Goal: Communication & Community: Answer question/provide support

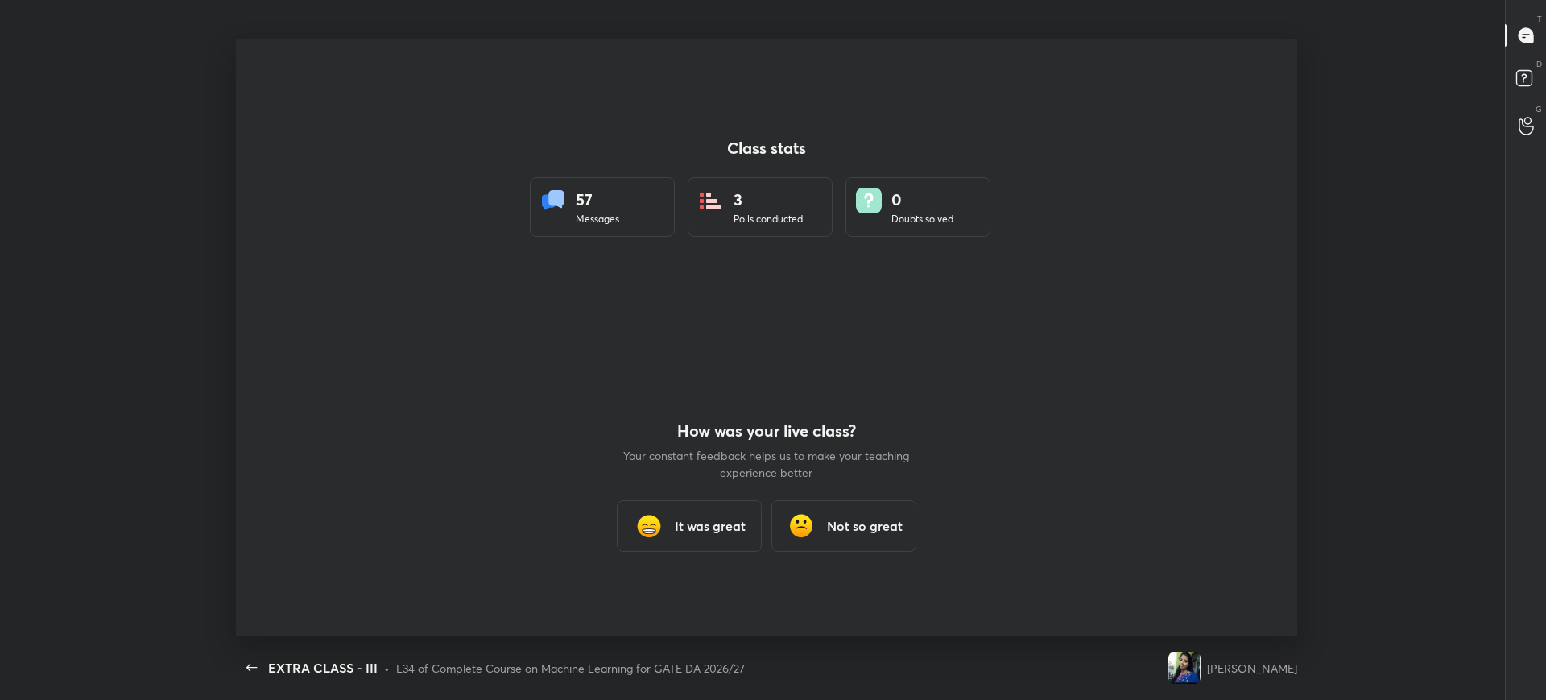
scroll to position [6, 1]
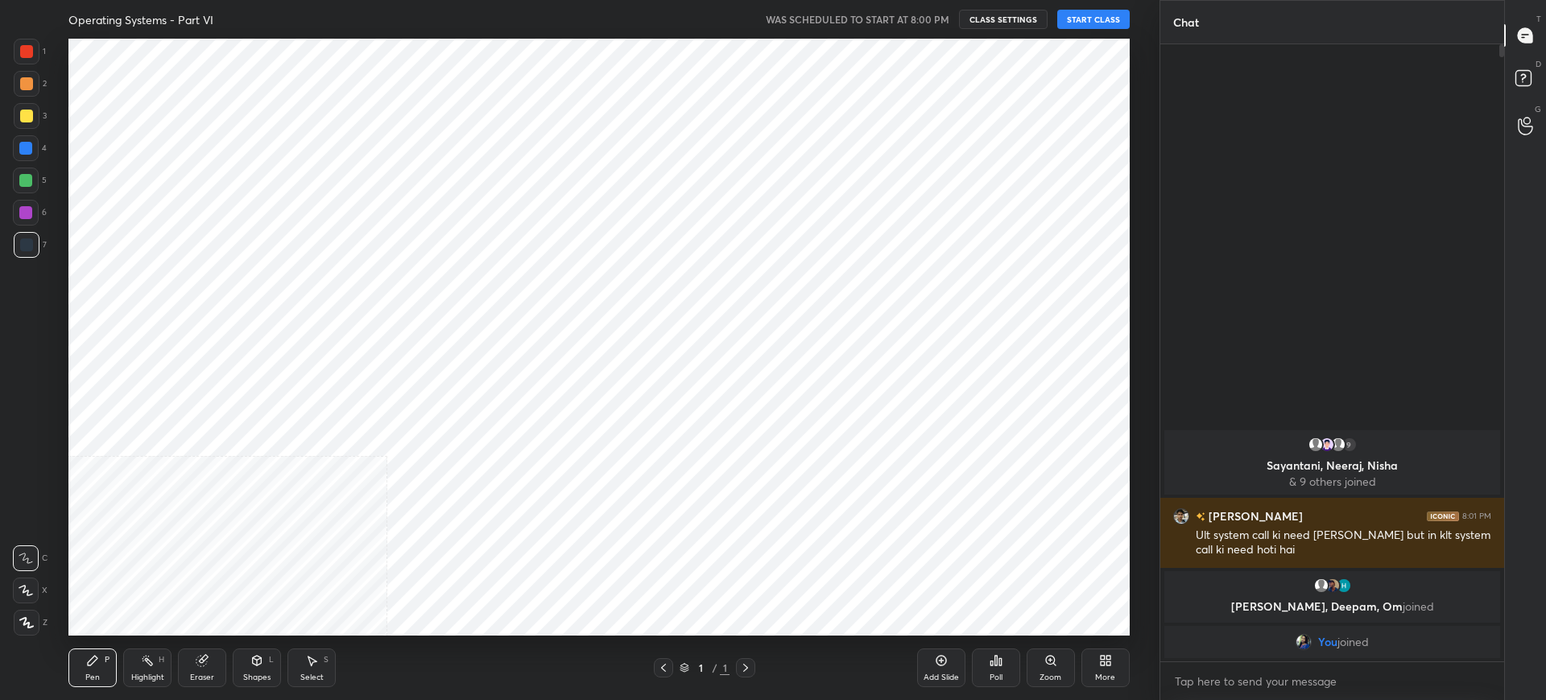
scroll to position [79935, 79437]
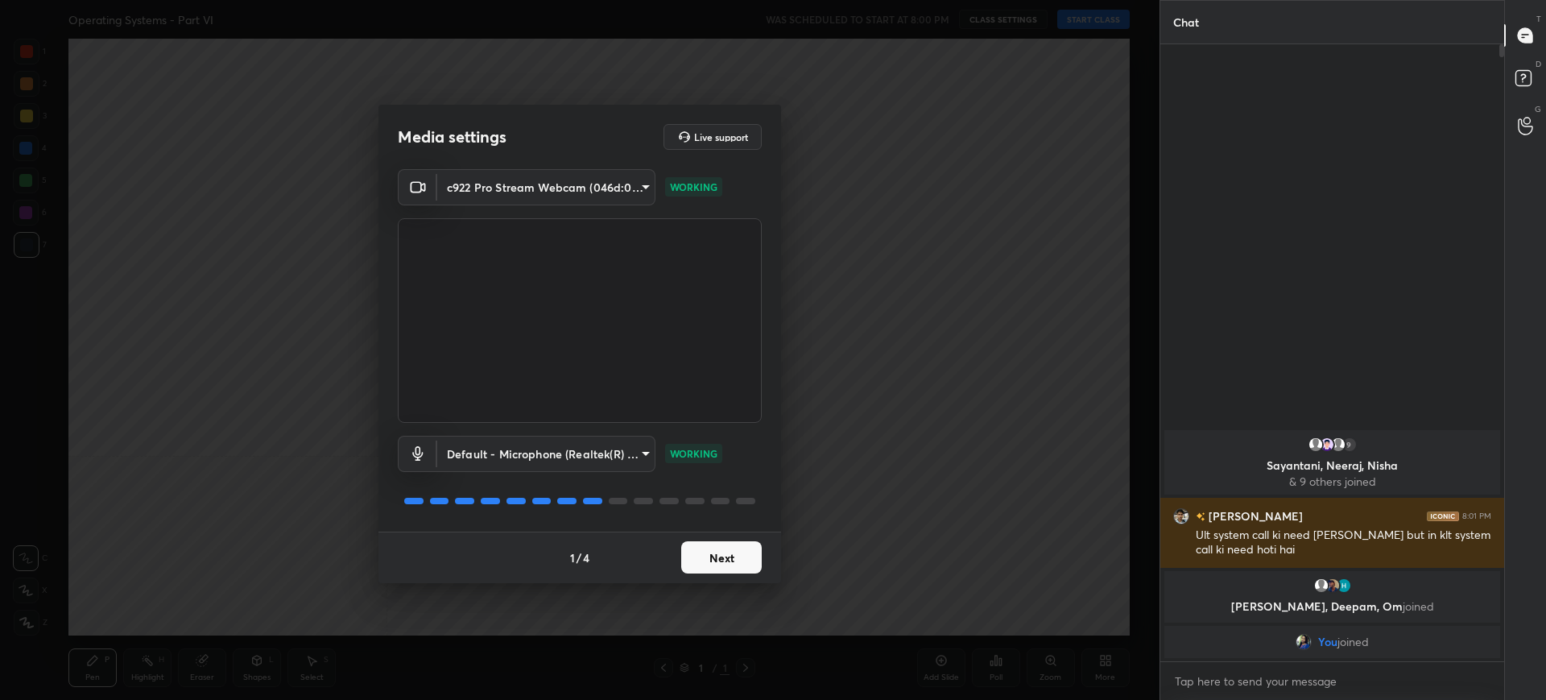
click at [714, 544] on button "Next" at bounding box center [721, 557] width 81 height 32
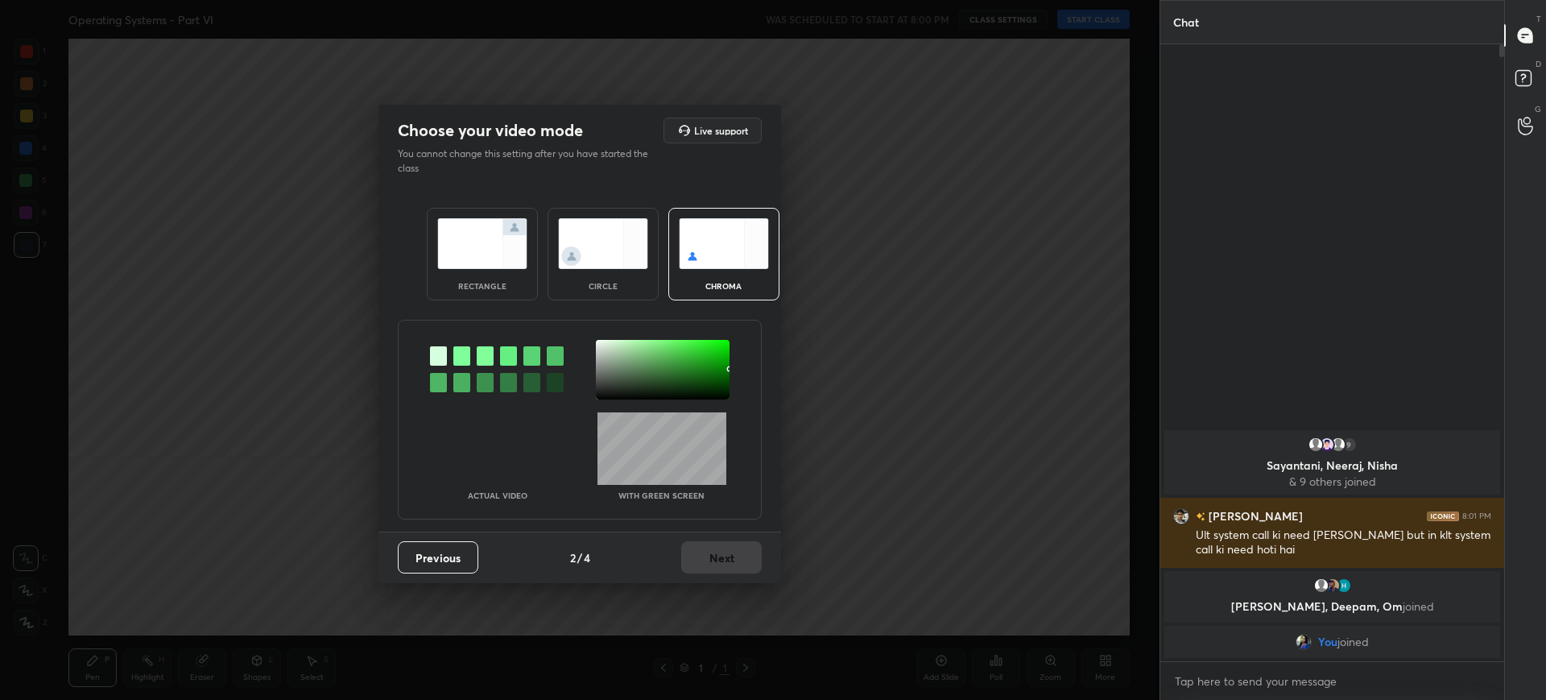
click at [507, 250] on img at bounding box center [482, 243] width 90 height 51
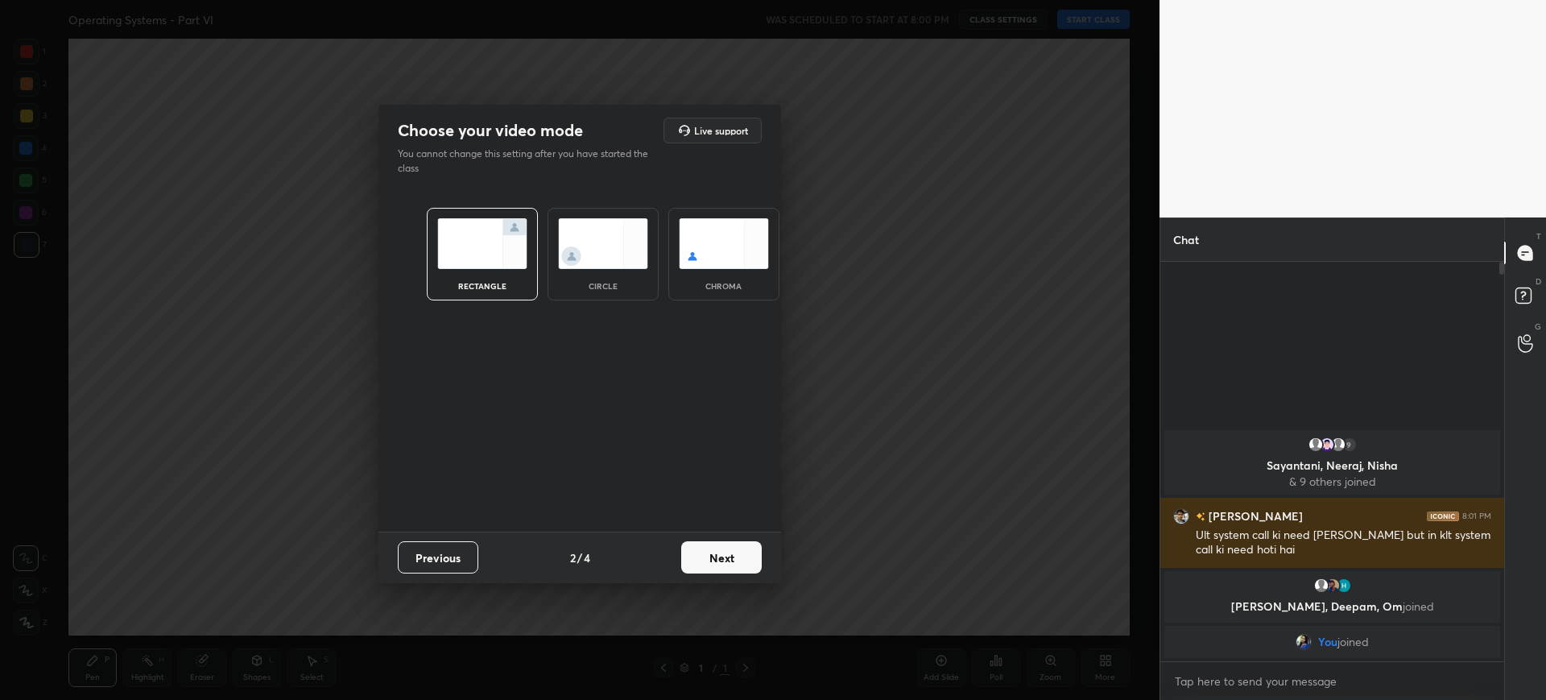
scroll to position [277, 339]
click at [743, 552] on button "Next" at bounding box center [721, 557] width 81 height 32
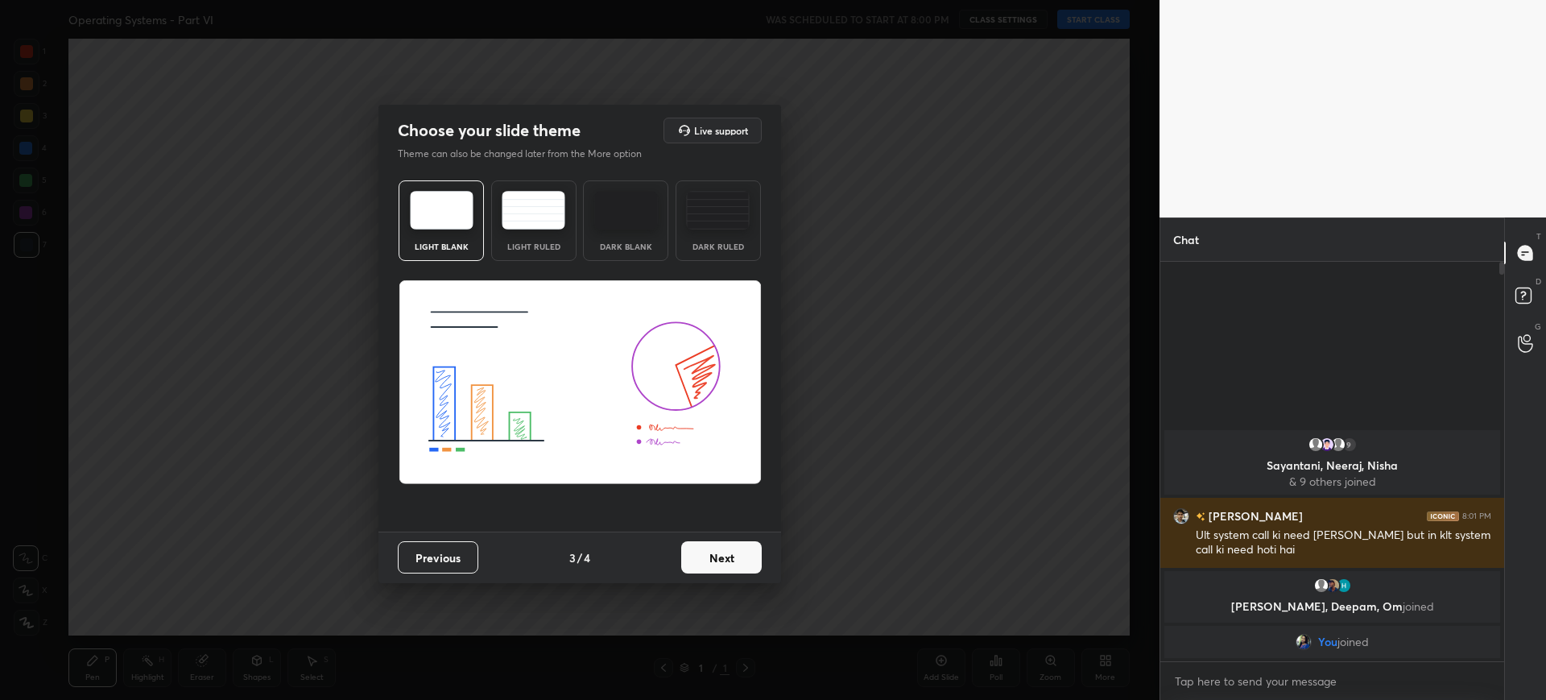
click at [755, 553] on button "Next" at bounding box center [721, 557] width 81 height 32
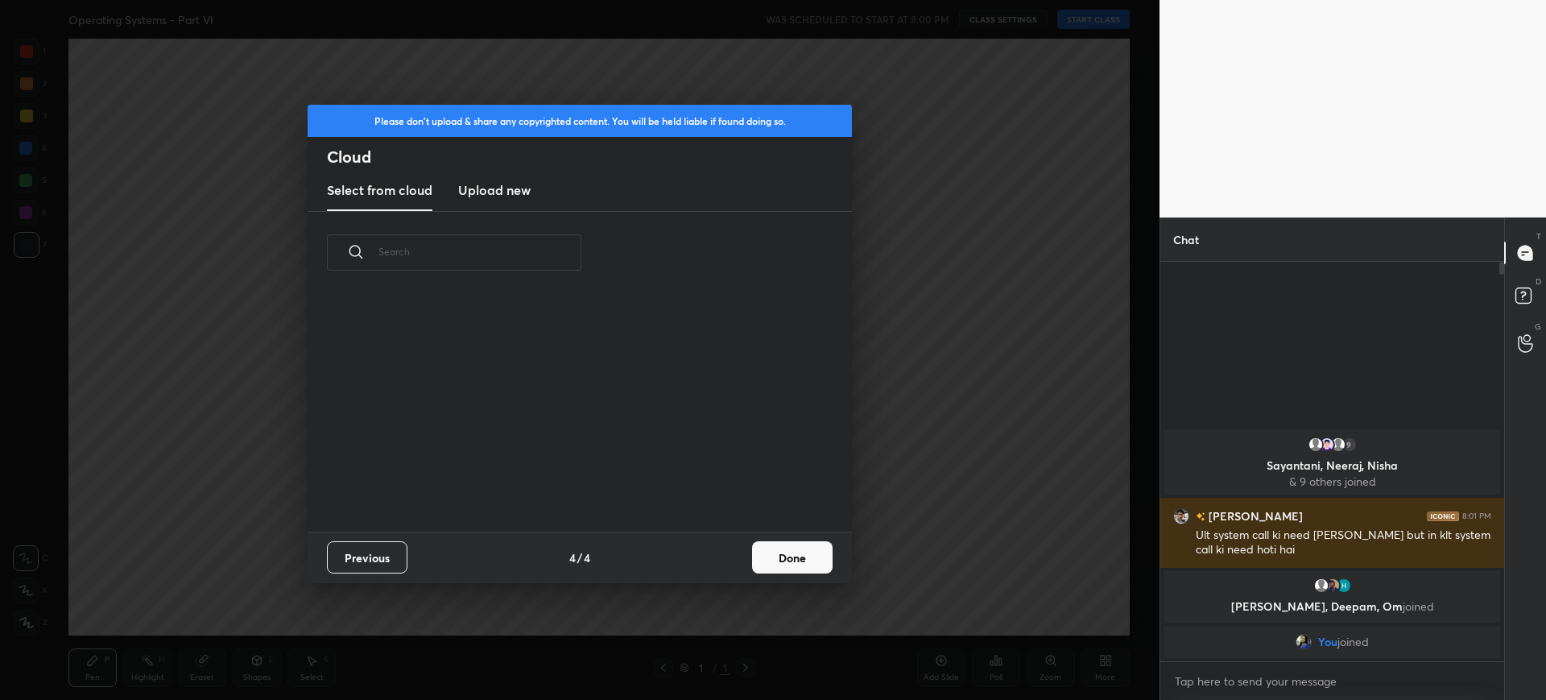
scroll to position [238, 517]
click at [798, 560] on button "Done" at bounding box center [792, 557] width 81 height 32
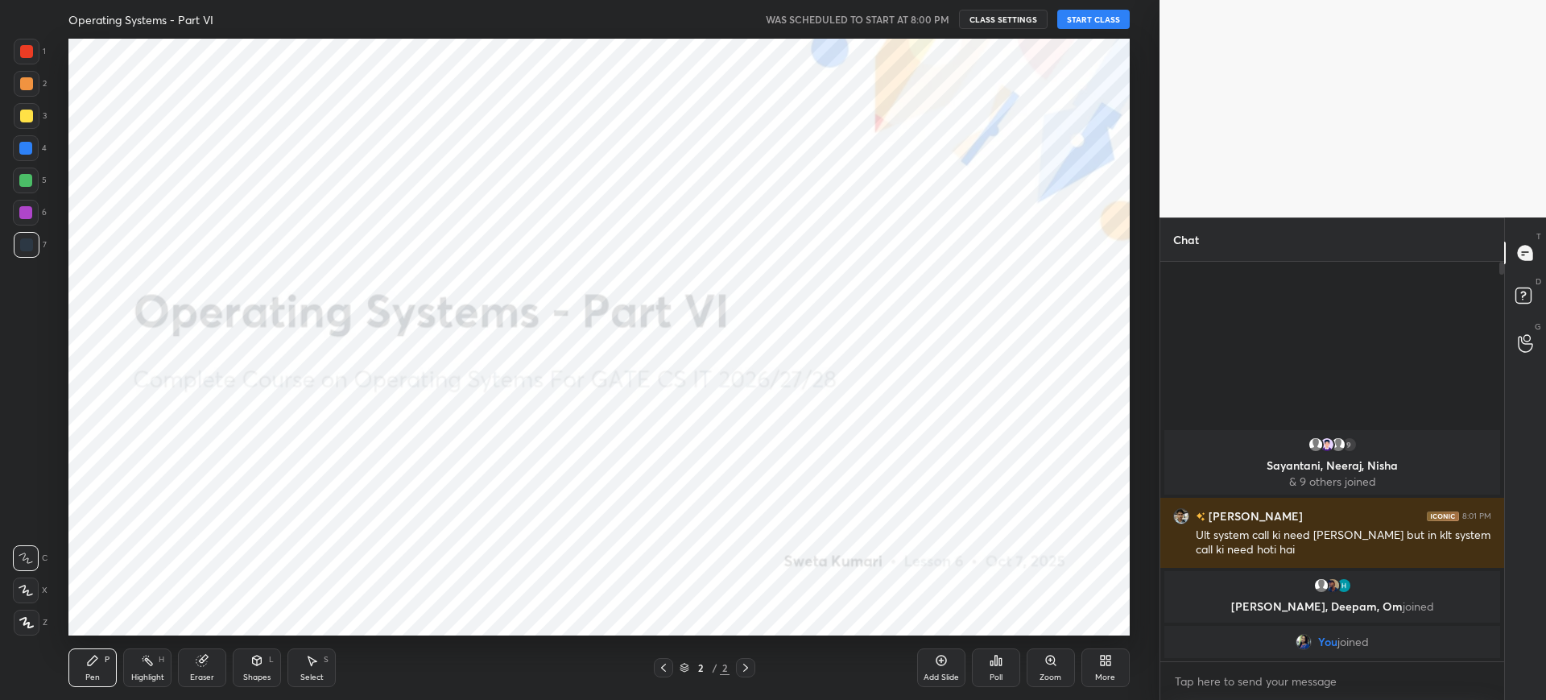
click at [1086, 17] on button "START CLASS" at bounding box center [1093, 19] width 72 height 19
click at [1090, 671] on div "More" at bounding box center [1106, 667] width 48 height 39
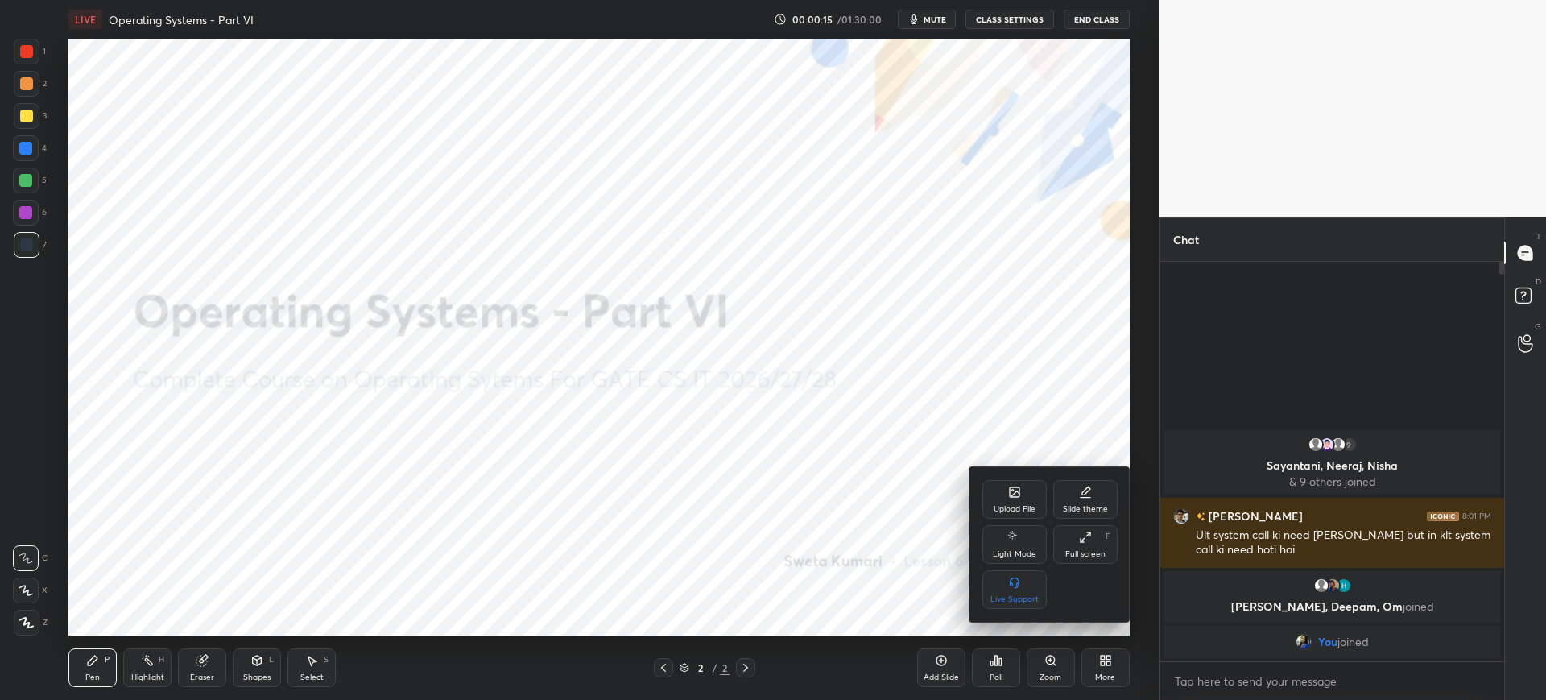
click at [1034, 513] on div "Upload File" at bounding box center [1015, 509] width 42 height 8
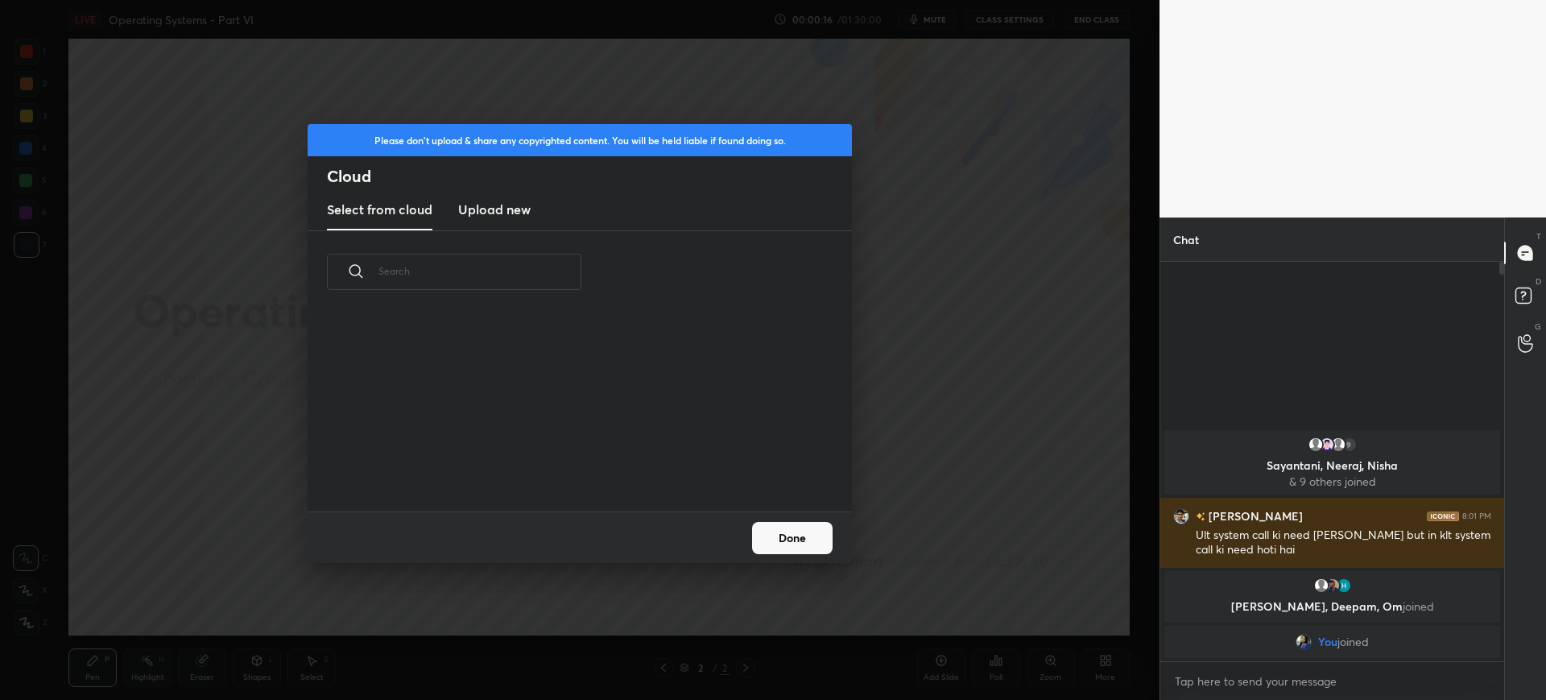
scroll to position [198, 517]
click at [509, 221] on new "Upload new" at bounding box center [494, 210] width 72 height 40
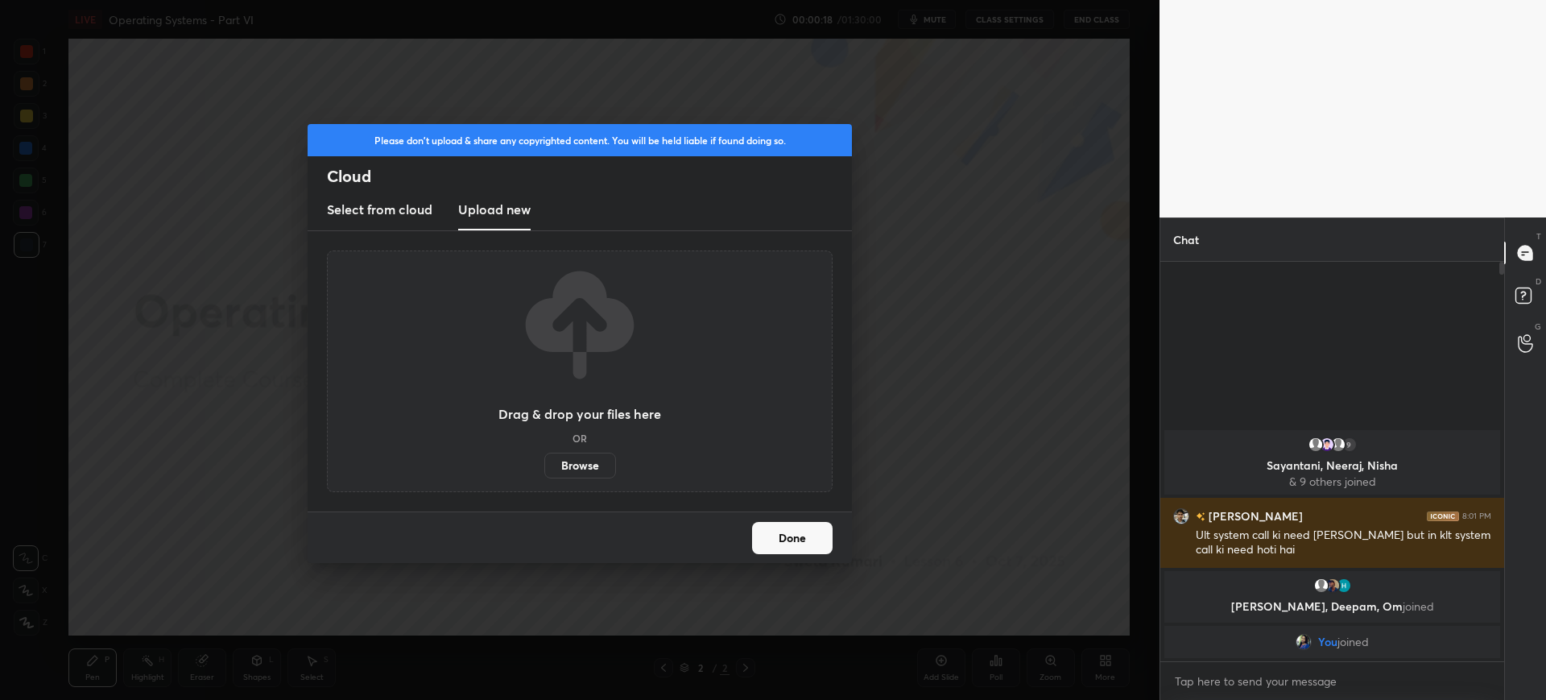
click at [573, 456] on label "Browse" at bounding box center [580, 466] width 72 height 26
click at [544, 456] on input "Browse" at bounding box center [544, 466] width 0 height 26
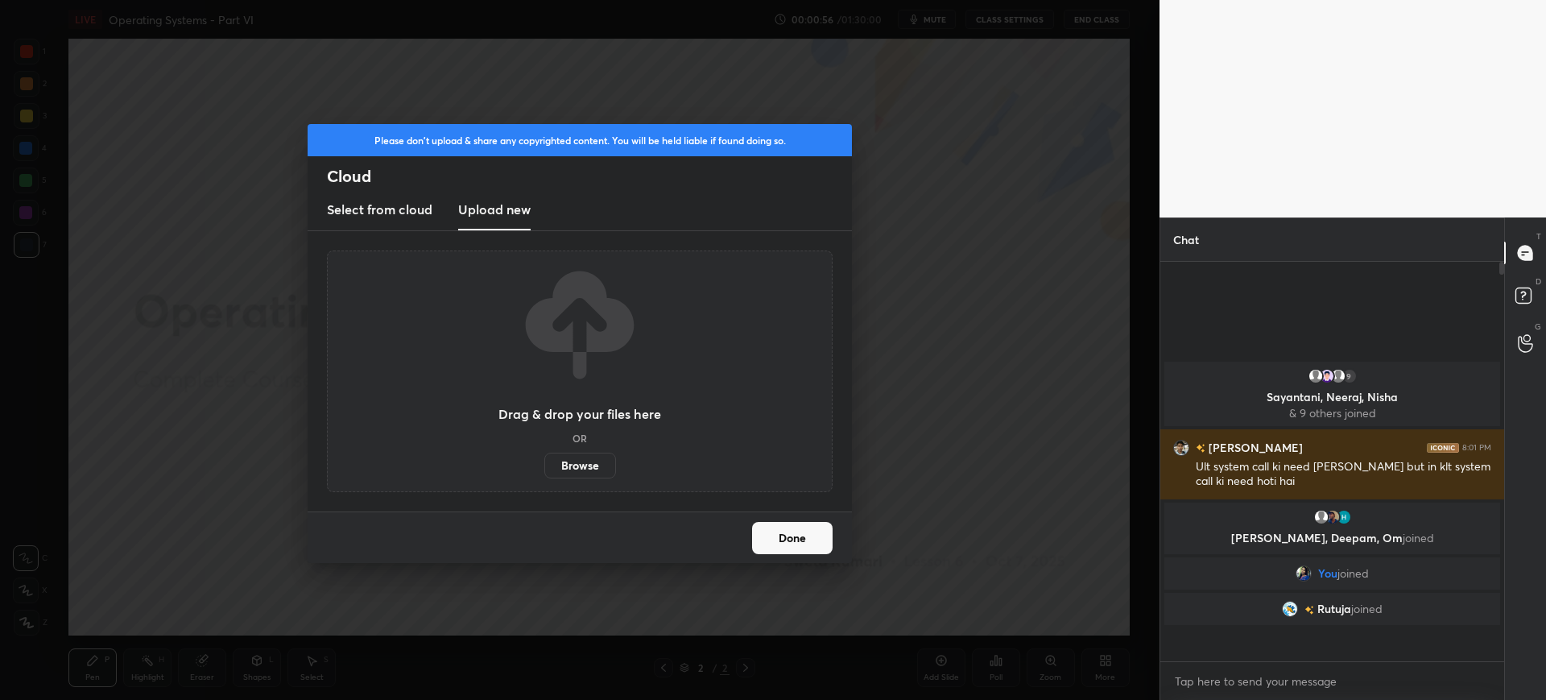
scroll to position [395, 339]
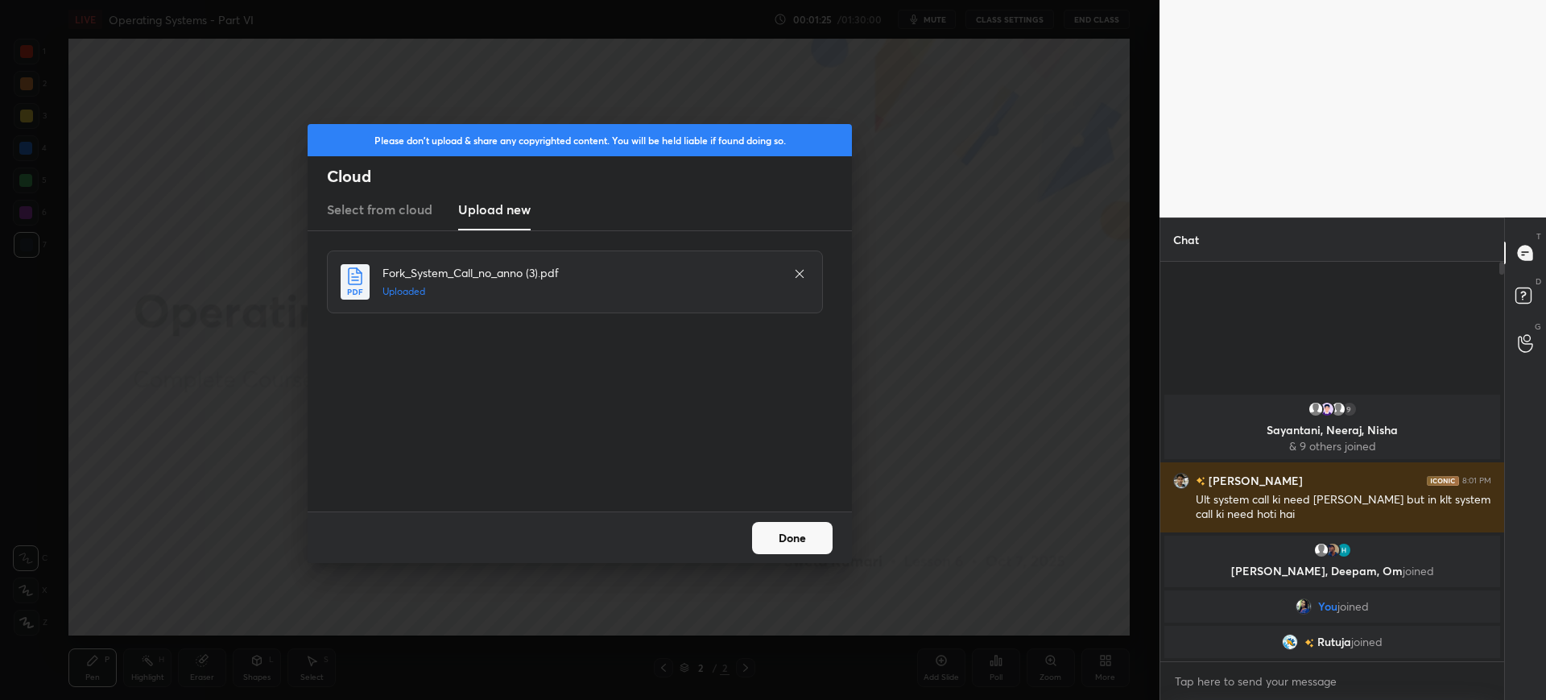
click at [795, 540] on button "Done" at bounding box center [792, 538] width 81 height 32
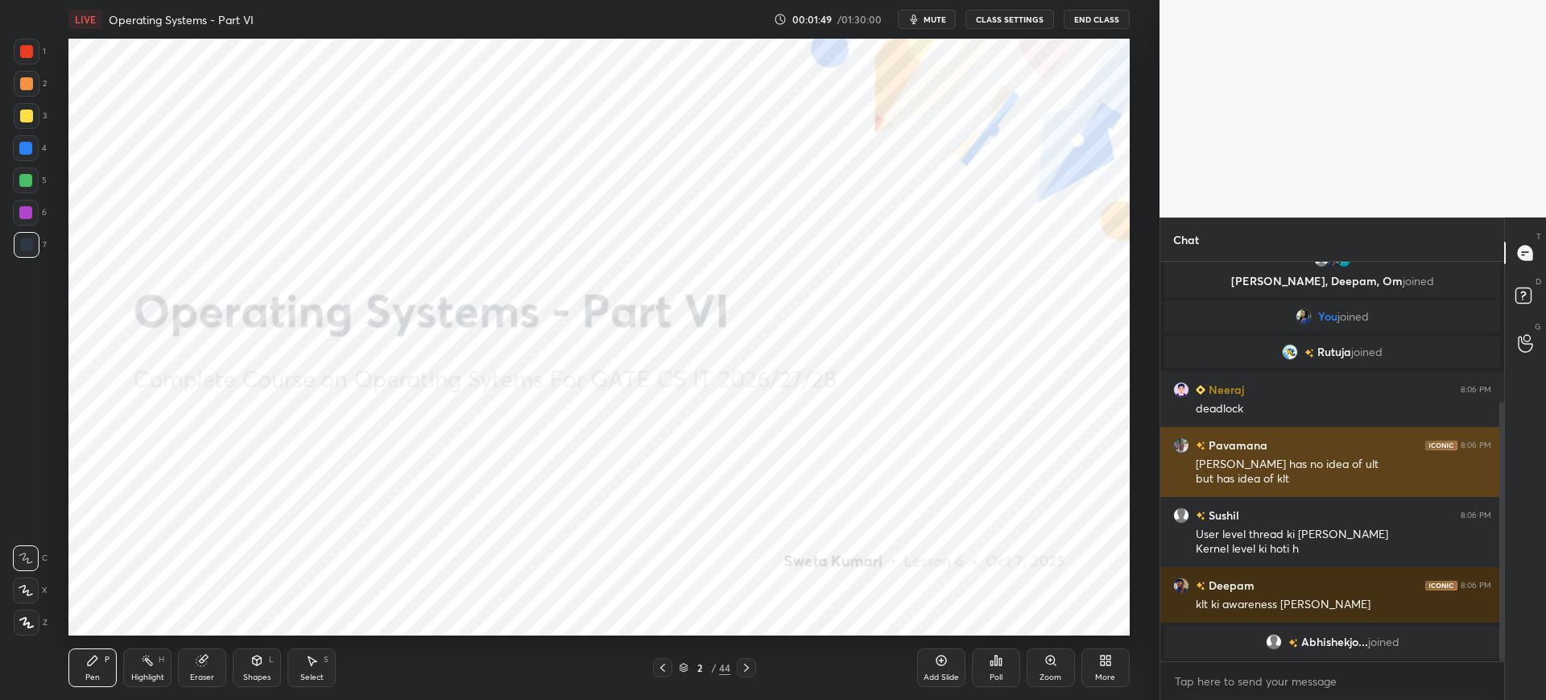
scroll to position [216, 0]
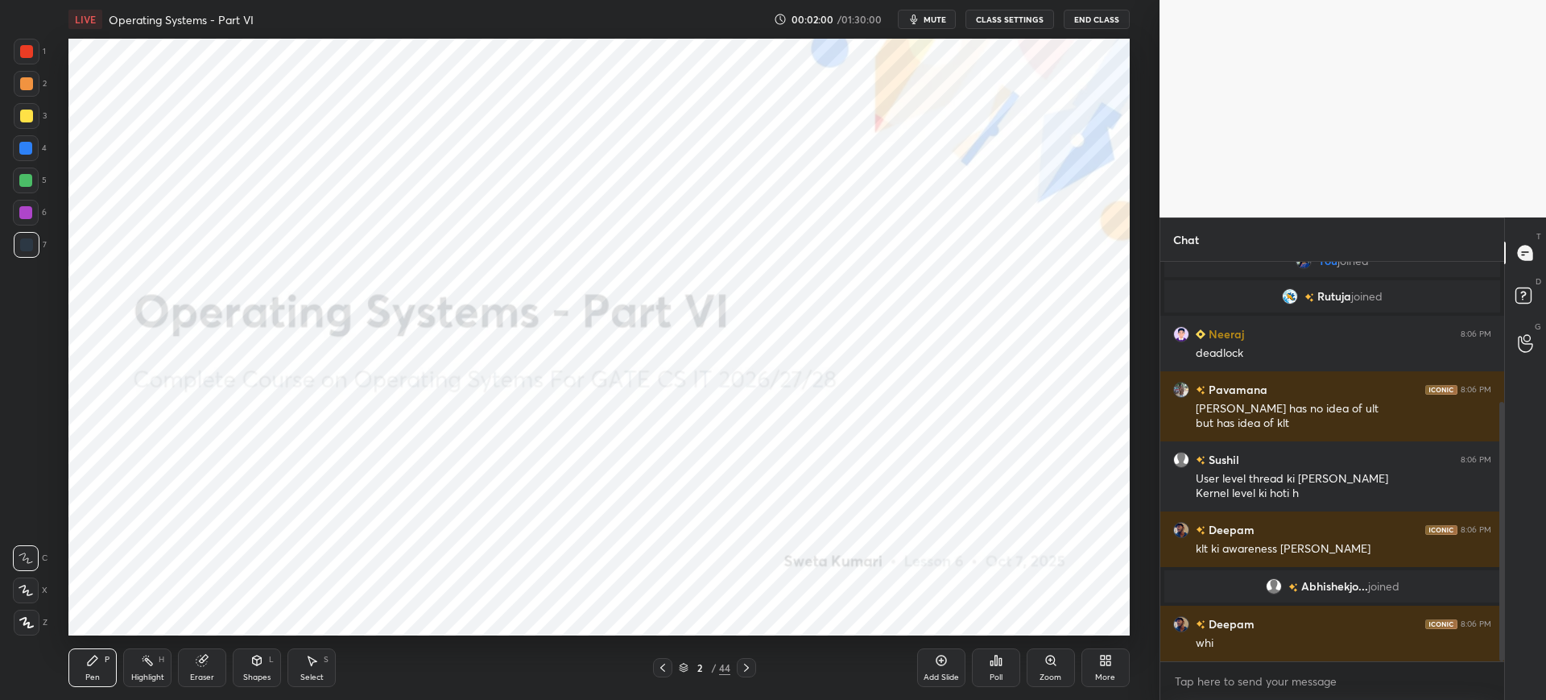
click at [687, 665] on icon at bounding box center [684, 666] width 8 height 4
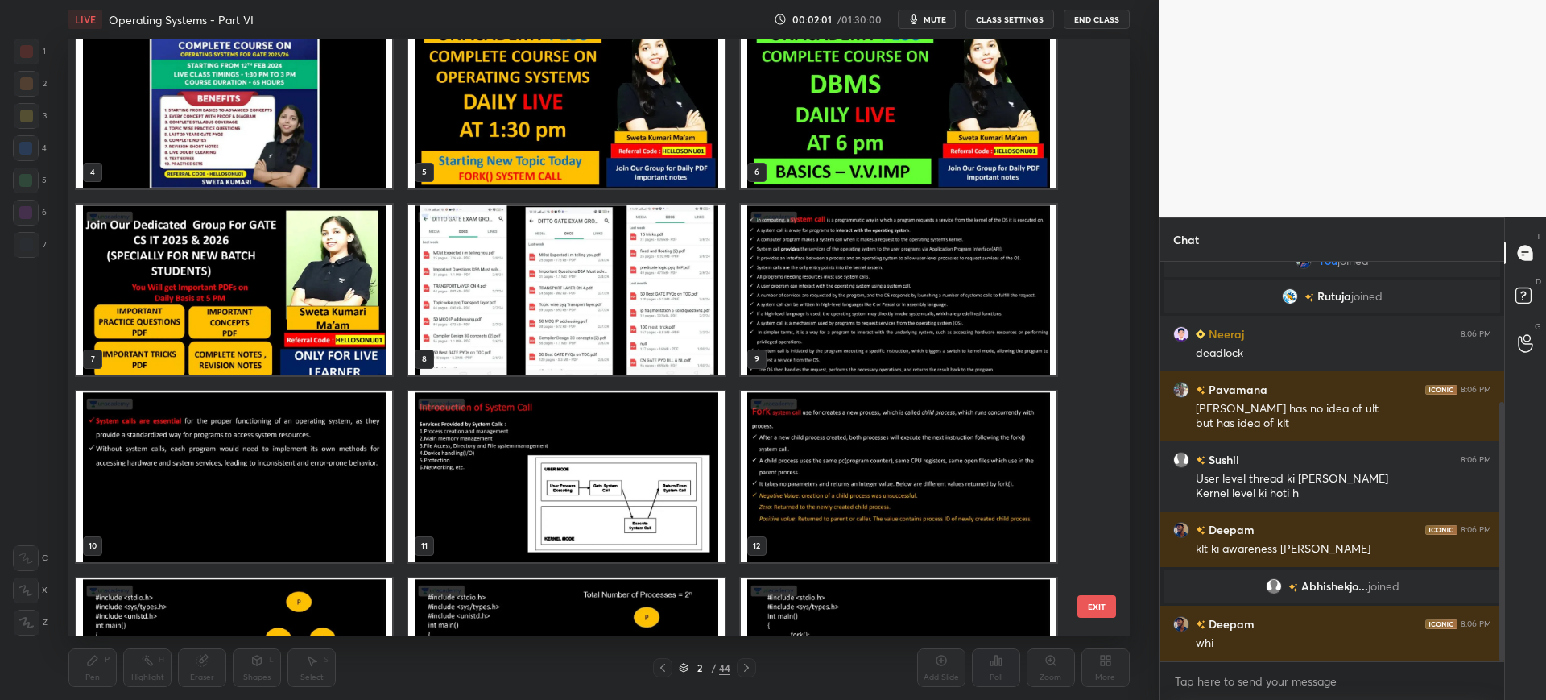
scroll to position [220, 0]
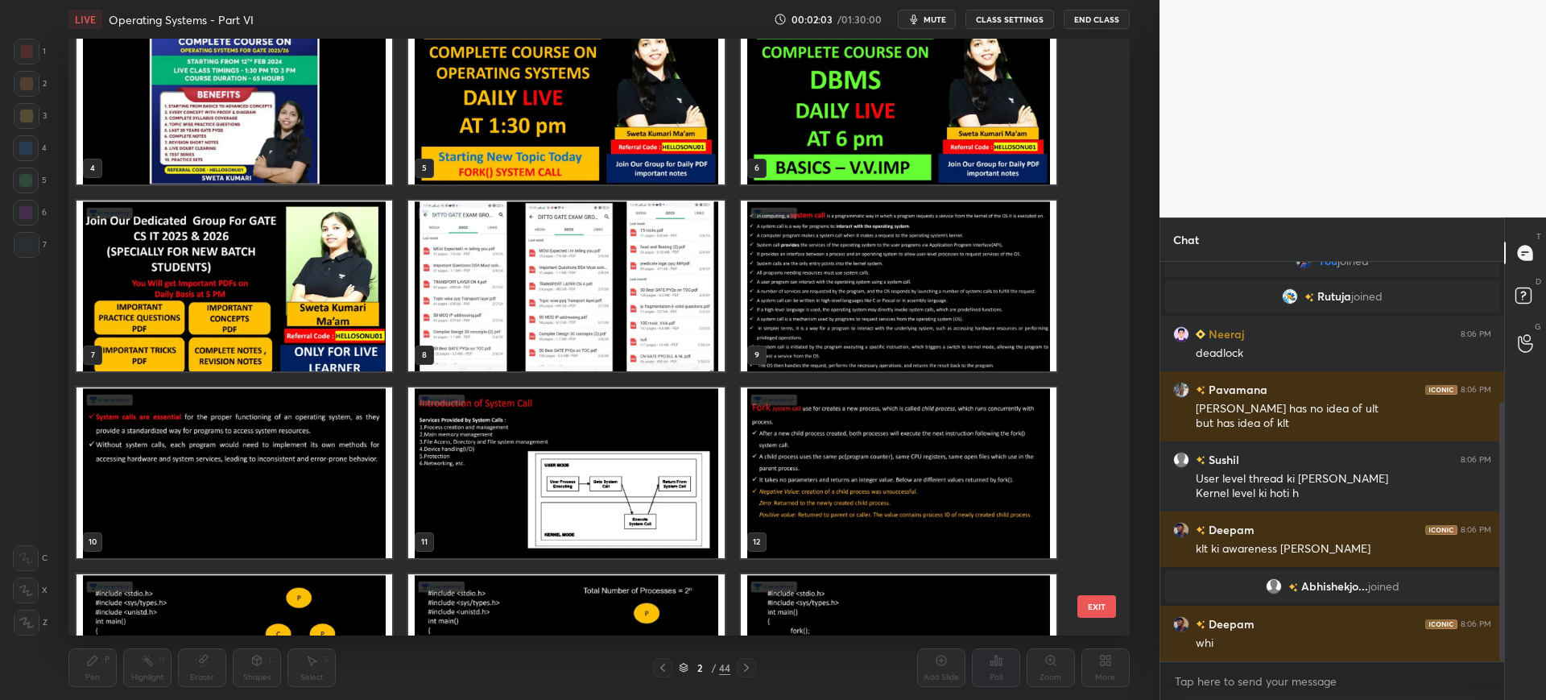
click at [869, 353] on img "grid" at bounding box center [899, 286] width 316 height 171
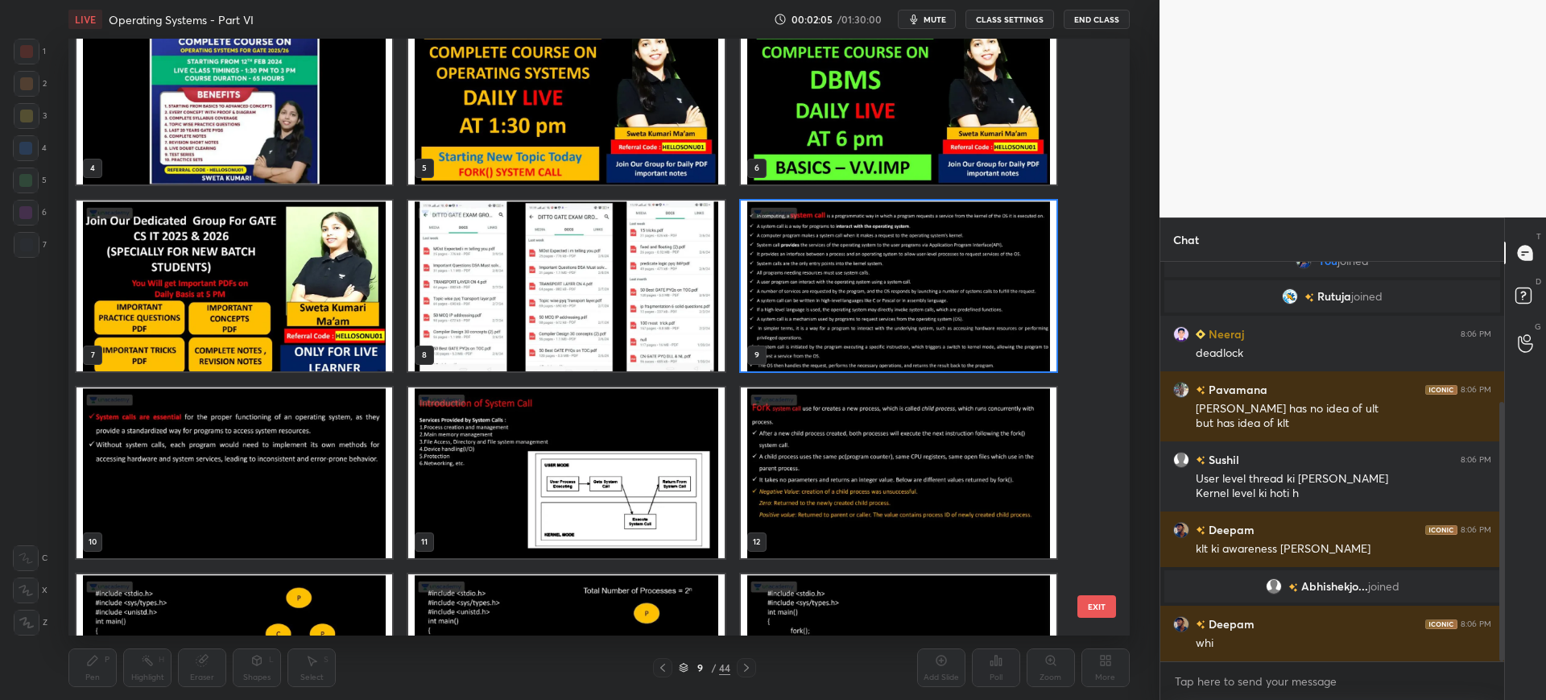
click at [1099, 600] on button "EXIT" at bounding box center [1097, 606] width 39 height 23
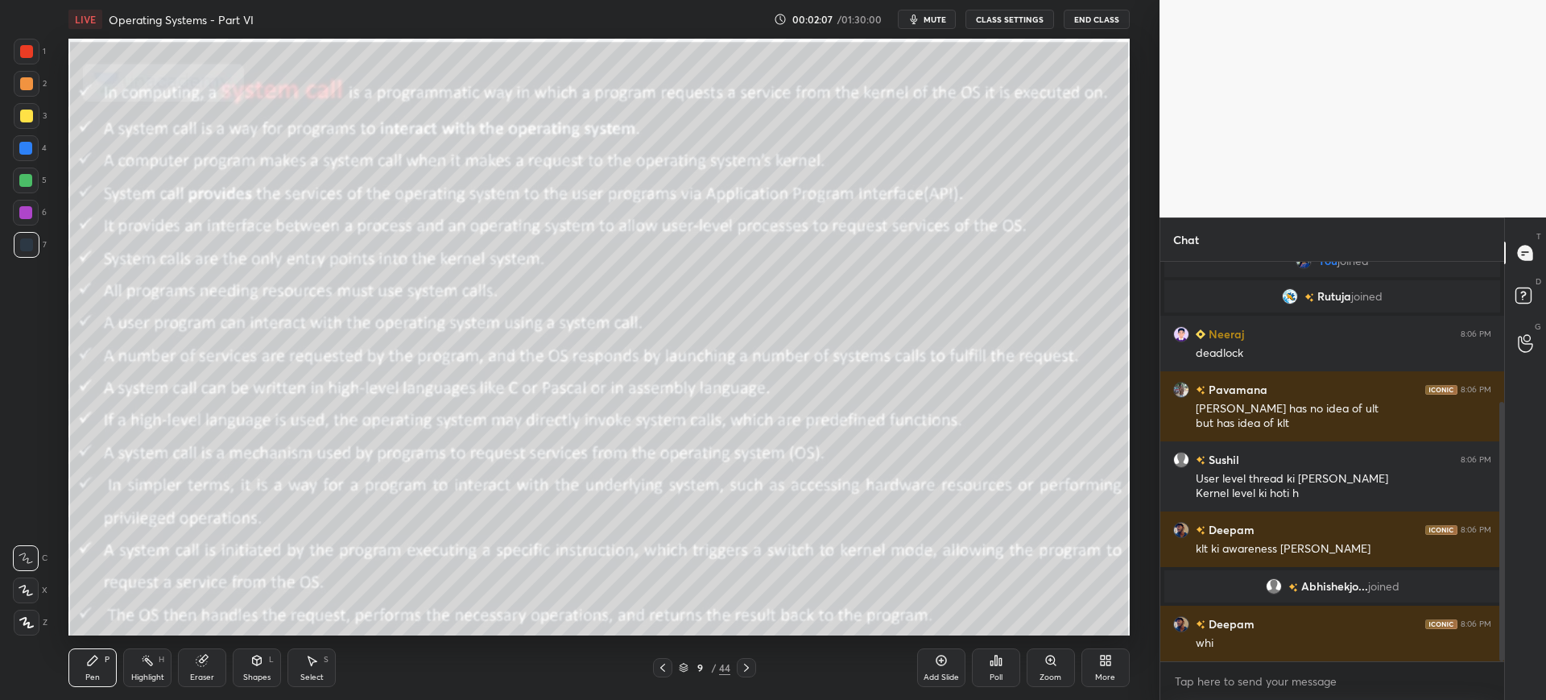
click at [953, 660] on div "Add Slide" at bounding box center [941, 667] width 48 height 39
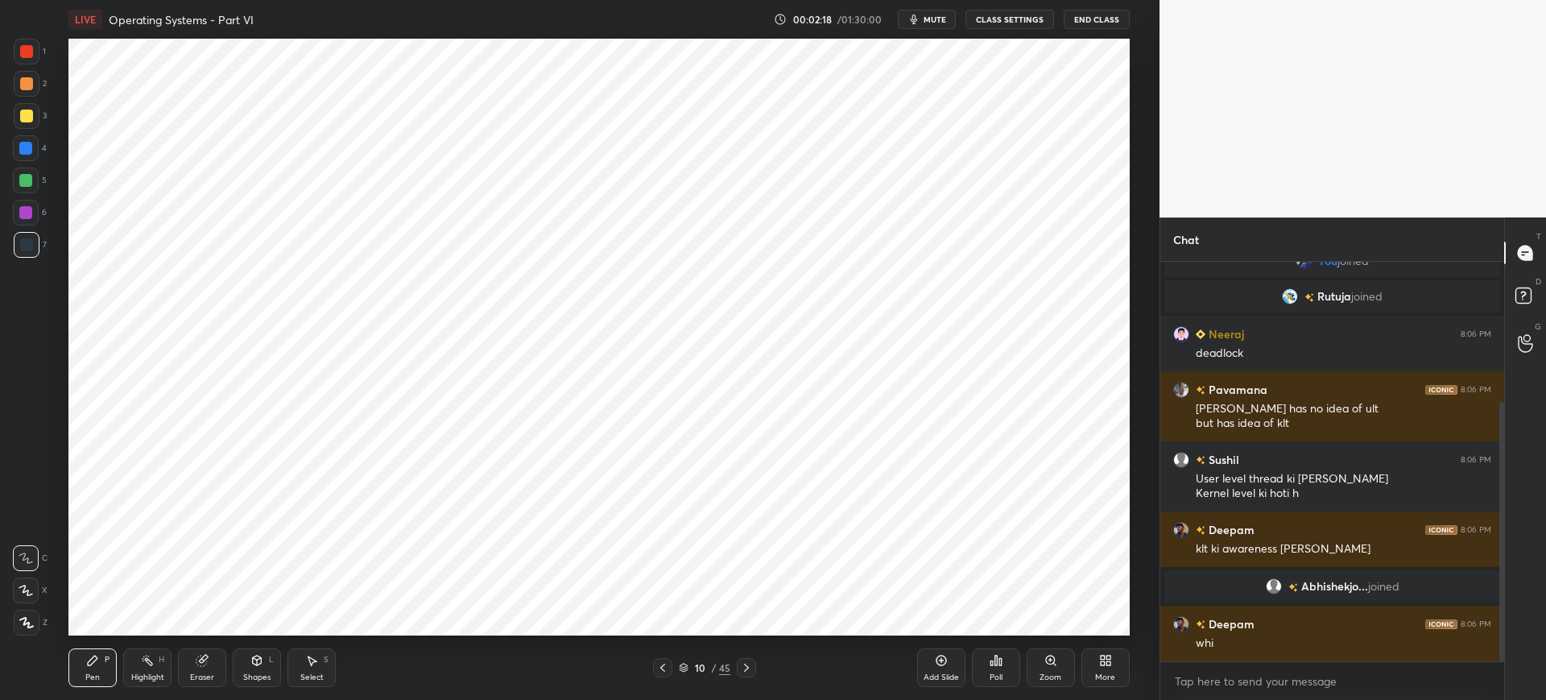
click at [721, 697] on div "Pen P Highlight H Eraser Shapes L Select S 10 / 45 Add Slide Poll Zoom More" at bounding box center [598, 667] width 1061 height 64
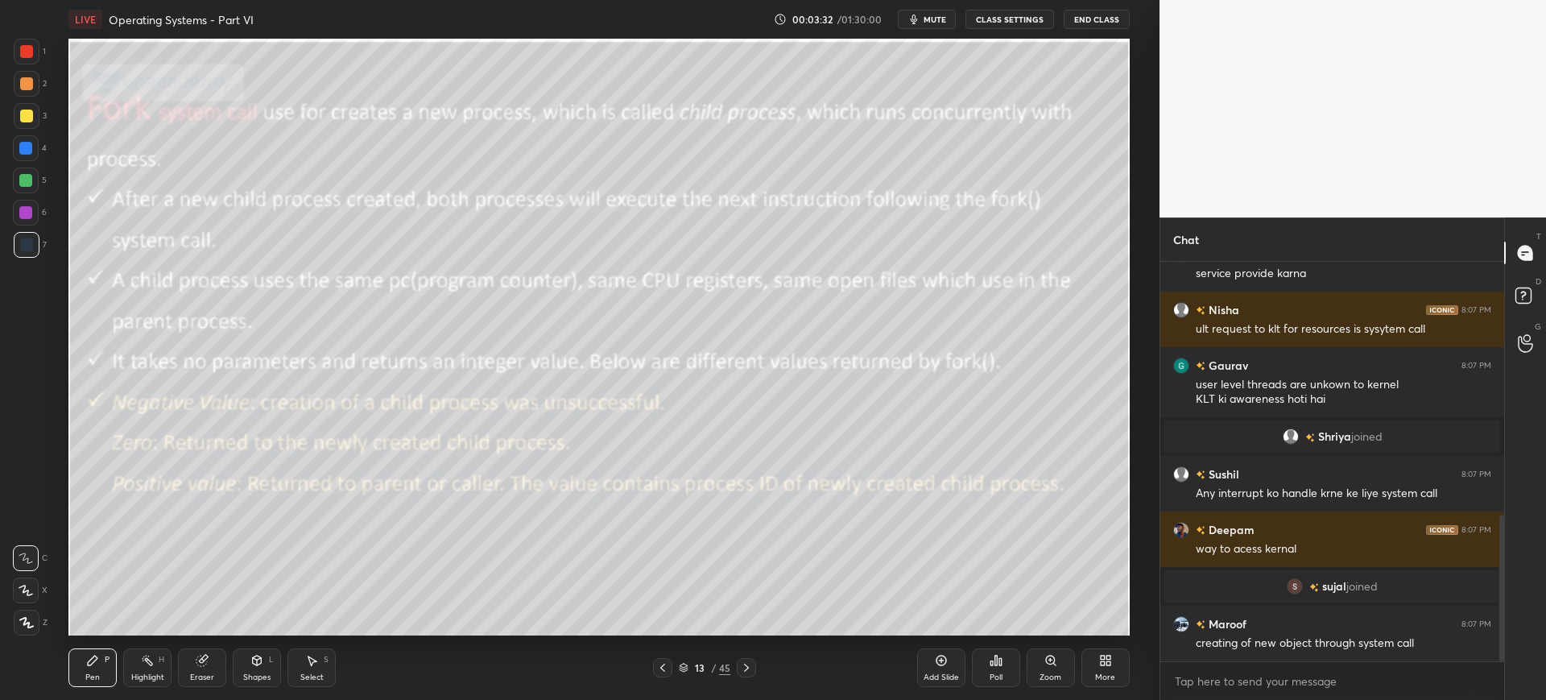
scroll to position [697, 0]
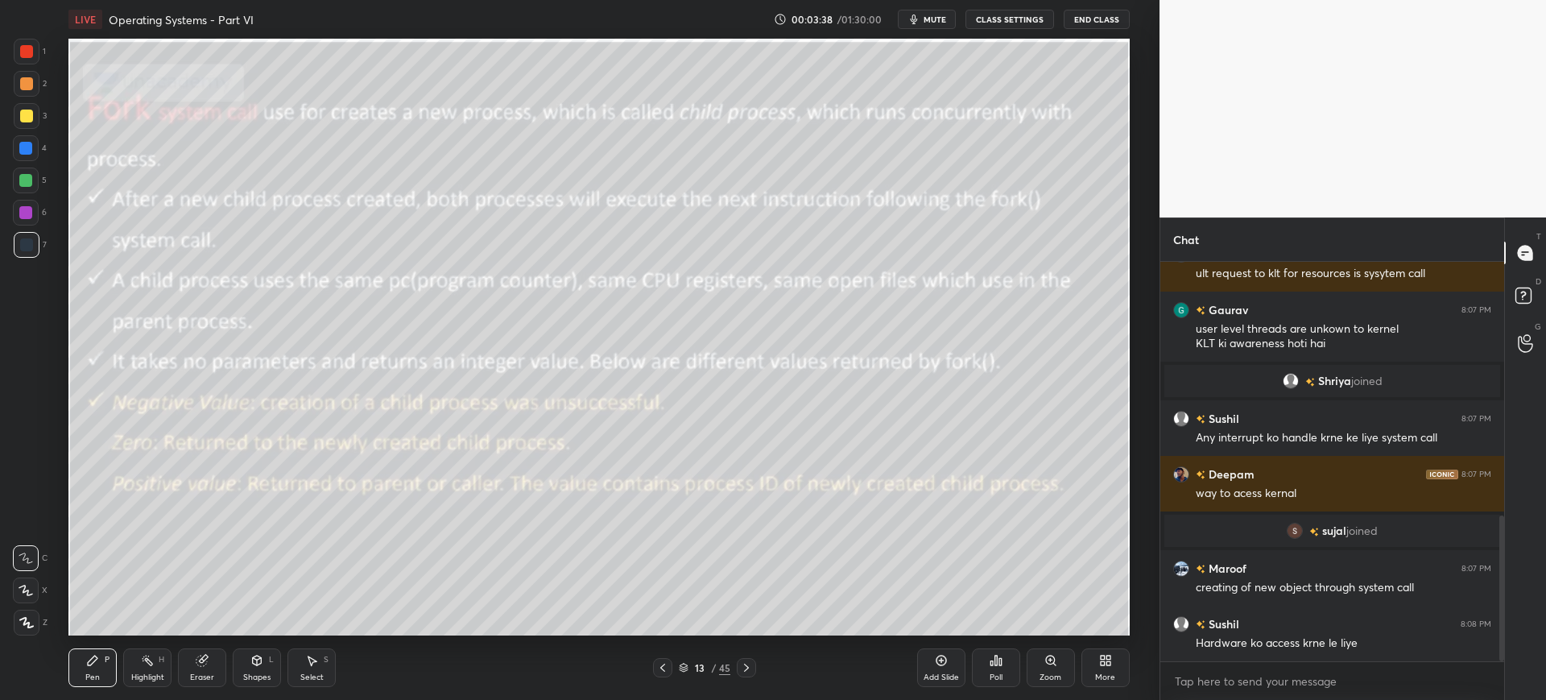
click at [32, 118] on div at bounding box center [26, 116] width 13 height 13
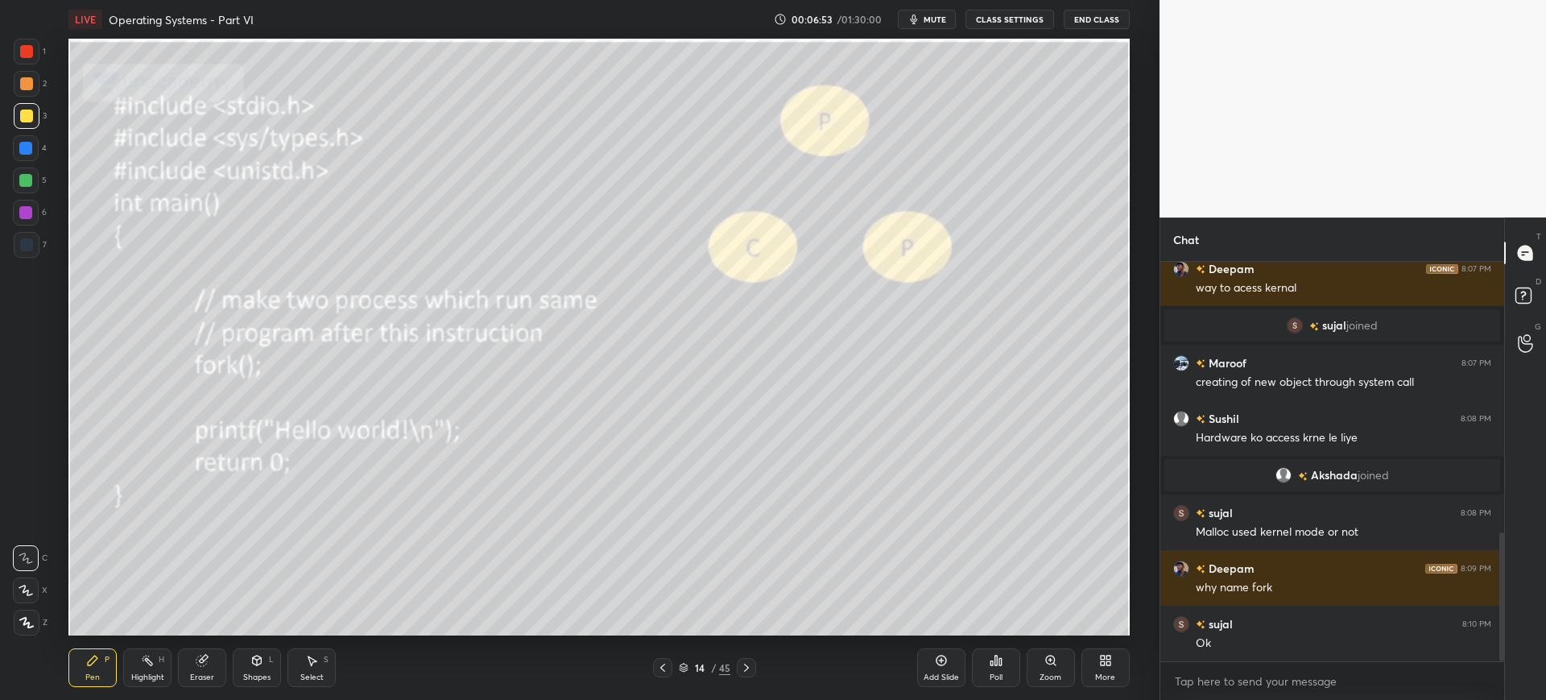
scroll to position [880, 0]
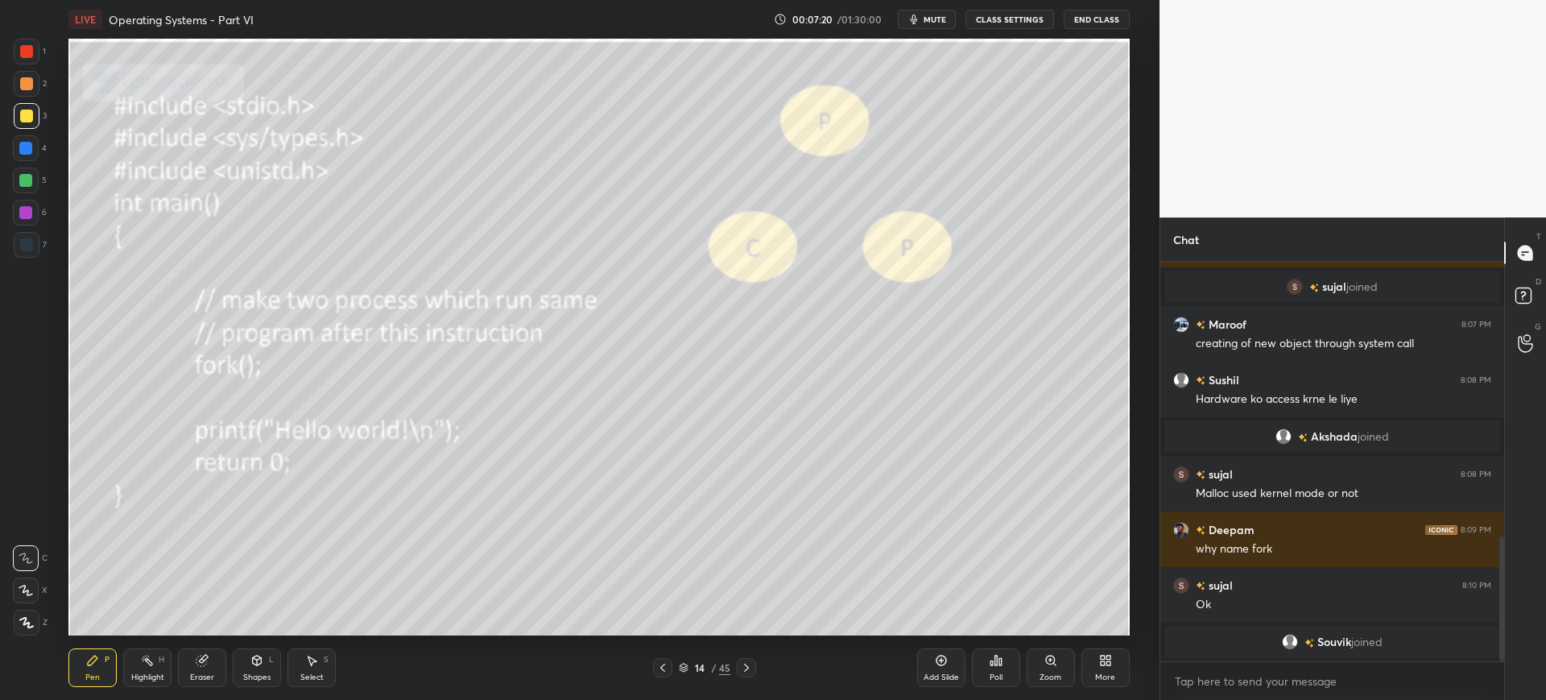
click at [23, 183] on div at bounding box center [25, 180] width 13 height 13
click at [218, 670] on div "Eraser" at bounding box center [202, 667] width 48 height 39
click at [90, 679] on div "Pen" at bounding box center [92, 677] width 14 height 8
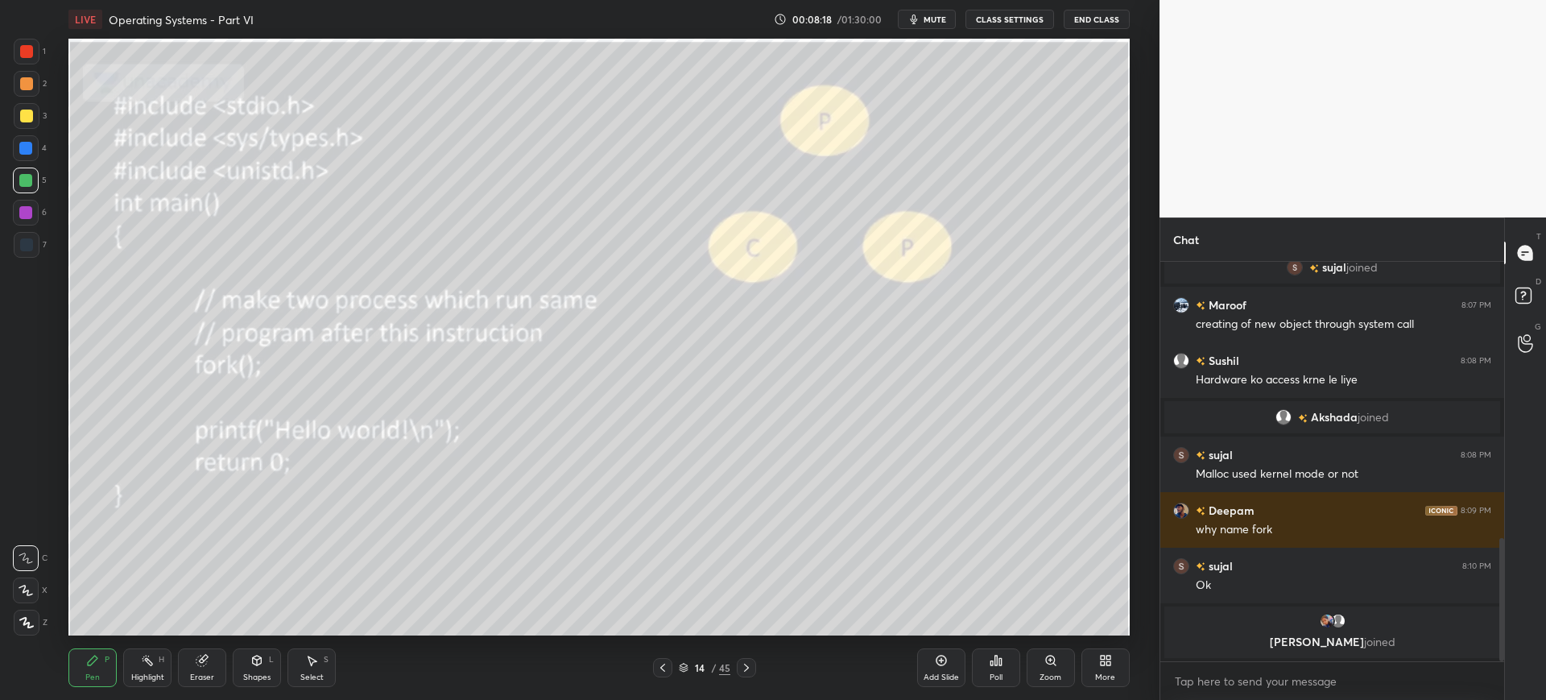
drag, startPoint x: 940, startPoint y: 663, endPoint x: 919, endPoint y: 625, distance: 43.3
click at [939, 662] on icon at bounding box center [941, 660] width 13 height 13
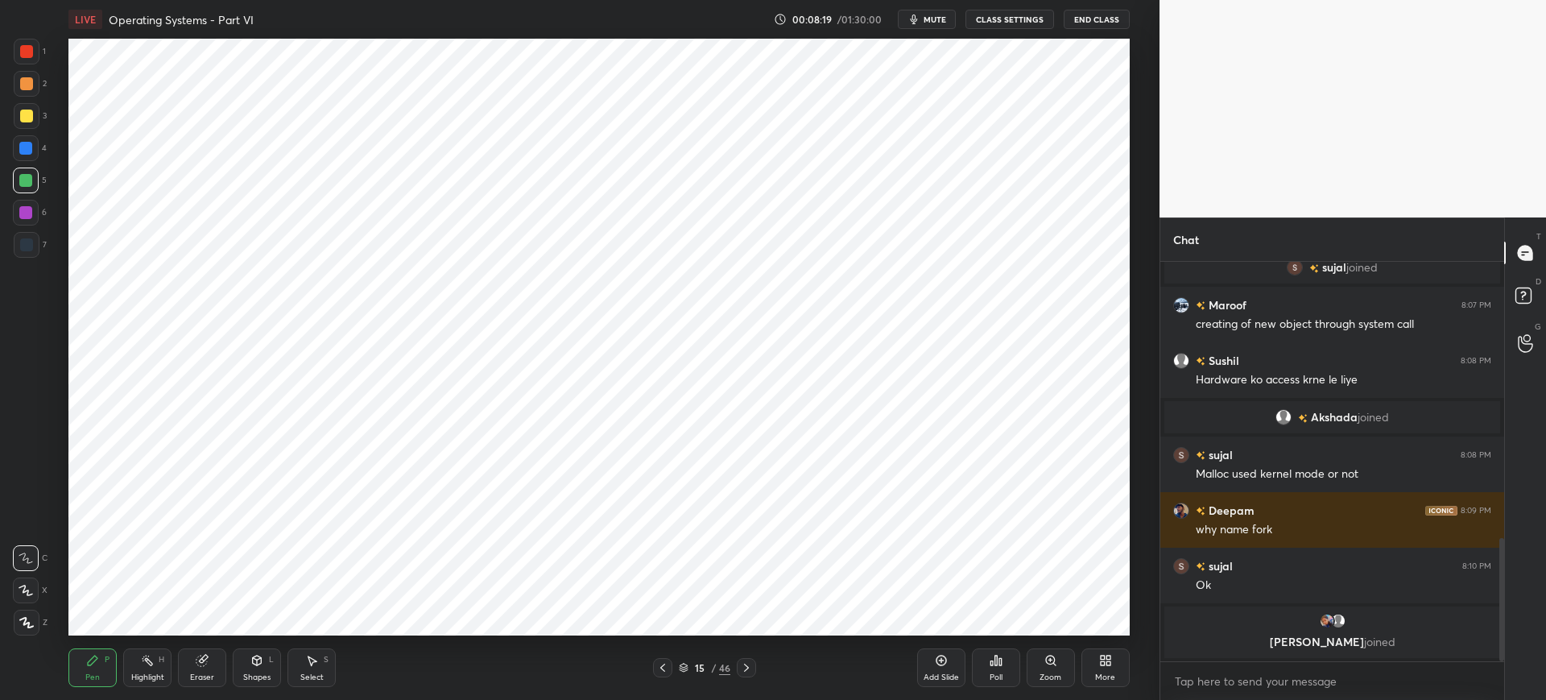
click at [31, 238] on div at bounding box center [26, 244] width 13 height 13
click at [221, 663] on div "Eraser" at bounding box center [202, 667] width 48 height 39
drag, startPoint x: 93, startPoint y: 659, endPoint x: 107, endPoint y: 638, distance: 25.0
click at [92, 659] on icon at bounding box center [93, 661] width 10 height 10
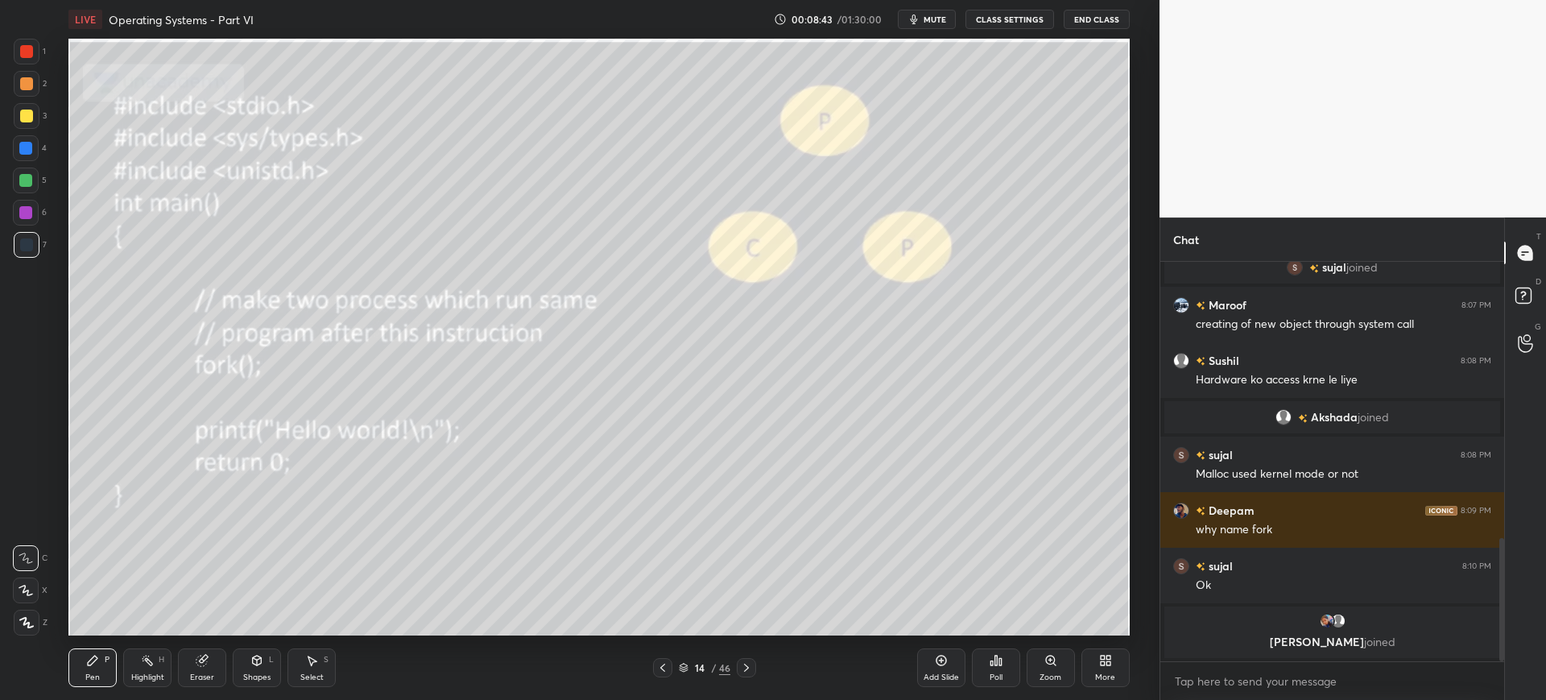
click at [31, 180] on div at bounding box center [25, 180] width 13 height 13
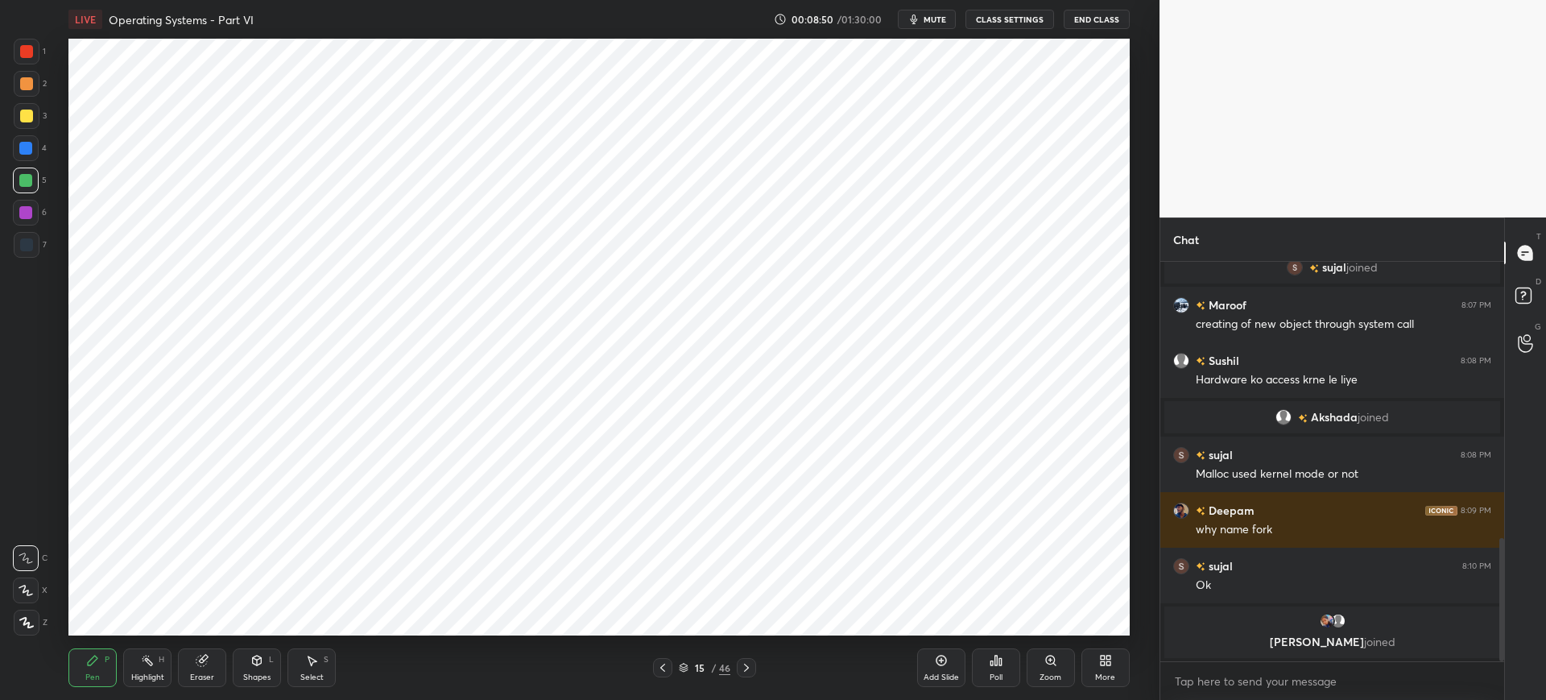
click at [31, 622] on icon at bounding box center [26, 622] width 14 height 11
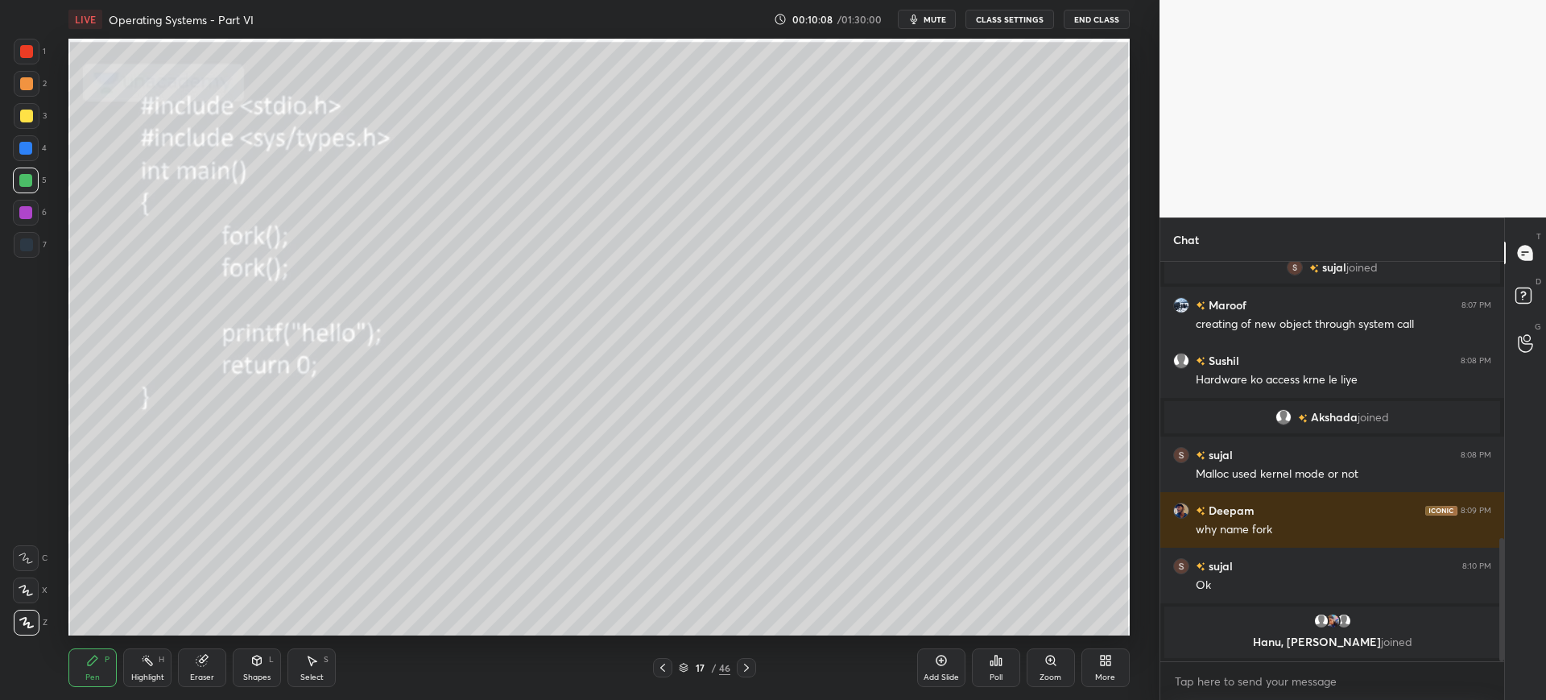
click at [28, 123] on div at bounding box center [27, 116] width 26 height 26
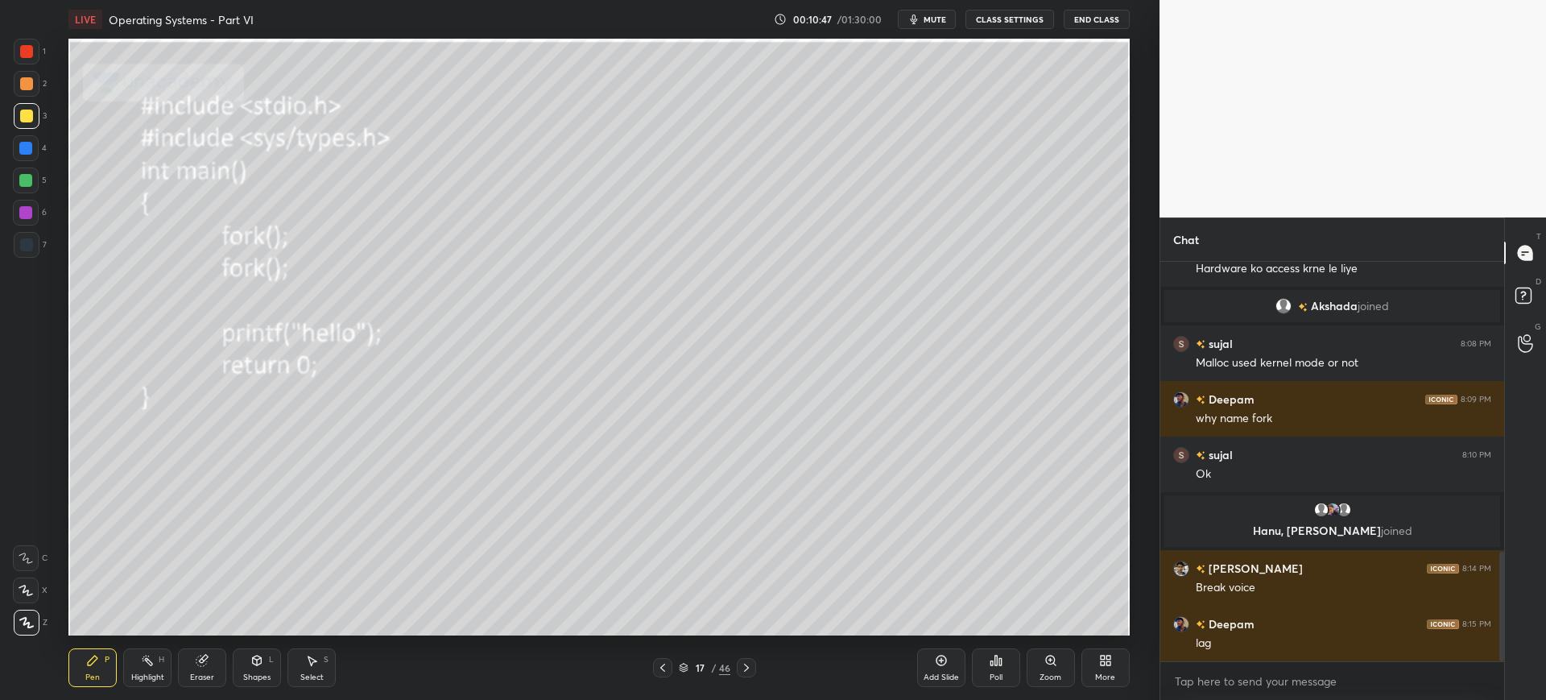
scroll to position [1058, 0]
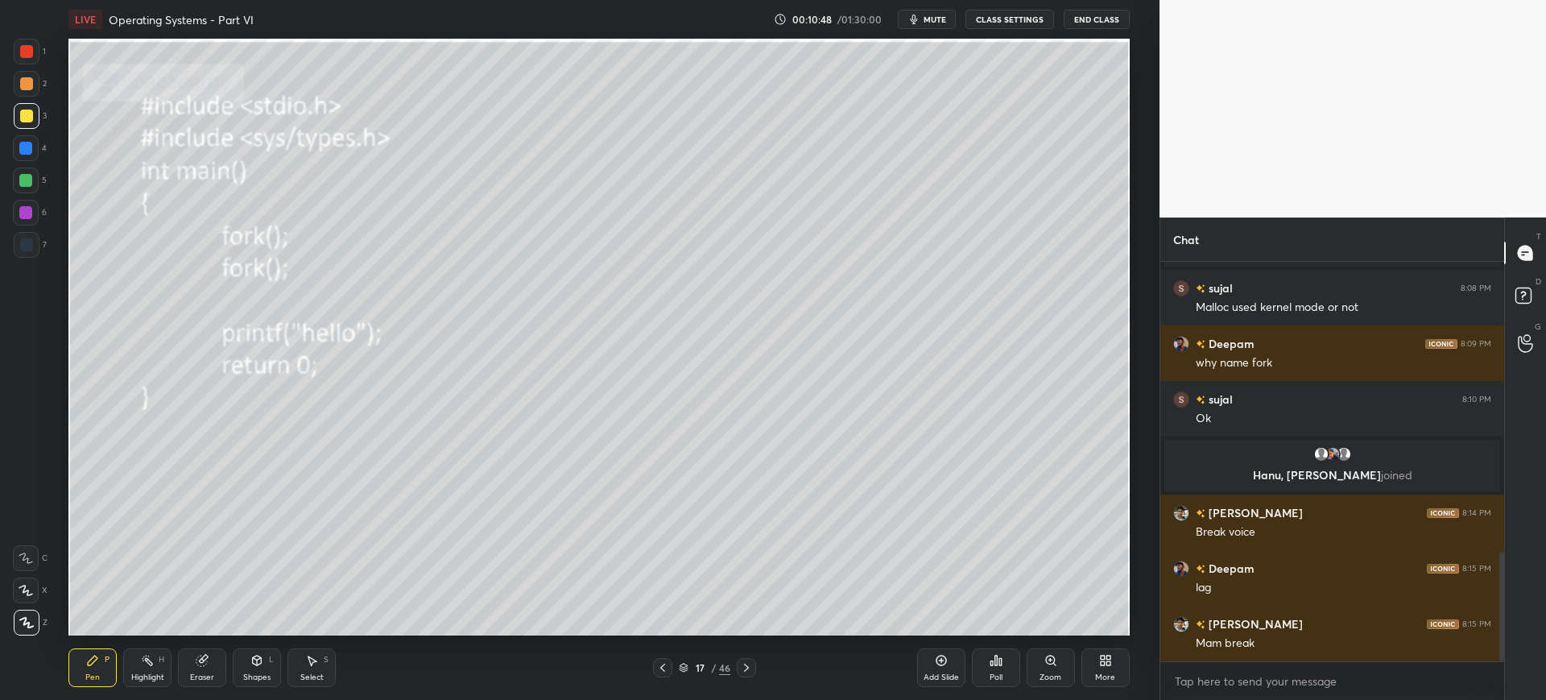
click at [946, 669] on div "Add Slide" at bounding box center [941, 667] width 48 height 39
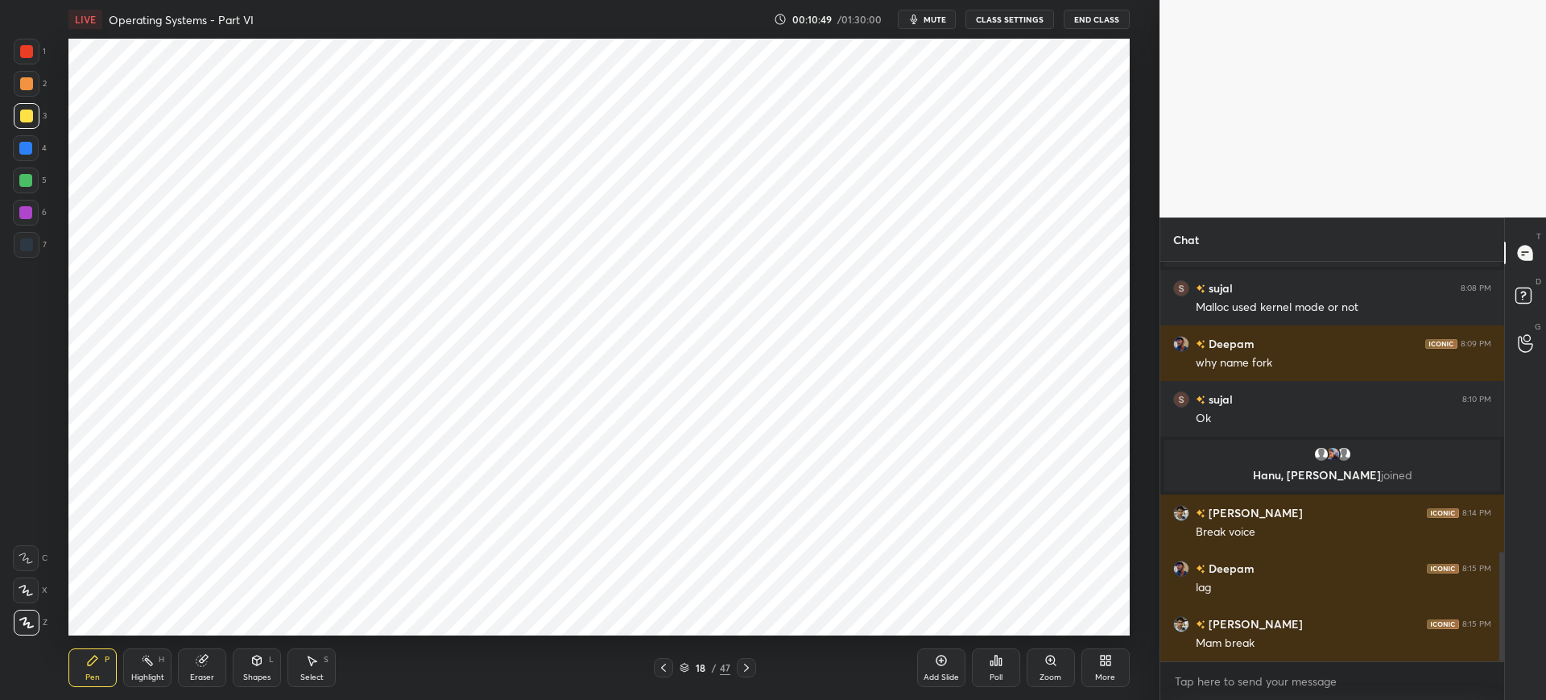
click at [31, 249] on div at bounding box center [26, 244] width 13 height 13
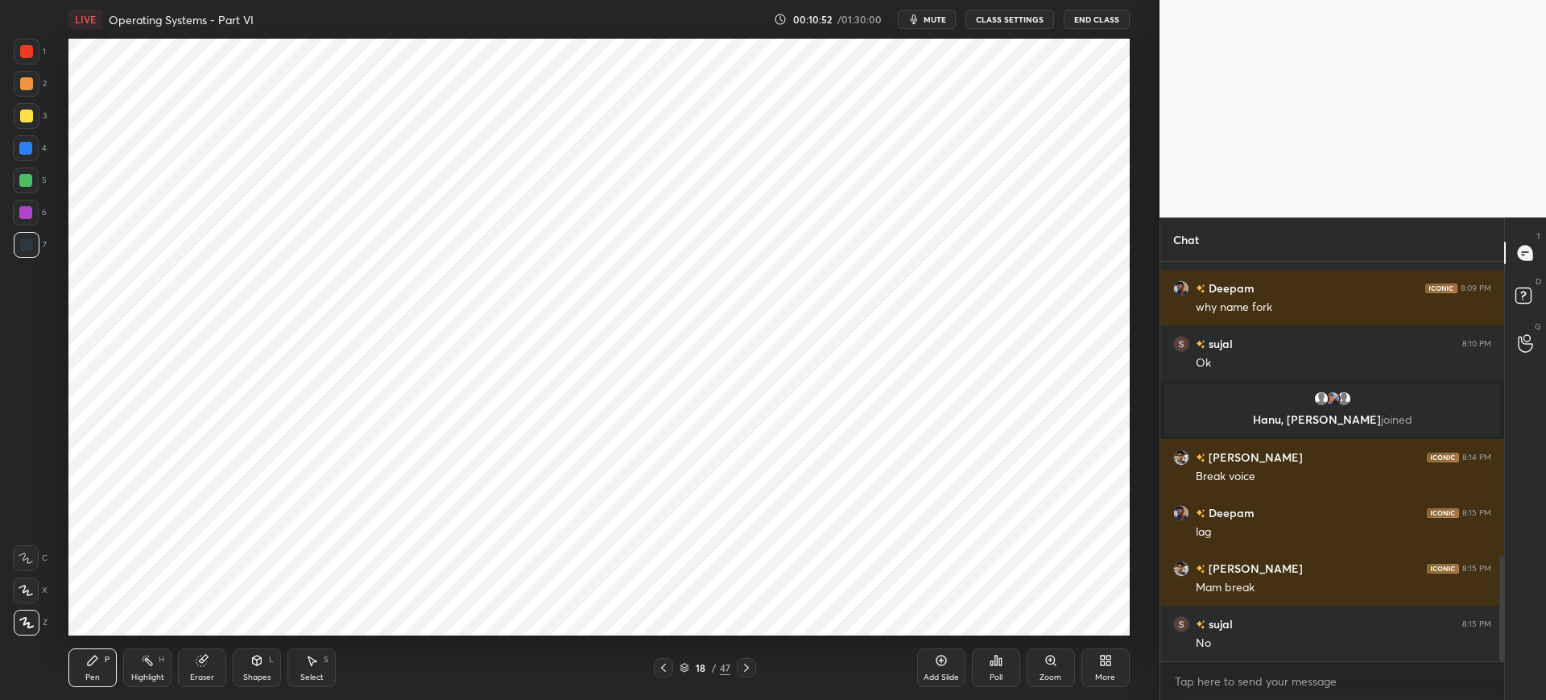
scroll to position [1169, 0]
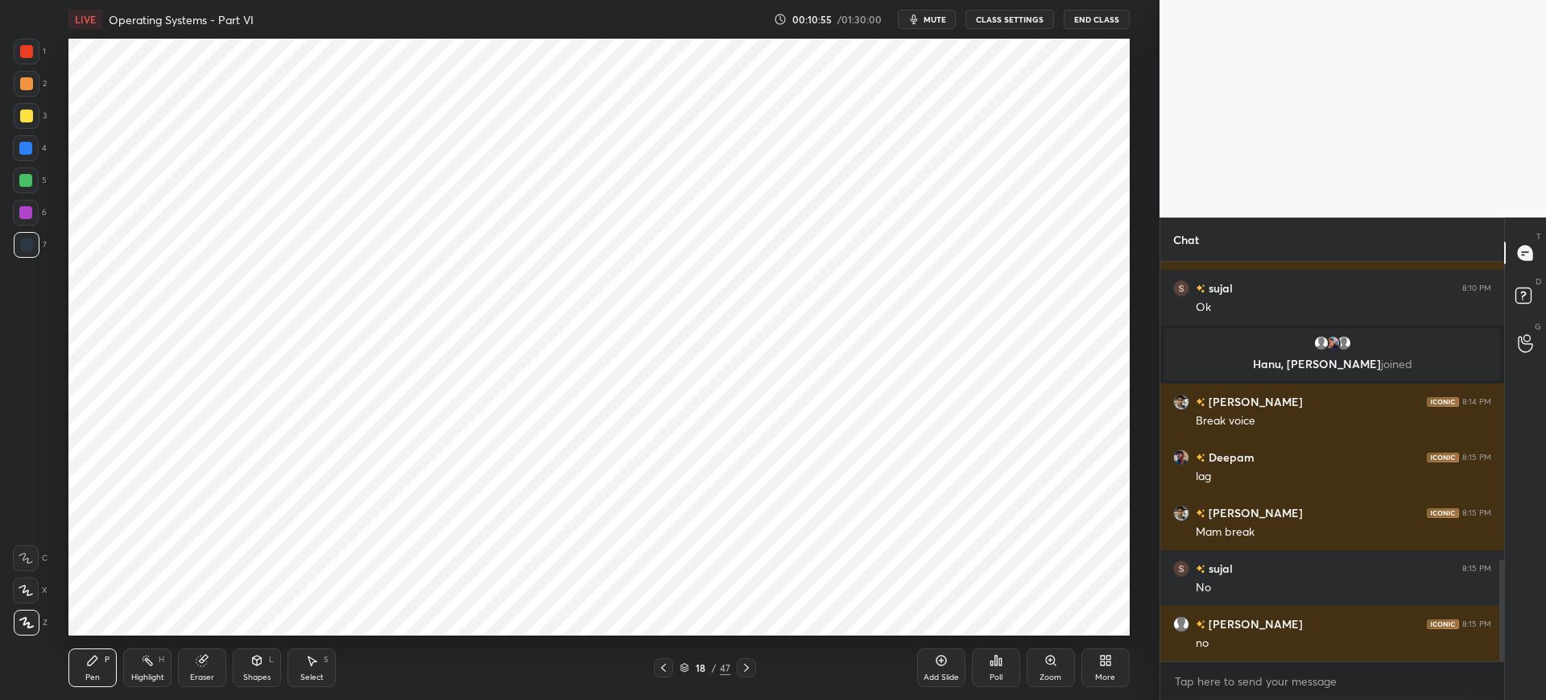
click at [977, 660] on div "Poll" at bounding box center [996, 667] width 48 height 39
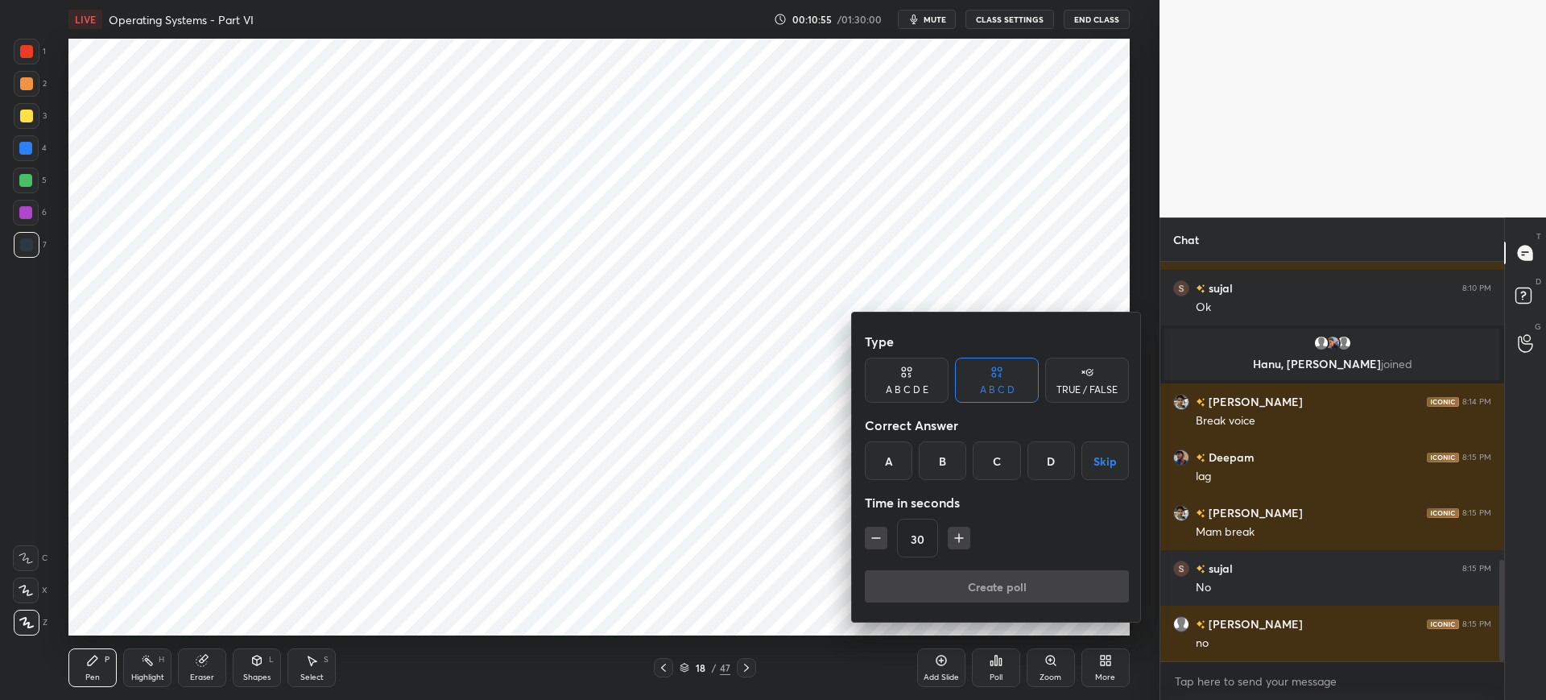
scroll to position [1225, 0]
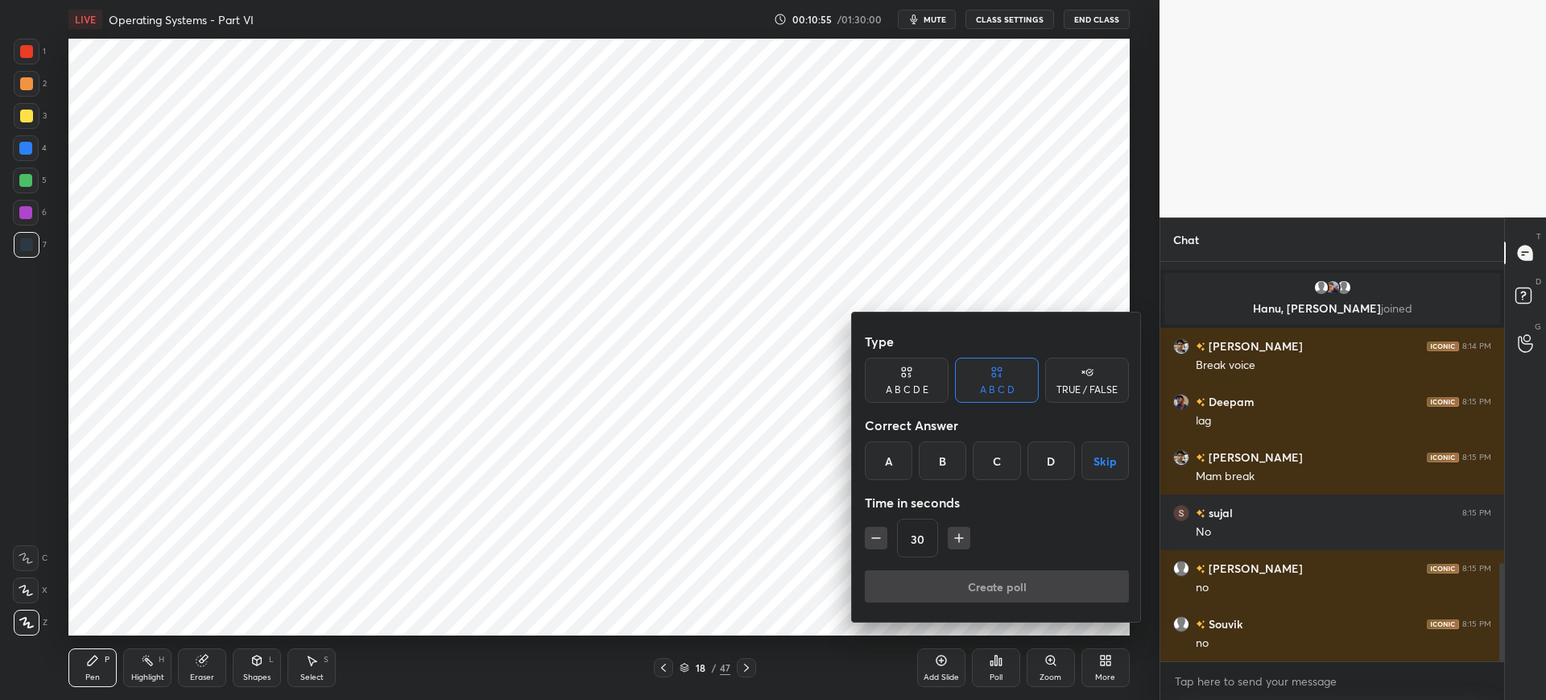
click at [902, 468] on div "A" at bounding box center [889, 460] width 48 height 39
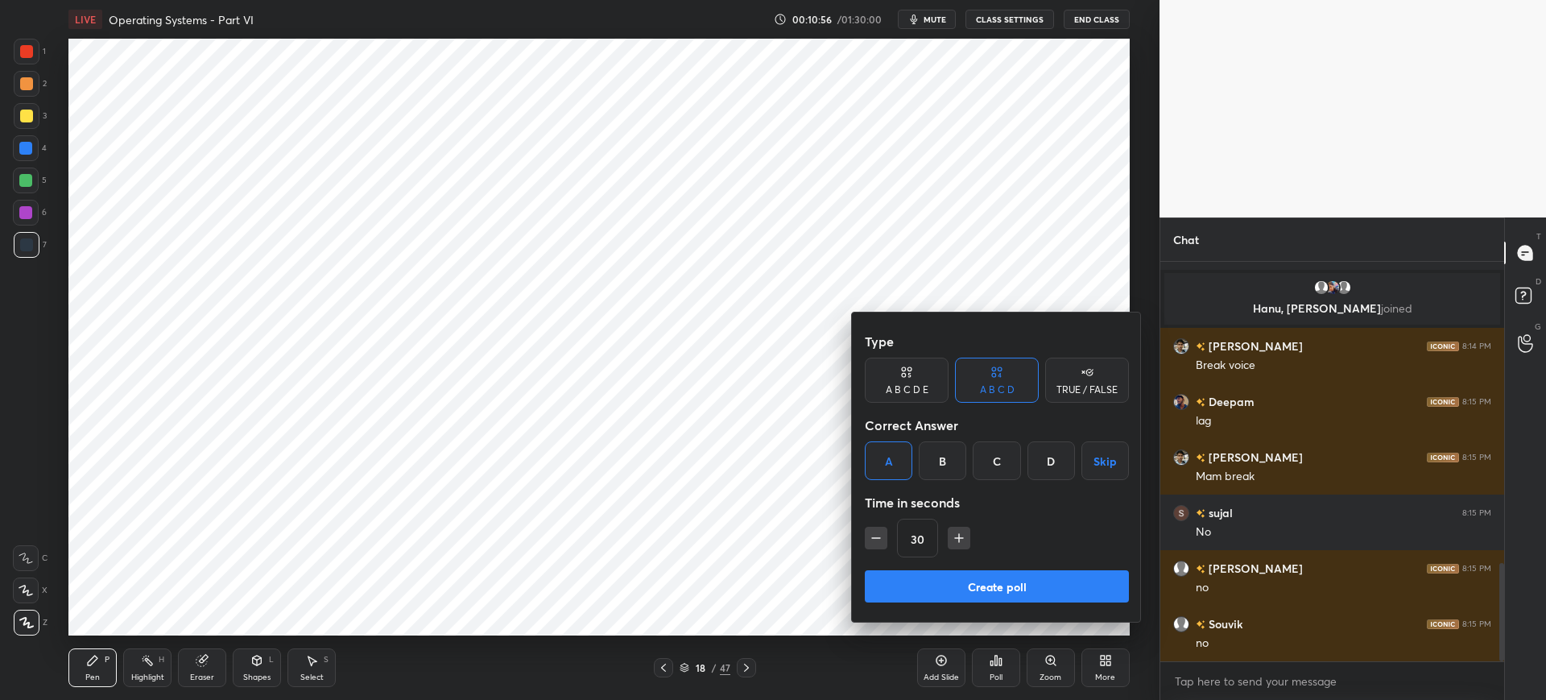
click at [919, 595] on button "Create poll" at bounding box center [997, 586] width 264 height 32
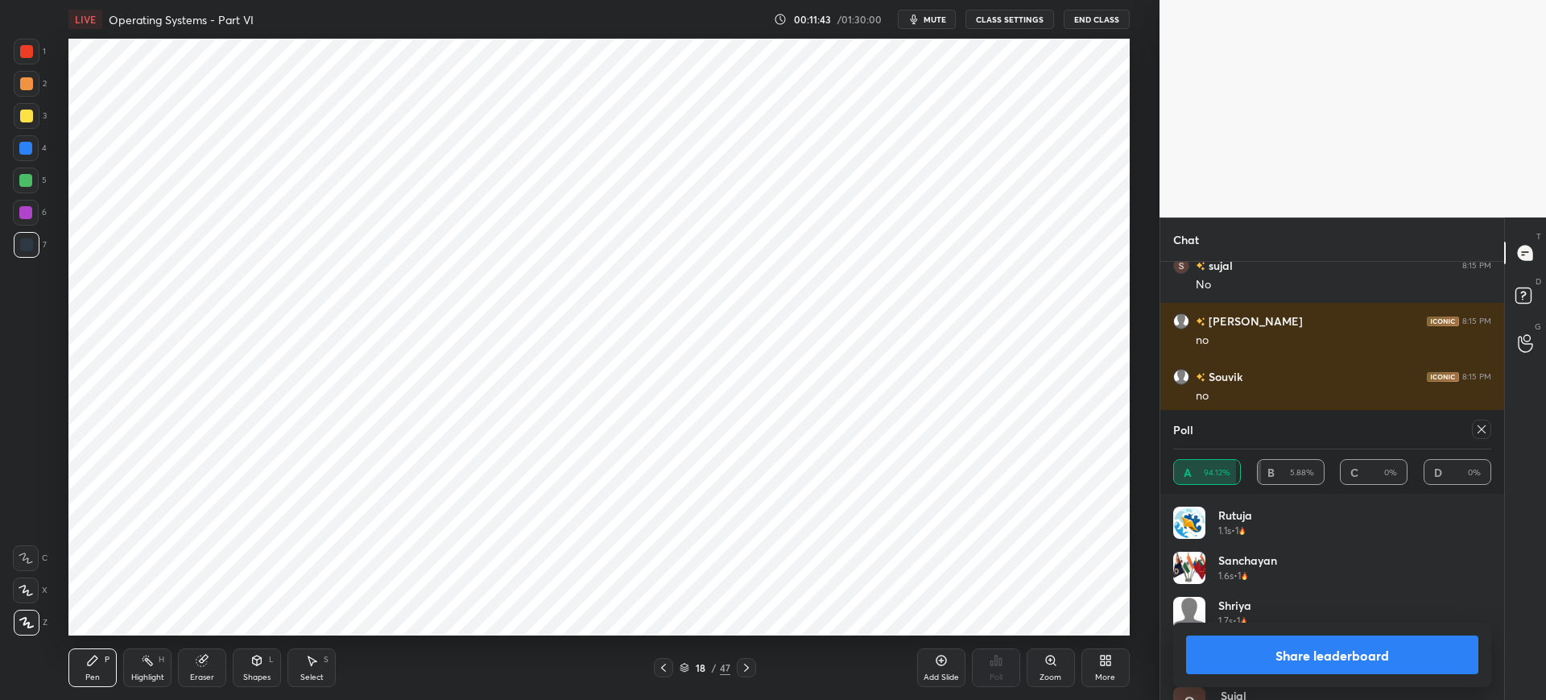
scroll to position [1350, 0]
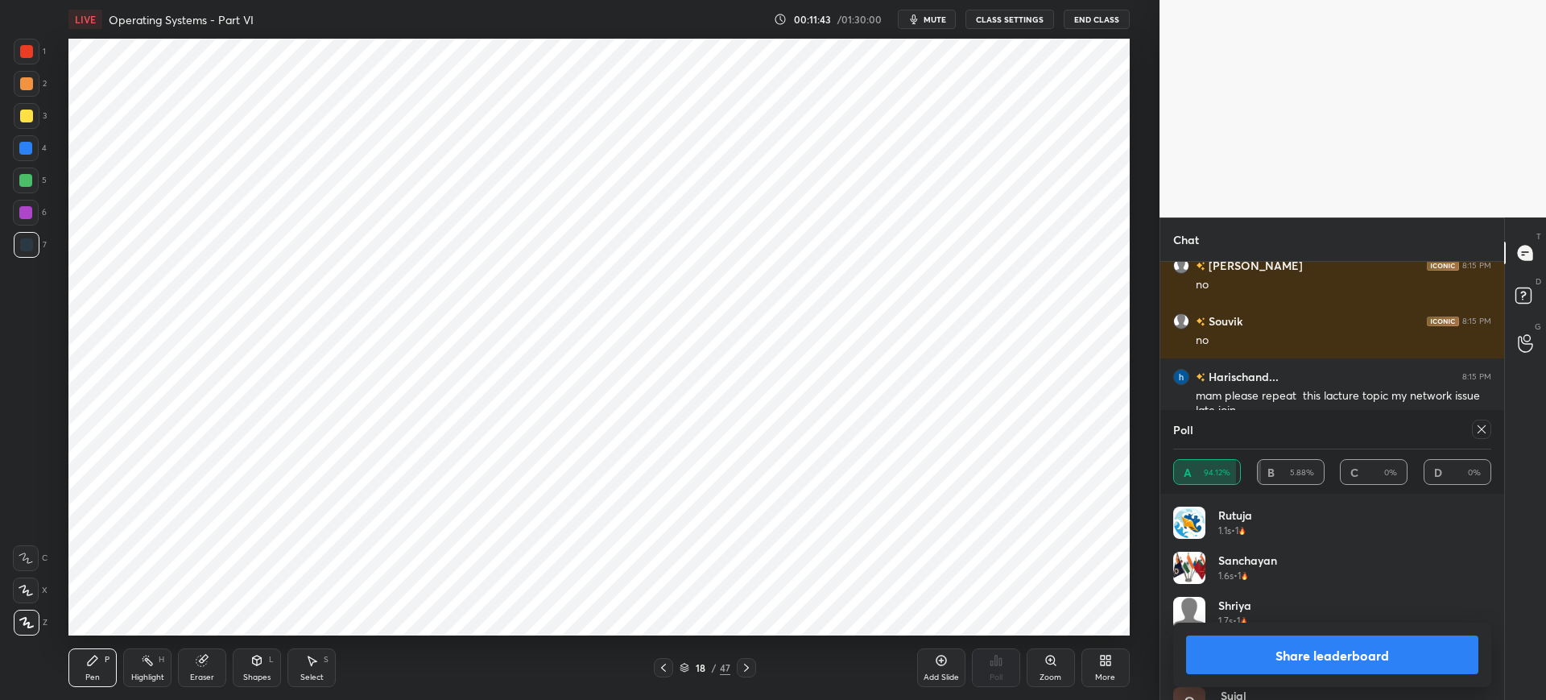
click at [1230, 649] on button "Share leaderboard" at bounding box center [1332, 654] width 292 height 39
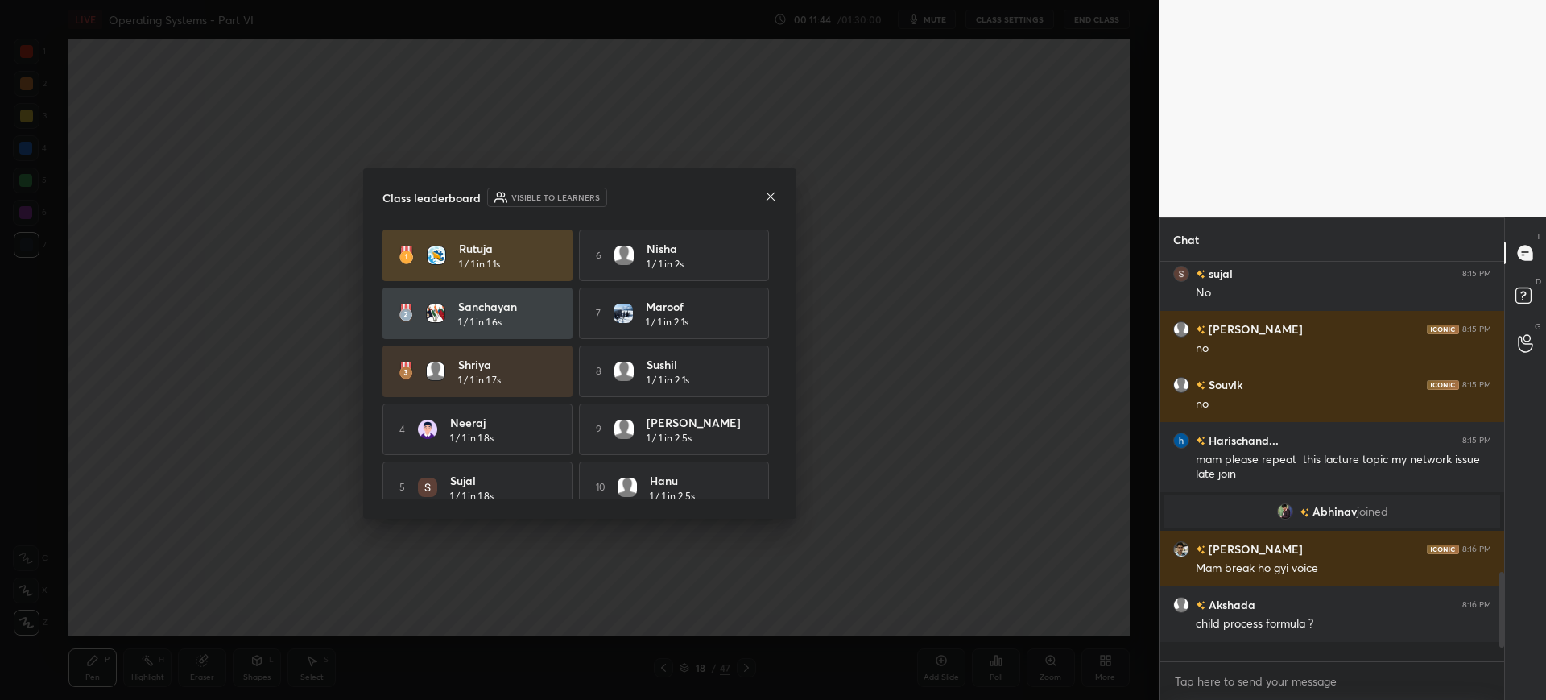
scroll to position [272, 339]
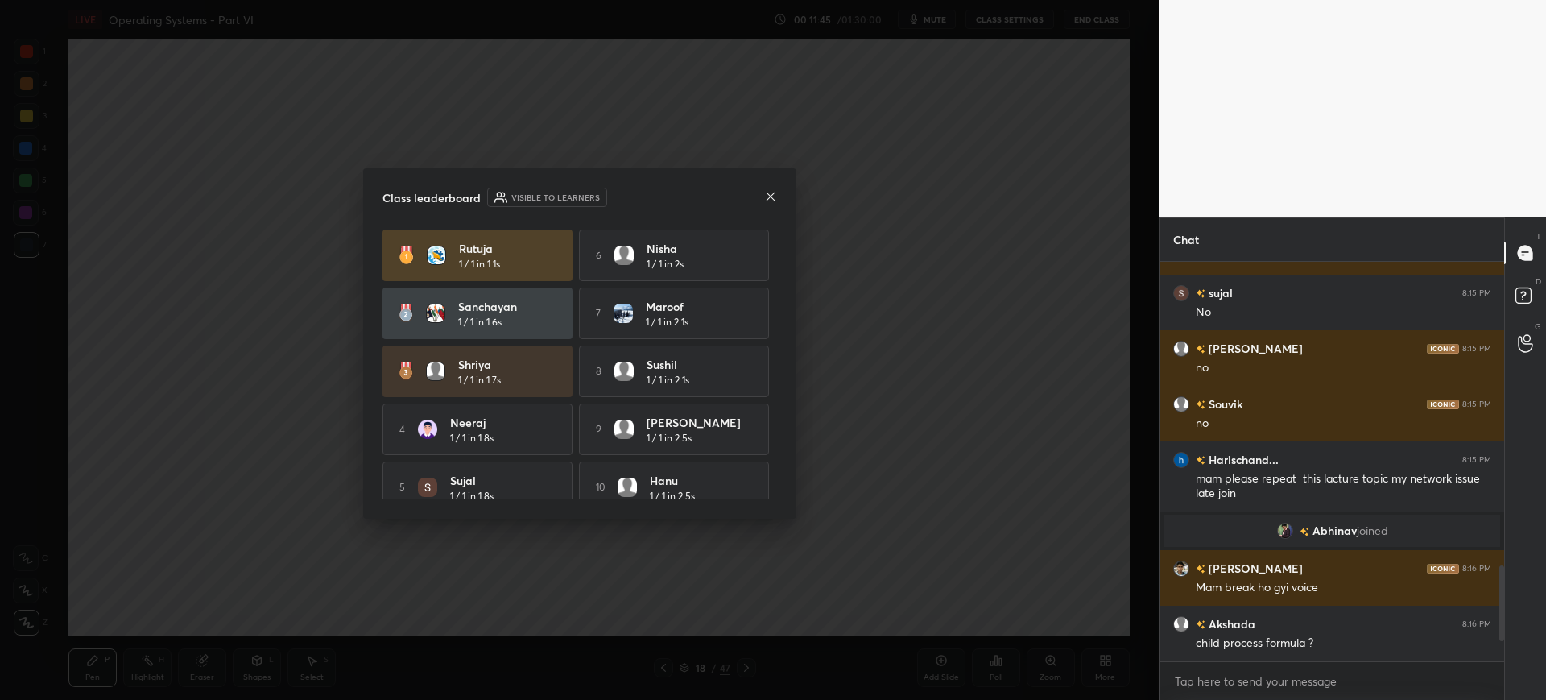
click at [767, 195] on icon at bounding box center [770, 196] width 13 height 13
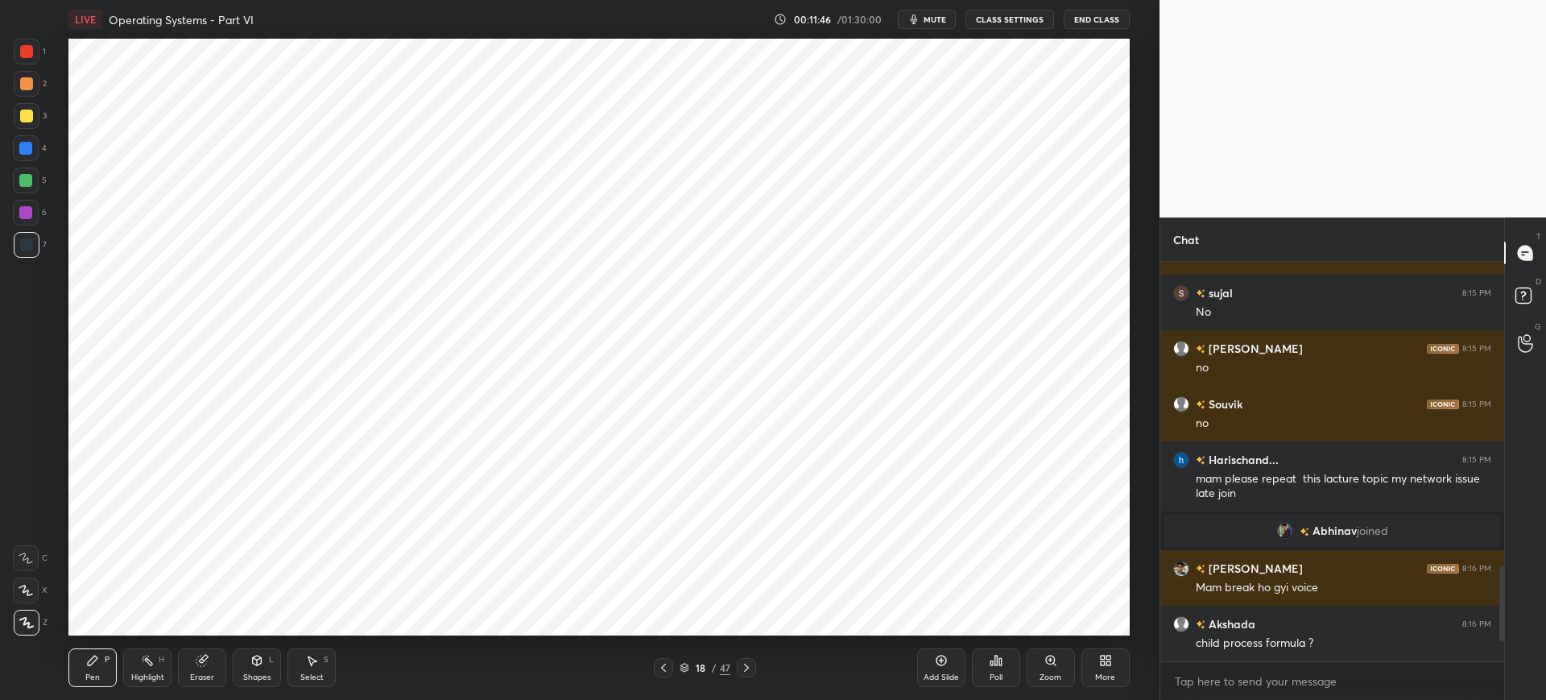
click at [24, 53] on div at bounding box center [26, 51] width 13 height 13
click at [935, 654] on icon at bounding box center [941, 660] width 13 height 13
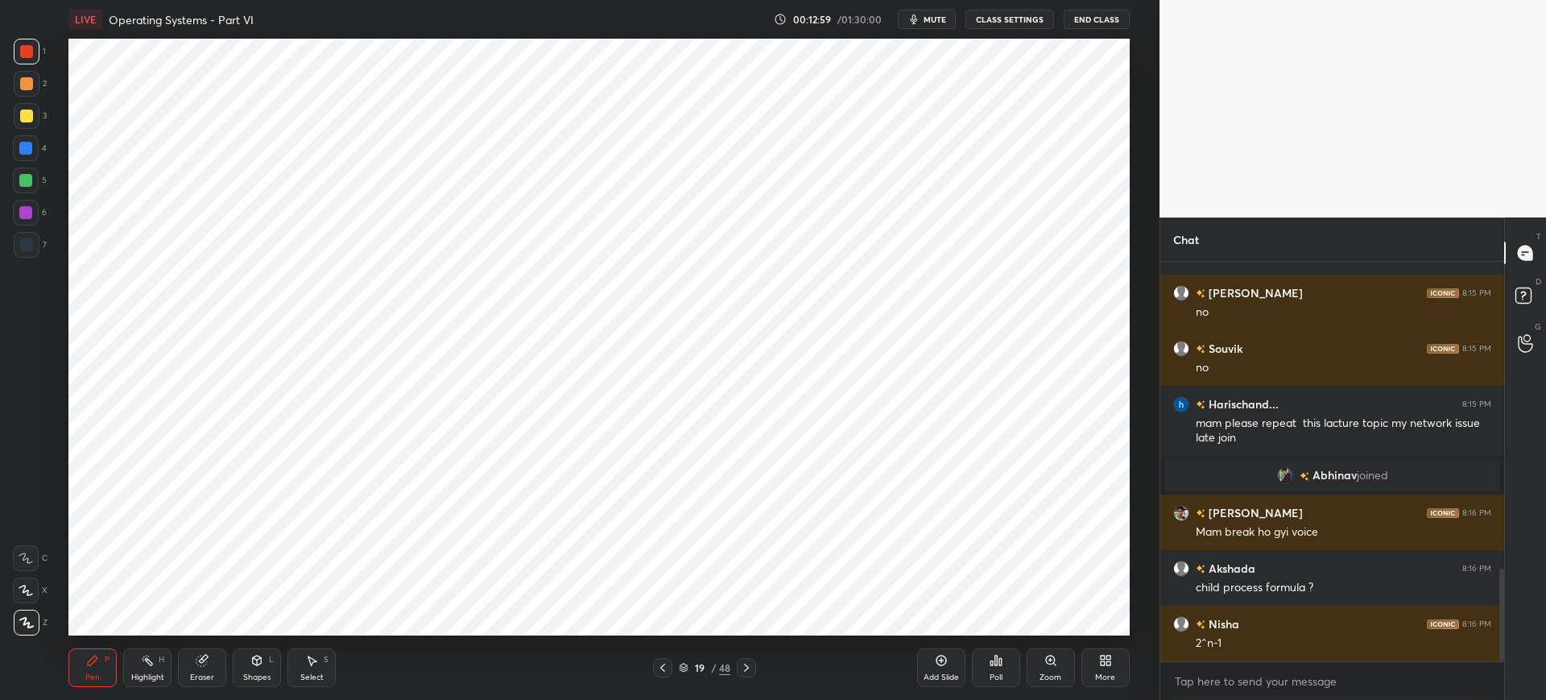
drag, startPoint x: 27, startPoint y: 144, endPoint x: 64, endPoint y: 149, distance: 37.4
click at [31, 143] on div at bounding box center [25, 148] width 13 height 13
click at [933, 660] on div "Add Slide" at bounding box center [941, 667] width 48 height 39
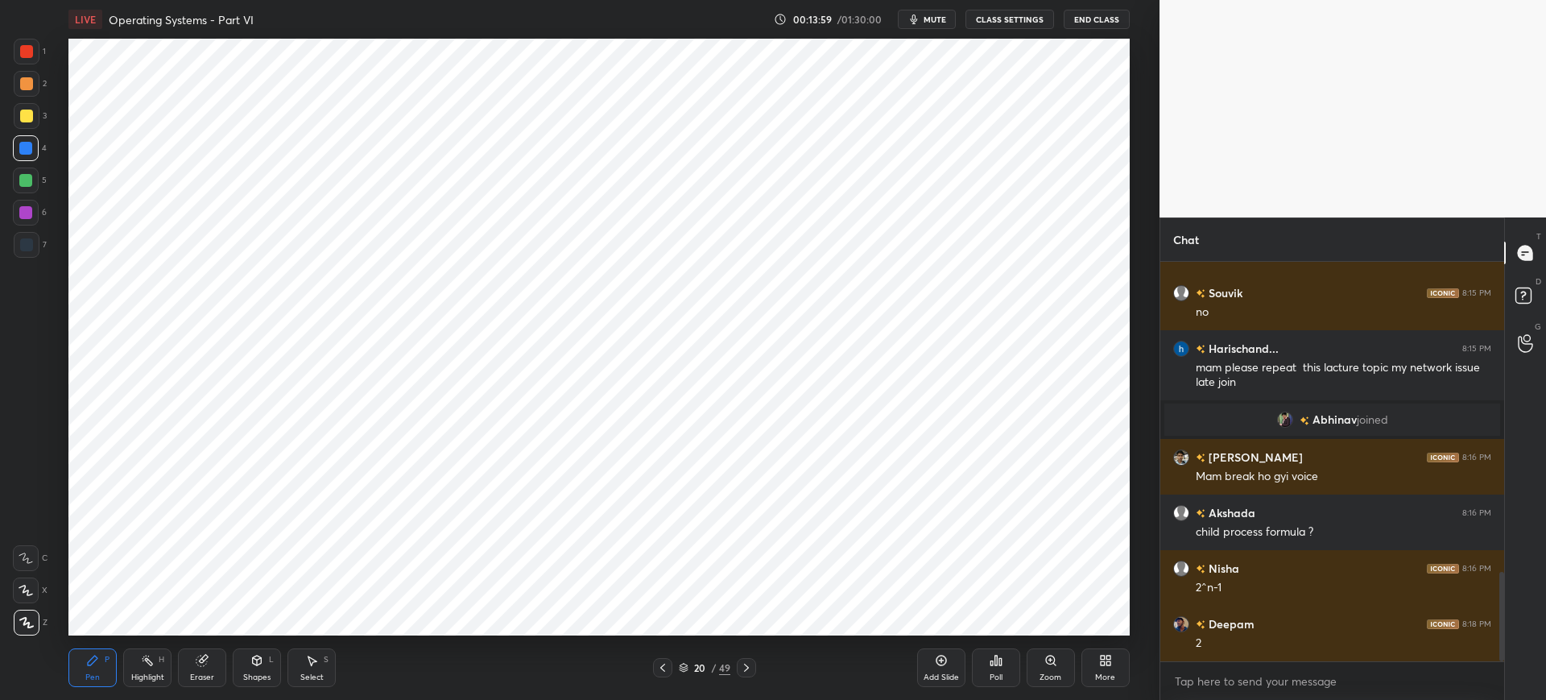
drag, startPoint x: 32, startPoint y: 48, endPoint x: 45, endPoint y: 51, distance: 13.3
click at [32, 49] on div at bounding box center [26, 51] width 13 height 13
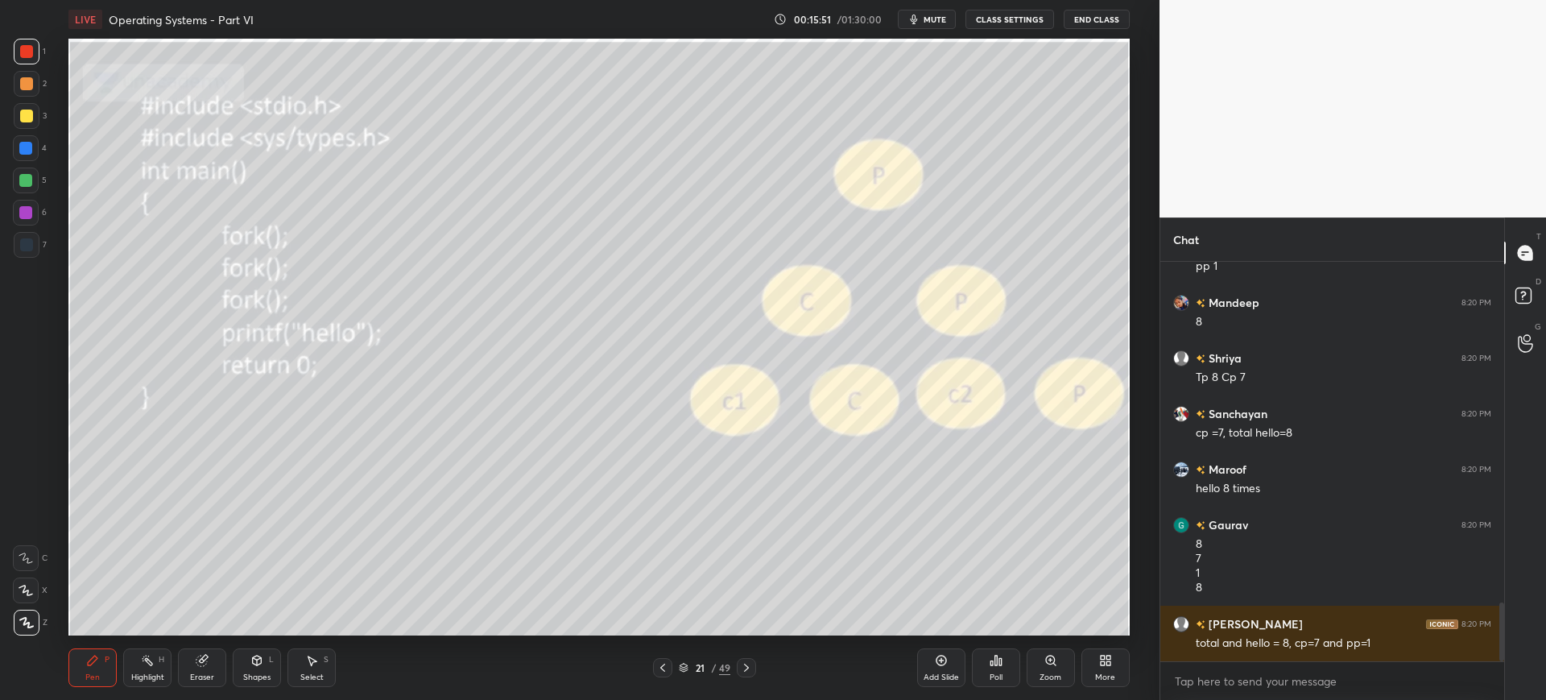
scroll to position [2320, 0]
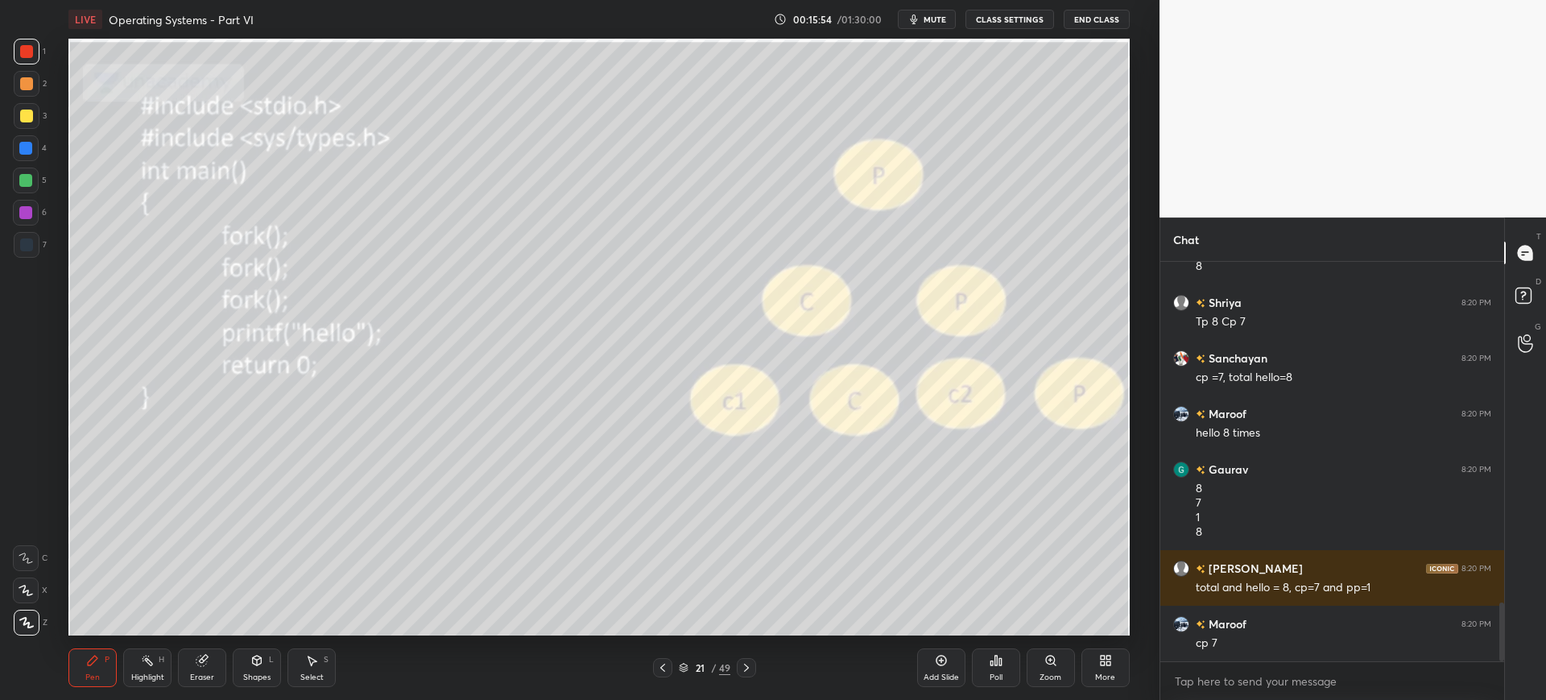
click at [31, 120] on div at bounding box center [26, 116] width 13 height 13
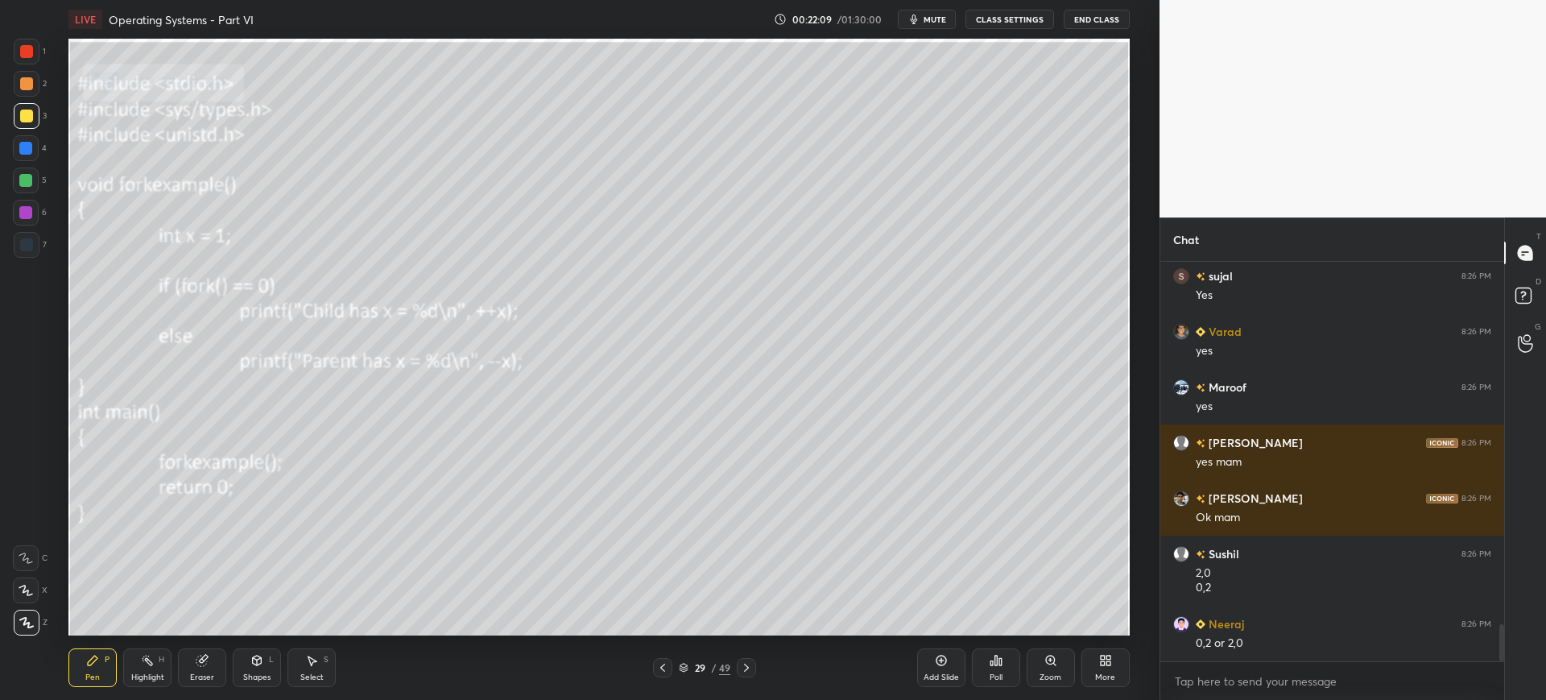
scroll to position [3954, 0]
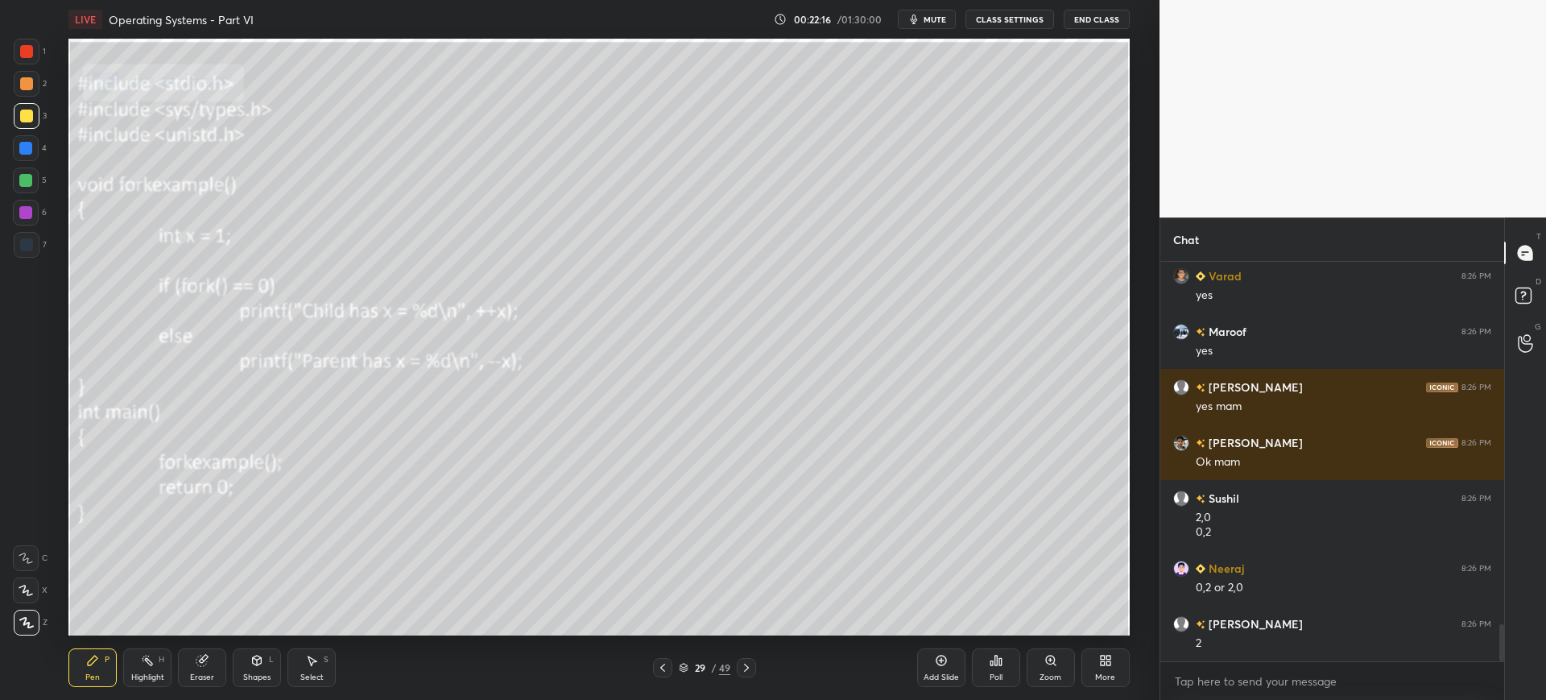
click at [681, 664] on icon at bounding box center [684, 666] width 8 height 4
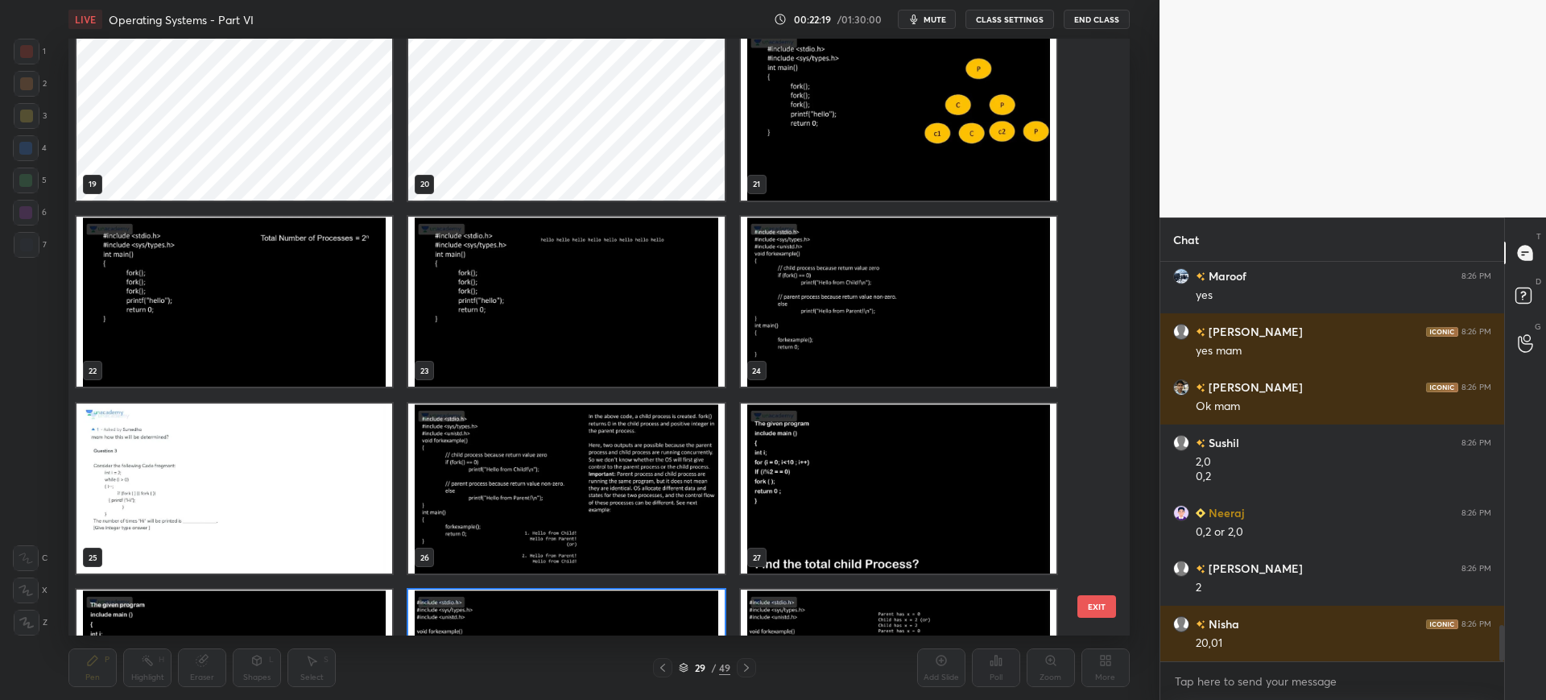
scroll to position [1107, 0]
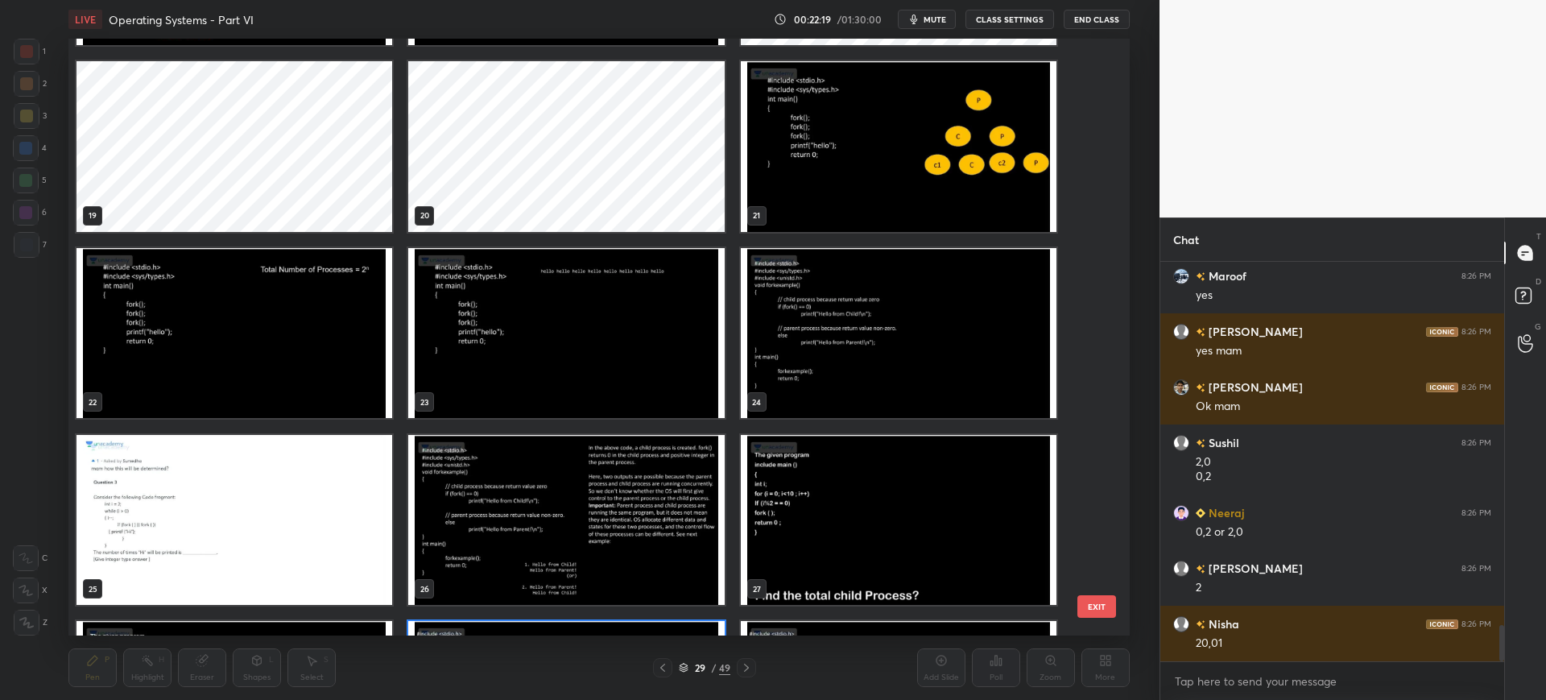
click at [1090, 594] on div "13 14 15 16 17 18 19 20 21 22 23 24 25 26 27 28 29 30" at bounding box center [584, 337] width 1032 height 597
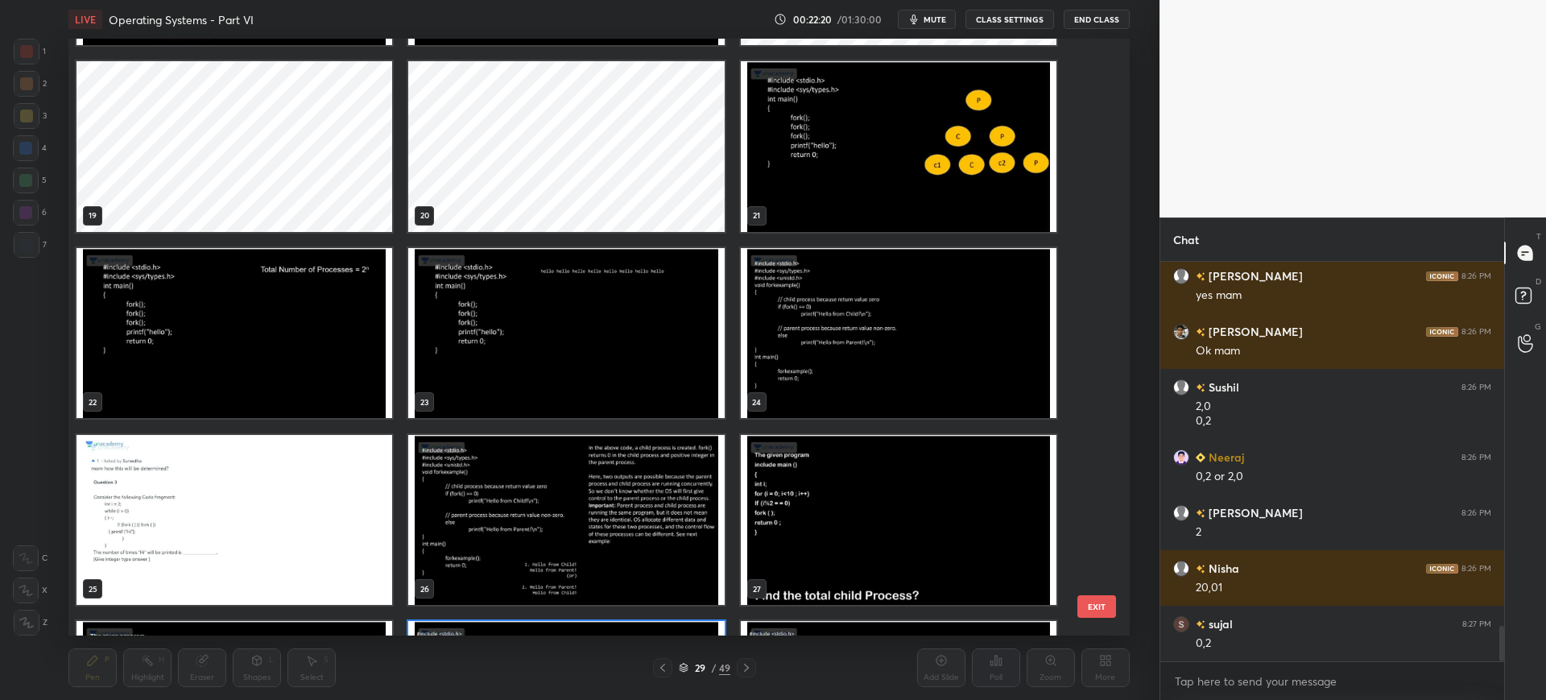
click at [1090, 598] on button "EXIT" at bounding box center [1097, 606] width 39 height 23
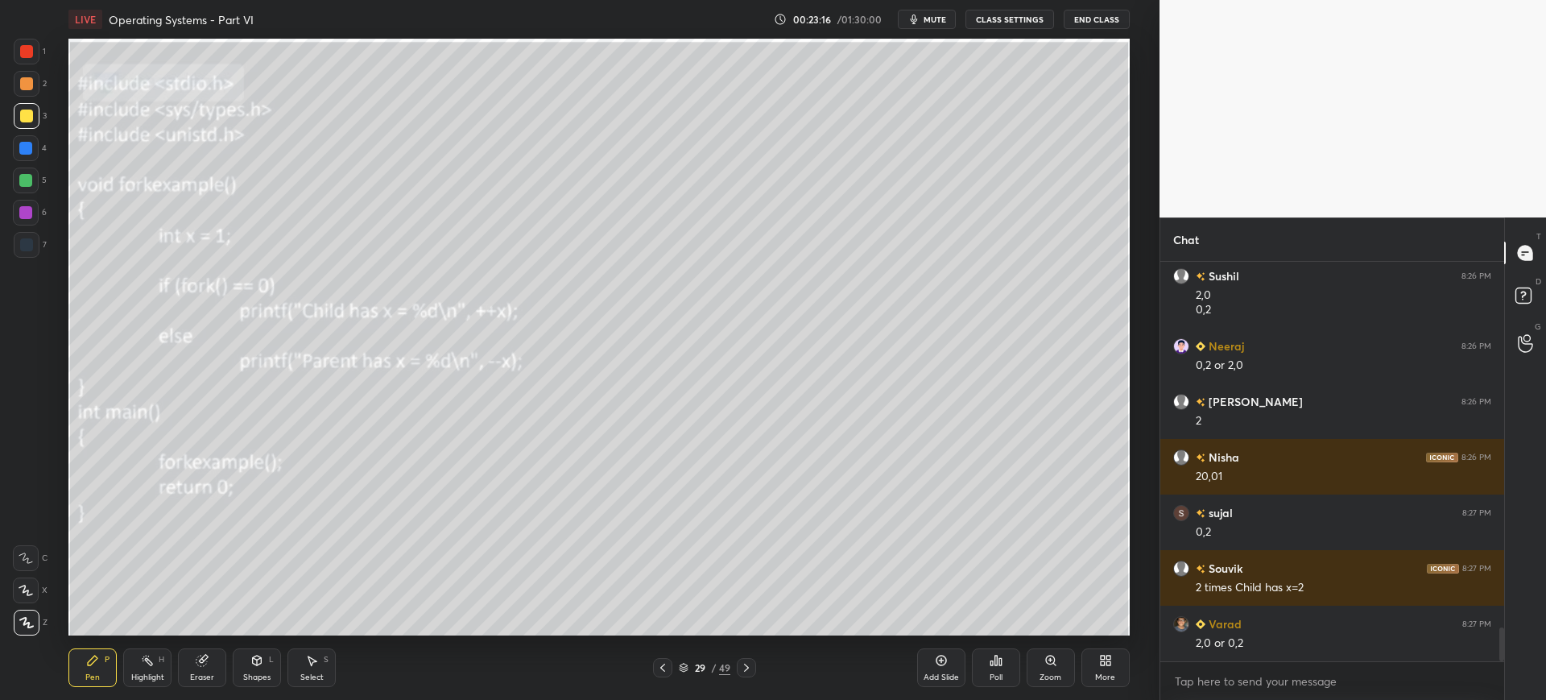
scroll to position [4288, 0]
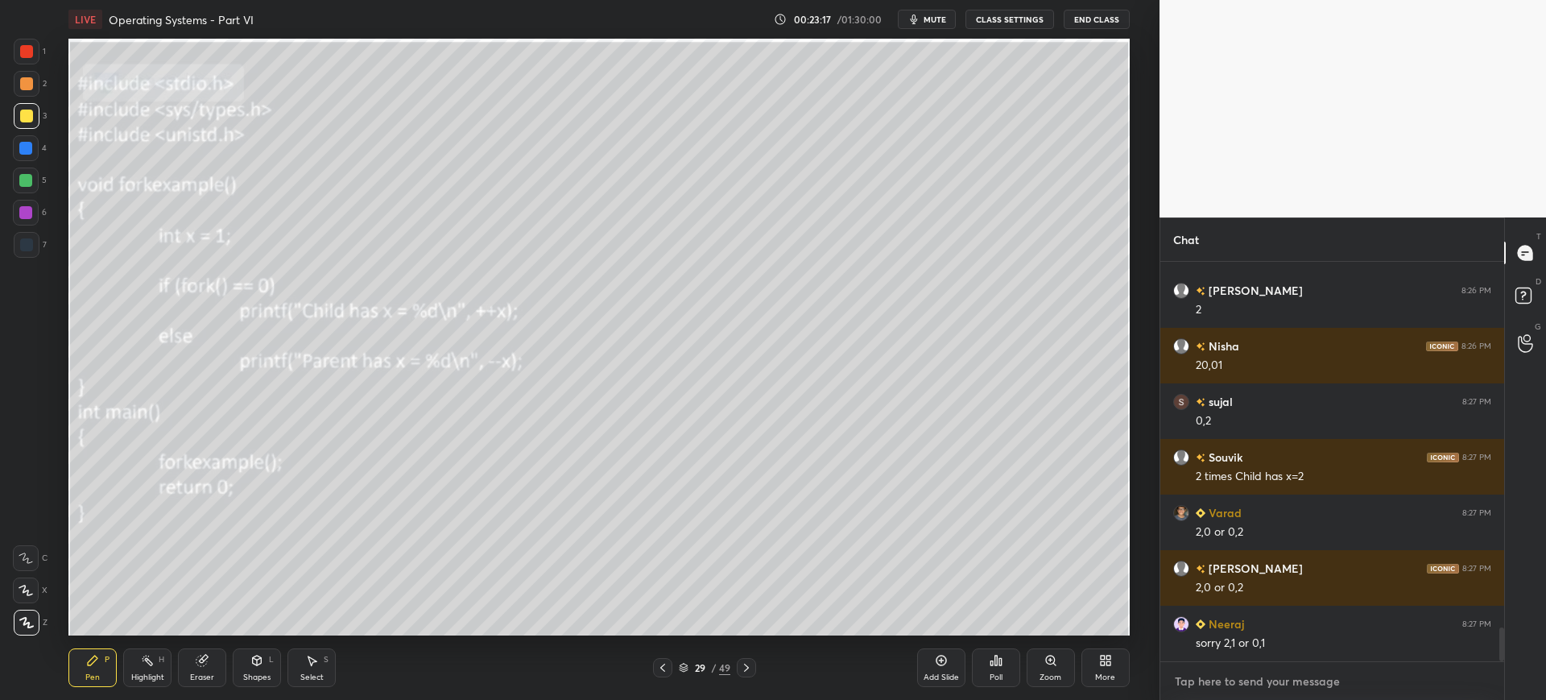
type textarea "x"
click at [1266, 673] on textarea at bounding box center [1332, 681] width 318 height 26
paste textarea "[URL][DOMAIN_NAME]"
type textarea "[URL][DOMAIN_NAME]"
type textarea "x"
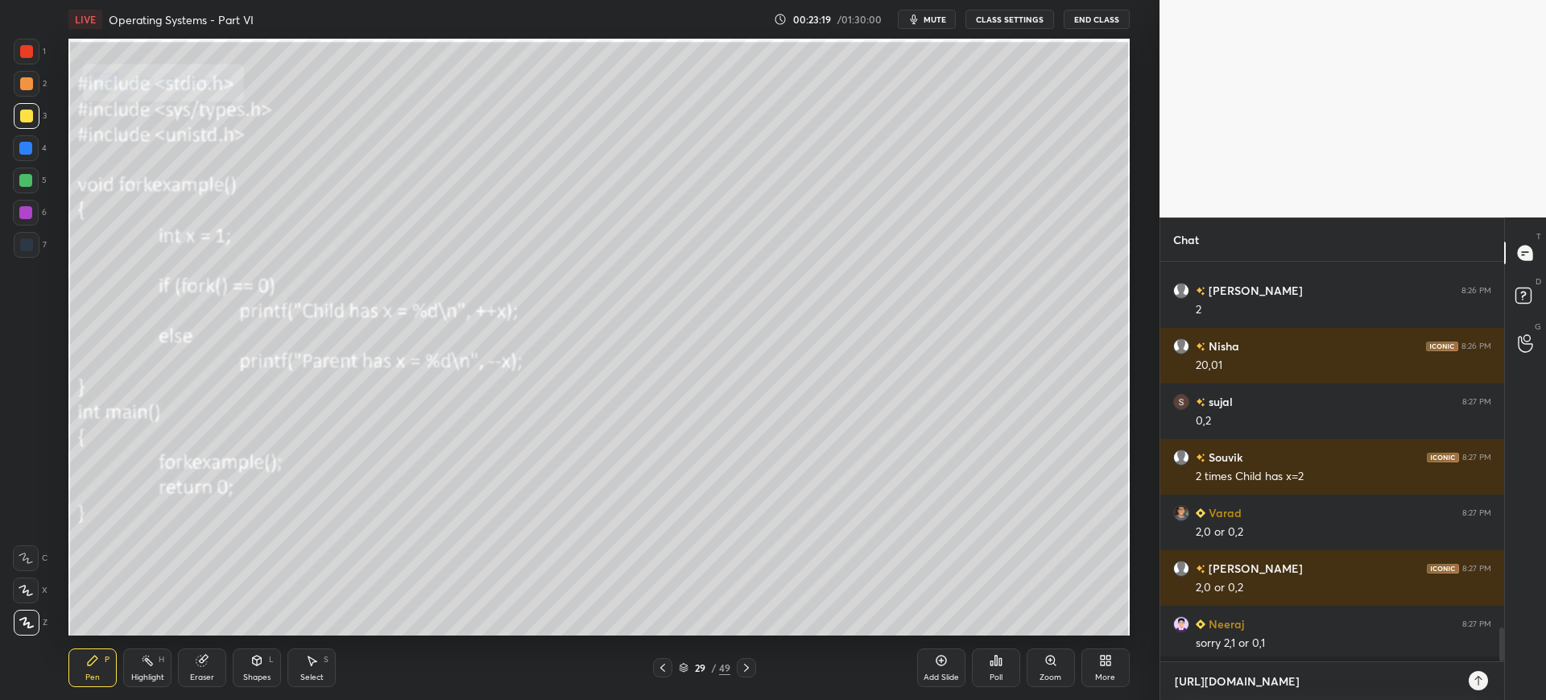
scroll to position [277, 339]
type textarea "[URL][DOMAIN_NAME]"
type textarea "x"
click at [1476, 674] on icon at bounding box center [1478, 680] width 13 height 13
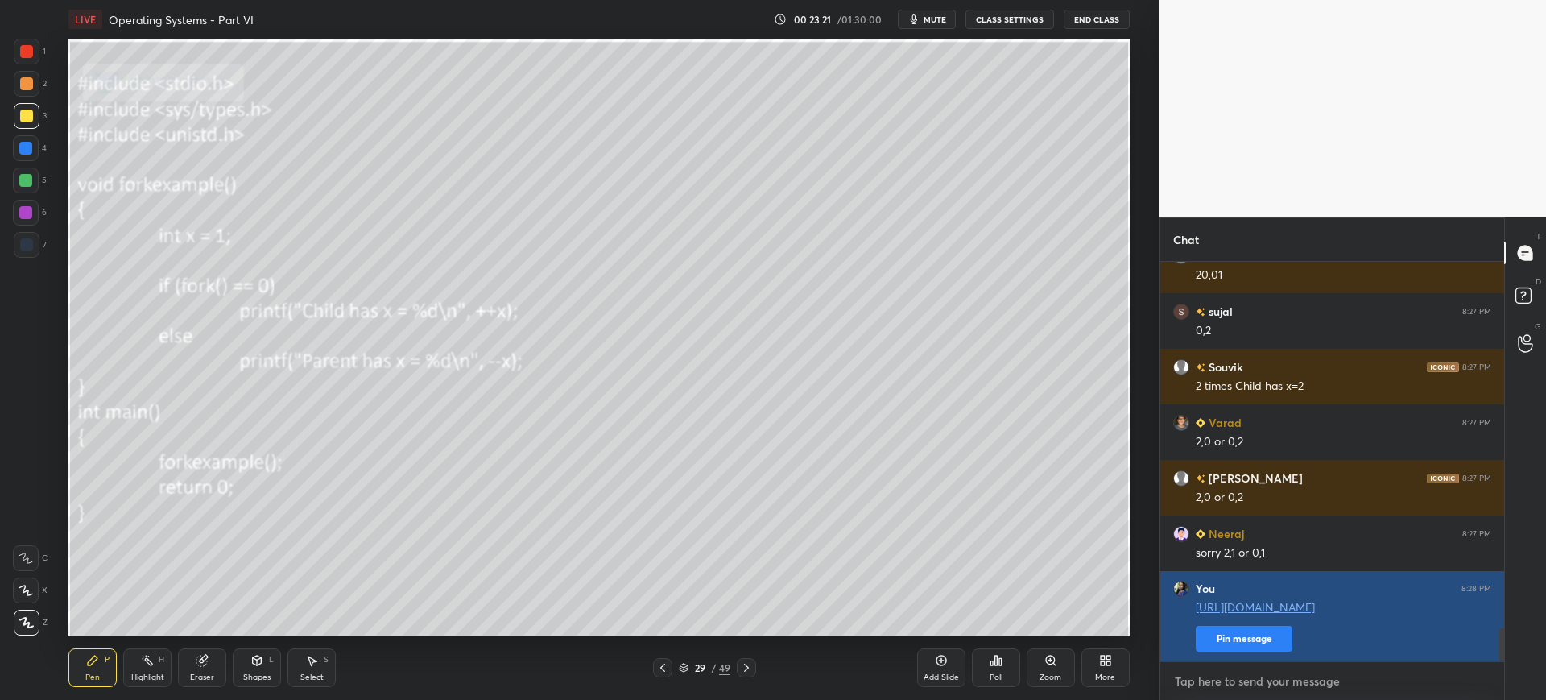
scroll to position [4433, 0]
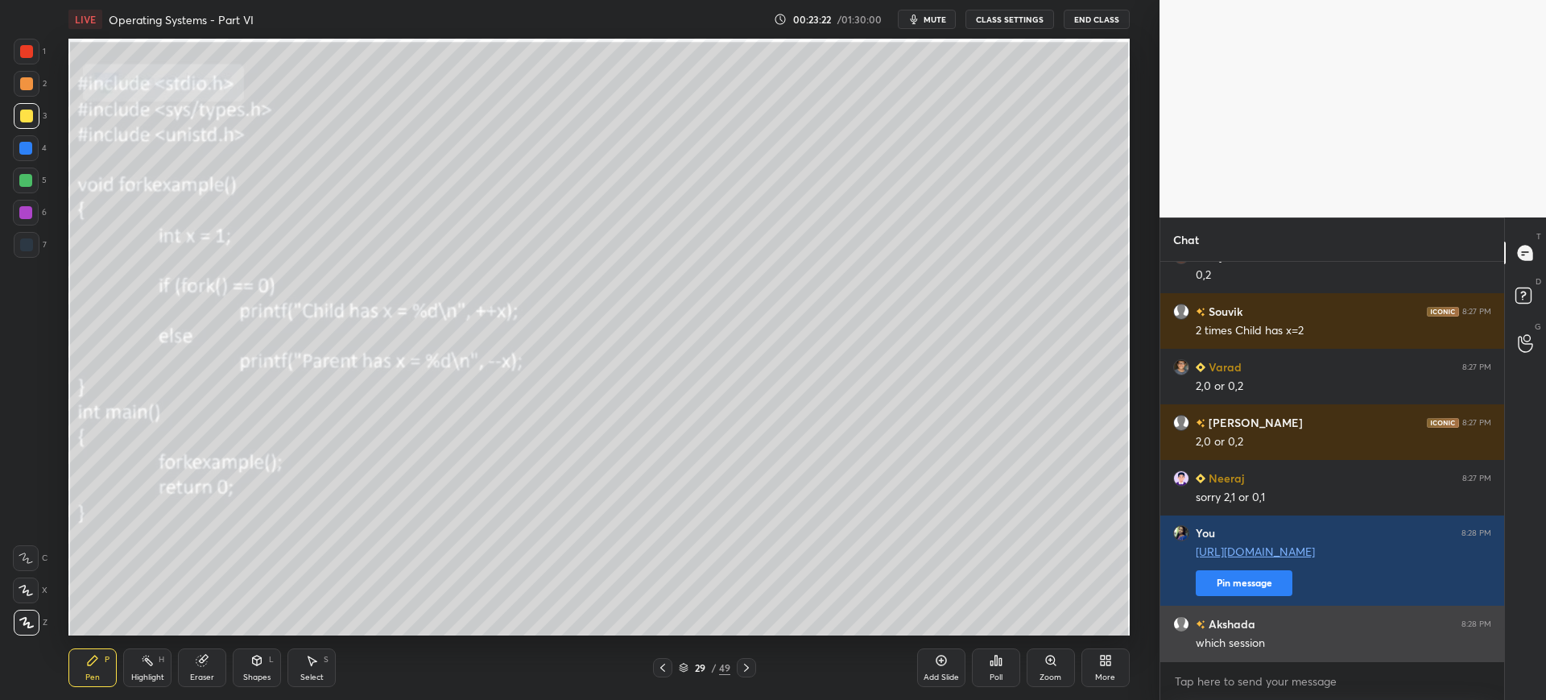
type textarea "x"
click at [1227, 641] on div "which session" at bounding box center [1344, 643] width 296 height 16
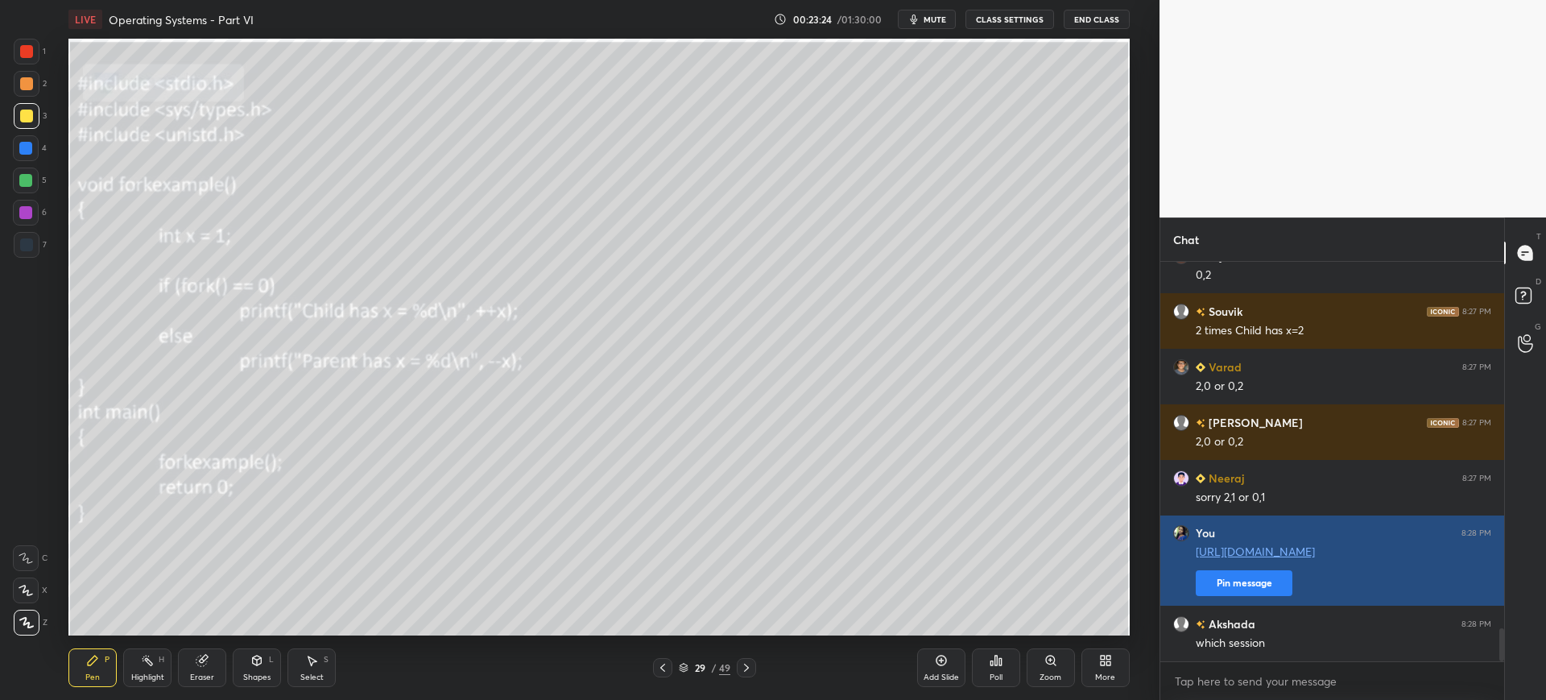
click at [1260, 581] on button "Pin message" at bounding box center [1244, 583] width 97 height 26
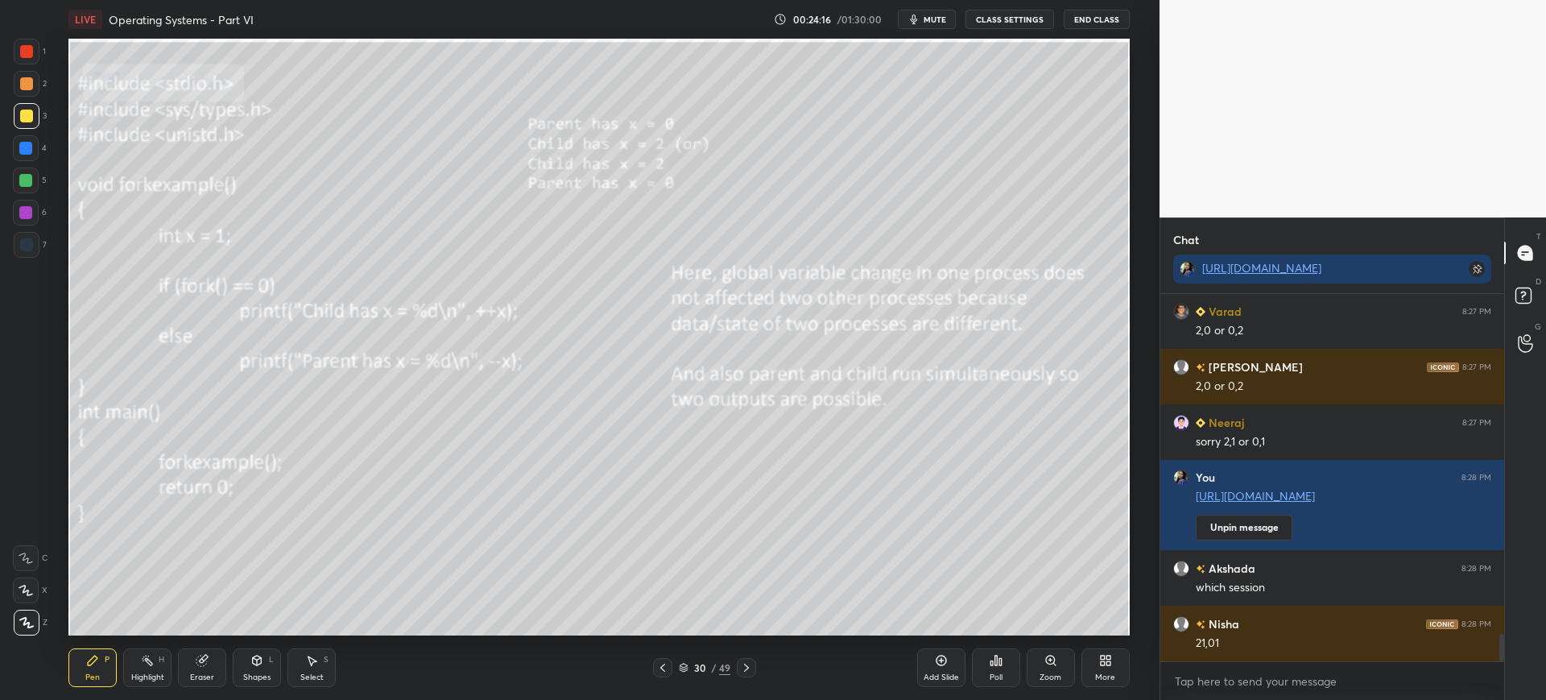
scroll to position [4577, 0]
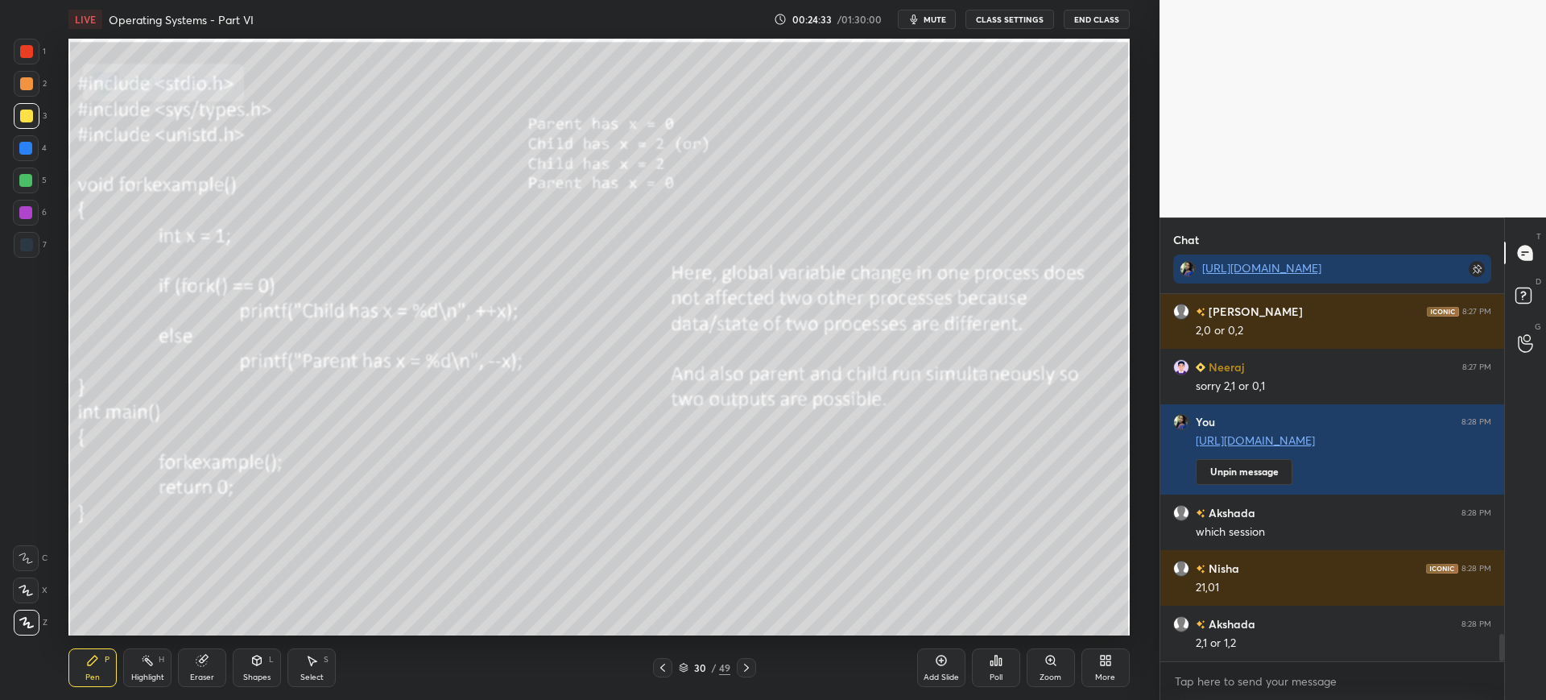
drag, startPoint x: 205, startPoint y: 663, endPoint x: 209, endPoint y: 636, distance: 26.8
click at [206, 662] on icon at bounding box center [201, 661] width 10 height 10
drag, startPoint x: 109, startPoint y: 672, endPoint x: 131, endPoint y: 646, distance: 34.2
click at [110, 670] on div "Pen P" at bounding box center [92, 667] width 48 height 39
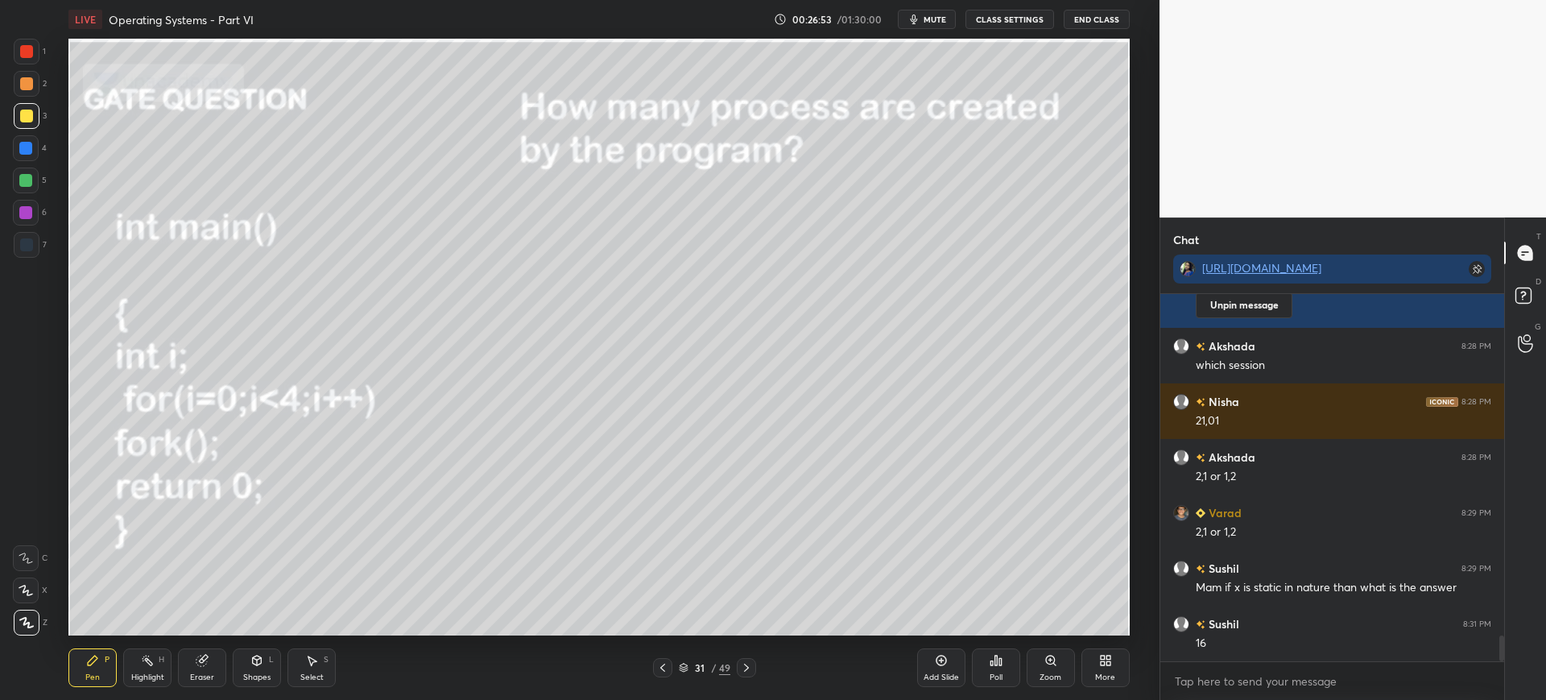
scroll to position [4799, 0]
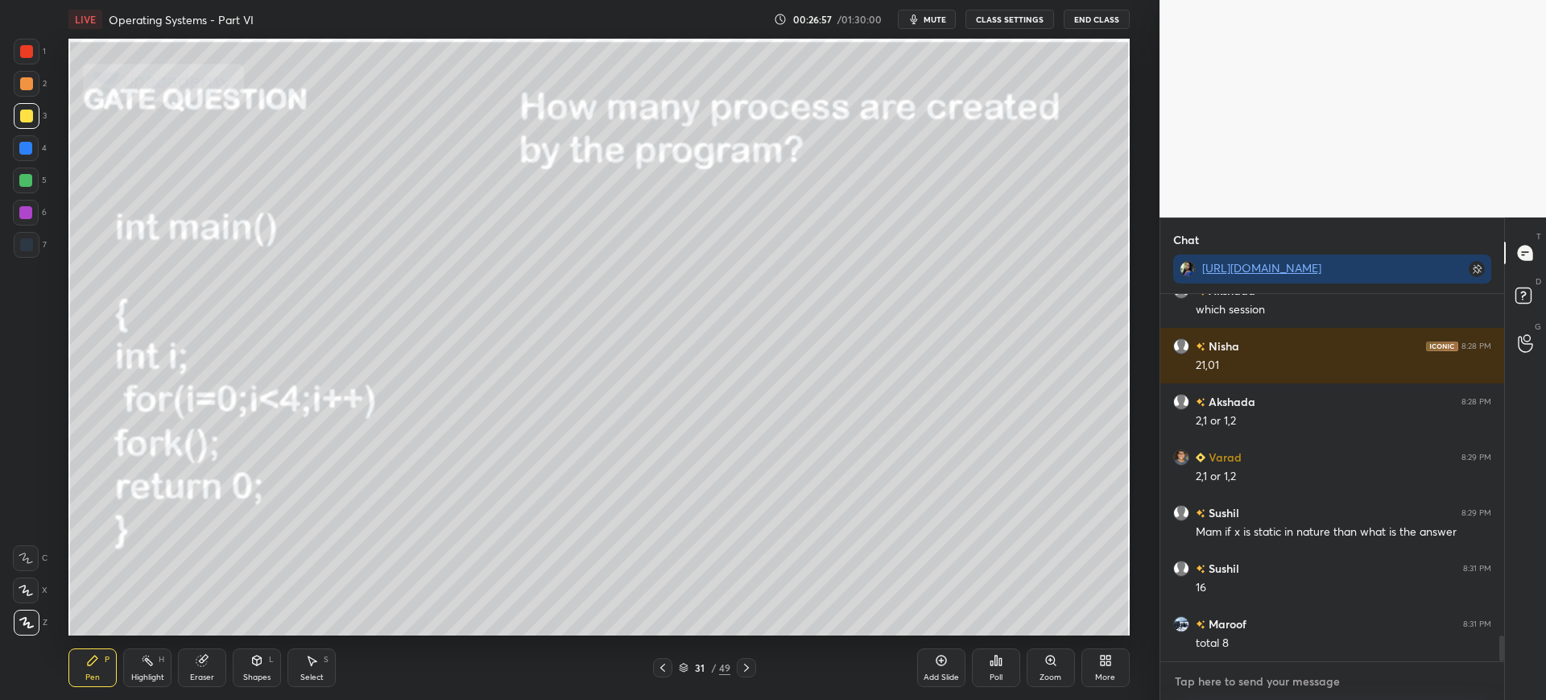
type textarea "x"
click at [1256, 691] on textarea at bounding box center [1332, 681] width 318 height 26
type textarea "I"
type textarea "x"
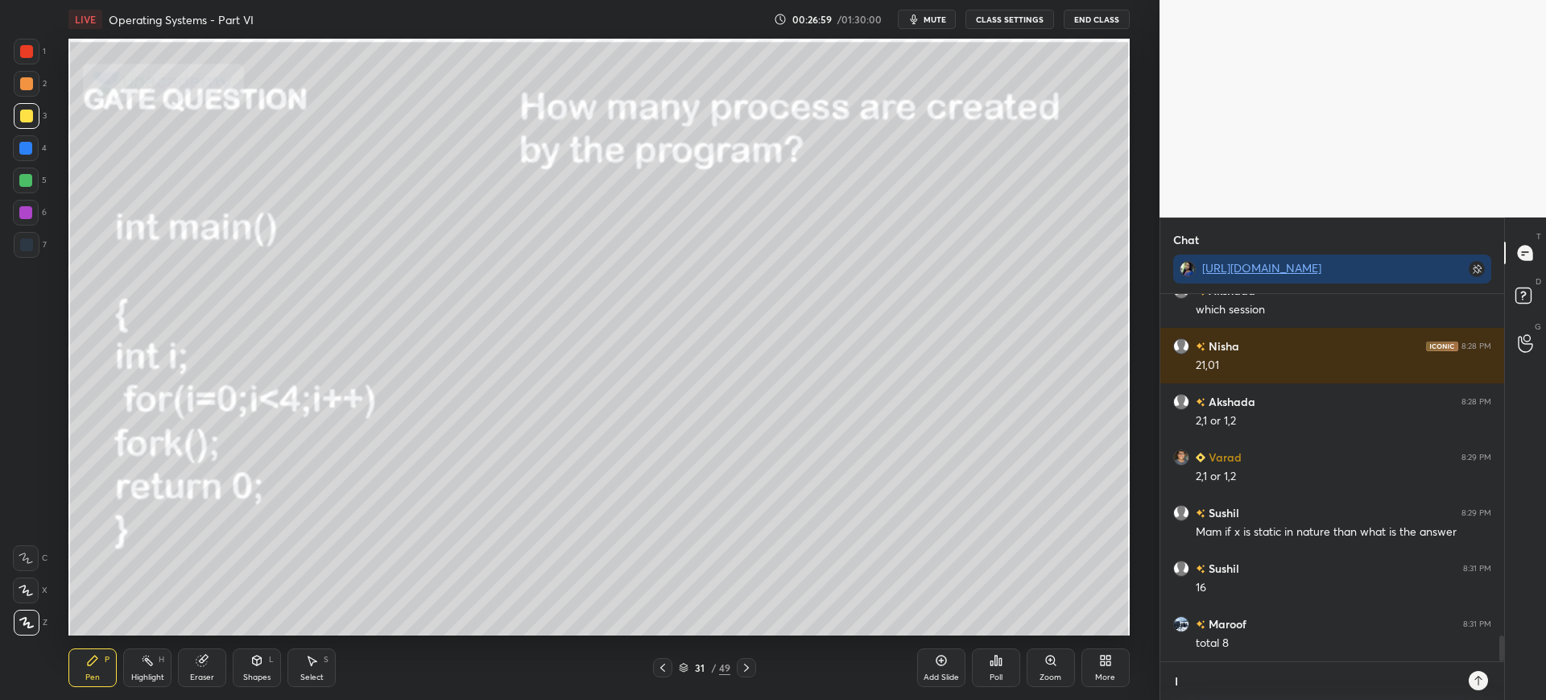
type textarea "IS"
type textarea "x"
type textarea "ISR"
type textarea "x"
type textarea "ISRO"
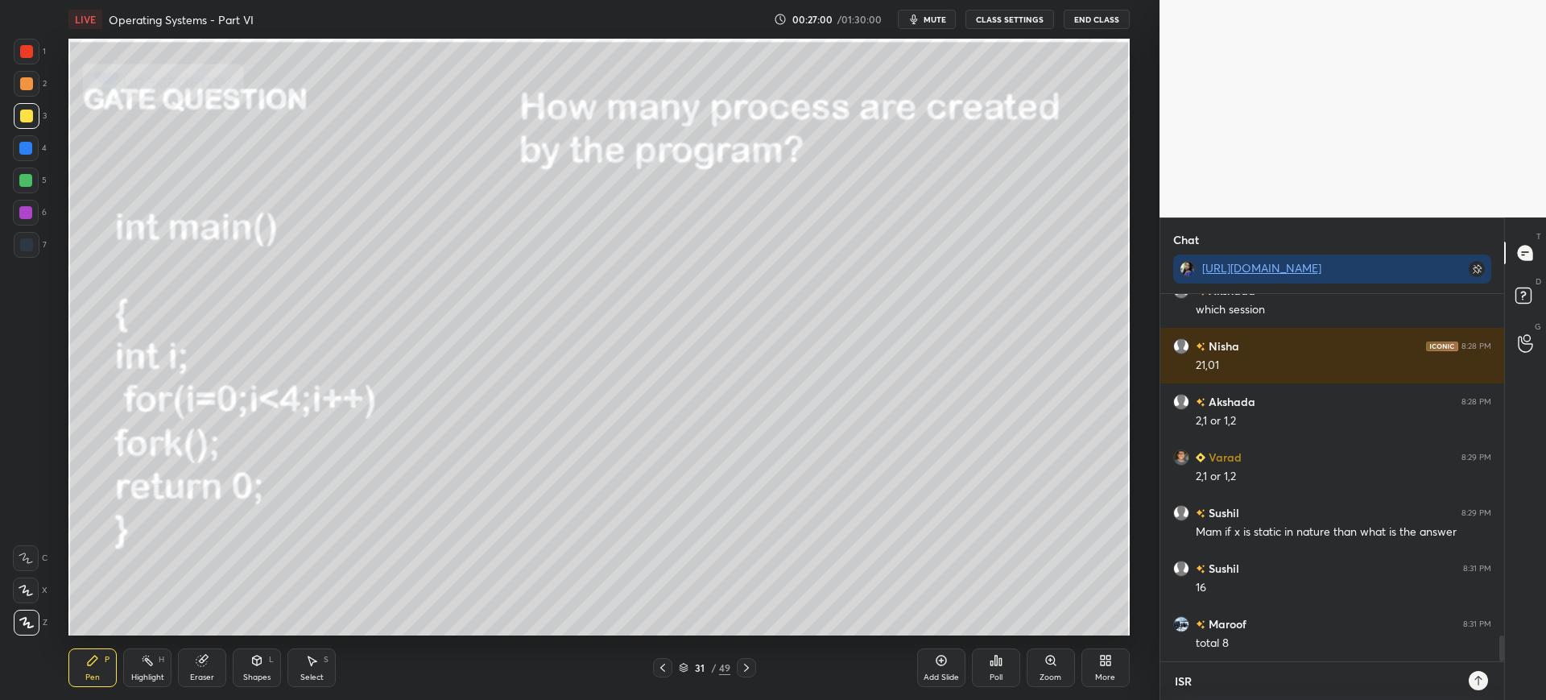
type textarea "x"
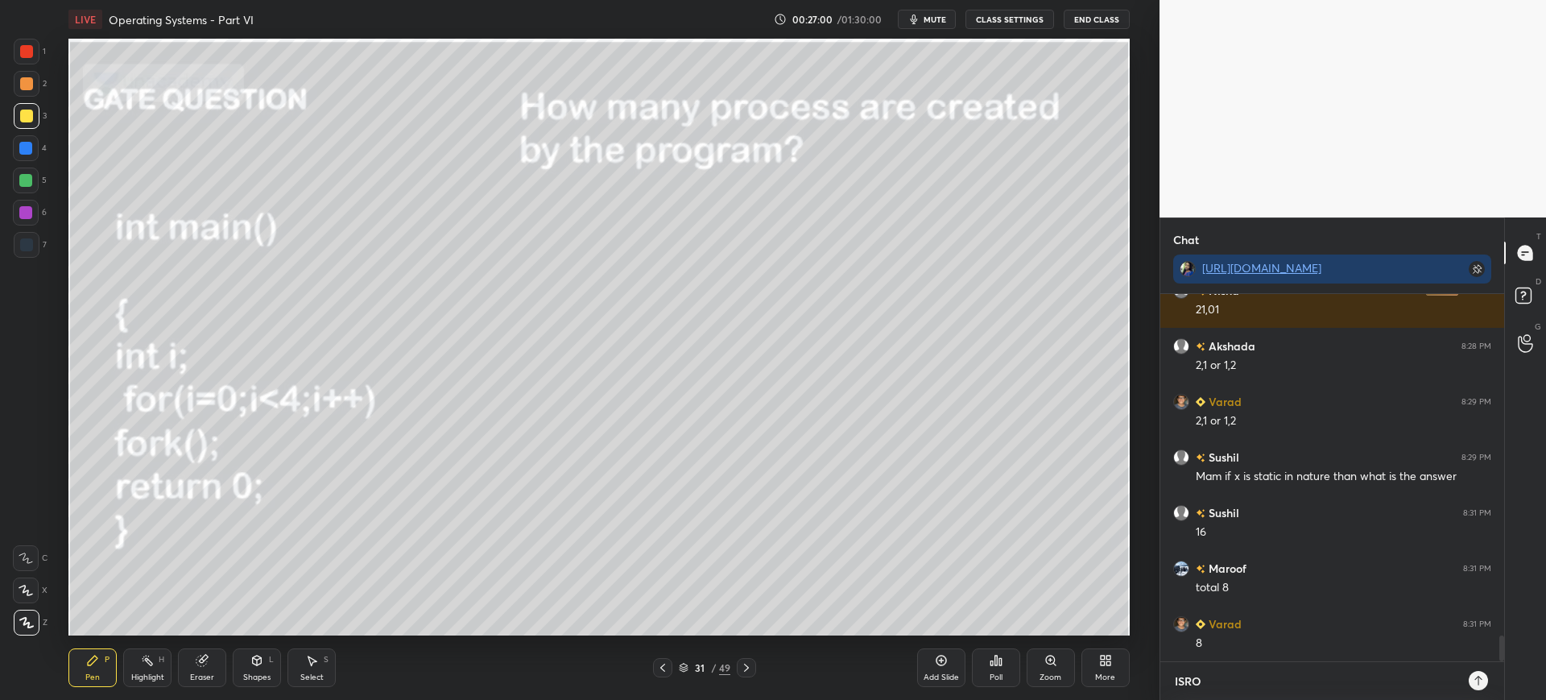
type textarea "ISRO"
type textarea "x"
type textarea "ISRO P"
type textarea "x"
type textarea "[PERSON_NAME]"
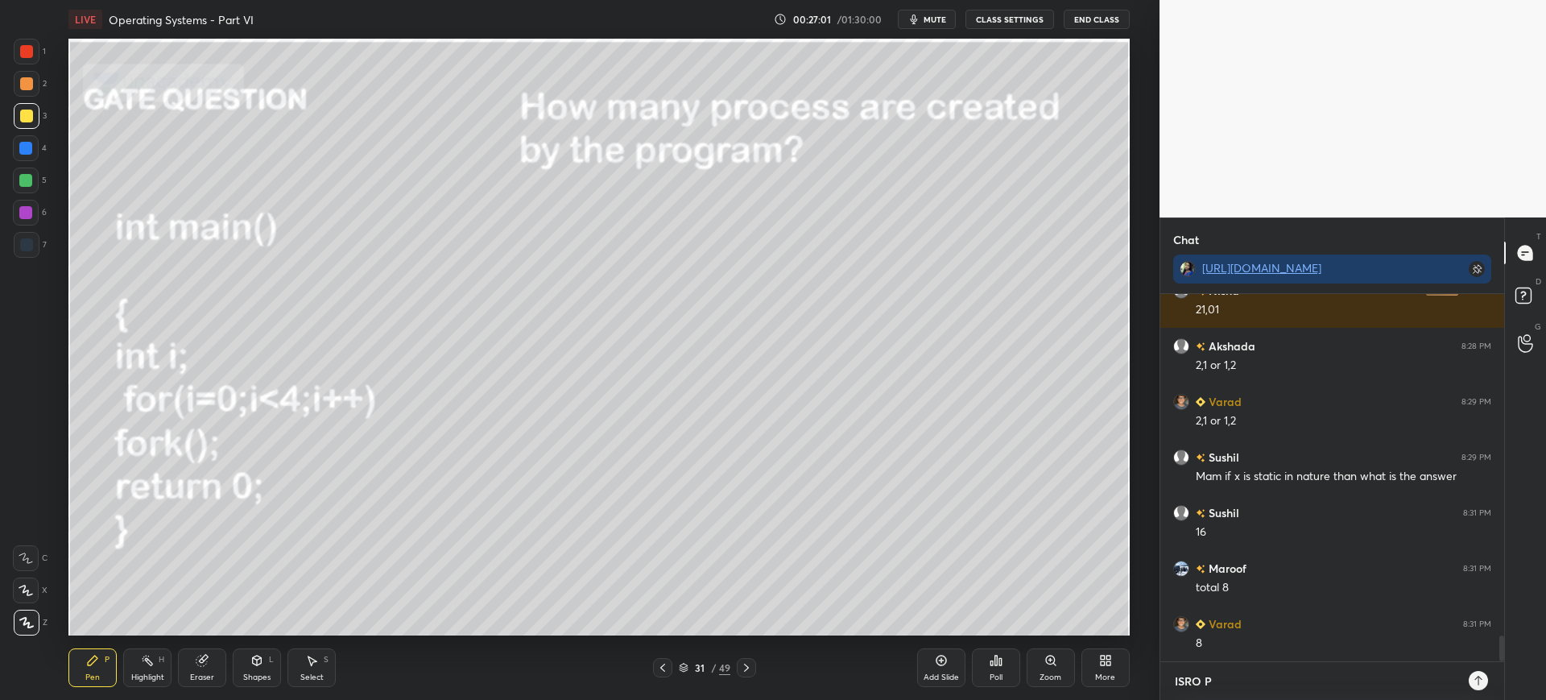
type textarea "x"
type textarea "ISRO PYQ"
type textarea "x"
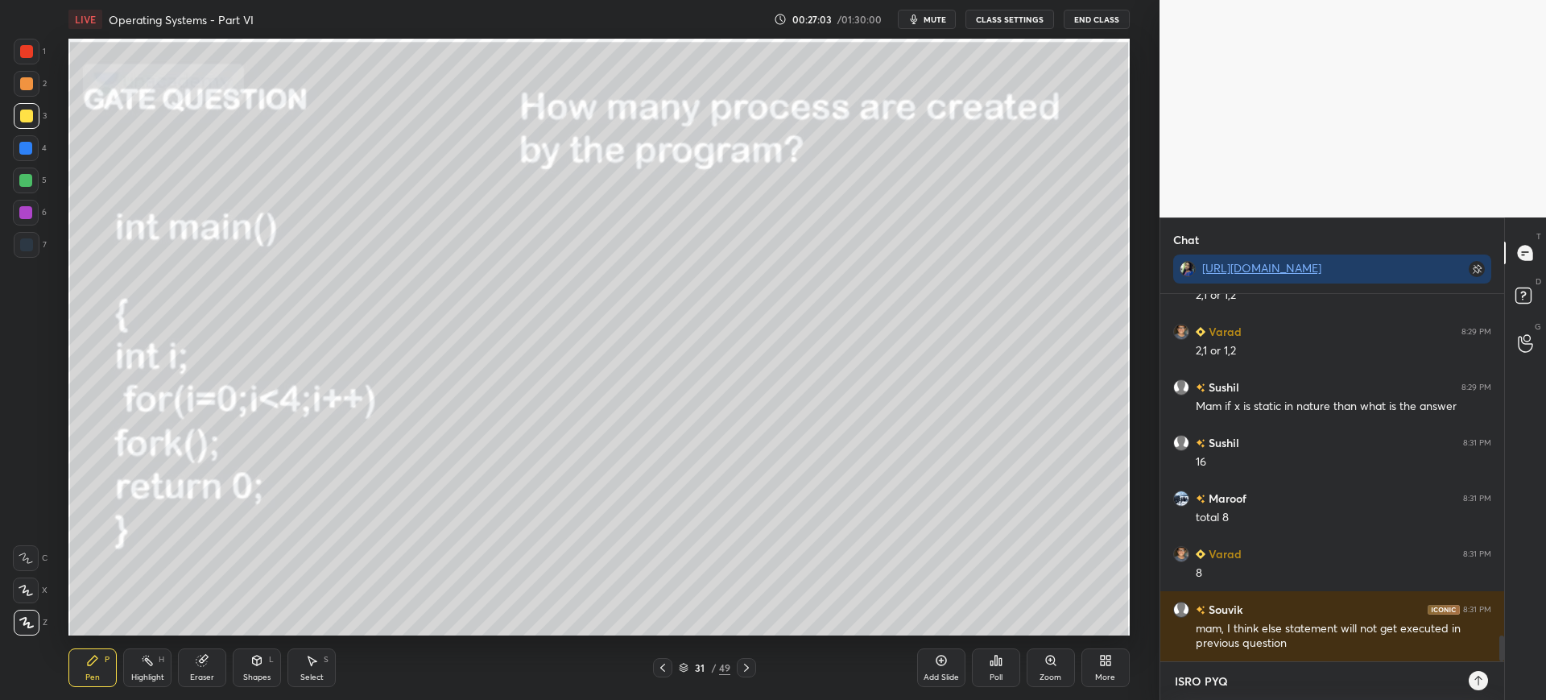
type textarea "ISRO PYQs"
type textarea "x"
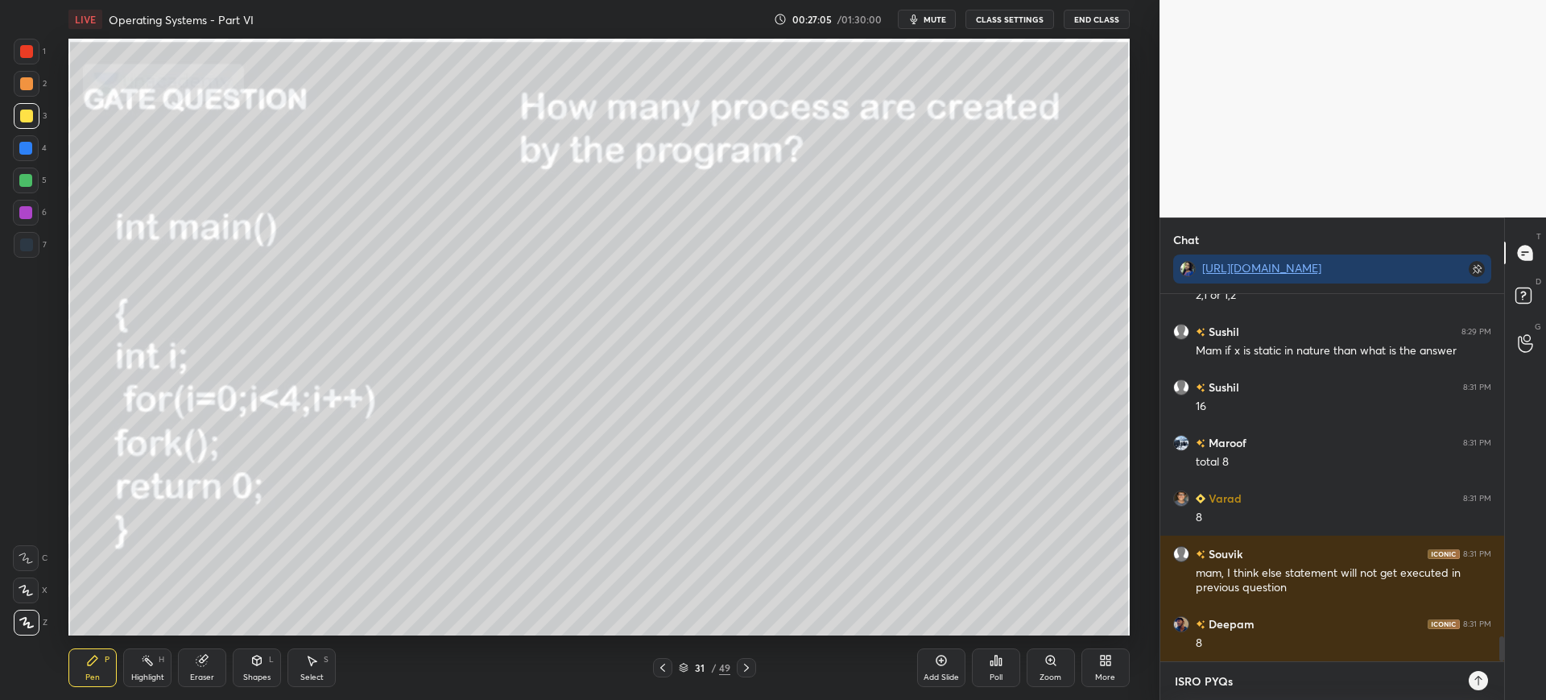
click at [1212, 677] on textarea "ISRO PYQs" at bounding box center [1316, 681] width 286 height 26
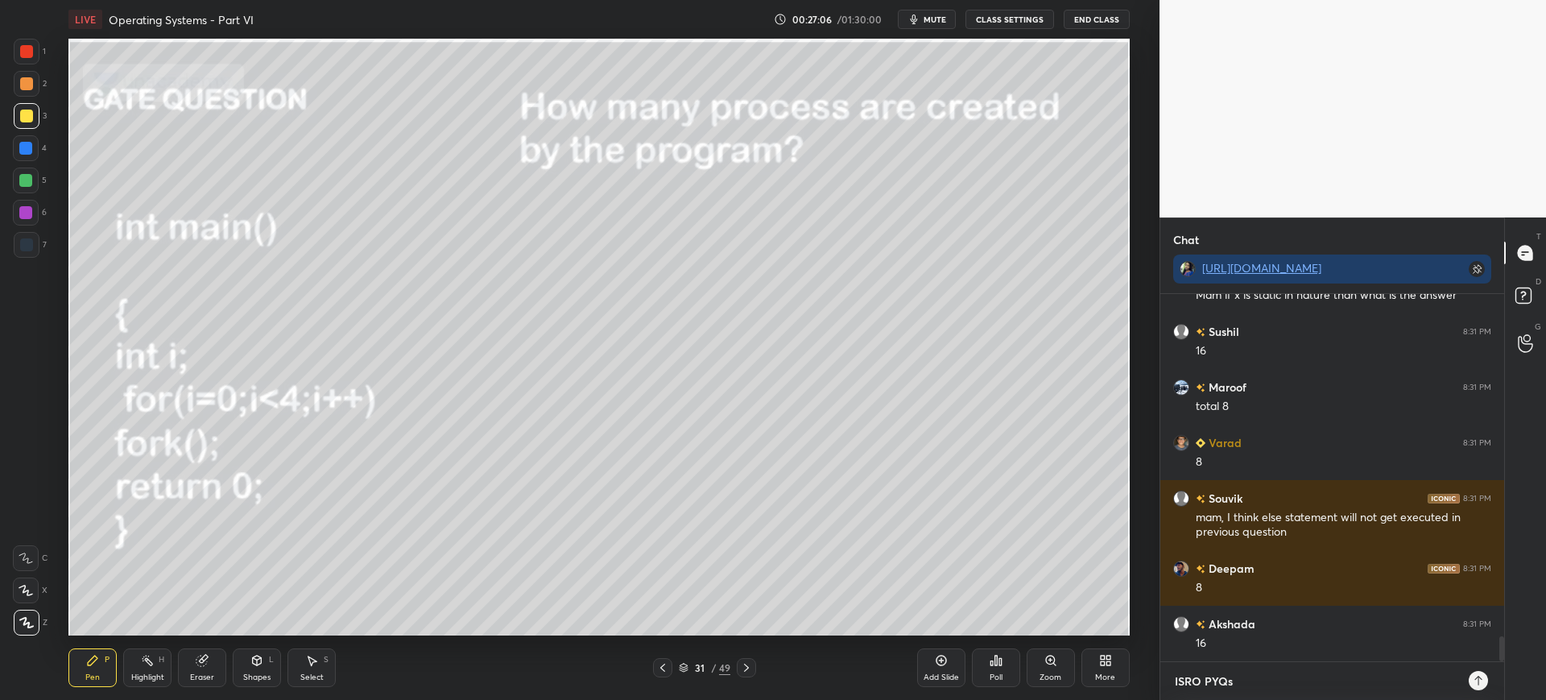
scroll to position [5091, 0]
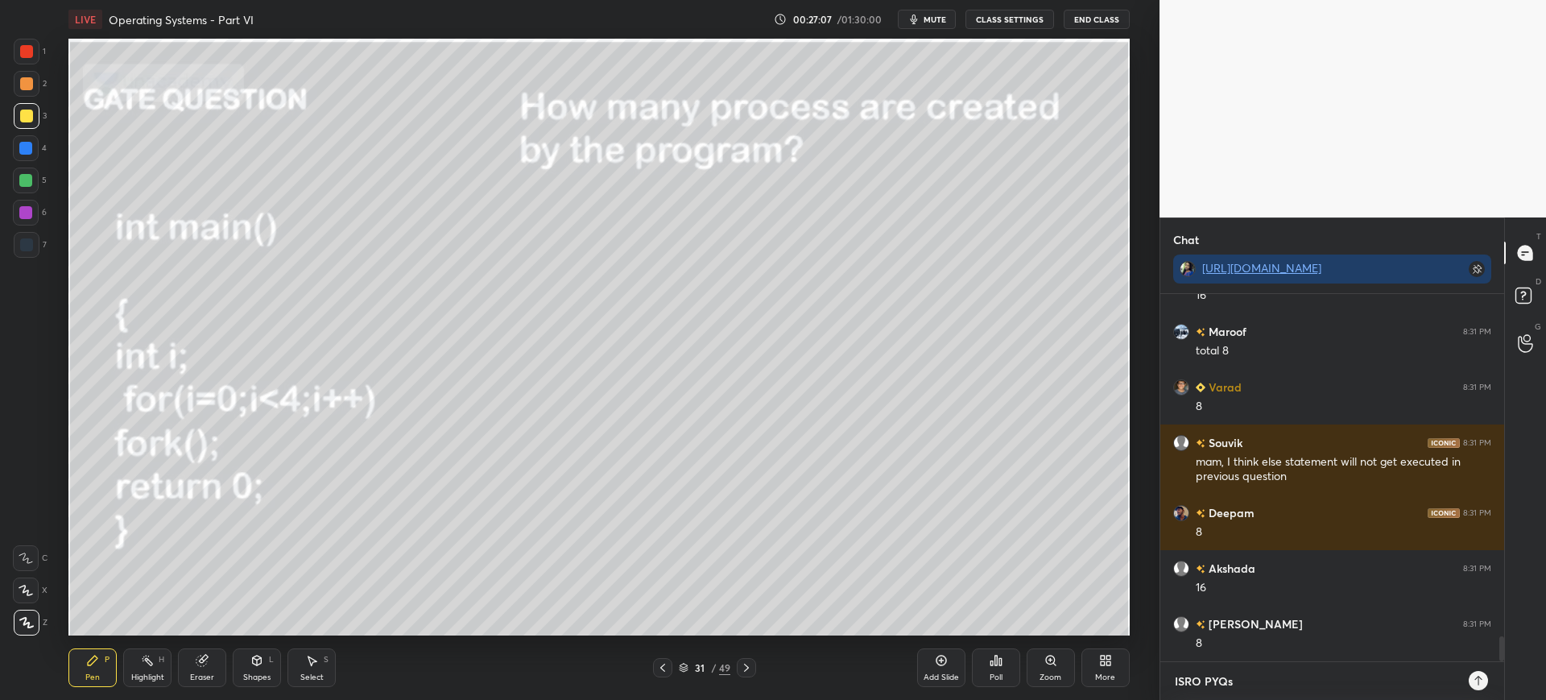
type textarea "ISRO 1PYQs"
type textarea "x"
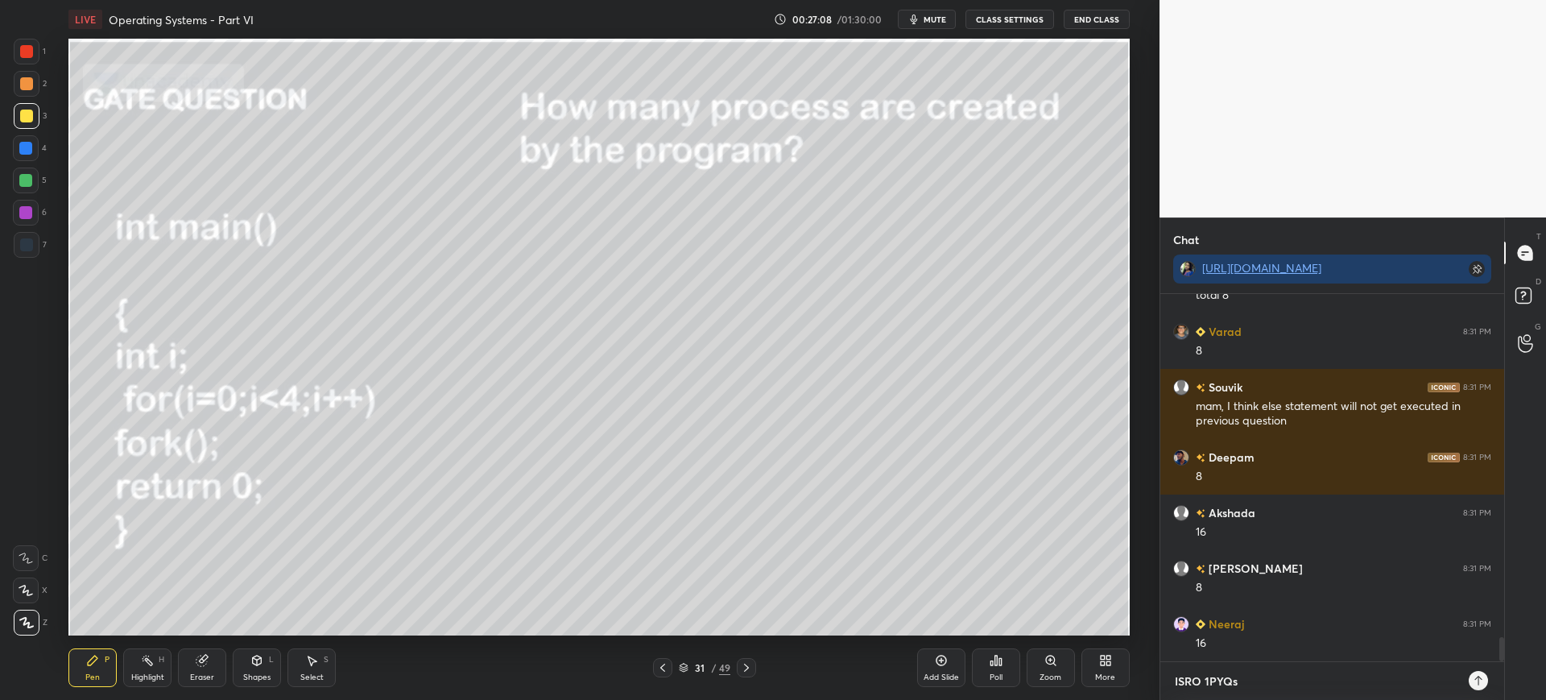
type textarea "ISRO 10PYQs"
type textarea "x"
type textarea "ISRO 100PYQs"
type textarea "x"
type textarea "ISRO 100 PYQs"
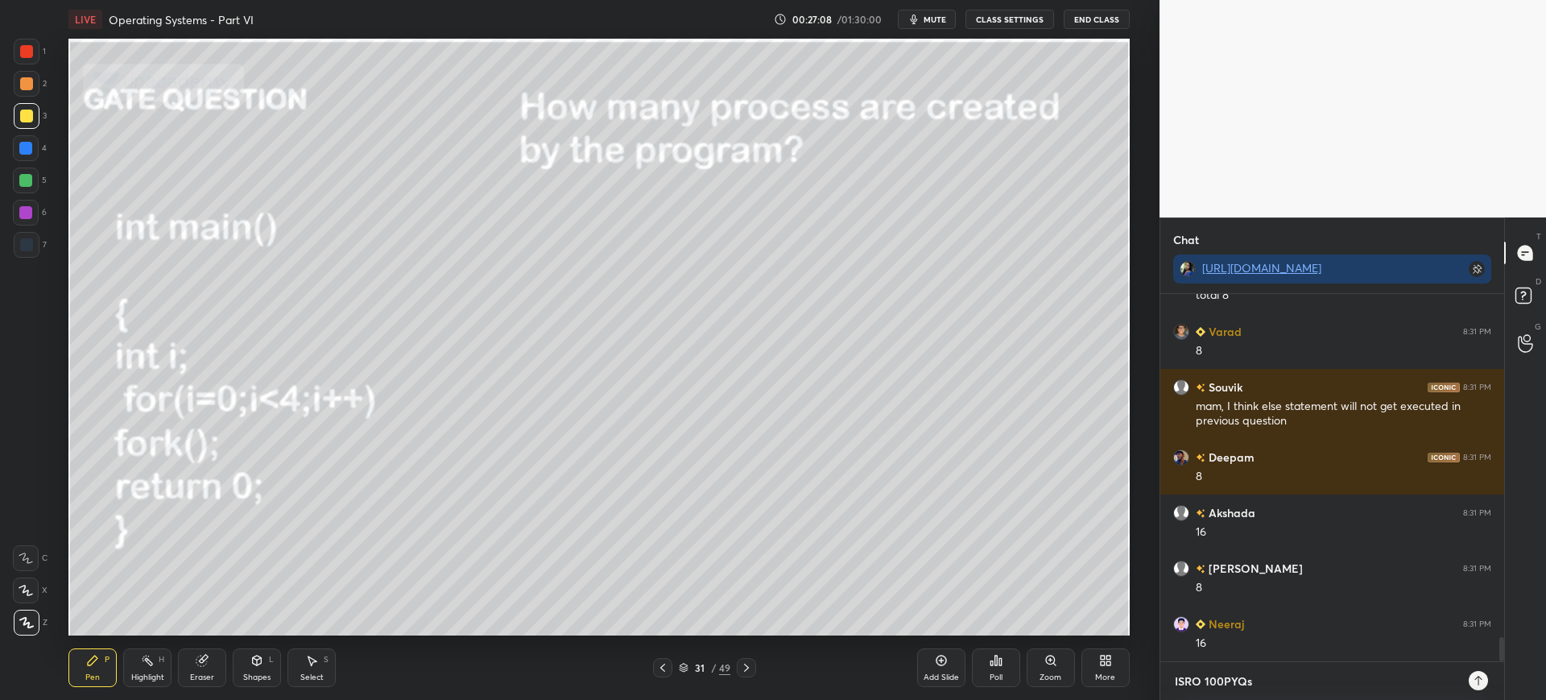
type textarea "x"
click at [1255, 681] on textarea "ISRO 100 PYQs" at bounding box center [1316, 681] width 286 height 26
type textarea "ISRO 100 PYQs"
type textarea "x"
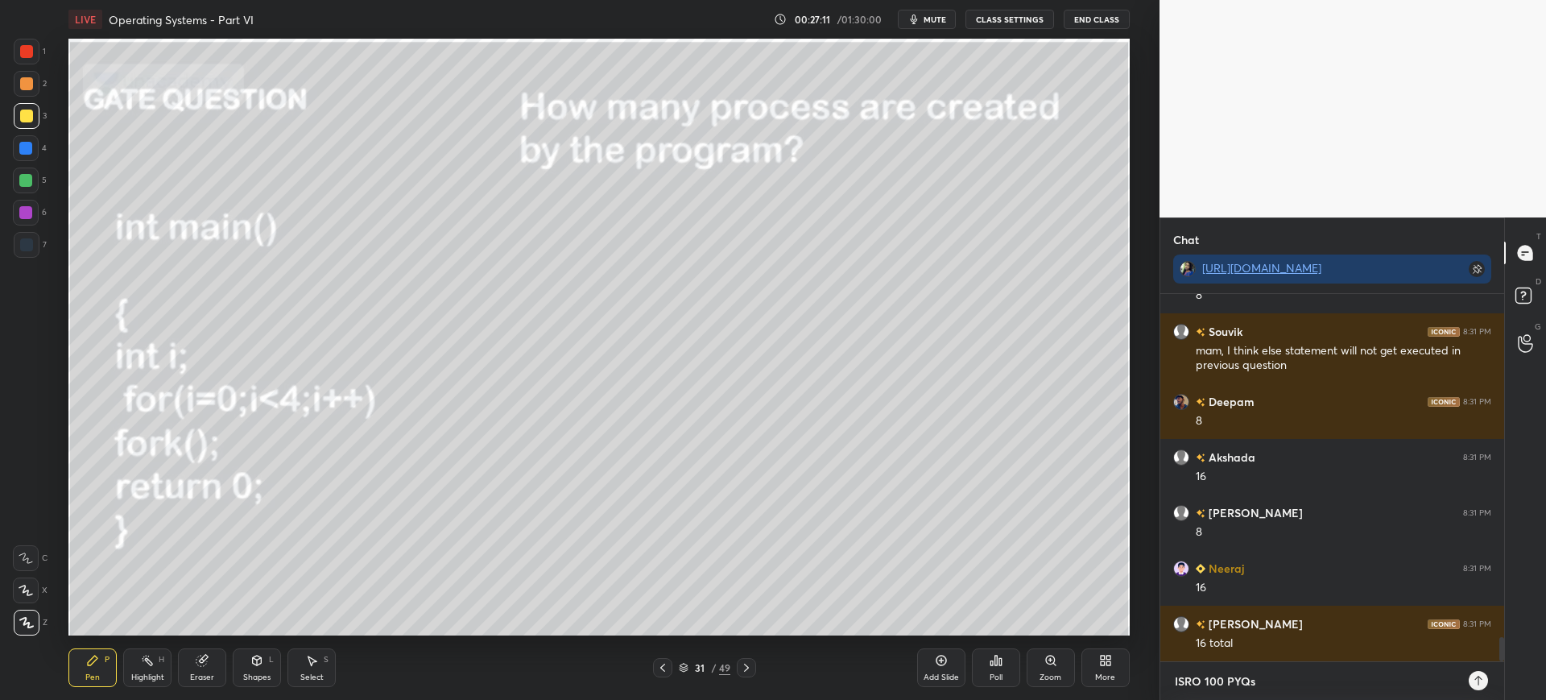
type textarea "ISRO 100 PYQs O"
type textarea "x"
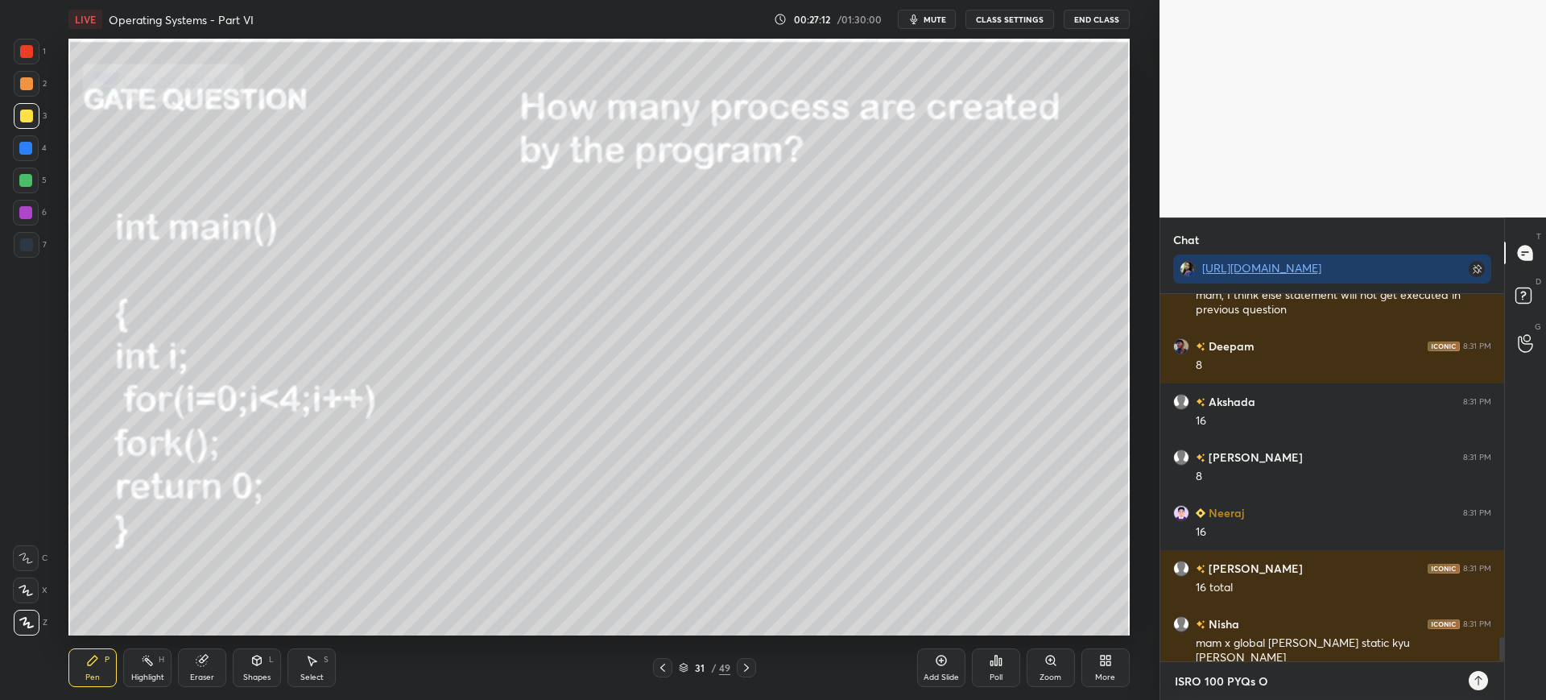
type textarea "ISRO 100 PYQs OP"
type textarea "x"
type textarea "ISRO 100 PYQs OPE"
type textarea "x"
type textarea "ISRO 100 PYQs OPER"
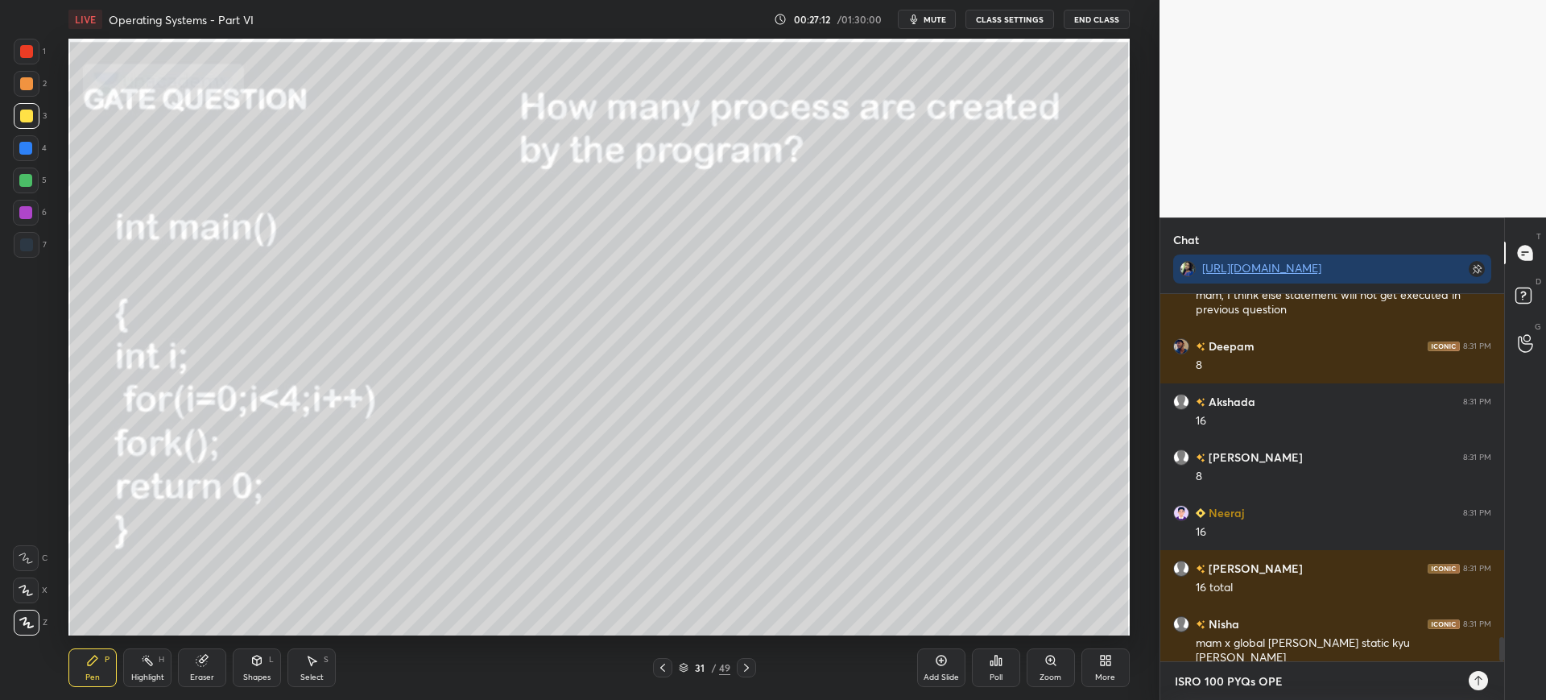
type textarea "x"
type textarea "ISRO 100 PYQs OPERA"
type textarea "x"
type textarea "ISRO 100 PYQs OPERAT"
type textarea "x"
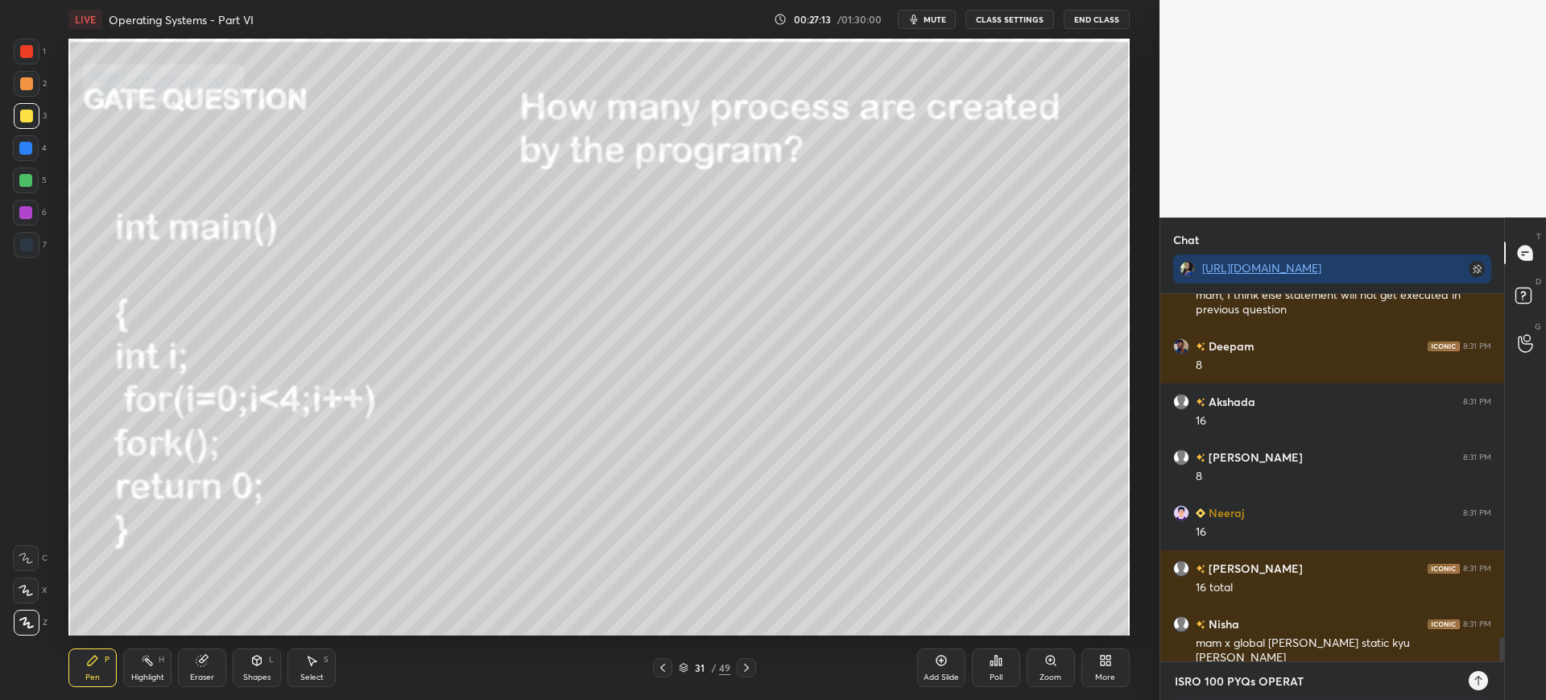
type textarea "ISRO 100 PYQs OPERATI"
type textarea "x"
type textarea "ISRO 100 PYQs OPERATIN"
type textarea "x"
type textarea "ISRO 100 PYQs OPERATING"
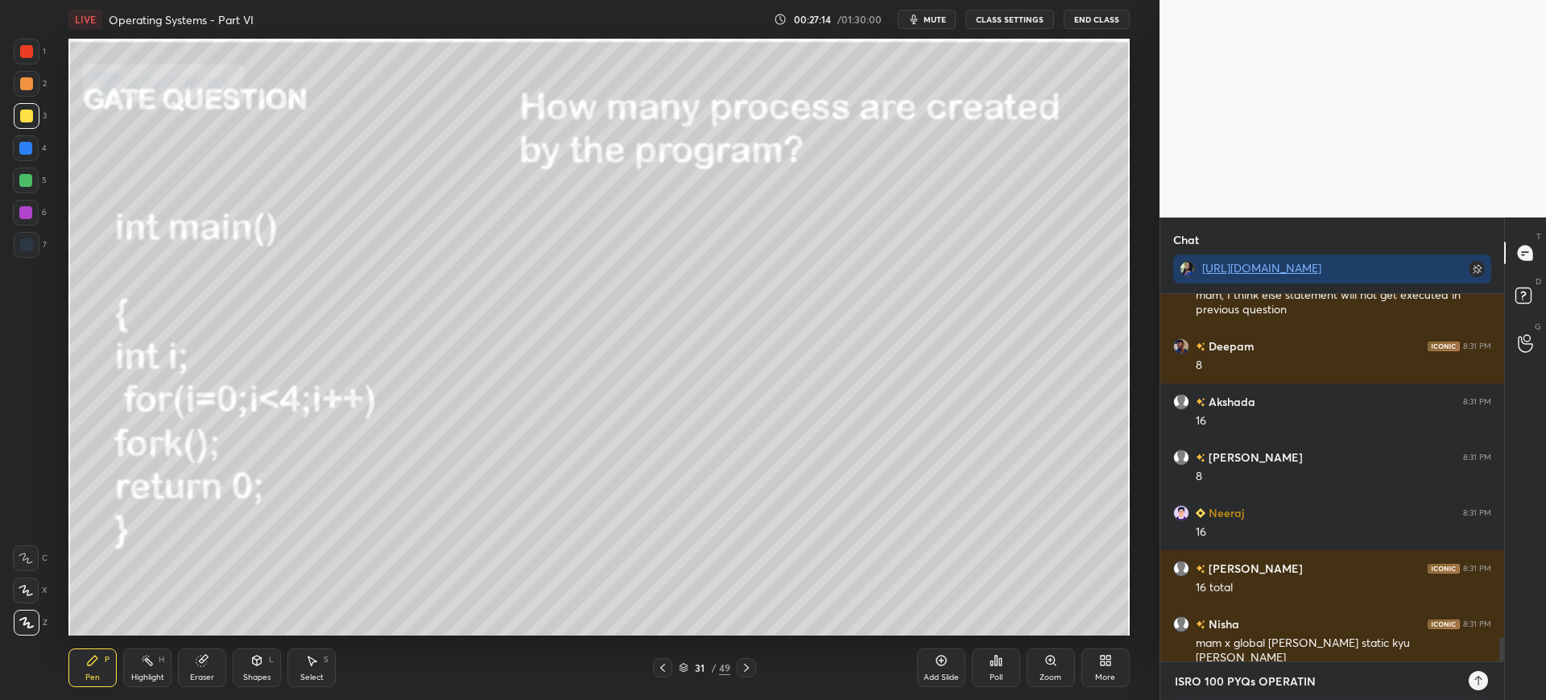
type textarea "x"
type textarea "ISRO 100 PYQs OPERATING"
type textarea "x"
type textarea "ISRO 100 PYQs OPERATING S"
type textarea "x"
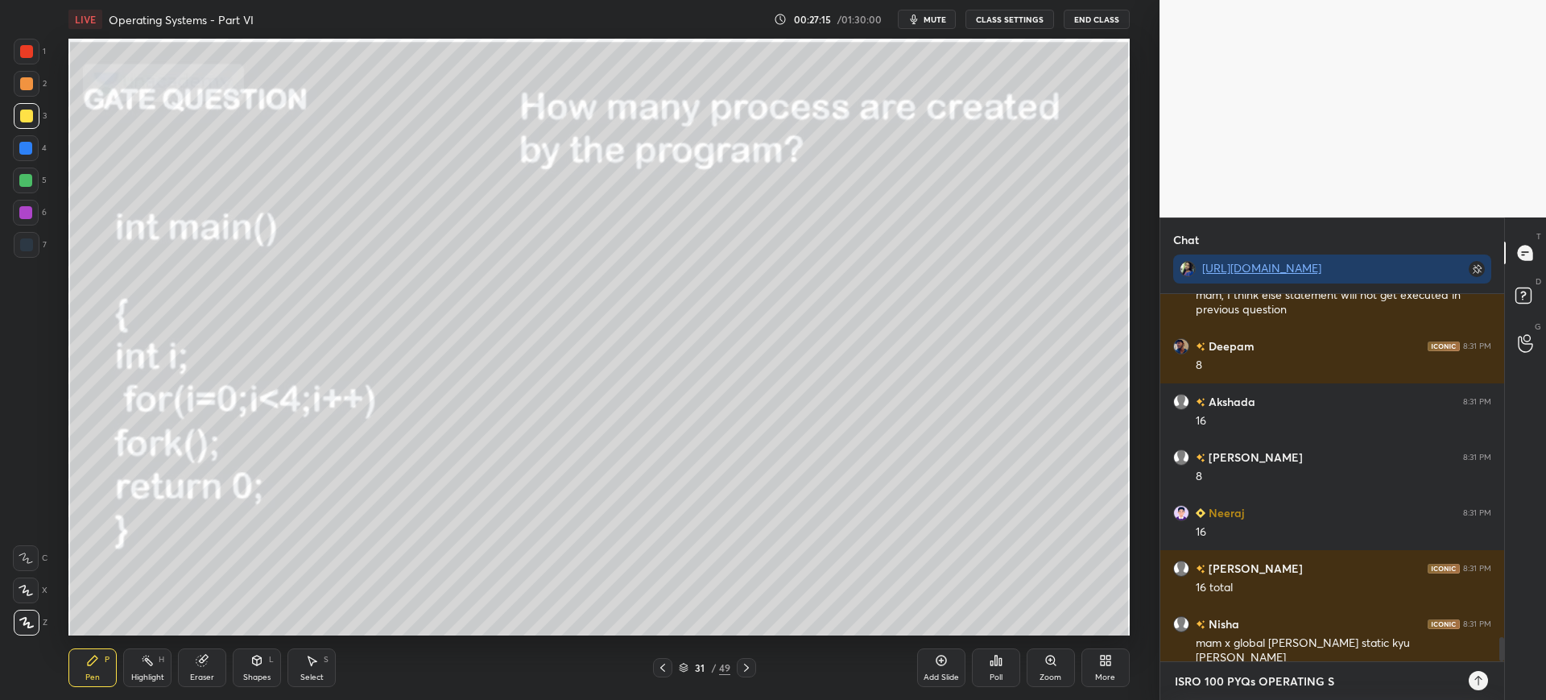
type textarea "ISRO 100 PYQs OPERATING SY"
type textarea "x"
type textarea "ISRO 100 PYQs OPERATING SYS"
type textarea "x"
type textarea "ISRO 100 PYQs OPERATING SYST"
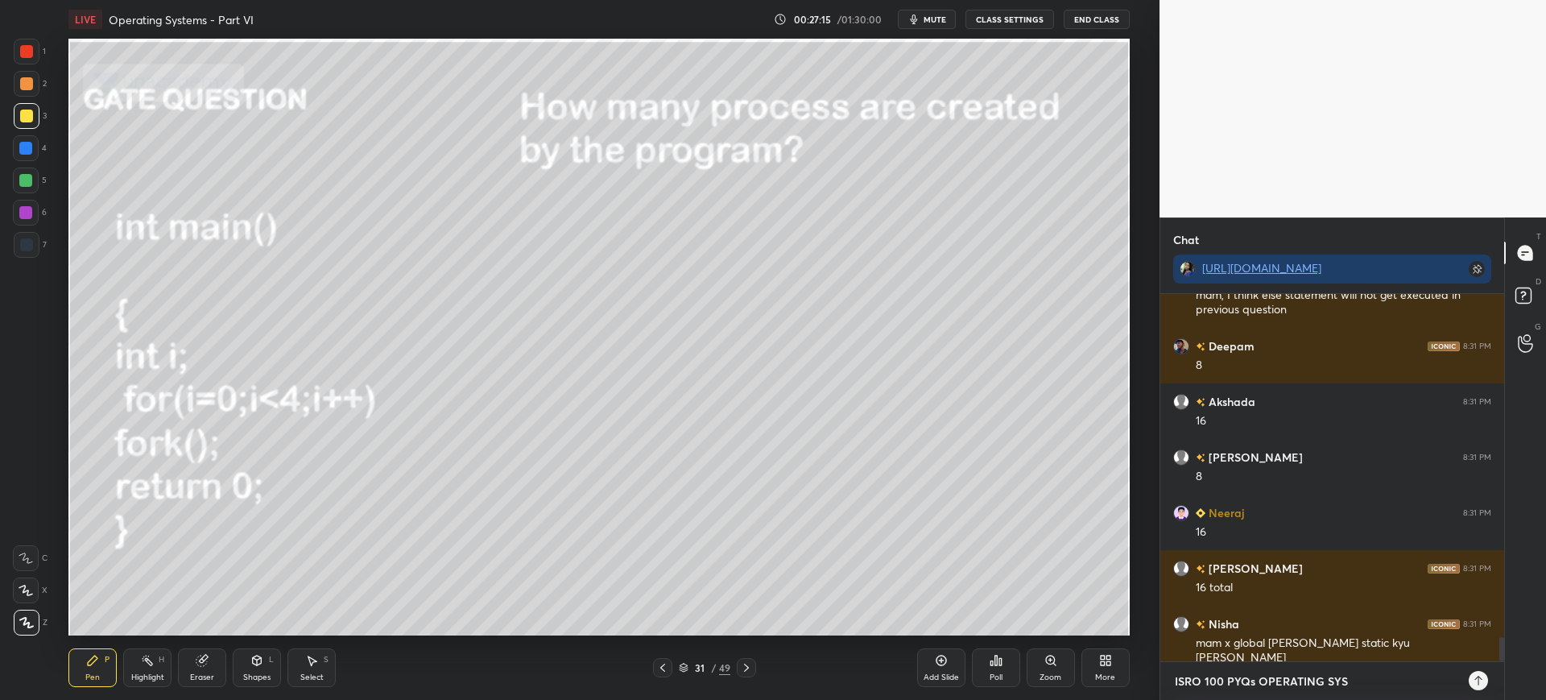
type textarea "x"
type textarea "ISRO 100 PYQs OPERATING SYSTE"
type textarea "x"
type textarea "ISRO 100 PYQs OPERATING SYSTEM"
type textarea "x"
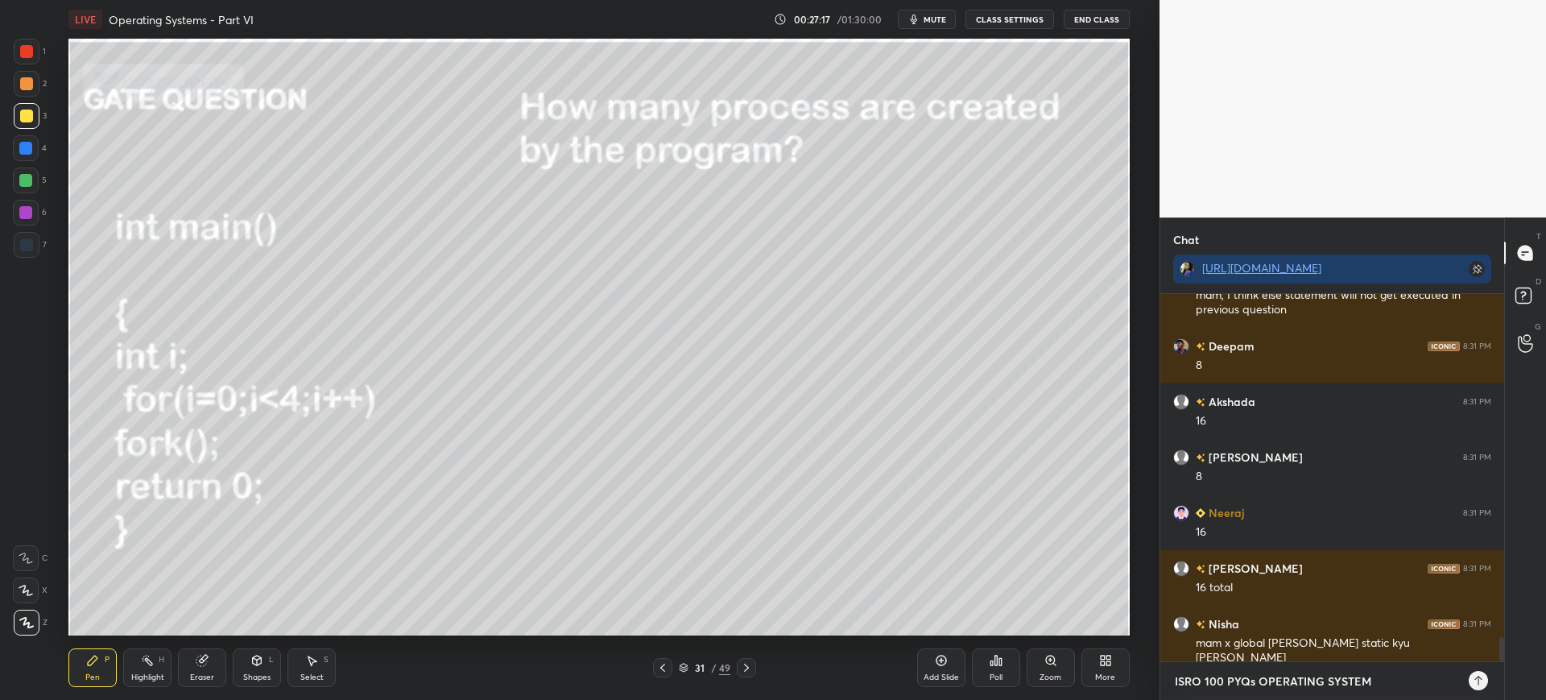
type textarea "ISRO 100 PYQs OPERATING SYSTEMS"
type textarea "x"
type textarea "ISRO 100 PYQs OPERATING SYSTEMS"
type textarea "x"
paste textarea "[URL][DOMAIN_NAME]"
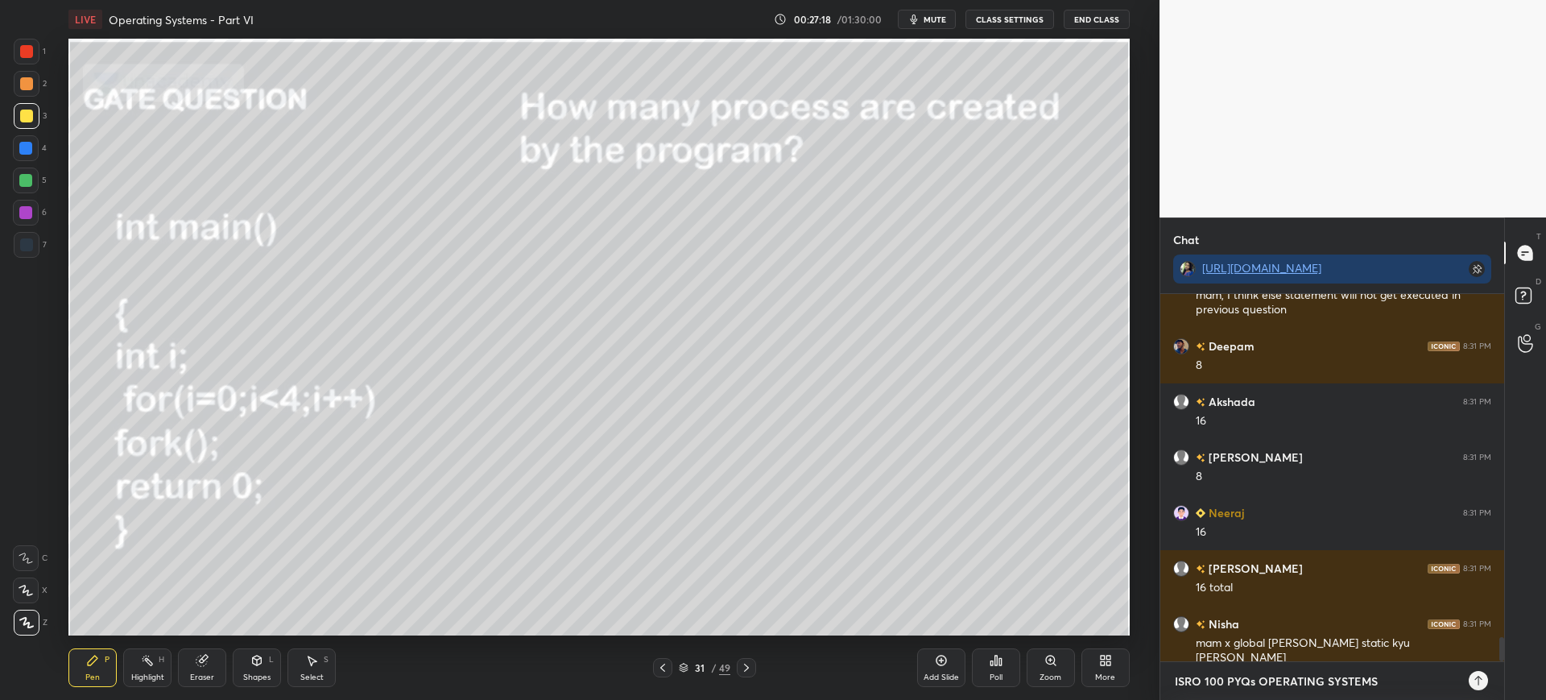
type textarea "ISRO 100 PYQs OPERATING SYSTEMS [URL][DOMAIN_NAME]"
type textarea "x"
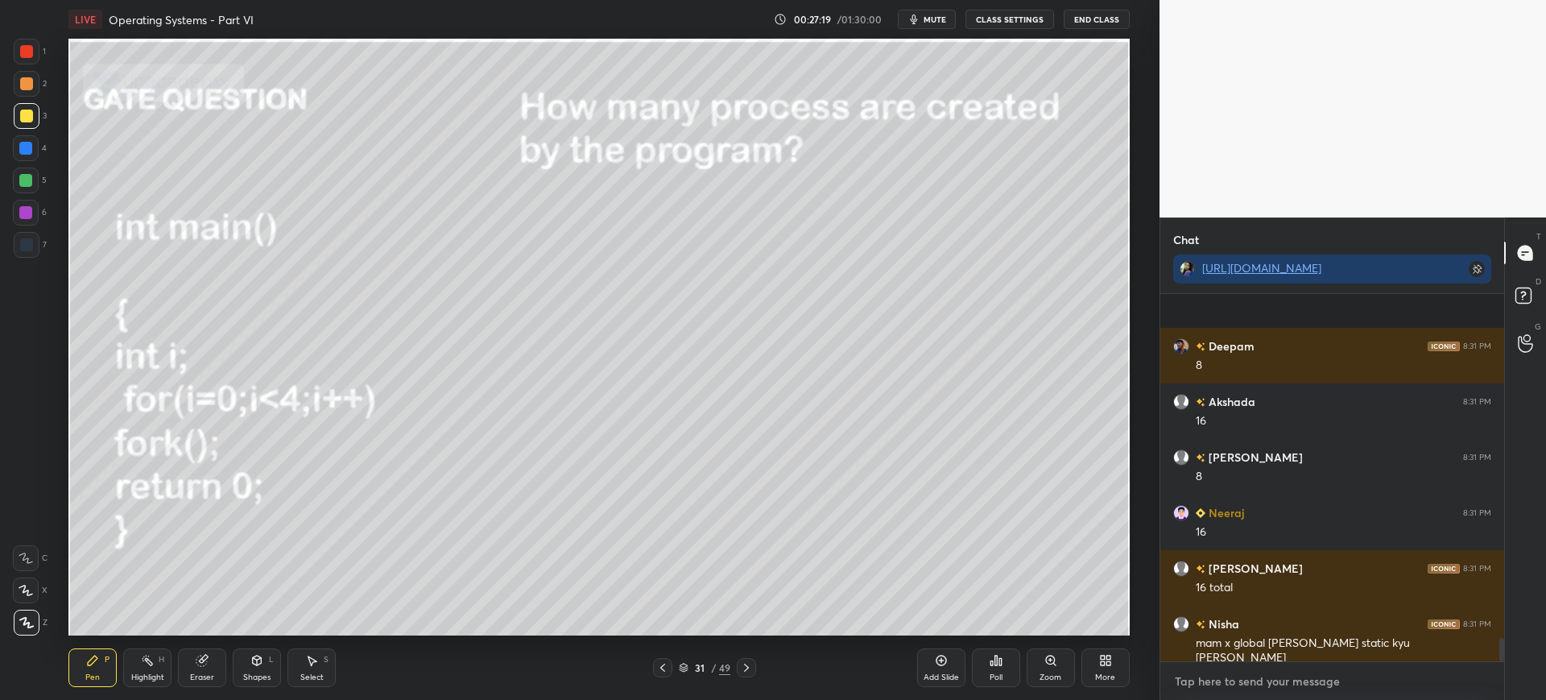
scroll to position [5363, 0]
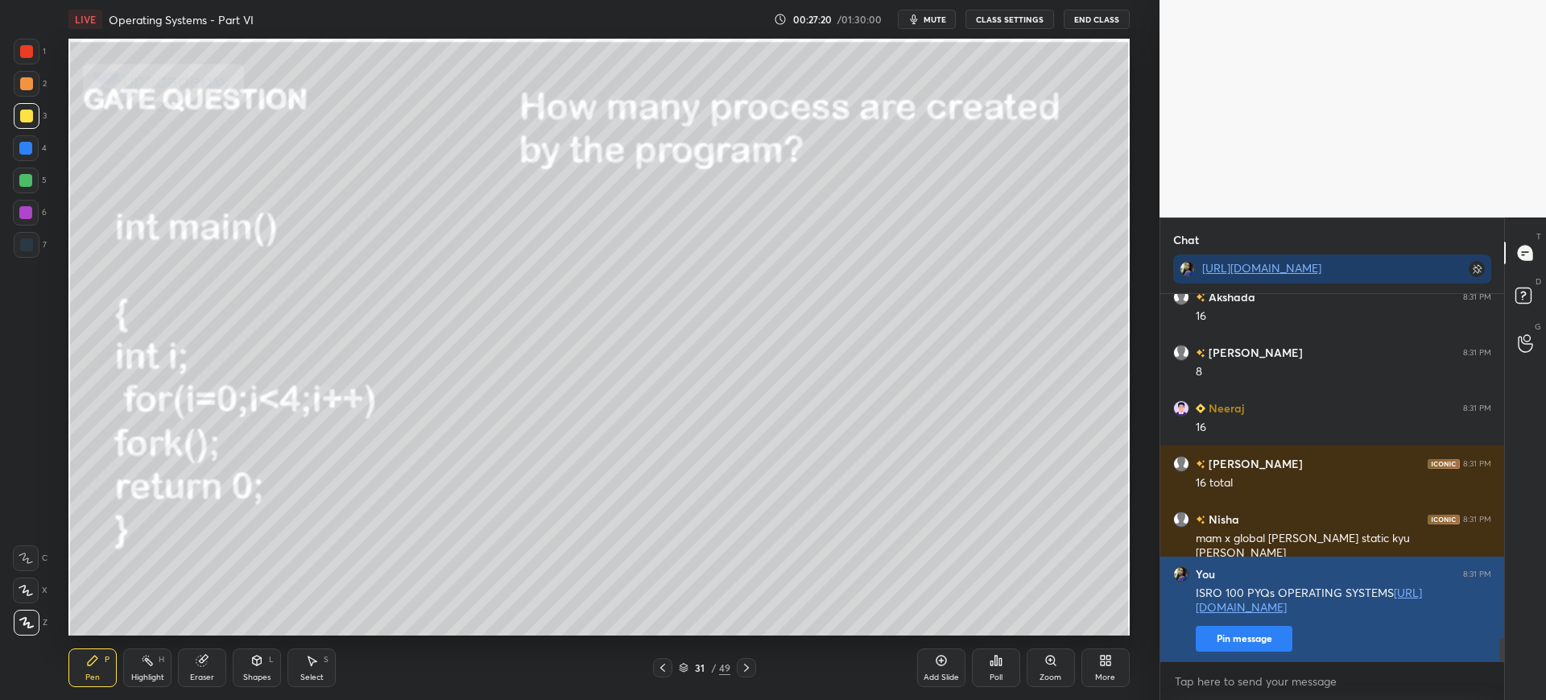
click at [1255, 649] on button "Pin message" at bounding box center [1244, 639] width 97 height 26
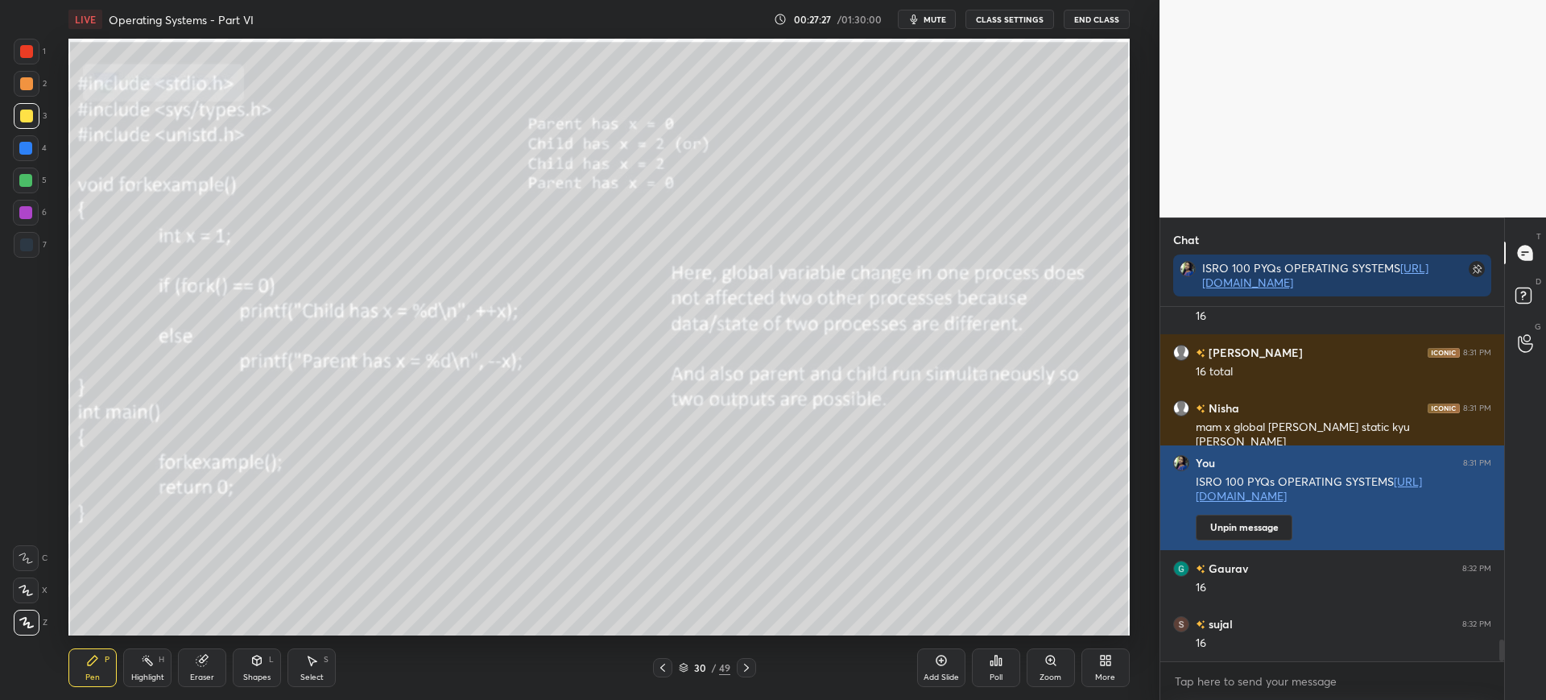
scroll to position [5542, 0]
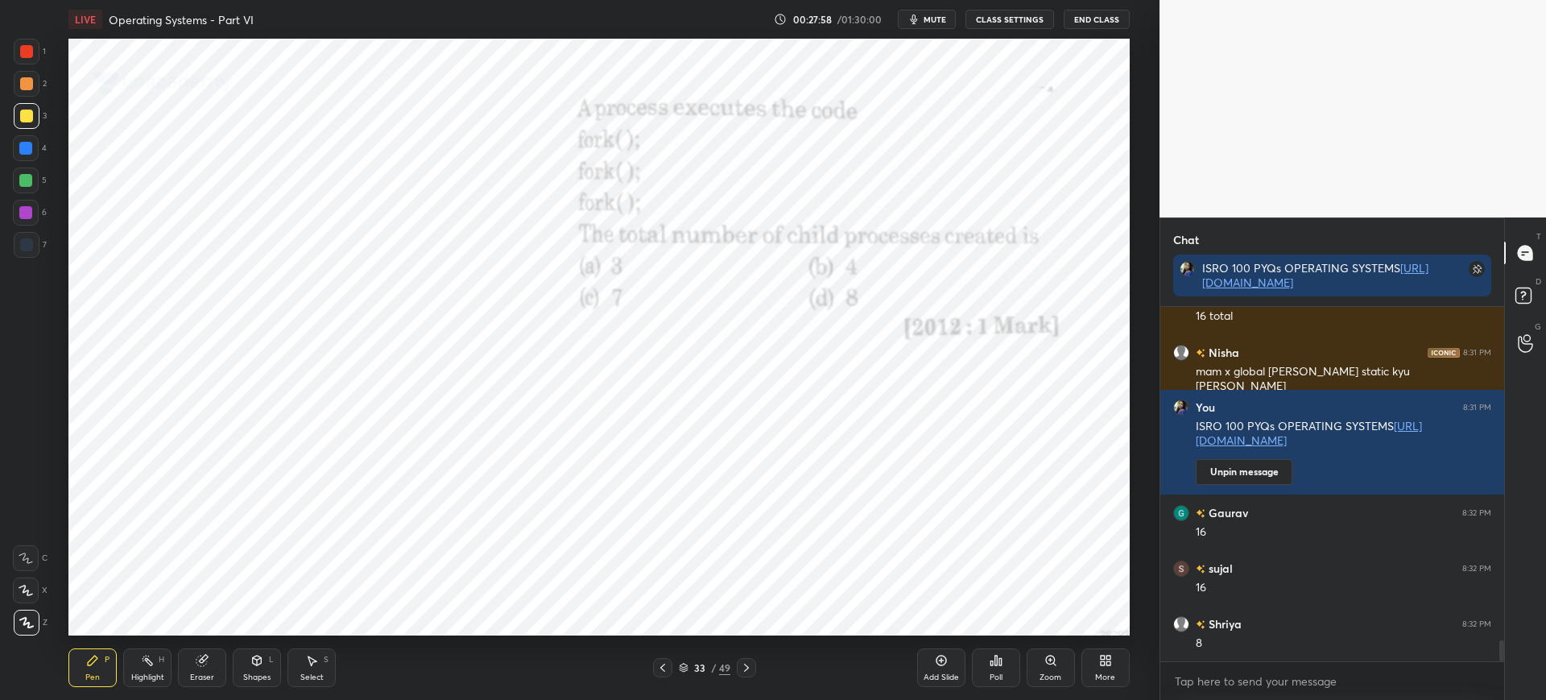
click at [995, 658] on icon at bounding box center [996, 661] width 2 height 10
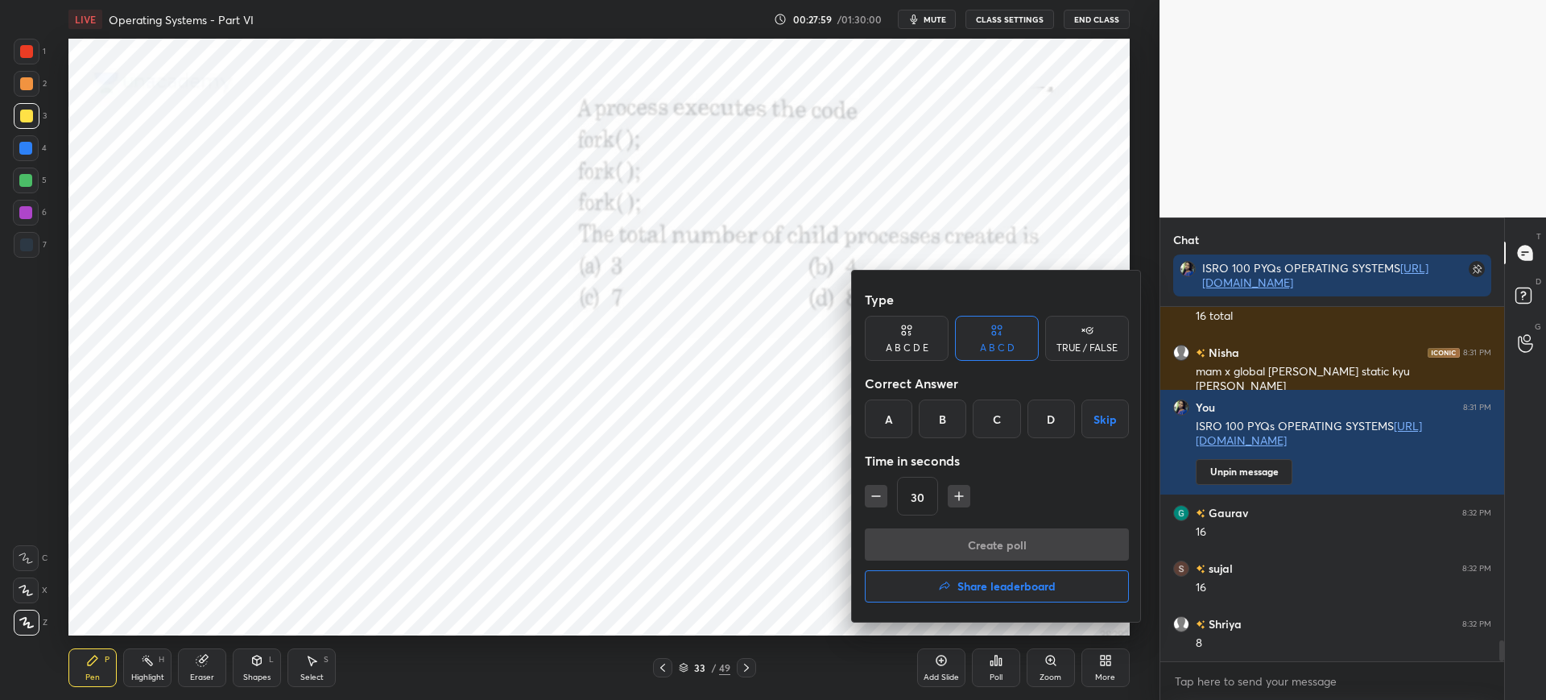
scroll to position [5598, 0]
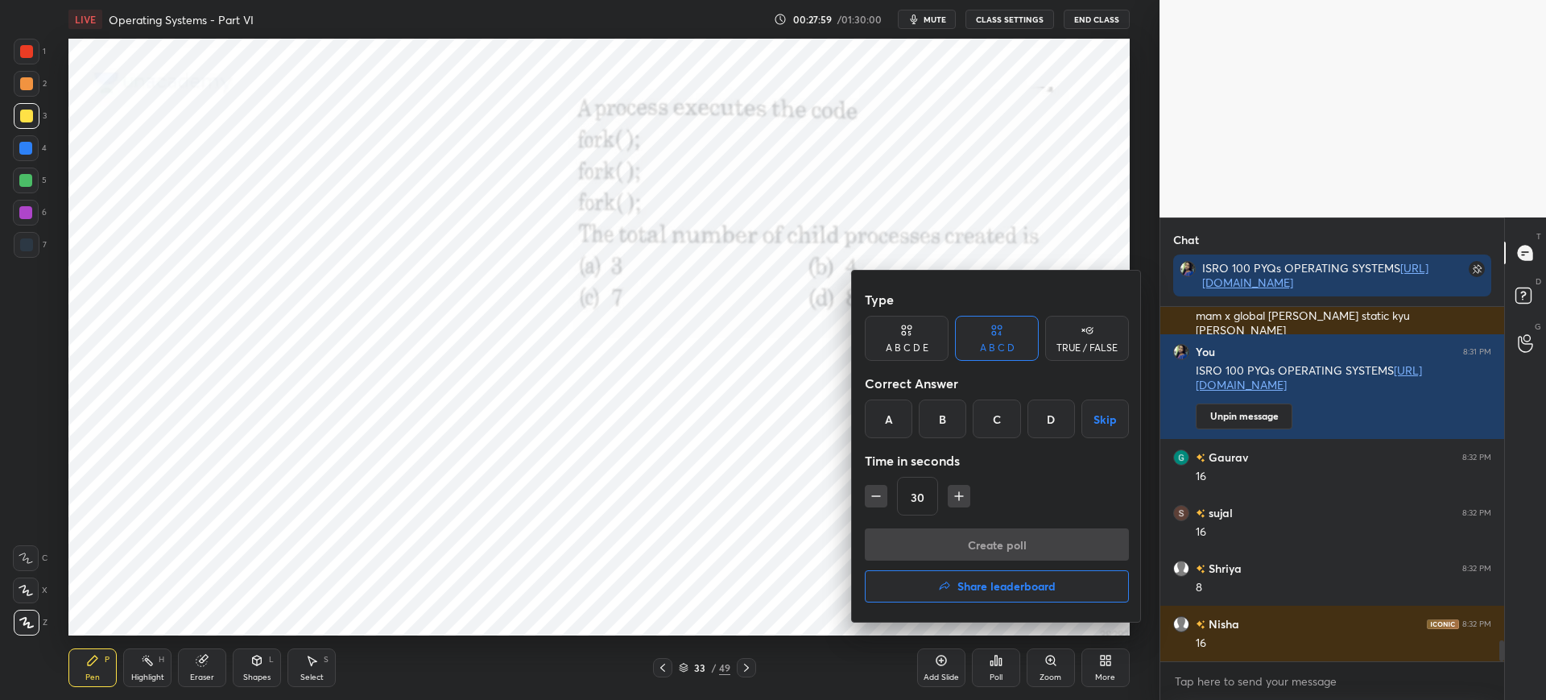
click at [1053, 416] on div "D" at bounding box center [1052, 418] width 48 height 39
click at [977, 420] on div "C" at bounding box center [997, 418] width 48 height 39
drag, startPoint x: 958, startPoint y: 542, endPoint x: 967, endPoint y: 515, distance: 28.0
click at [960, 540] on button "Create poll" at bounding box center [997, 544] width 264 height 32
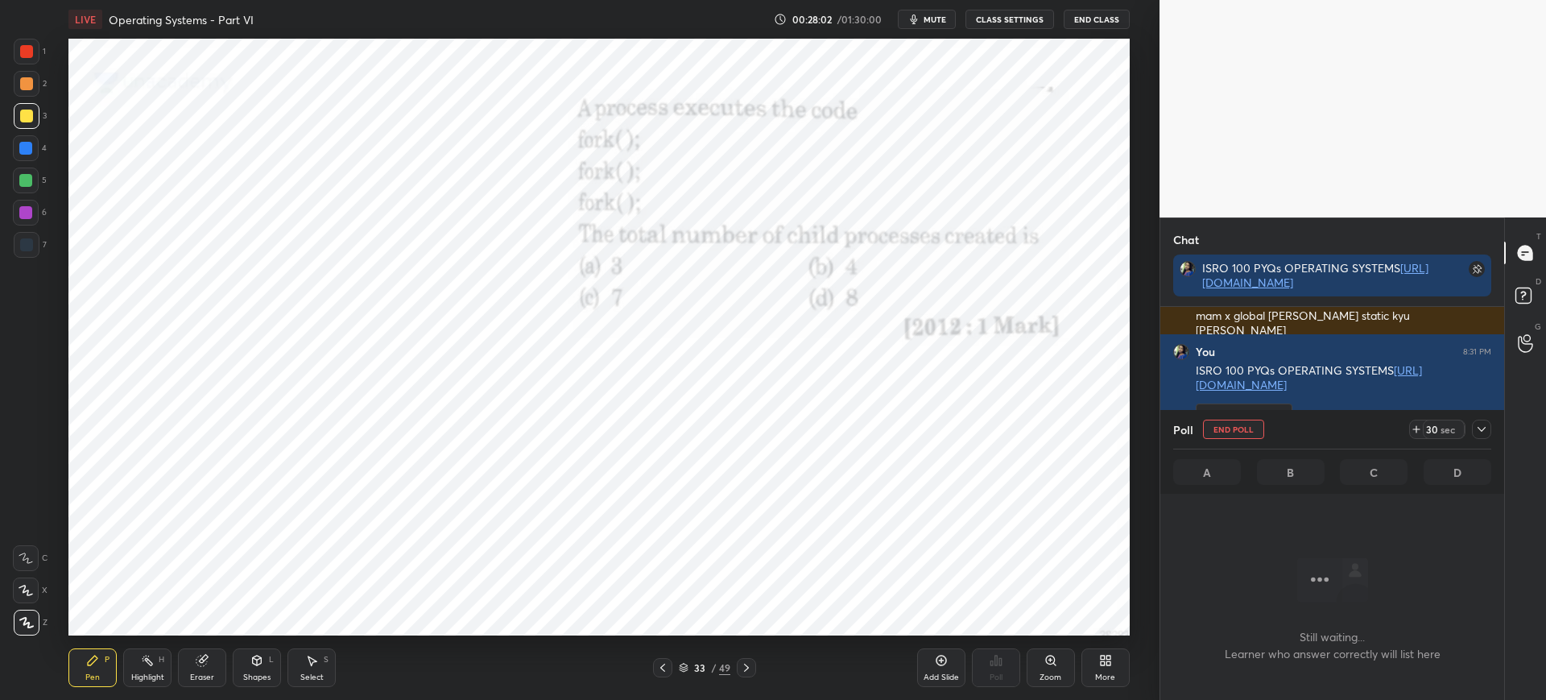
scroll to position [148, 339]
click at [1411, 423] on icon at bounding box center [1416, 429] width 13 height 13
drag, startPoint x: 1412, startPoint y: 425, endPoint x: 1307, endPoint y: 412, distance: 105.5
click at [1411, 424] on icon at bounding box center [1416, 429] width 13 height 13
click at [678, 664] on div "33 / 49" at bounding box center [704, 667] width 103 height 19
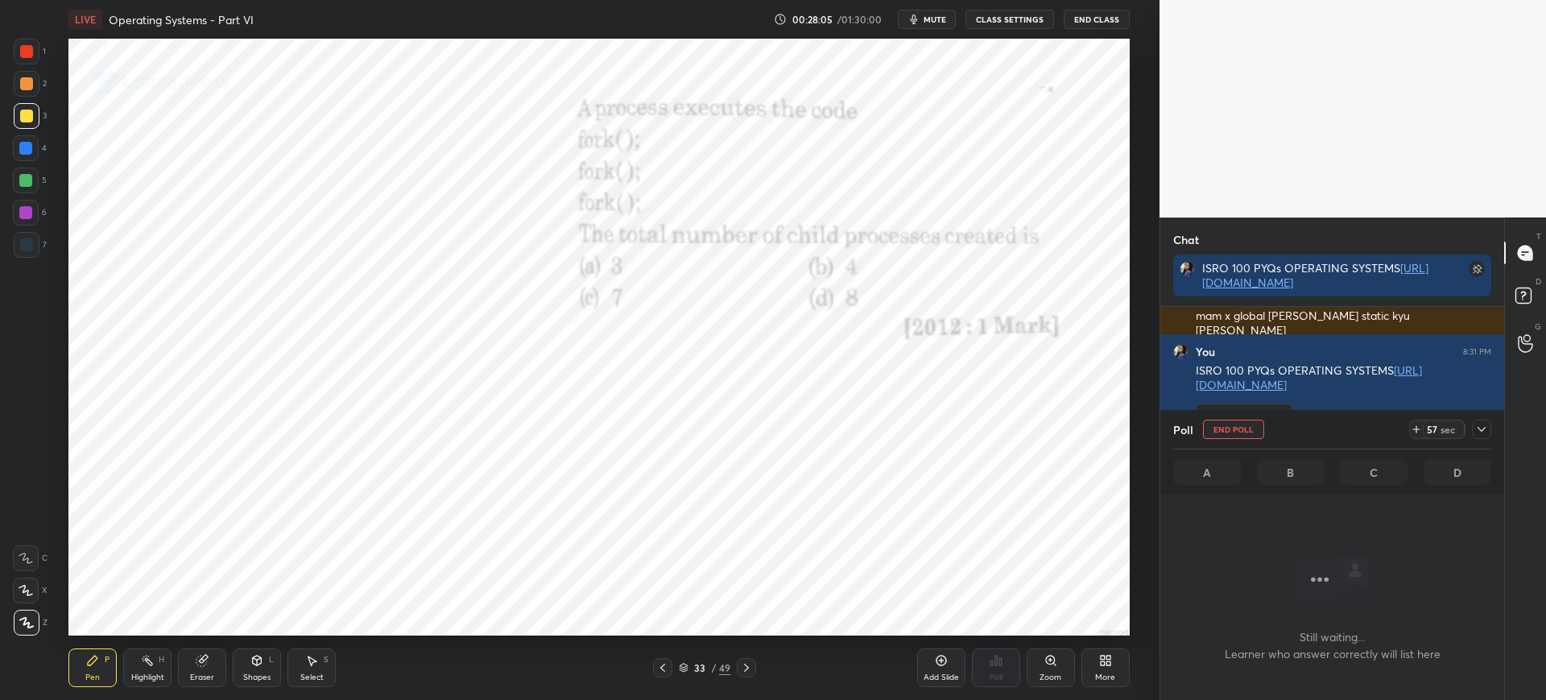
click at [683, 663] on icon at bounding box center [684, 668] width 10 height 10
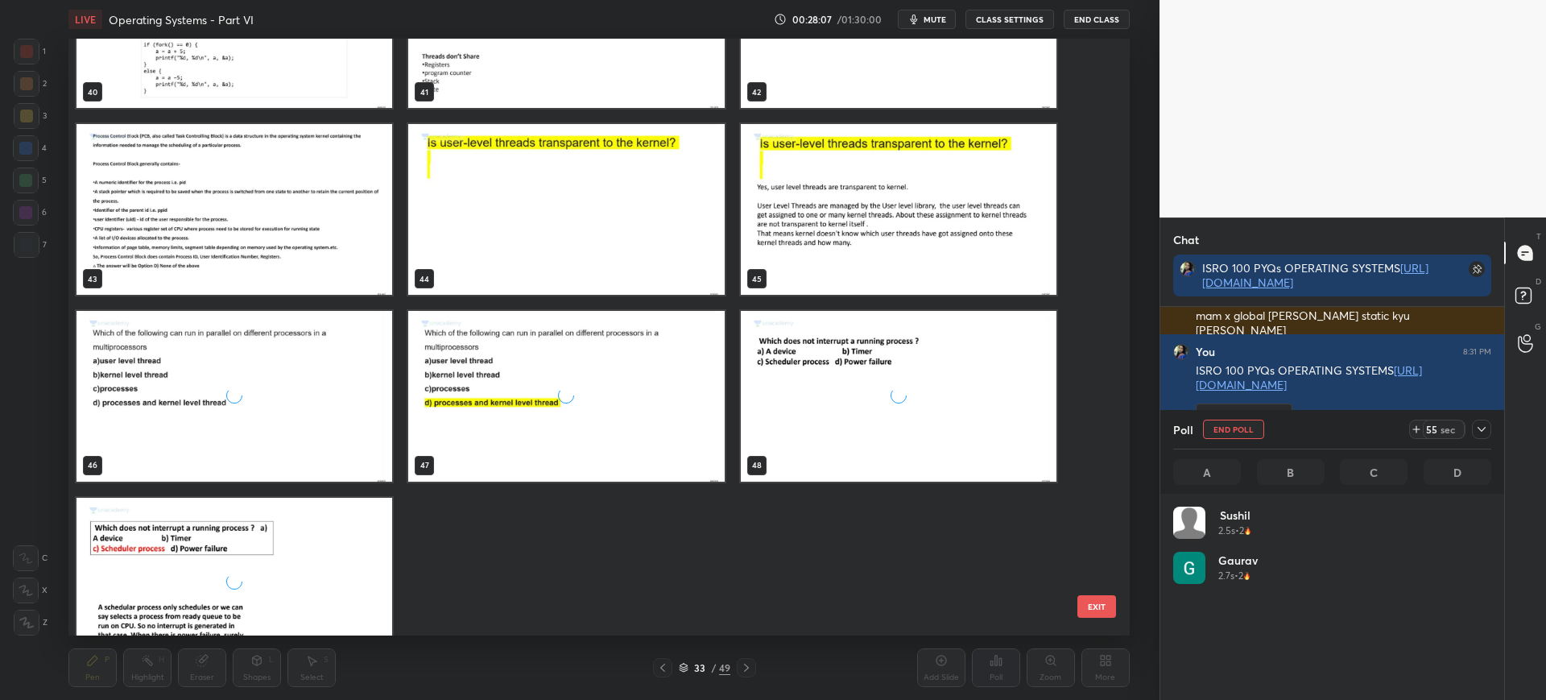
scroll to position [2579, 0]
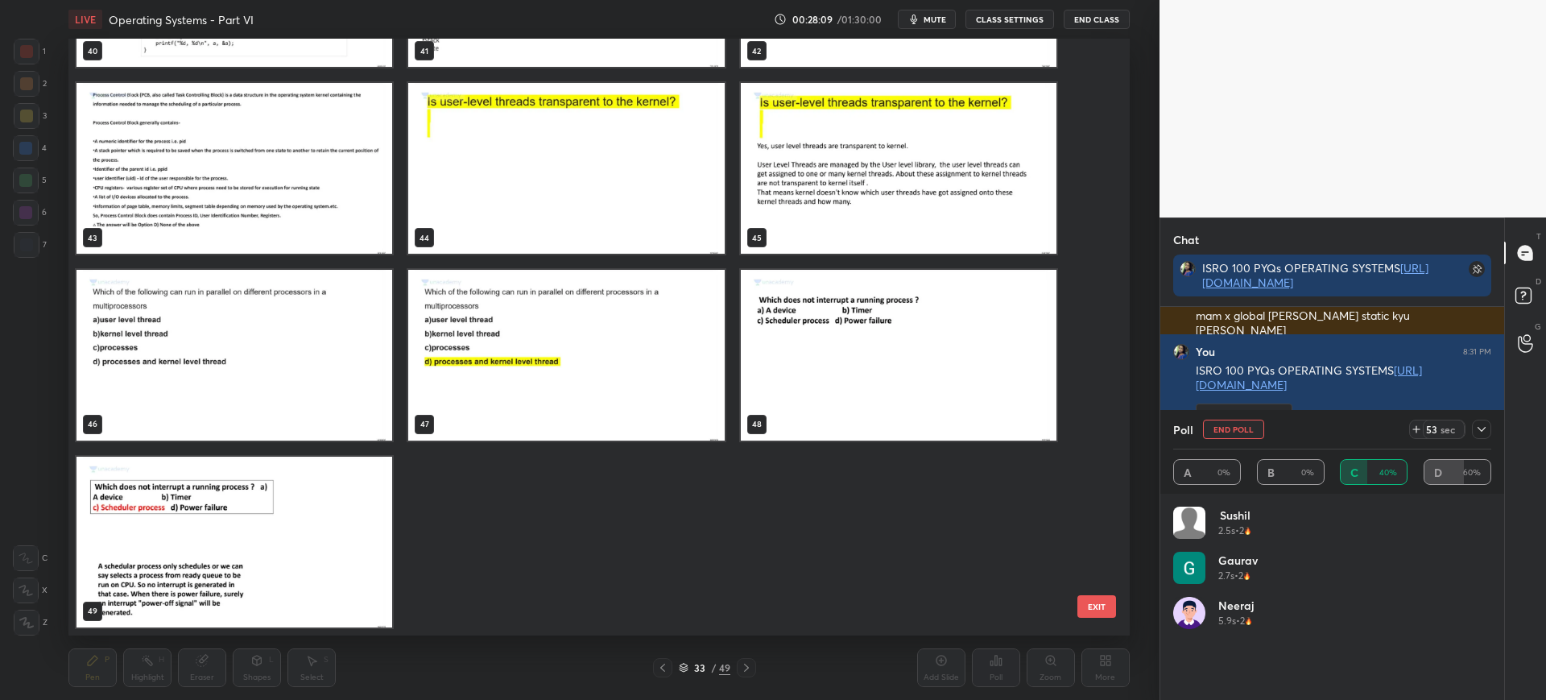
click at [1085, 602] on button "EXIT" at bounding box center [1097, 606] width 39 height 23
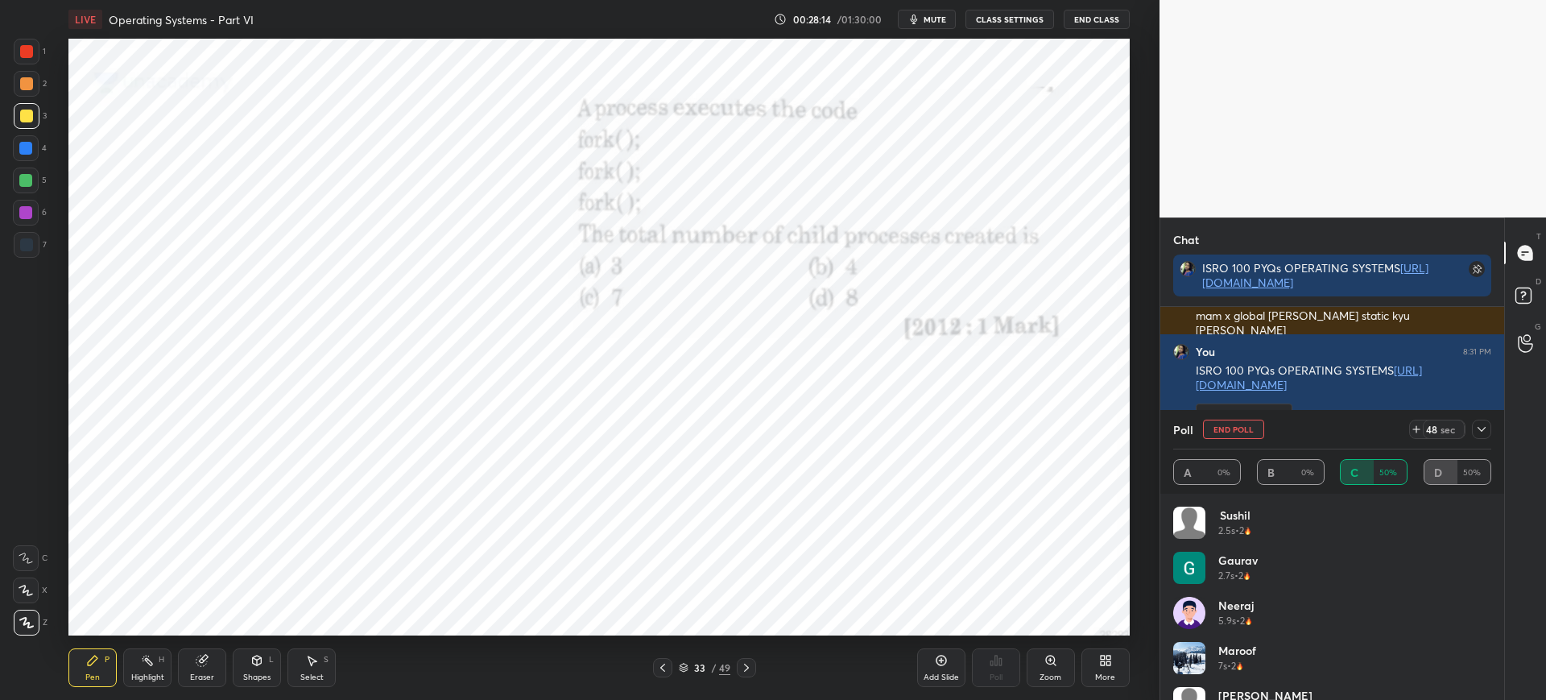
click at [920, 19] on icon "button" at bounding box center [914, 19] width 13 height 13
click at [923, 19] on span "unmute" at bounding box center [933, 19] width 35 height 11
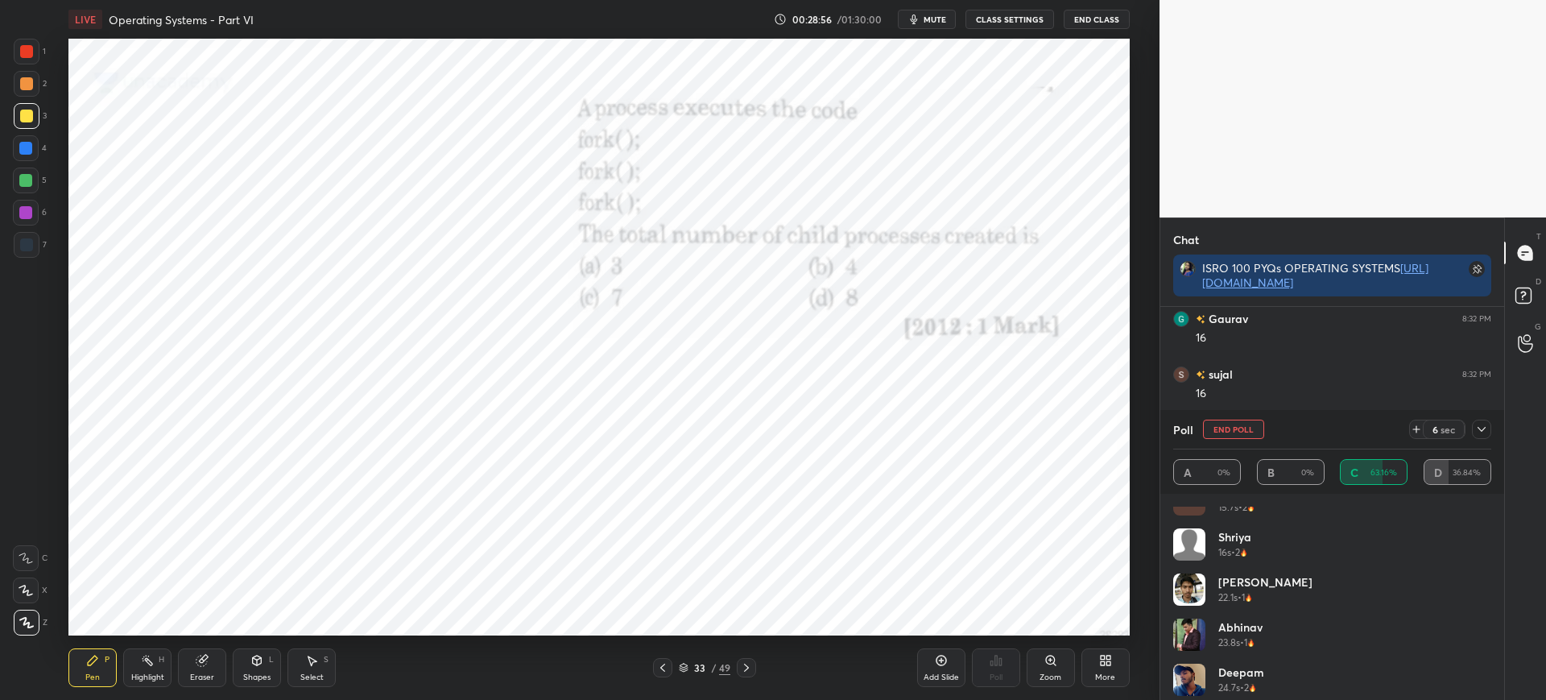
scroll to position [348, 0]
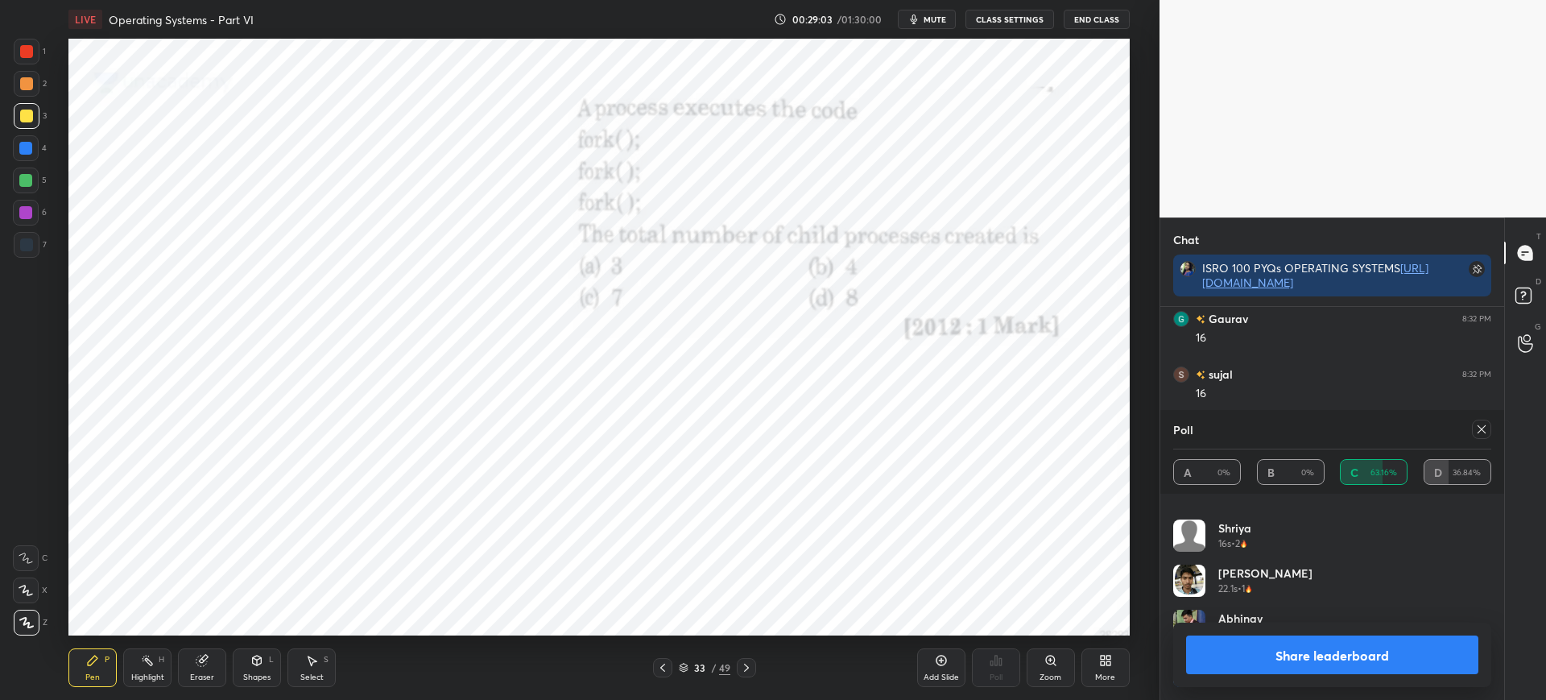
drag, startPoint x: 1275, startPoint y: 631, endPoint x: 1272, endPoint y: 643, distance: 12.5
click at [1272, 643] on div "Share leaderboard" at bounding box center [1332, 655] width 318 height 64
click at [1272, 643] on button "Share leaderboard" at bounding box center [1332, 654] width 292 height 39
type textarea "x"
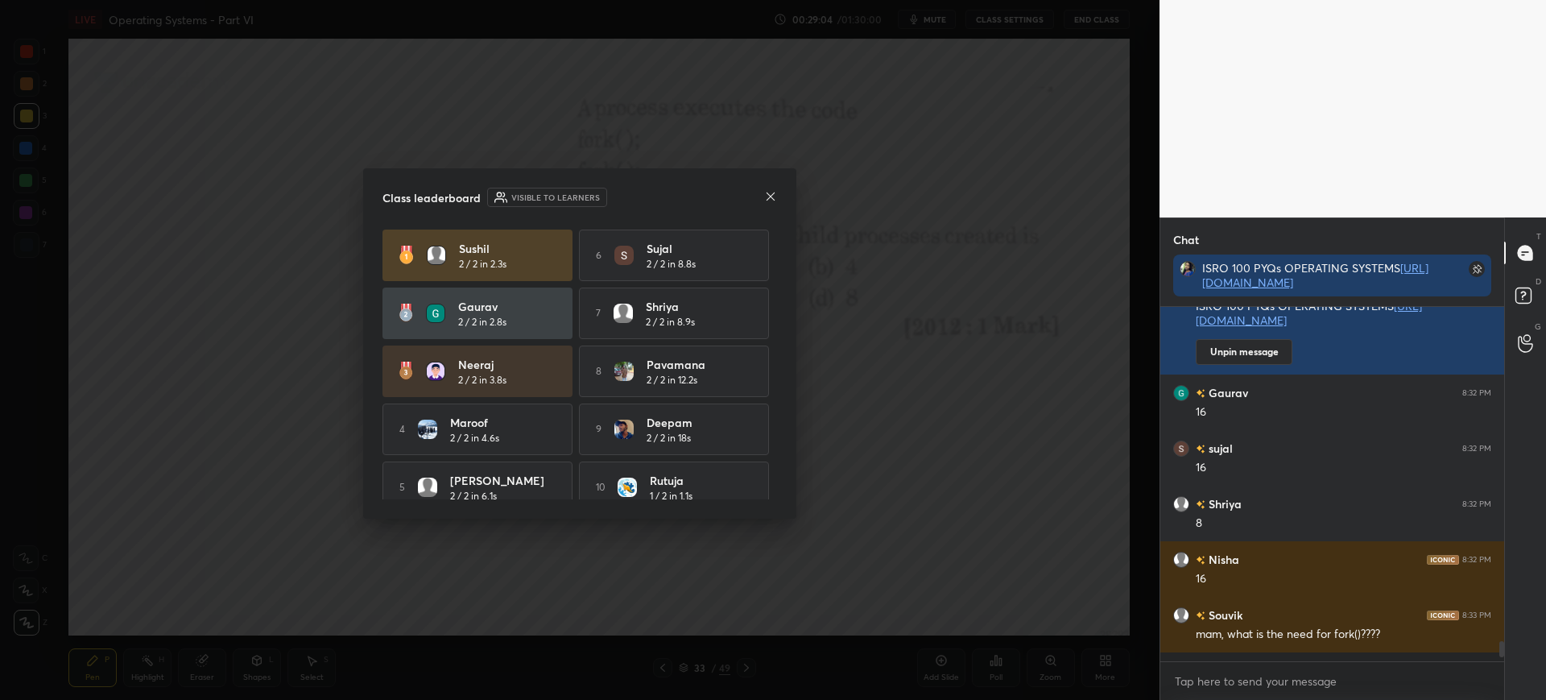
scroll to position [231, 339]
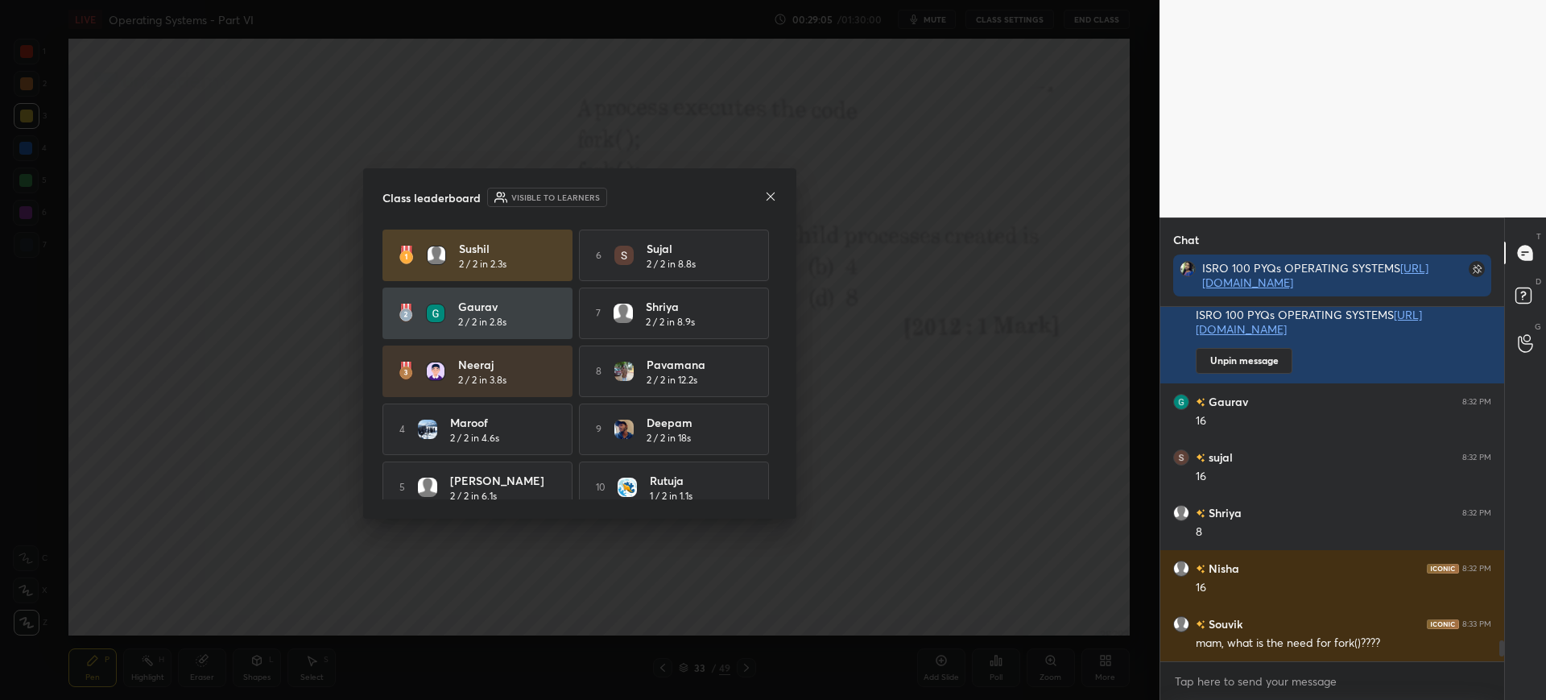
click at [773, 188] on div "Class leaderboard Visible to learners" at bounding box center [580, 197] width 395 height 19
drag, startPoint x: 763, startPoint y: 196, endPoint x: 751, endPoint y: 208, distance: 17.7
click at [764, 195] on div "Class leaderboard Visible to learners" at bounding box center [580, 197] width 395 height 19
click at [768, 194] on icon at bounding box center [770, 196] width 13 height 13
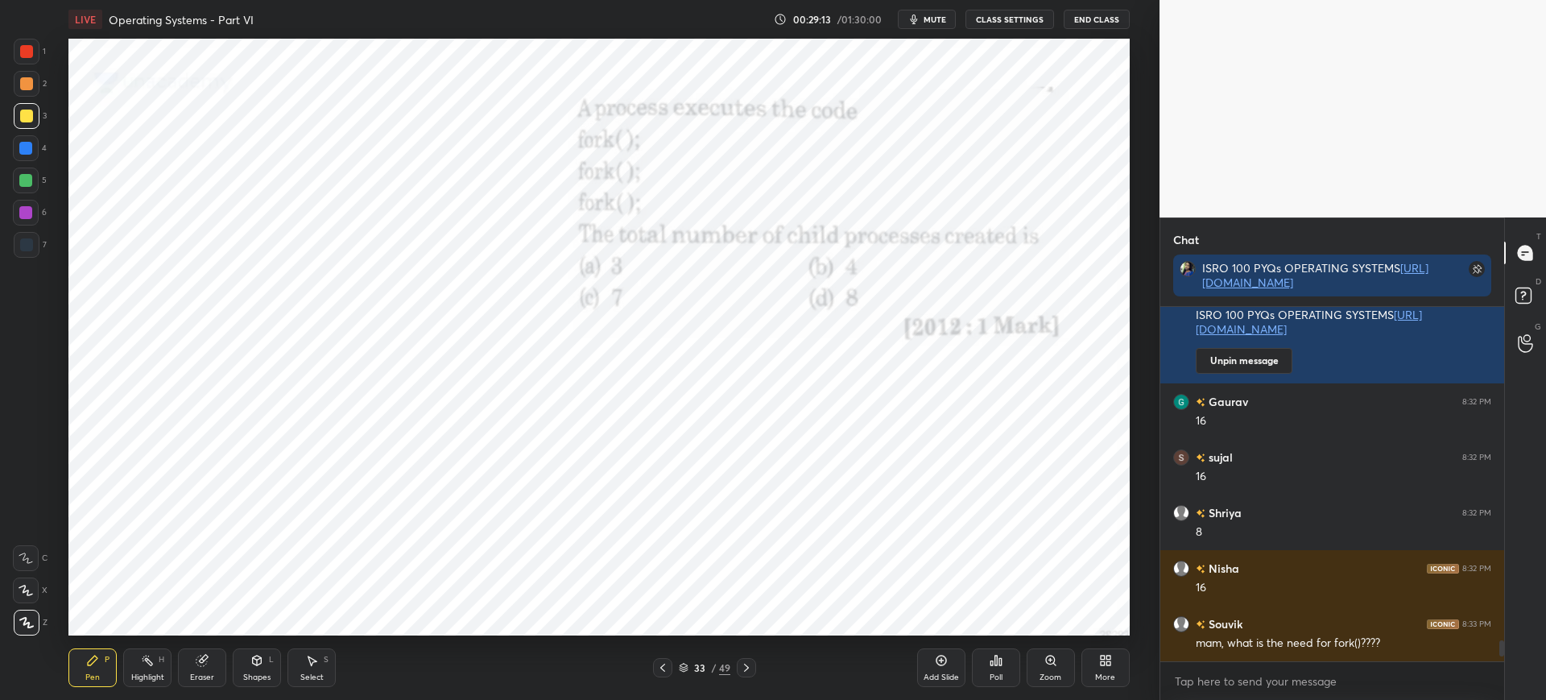
click at [28, 53] on div at bounding box center [26, 51] width 13 height 13
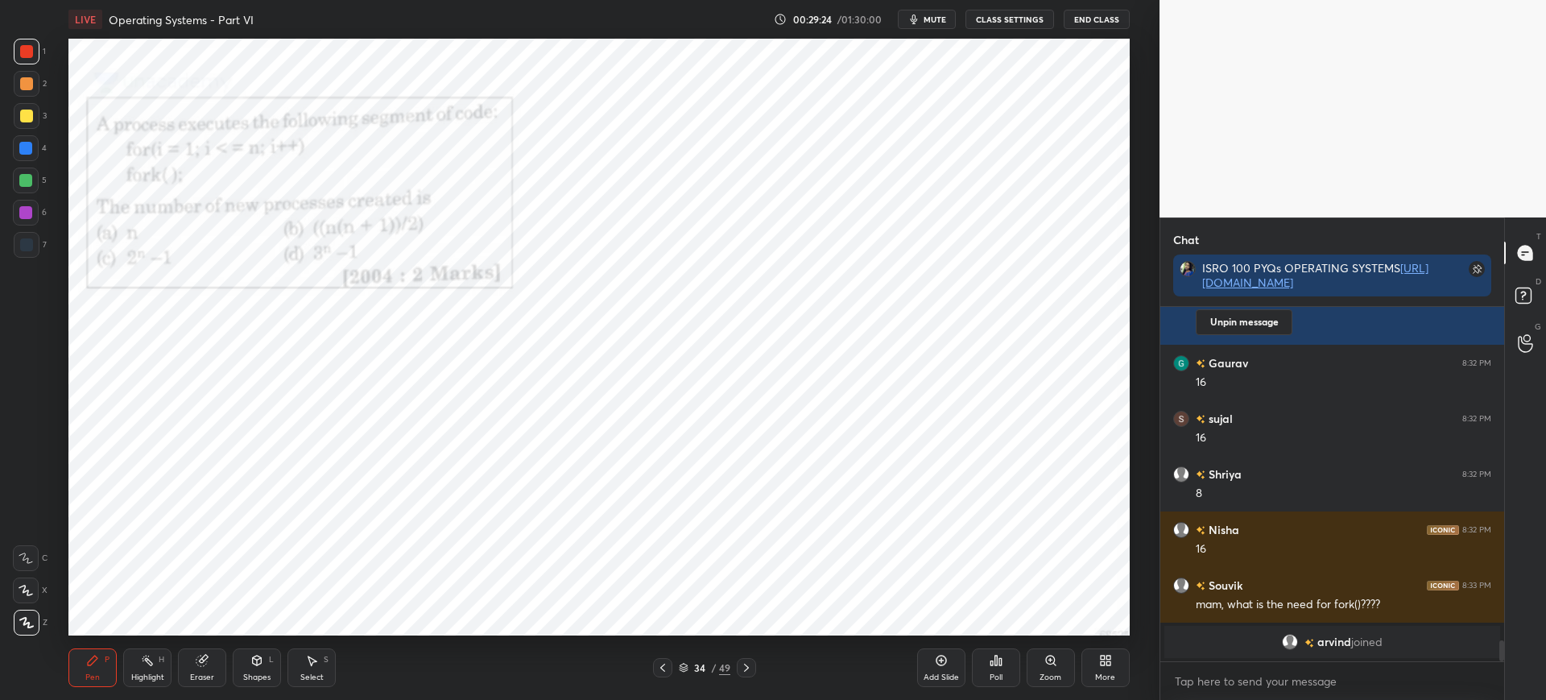
click at [998, 664] on div "Poll" at bounding box center [996, 667] width 48 height 39
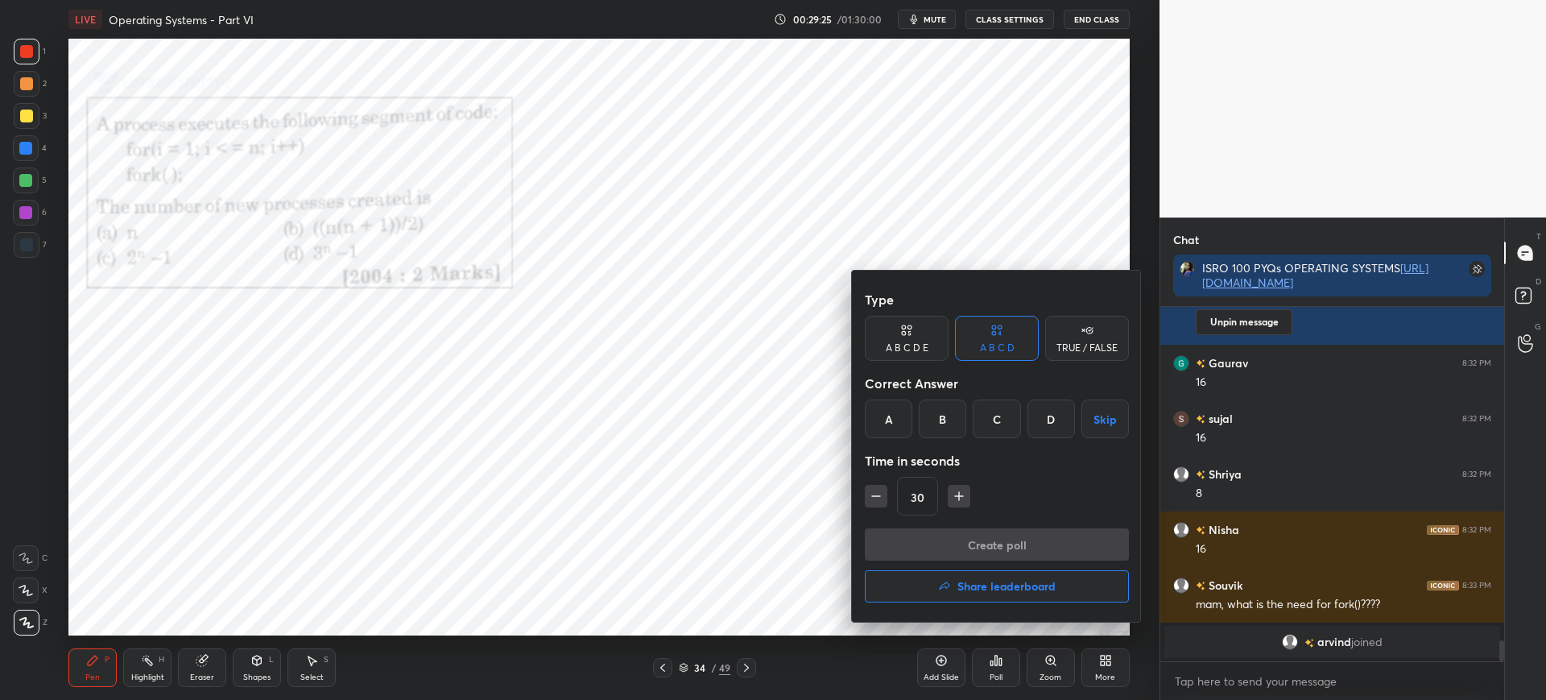
drag, startPoint x: 1006, startPoint y: 417, endPoint x: 973, endPoint y: 461, distance: 54.6
click at [1004, 417] on div "C" at bounding box center [997, 418] width 48 height 39
click at [958, 501] on icon "button" at bounding box center [959, 496] width 16 height 16
type input "45"
click at [954, 535] on button "Create poll" at bounding box center [997, 544] width 264 height 32
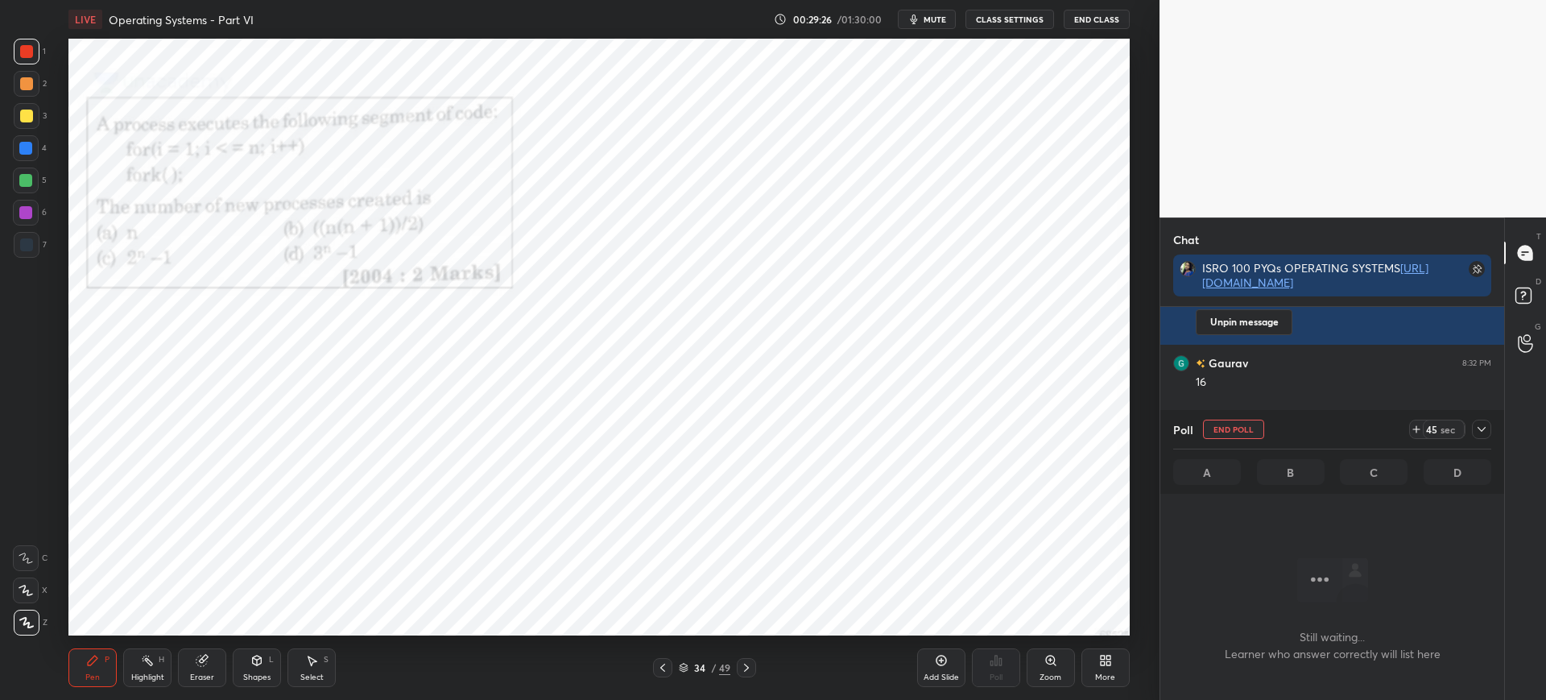
scroll to position [148, 339]
click at [1042, 654] on div "Zoom" at bounding box center [1051, 667] width 48 height 39
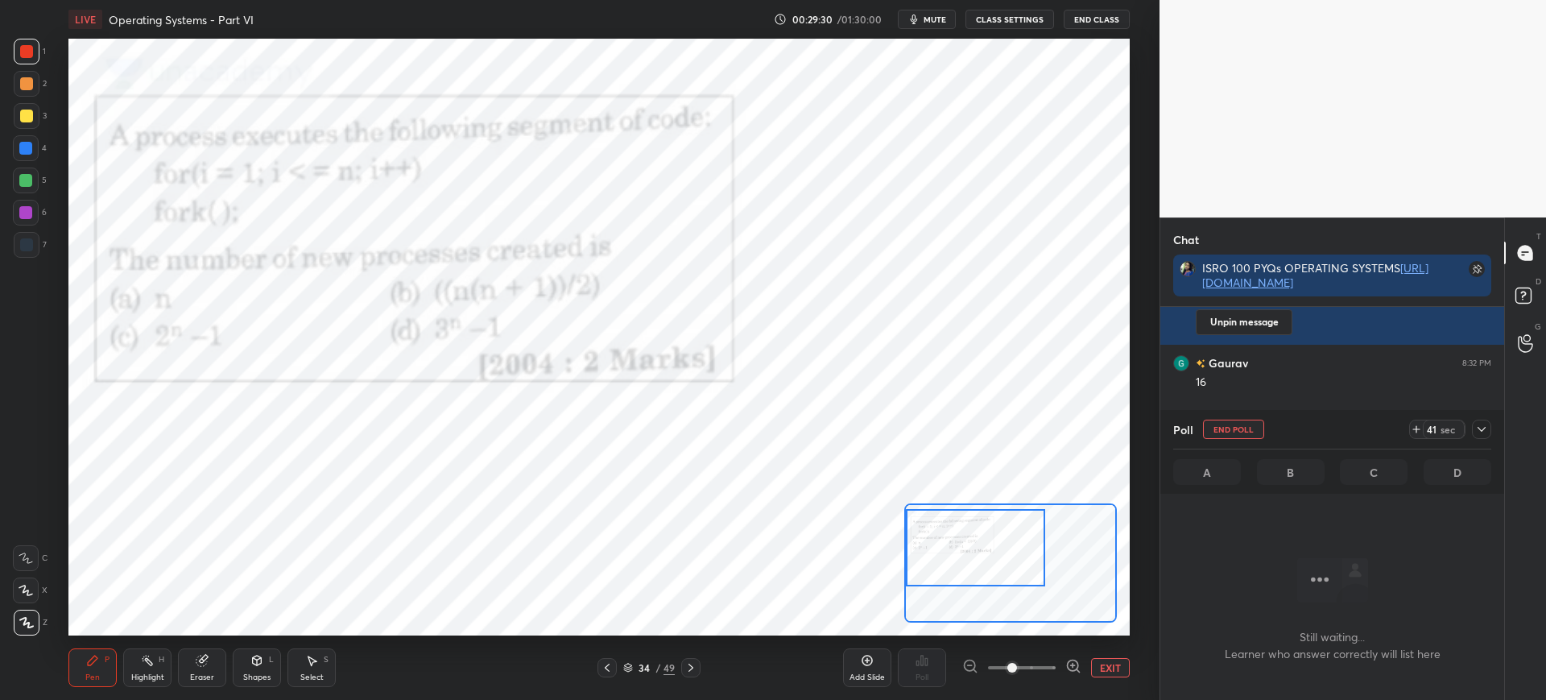
drag, startPoint x: 1001, startPoint y: 559, endPoint x: 948, endPoint y: 545, distance: 54.9
click at [948, 545] on div at bounding box center [975, 547] width 139 height 77
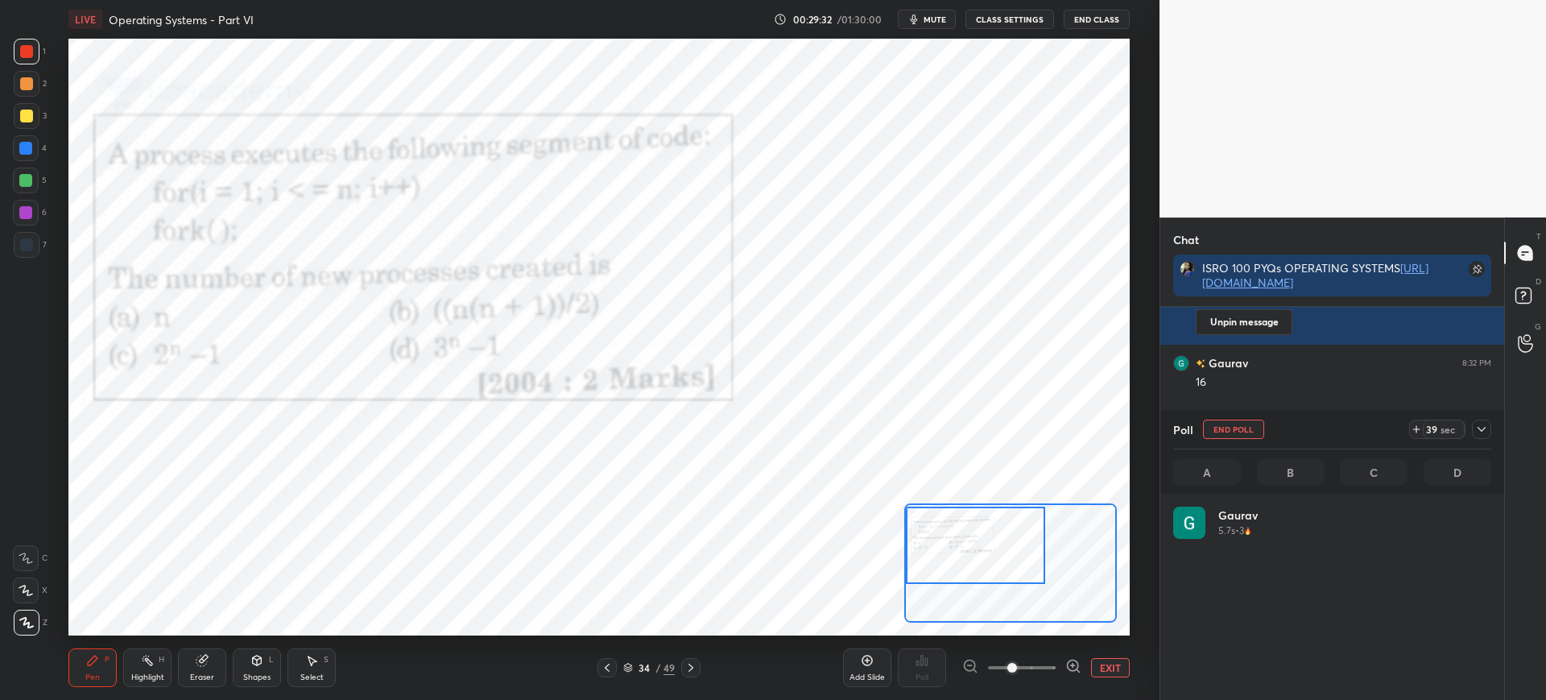
scroll to position [188, 313]
click at [631, 666] on icon at bounding box center [628, 666] width 8 height 4
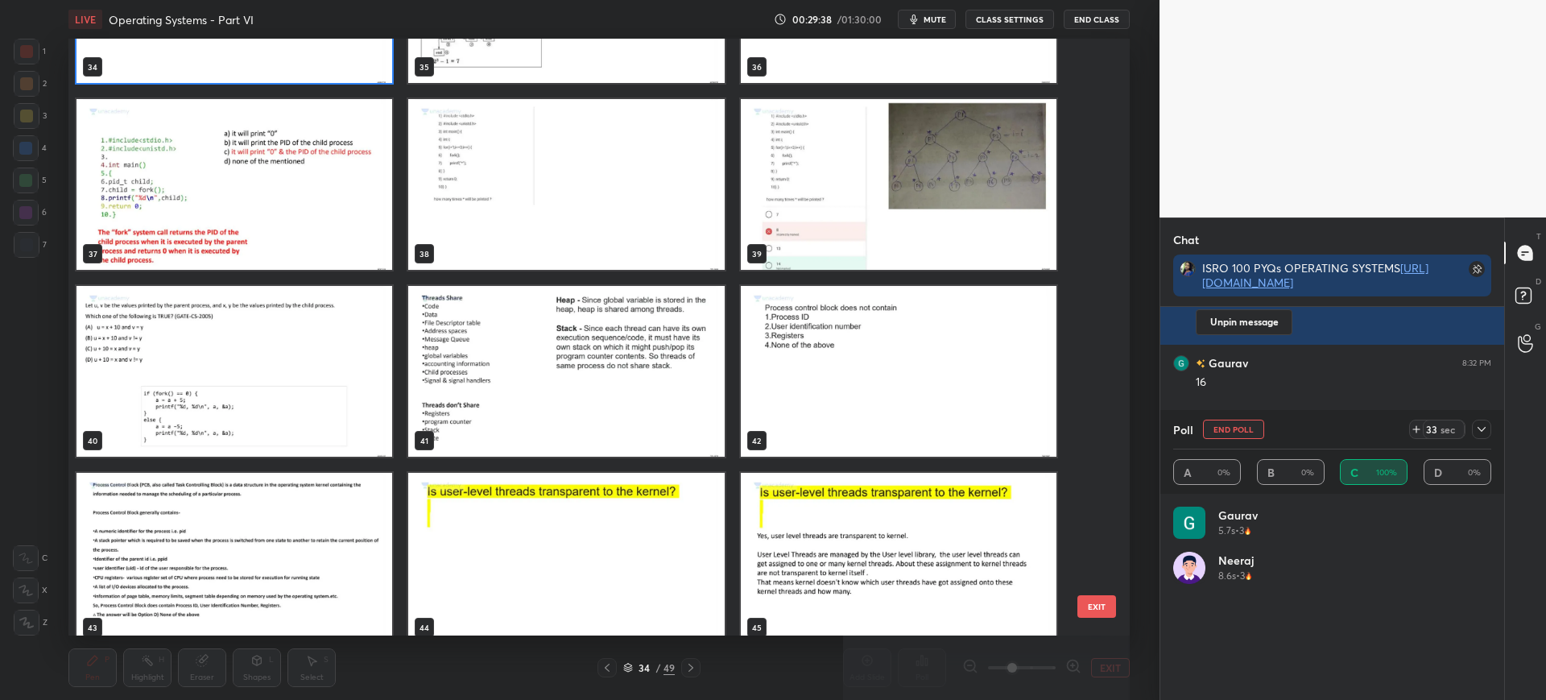
scroll to position [2209, 0]
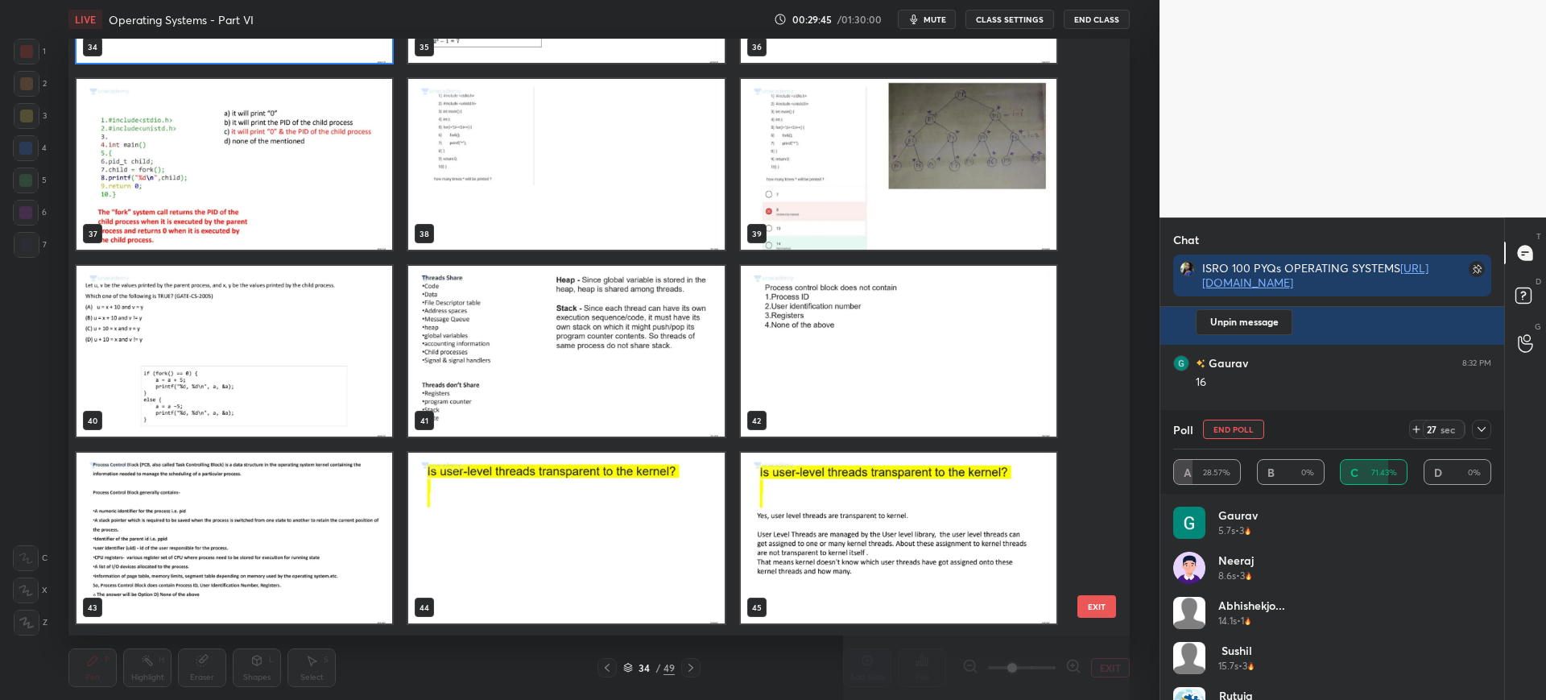
click at [1090, 601] on button "EXIT" at bounding box center [1097, 606] width 39 height 23
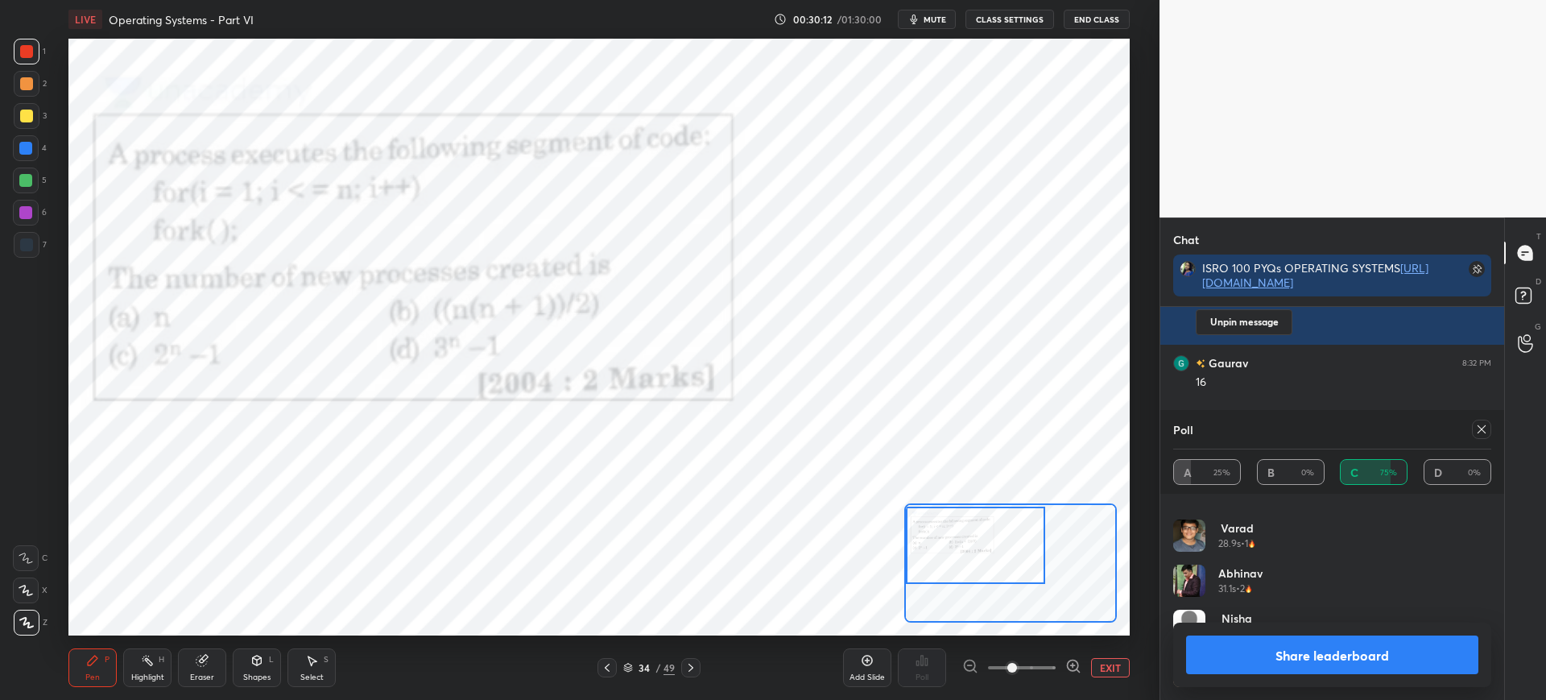
scroll to position [482, 0]
click at [1250, 662] on button "Share leaderboard" at bounding box center [1332, 654] width 292 height 39
type textarea "x"
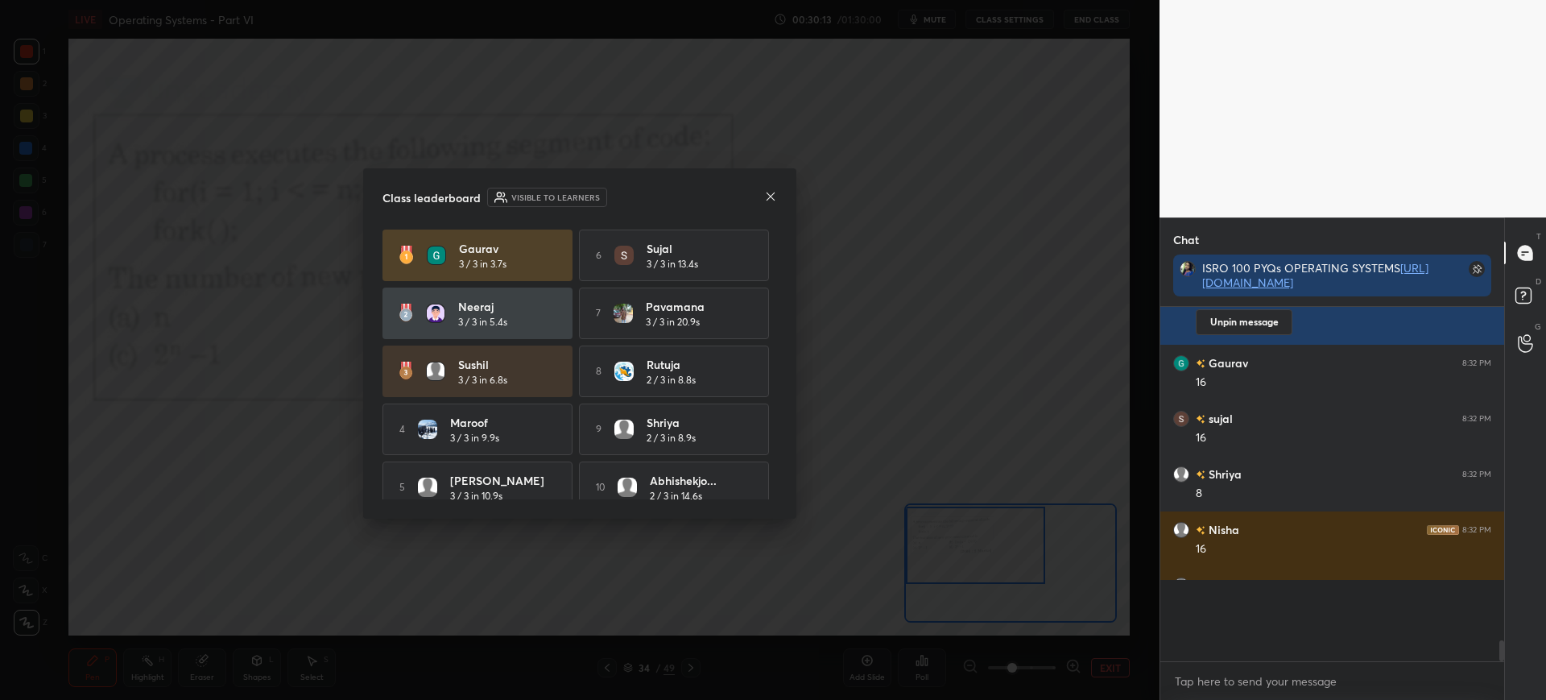
scroll to position [6, 6]
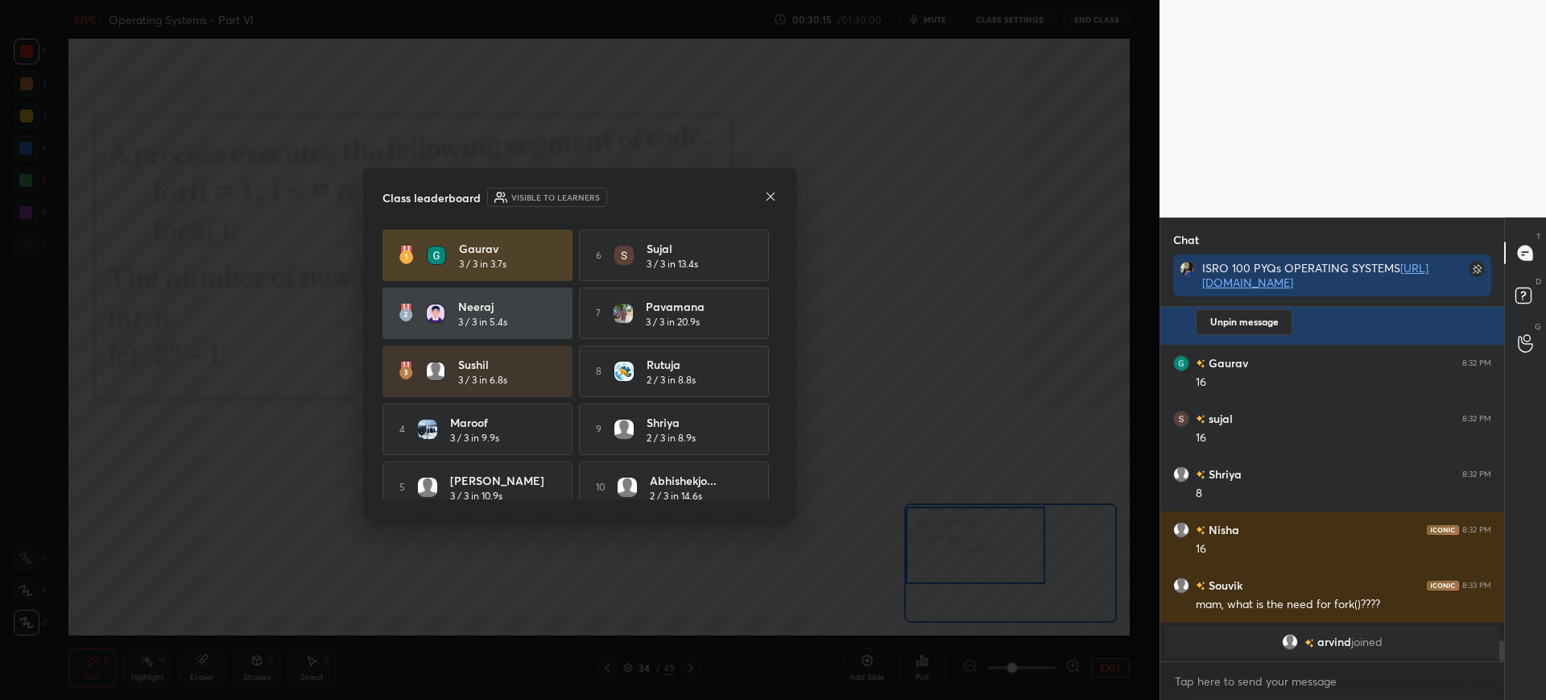
click at [773, 198] on div "Class leaderboard Visible to learners Gaurav 3 / 3 in 3.7s 6 [PERSON_NAME] 3 / …" at bounding box center [579, 343] width 433 height 350
click at [773, 198] on icon at bounding box center [771, 196] width 8 height 8
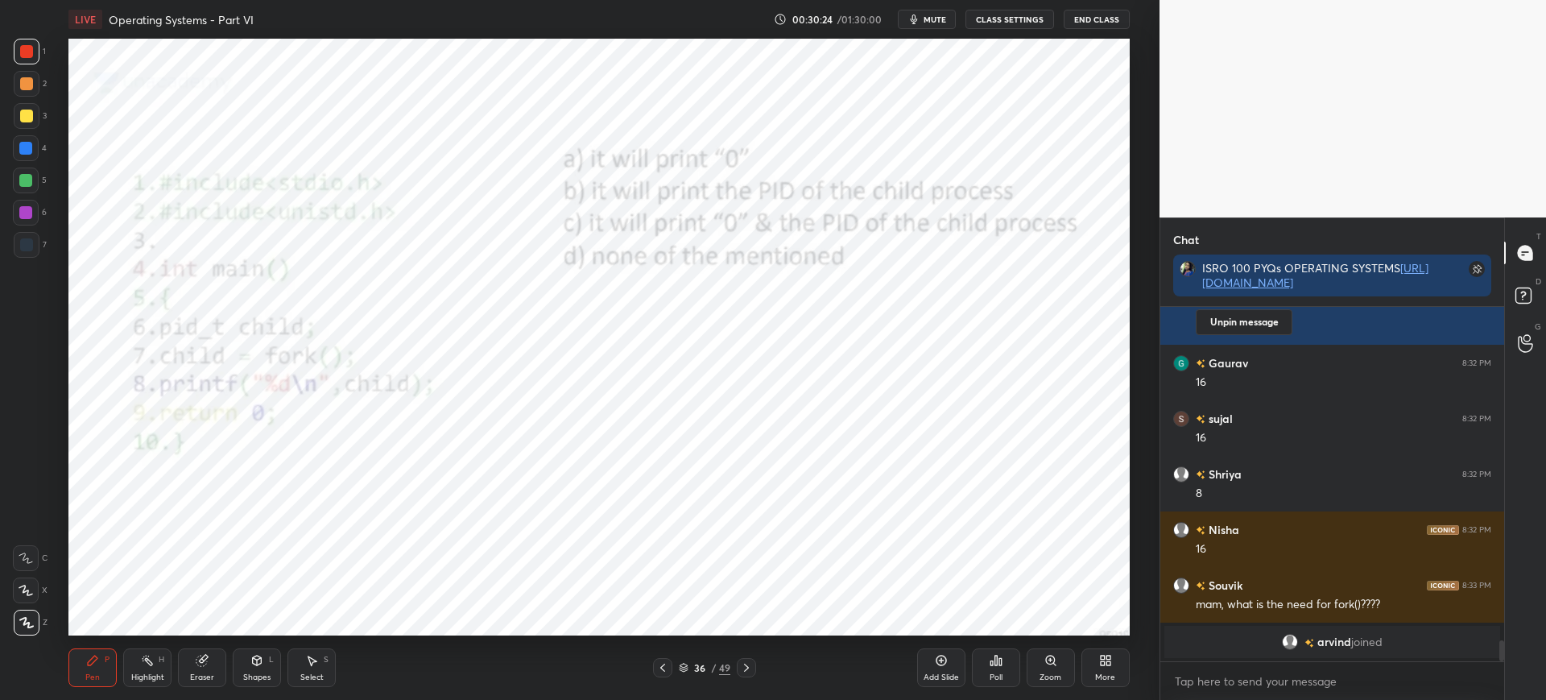
click at [982, 666] on div "Poll" at bounding box center [996, 667] width 48 height 39
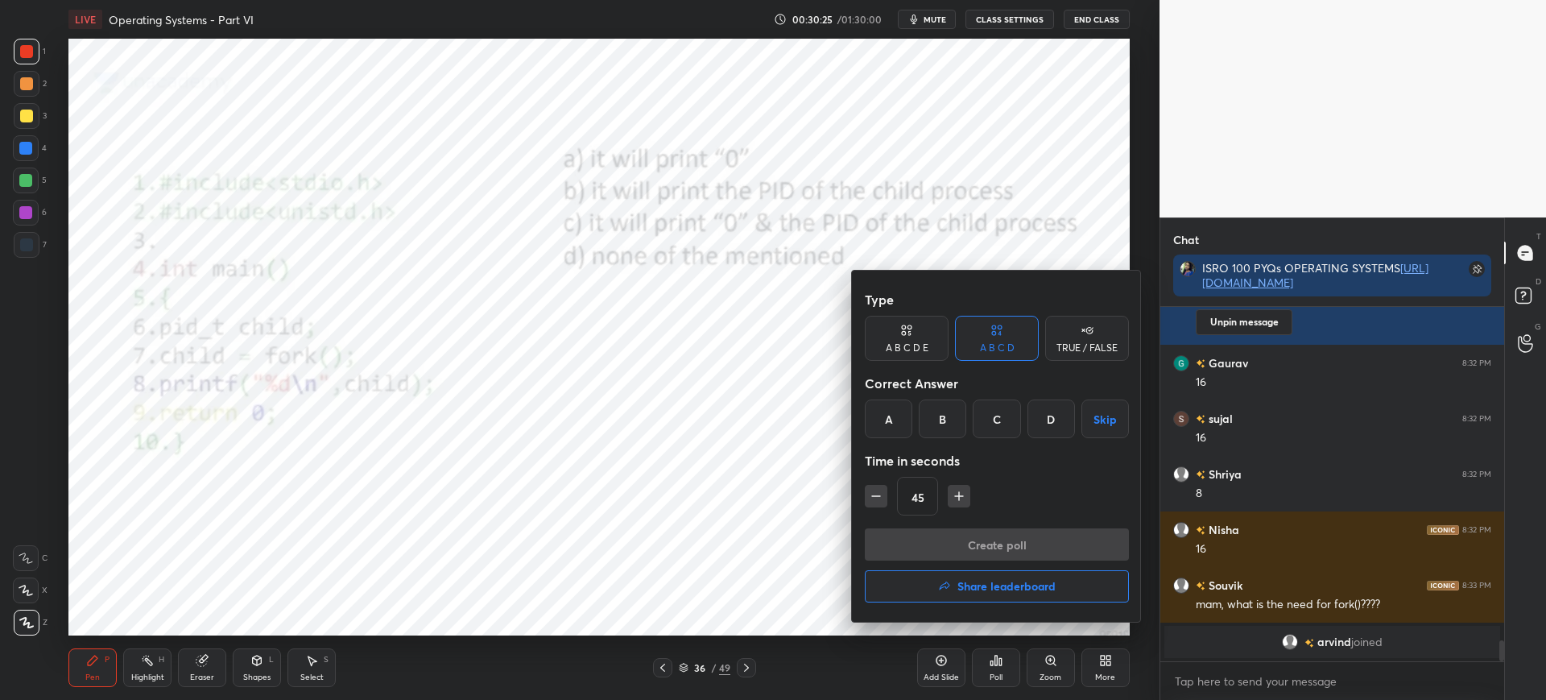
click at [998, 420] on div "C" at bounding box center [997, 418] width 48 height 39
click at [960, 503] on icon "button" at bounding box center [959, 496] width 16 height 16
type input "60"
click at [955, 541] on button "Create poll" at bounding box center [997, 544] width 264 height 32
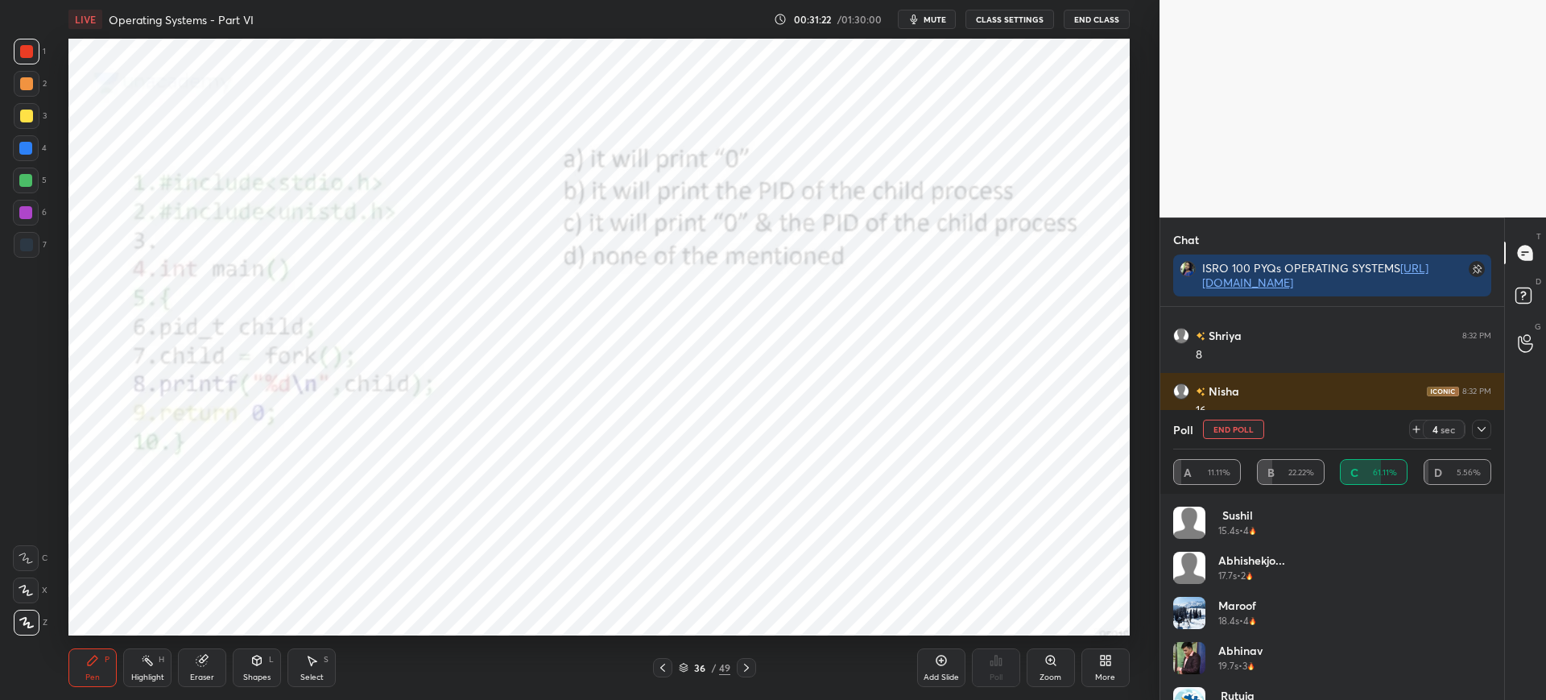
scroll to position [303, 0]
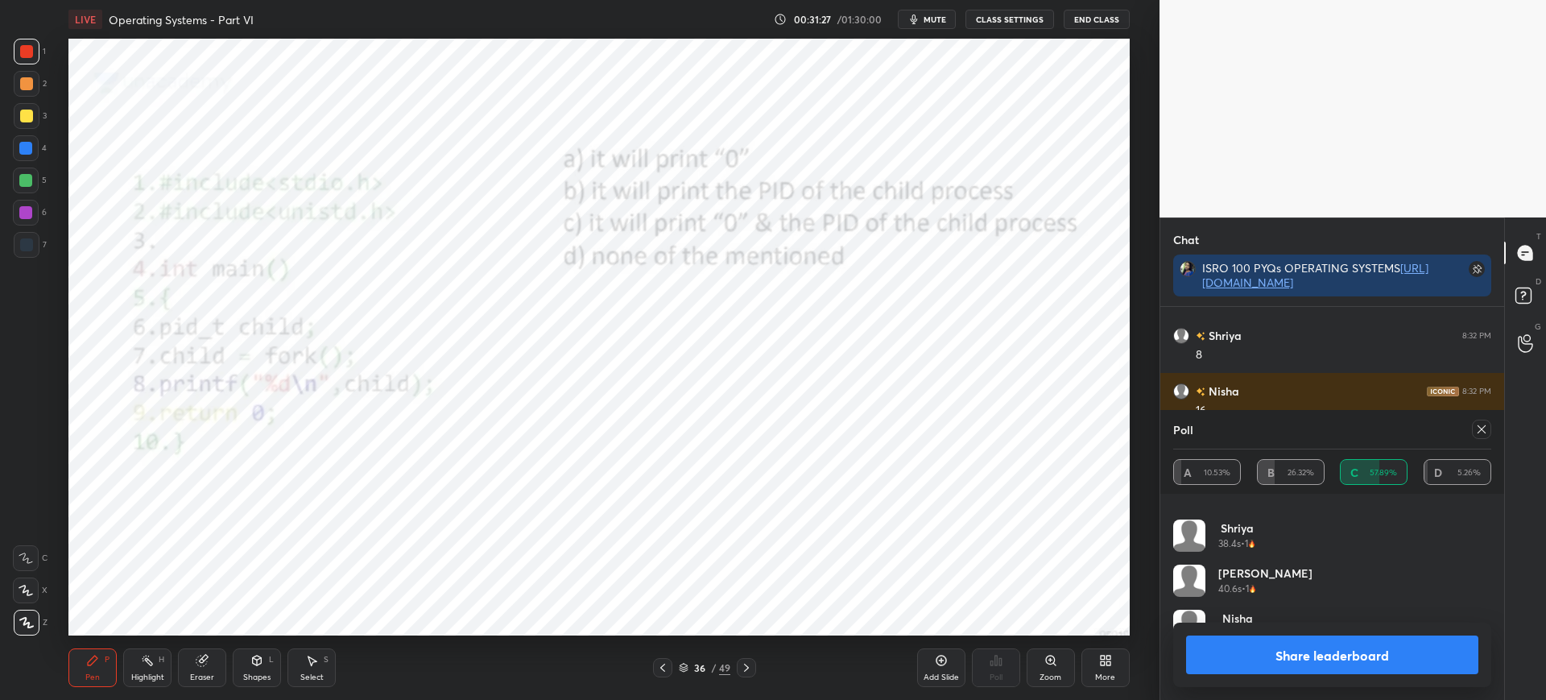
click at [1233, 657] on button "Share leaderboard" at bounding box center [1332, 654] width 292 height 39
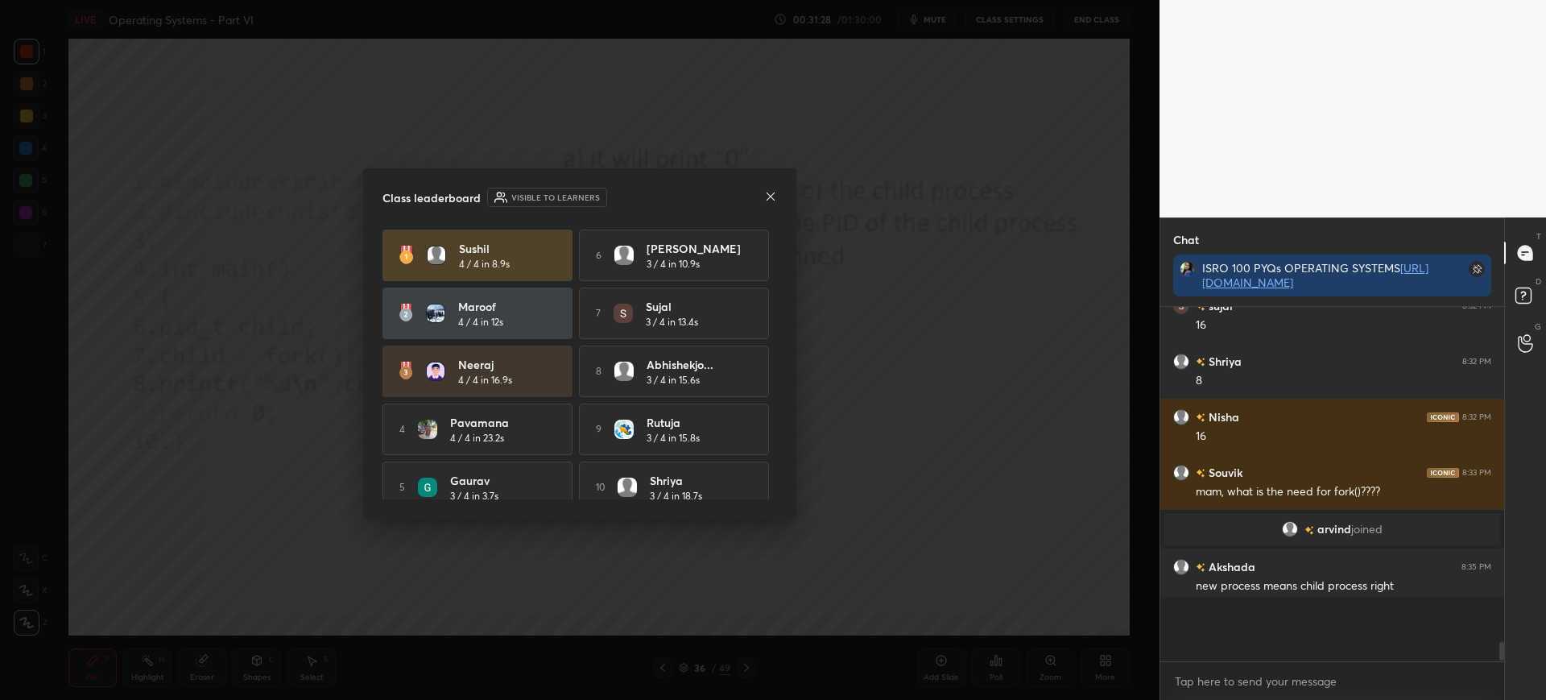
scroll to position [224, 339]
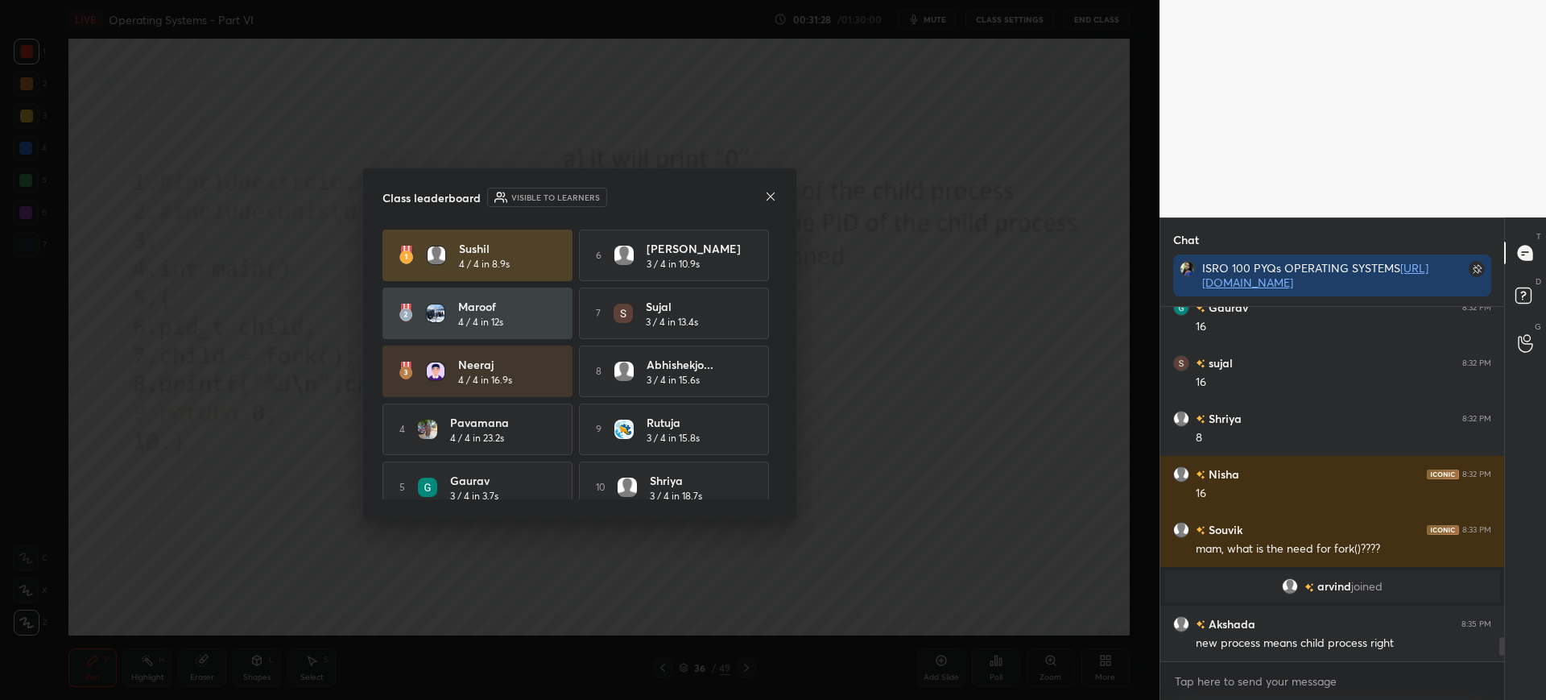
click at [767, 202] on div at bounding box center [770, 197] width 13 height 17
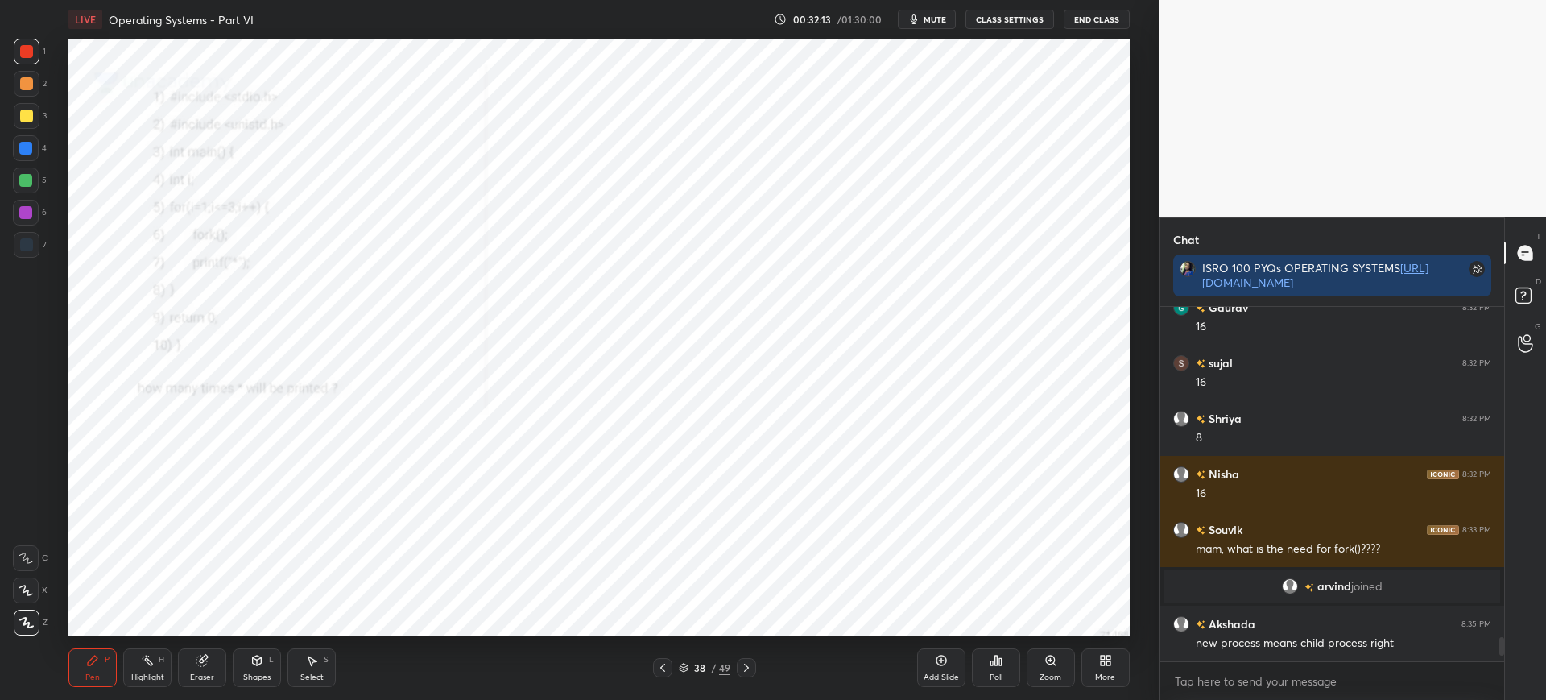
click at [1039, 660] on div "Zoom" at bounding box center [1051, 667] width 48 height 39
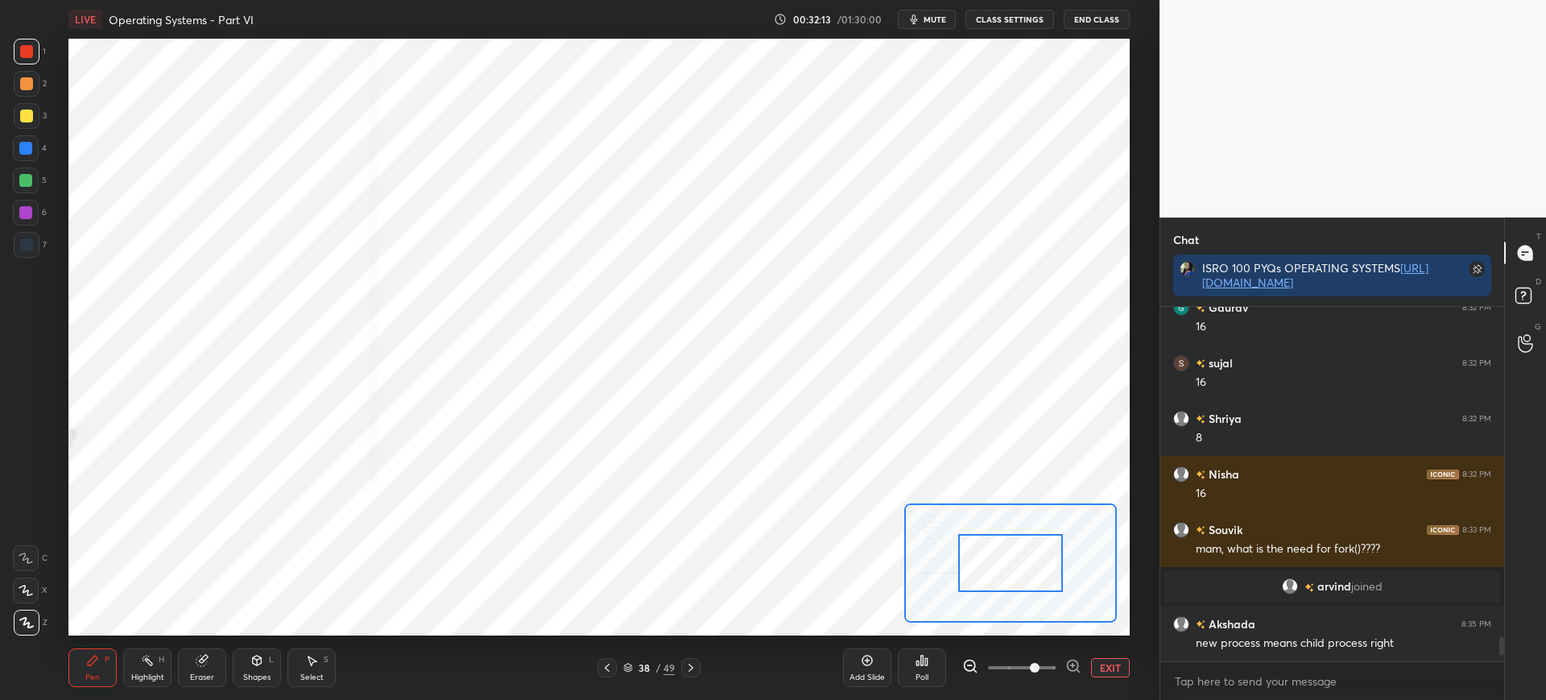
drag, startPoint x: 1003, startPoint y: 570, endPoint x: 962, endPoint y: 566, distance: 42.1
click at [958, 565] on div at bounding box center [1010, 563] width 105 height 58
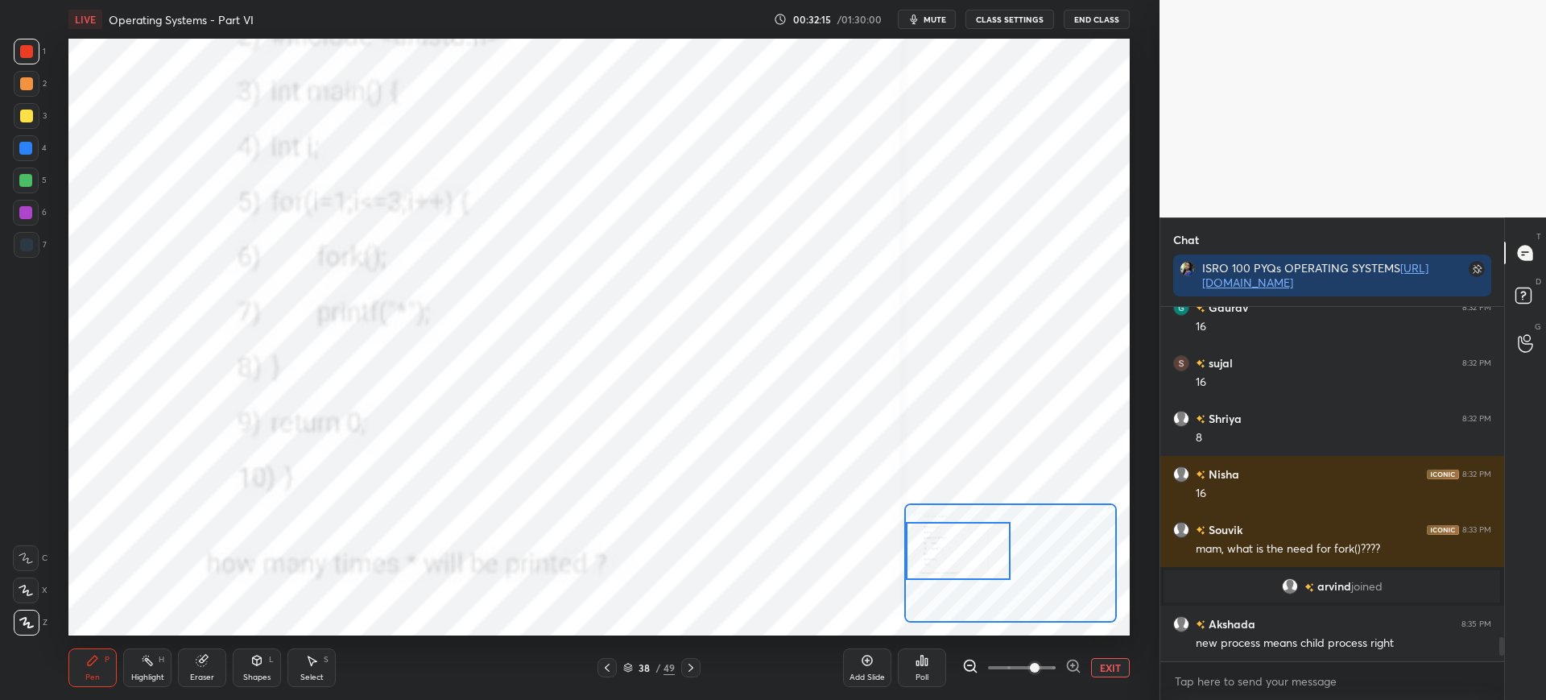
click at [969, 560] on div at bounding box center [958, 551] width 105 height 58
click at [1007, 665] on span at bounding box center [1022, 668] width 68 height 24
drag, startPoint x: 992, startPoint y: 576, endPoint x: 985, endPoint y: 559, distance: 18.4
click at [985, 559] on div at bounding box center [975, 543] width 139 height 77
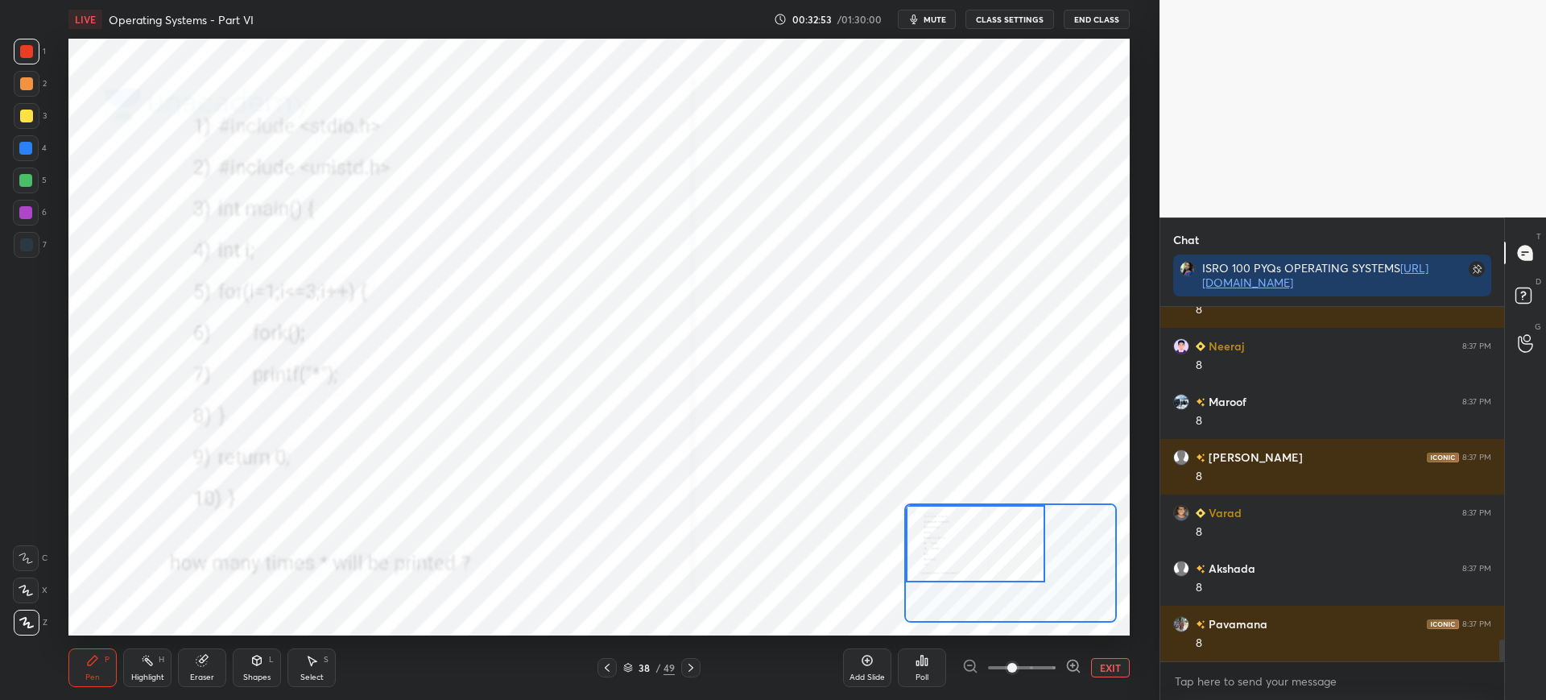
scroll to position [5365, 0]
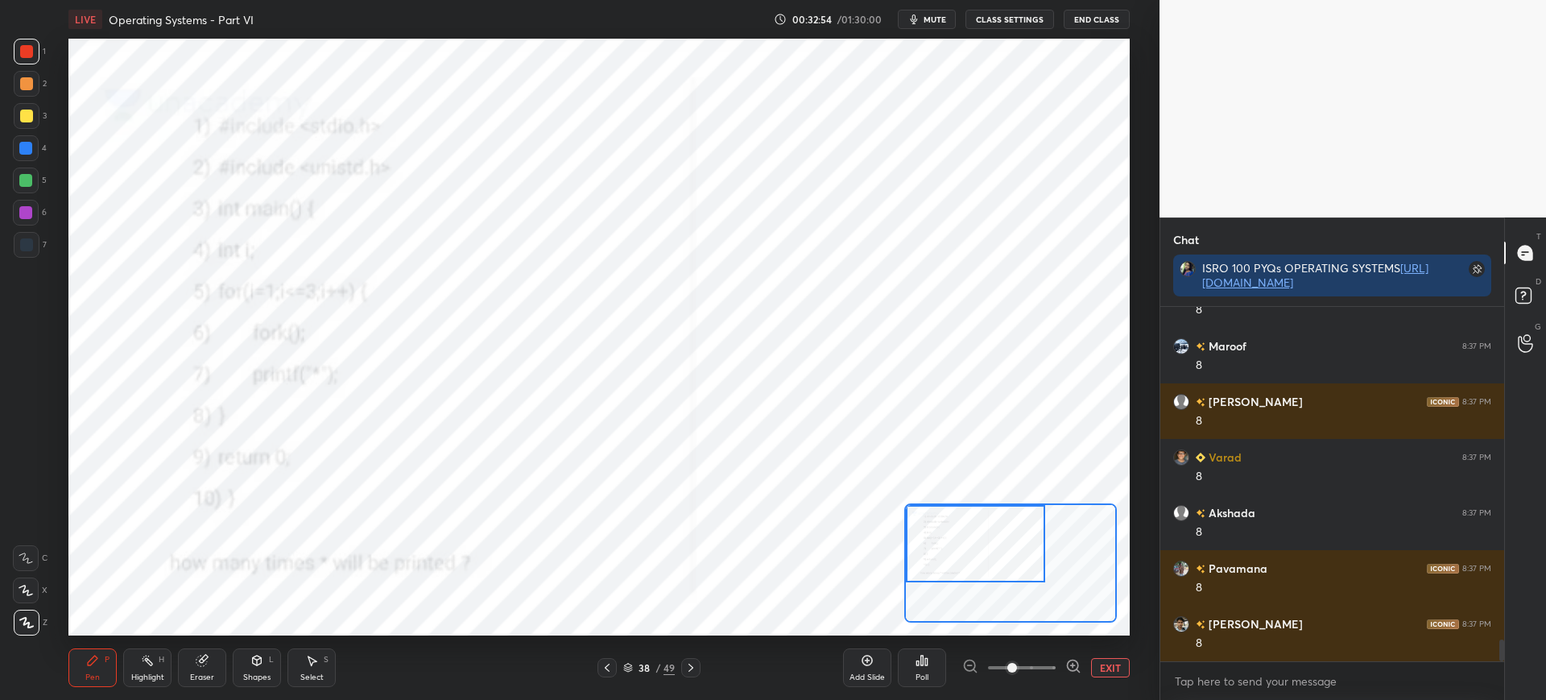
click at [628, 661] on div "38 / 49" at bounding box center [649, 667] width 52 height 14
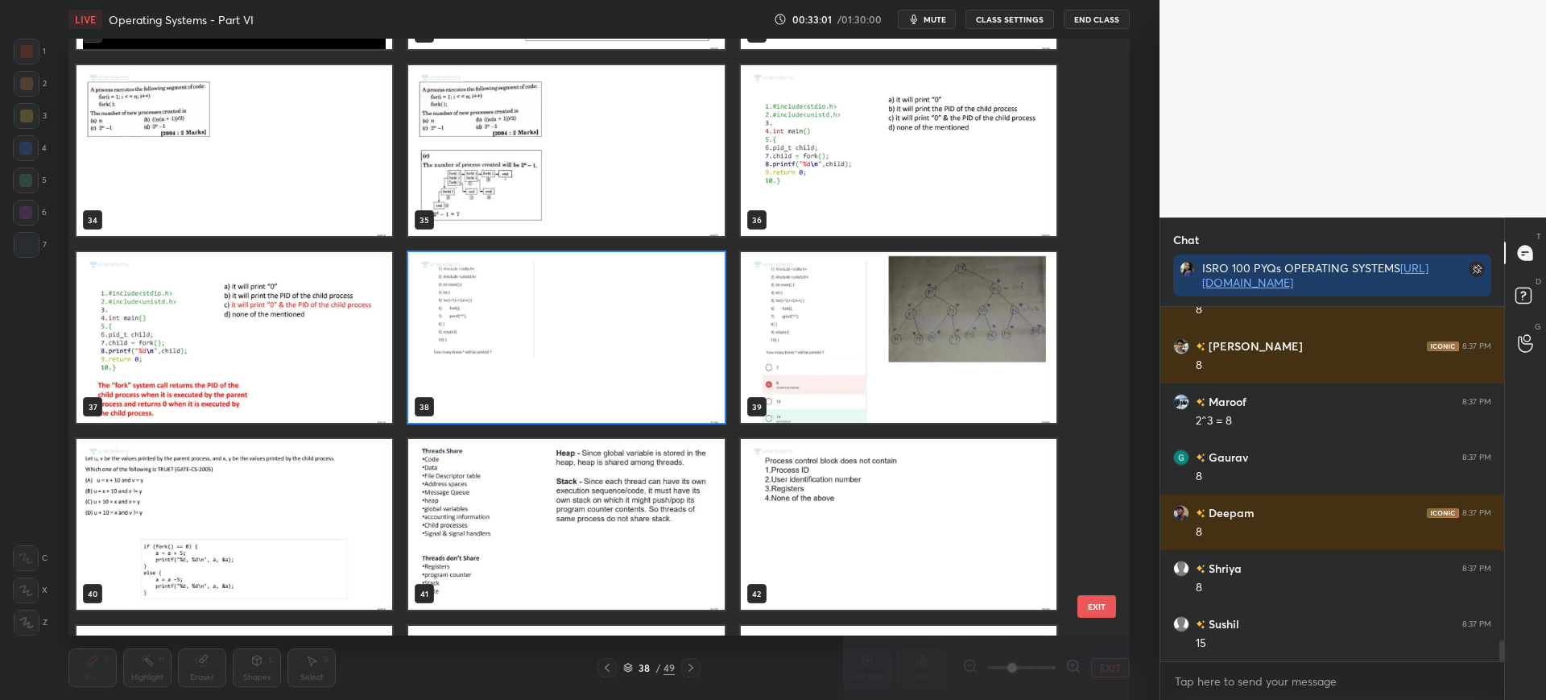
scroll to position [5698, 0]
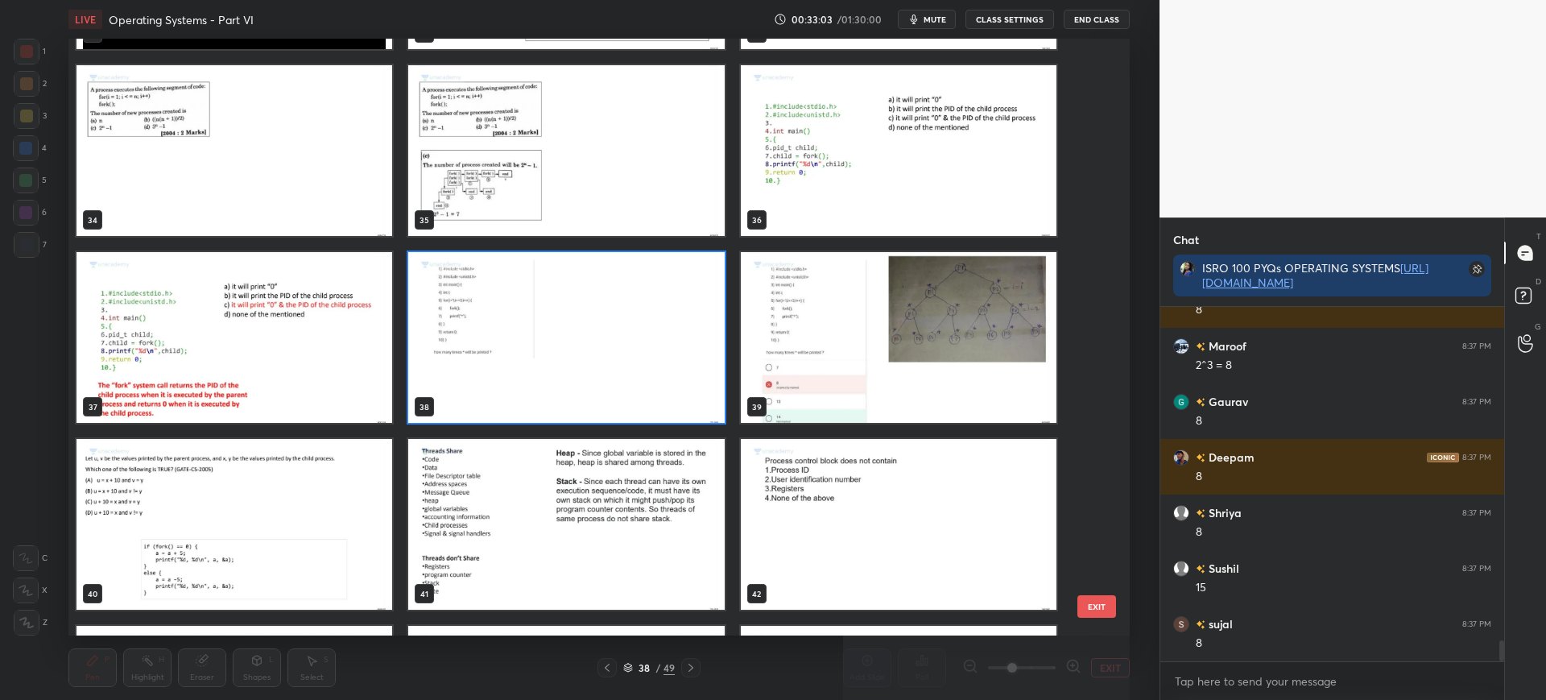
click at [1094, 610] on button "EXIT" at bounding box center [1097, 606] width 39 height 23
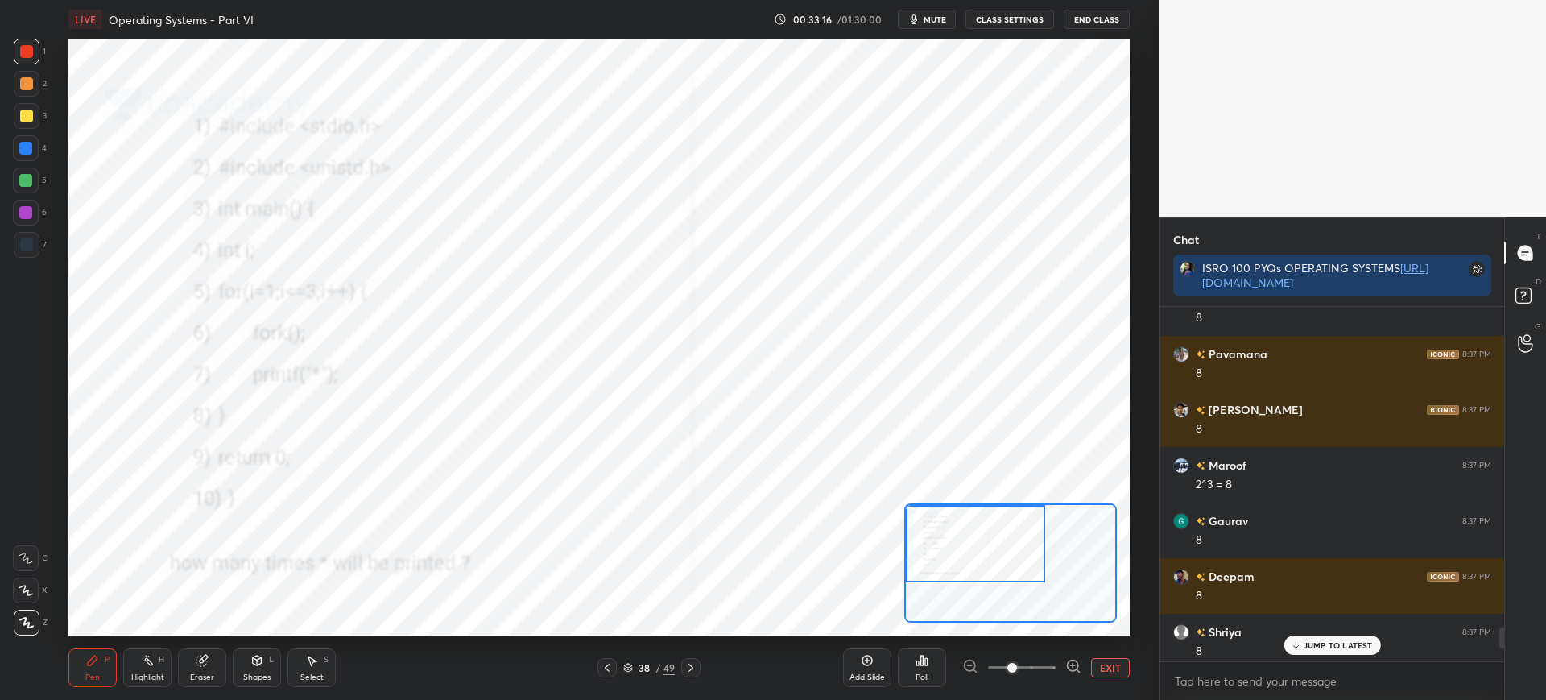
scroll to position [5810, 0]
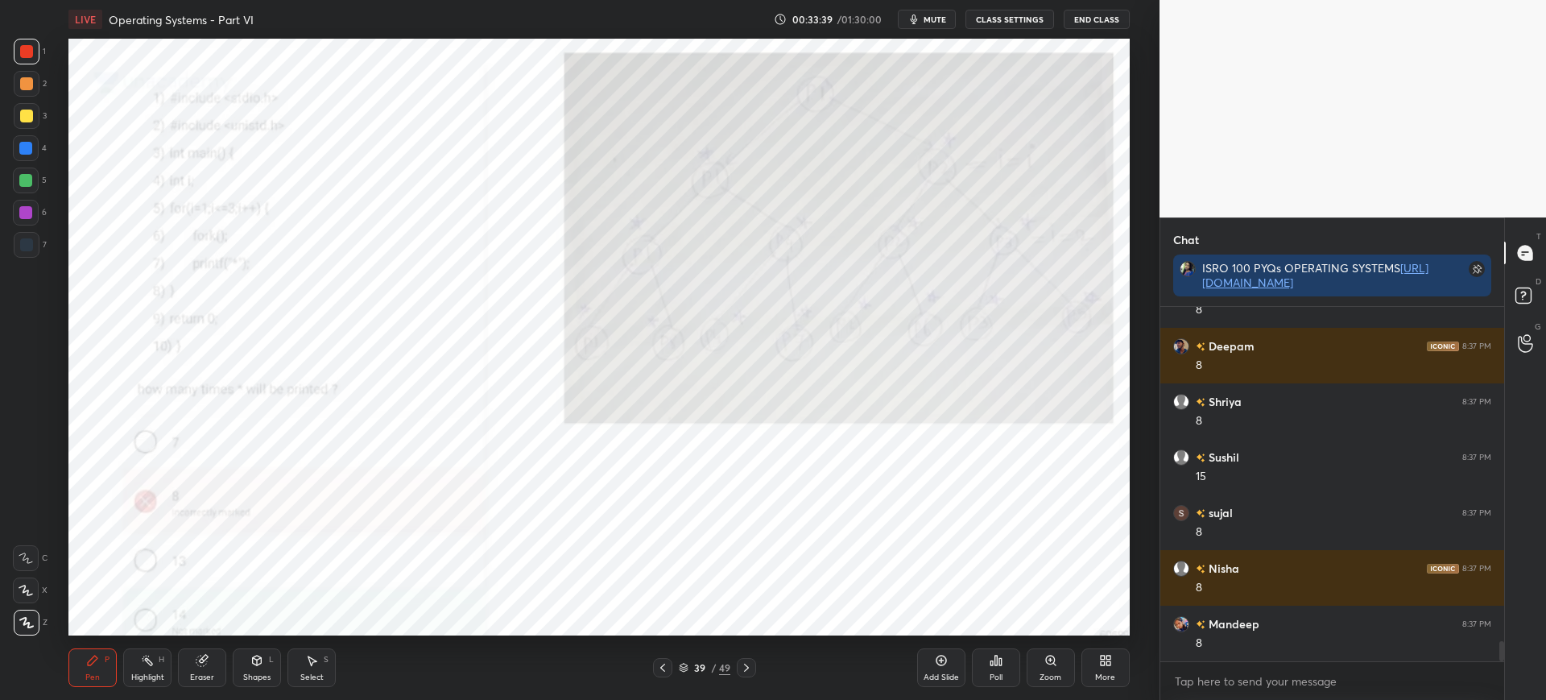
click at [1060, 663] on div "Zoom" at bounding box center [1051, 667] width 48 height 39
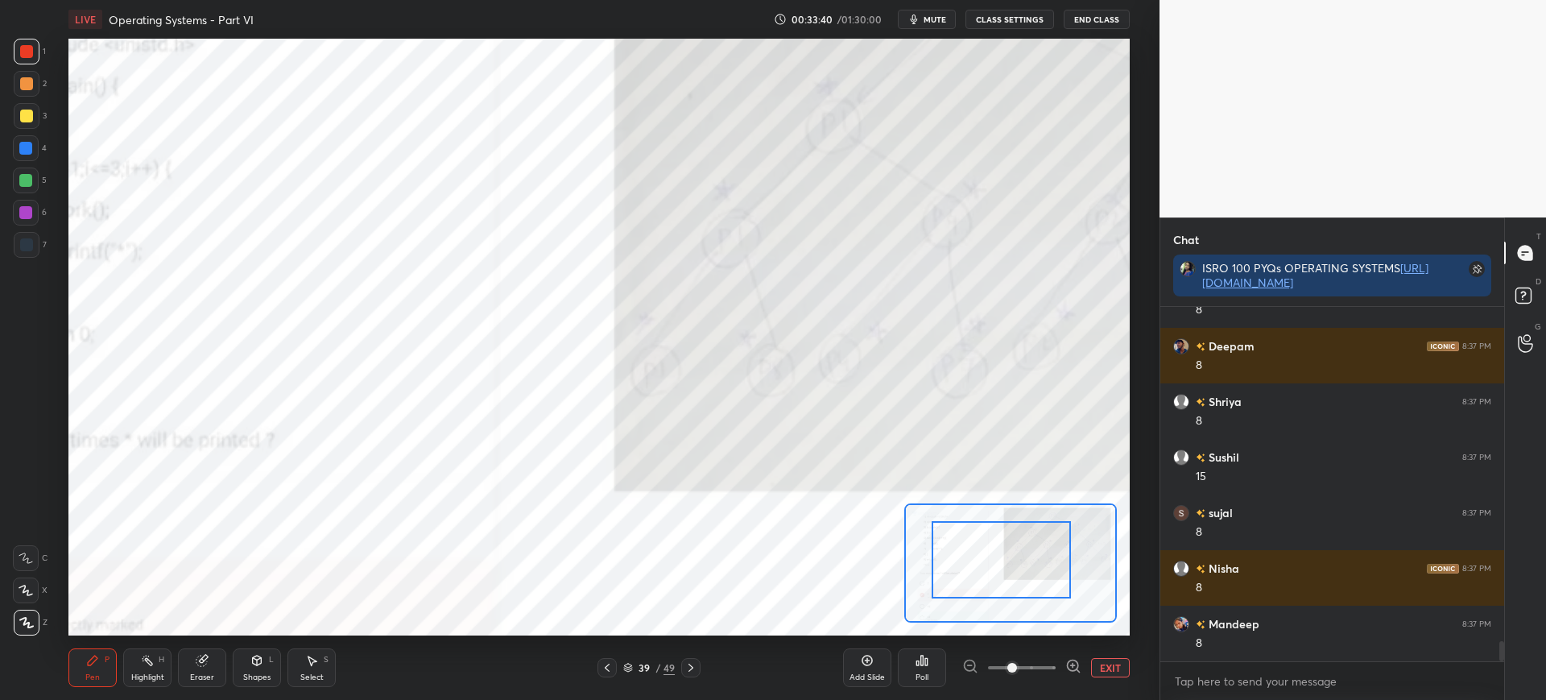
drag, startPoint x: 957, startPoint y: 544, endPoint x: 940, endPoint y: 542, distance: 17.0
click at [937, 540] on div at bounding box center [1001, 559] width 139 height 77
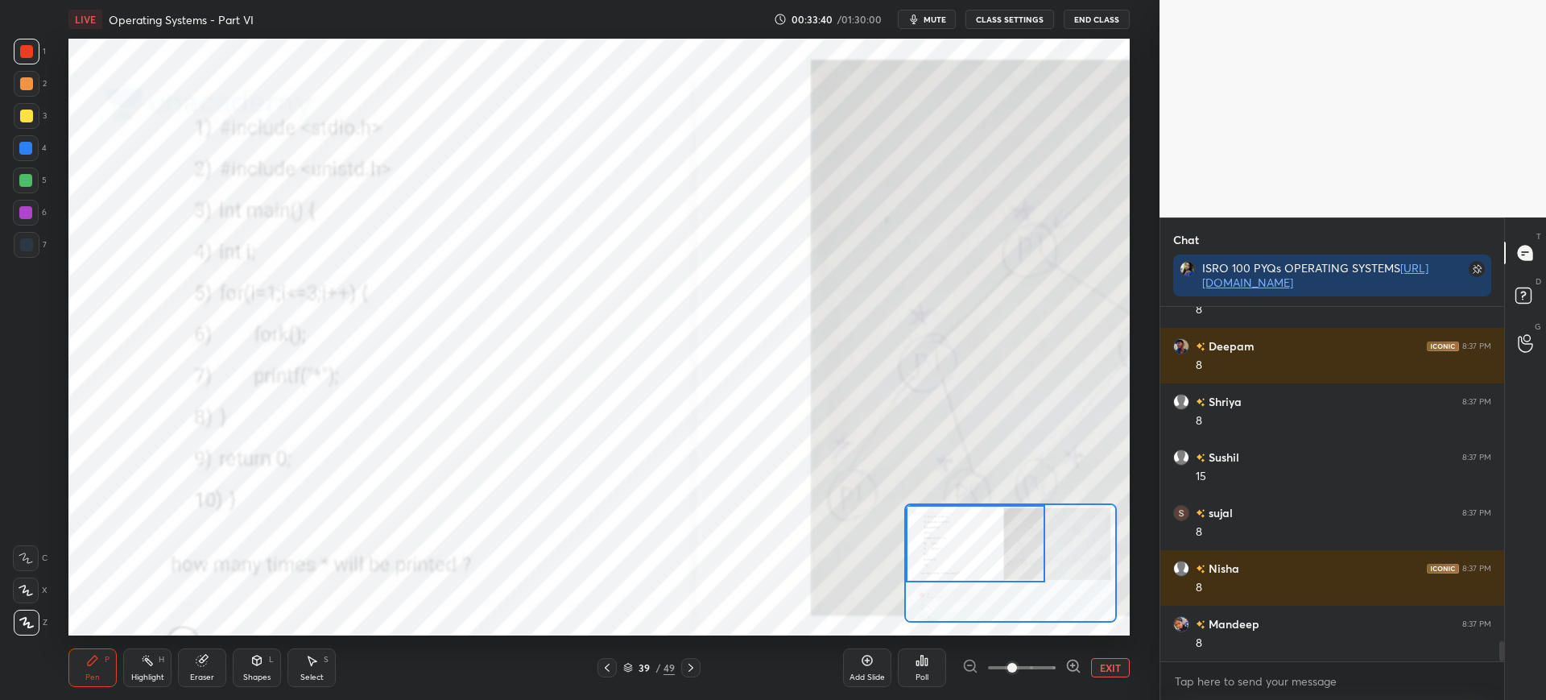
drag, startPoint x: 955, startPoint y: 540, endPoint x: 920, endPoint y: 532, distance: 36.3
click at [931, 532] on div at bounding box center [975, 543] width 139 height 77
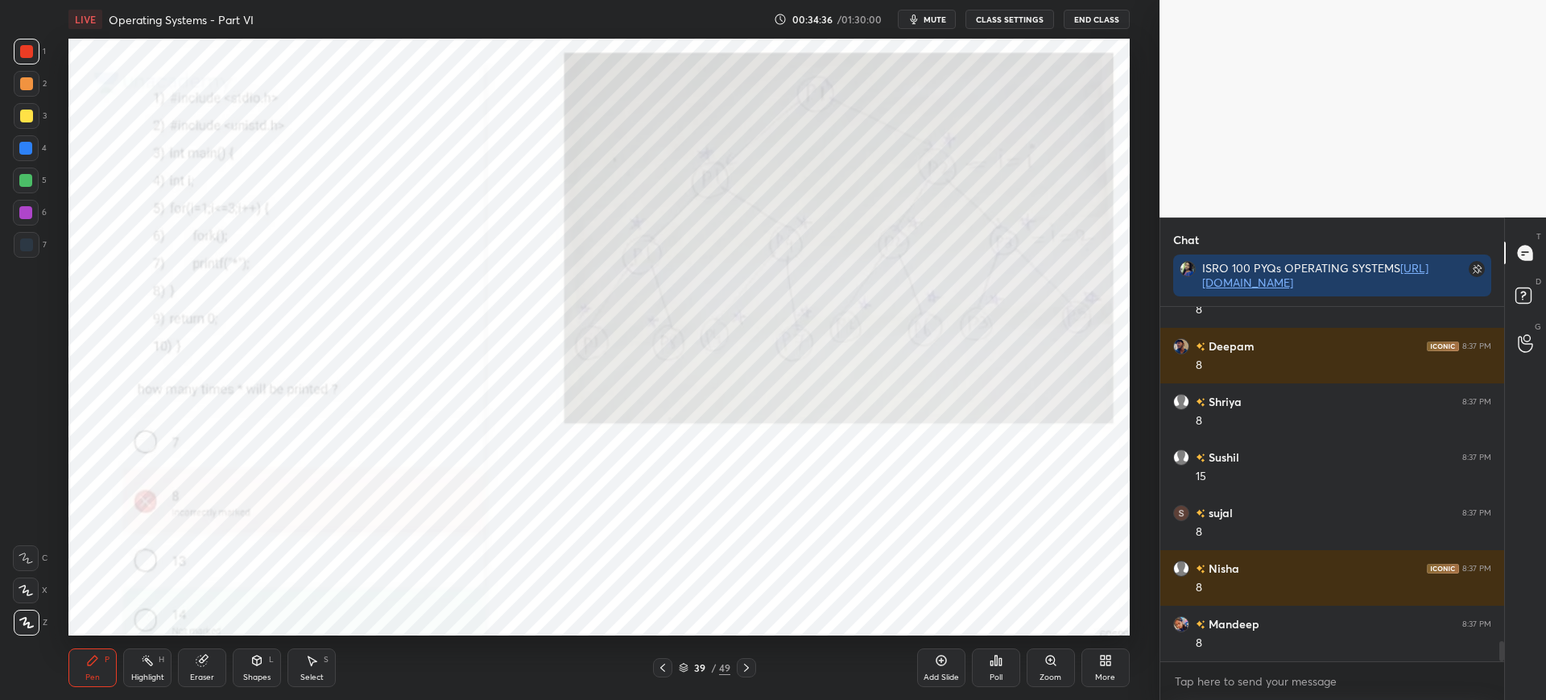
drag, startPoint x: 30, startPoint y: 156, endPoint x: 45, endPoint y: 153, distance: 15.6
click at [28, 155] on div at bounding box center [26, 148] width 26 height 26
click at [744, 661] on icon at bounding box center [746, 667] width 13 height 13
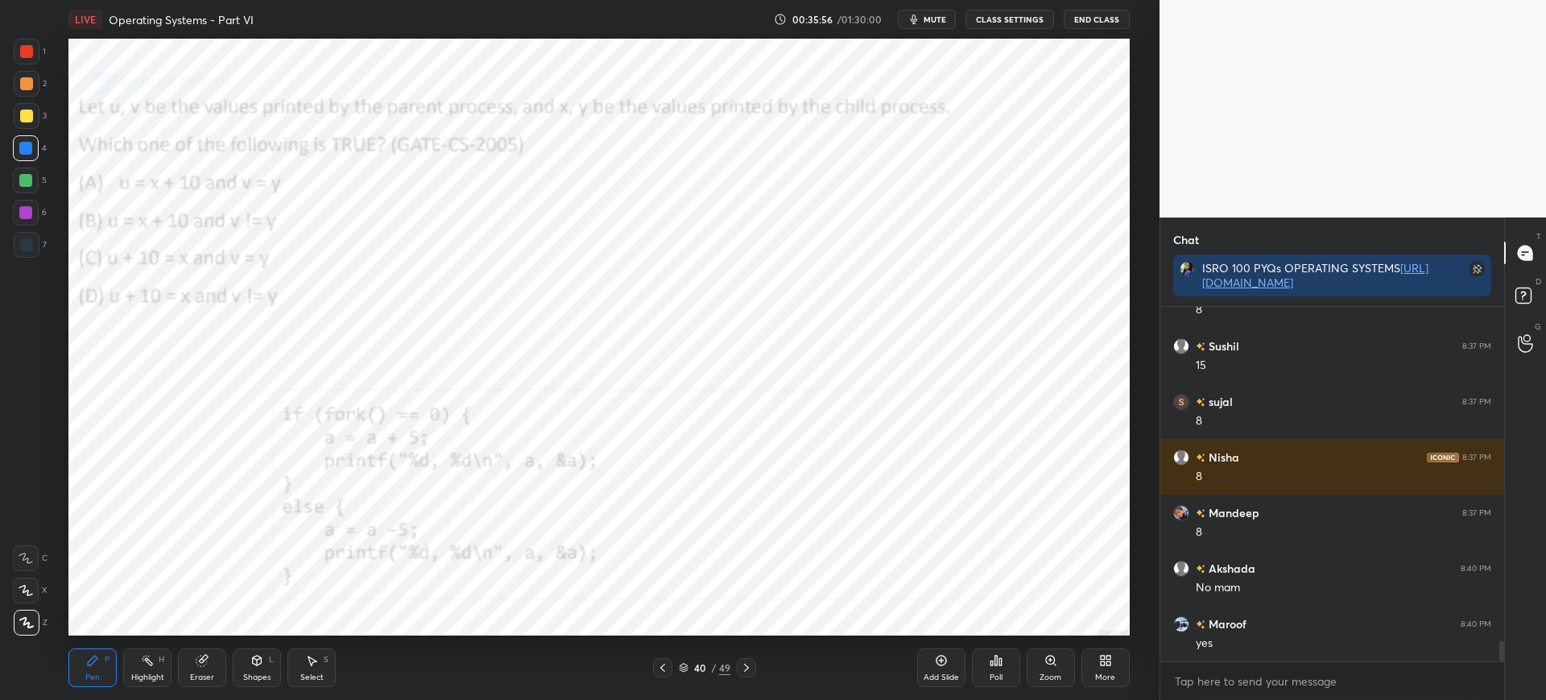
scroll to position [5976, 0]
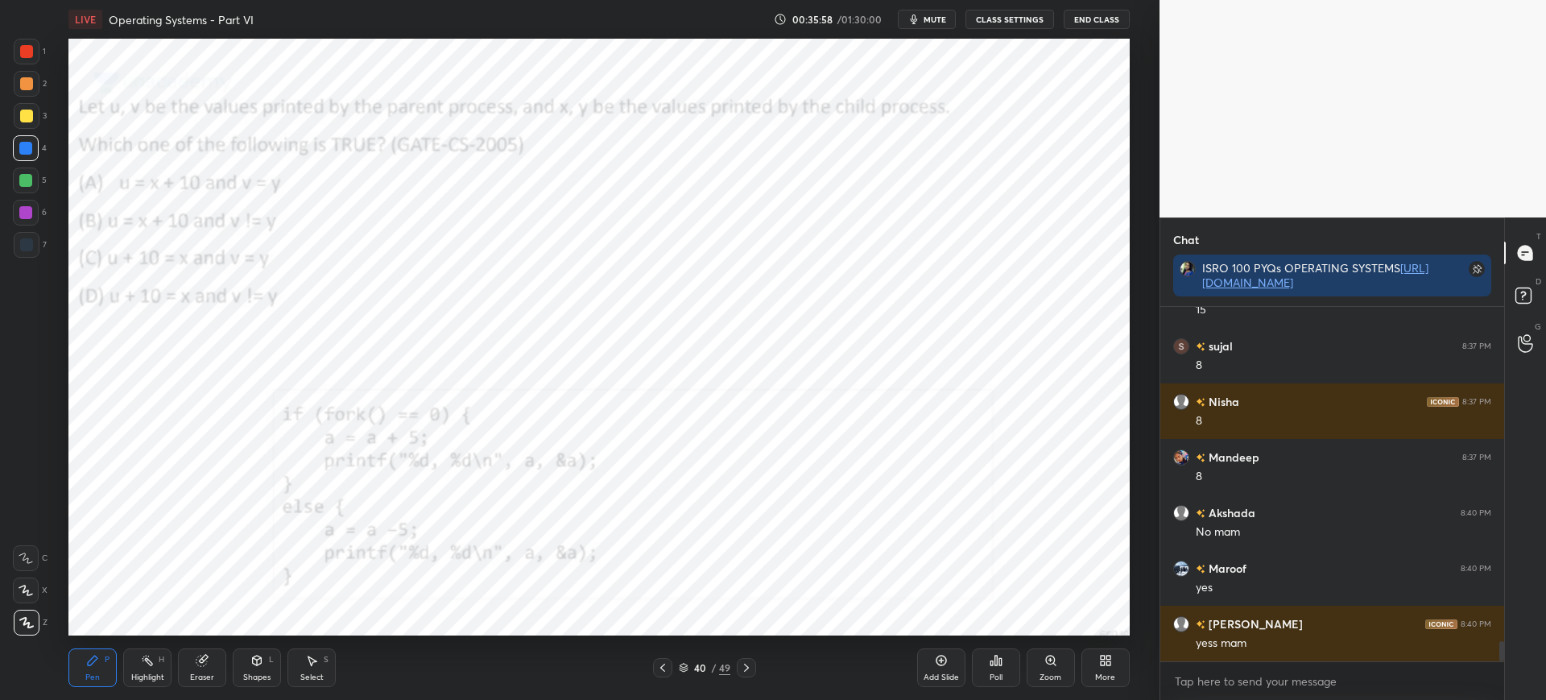
click at [665, 665] on icon at bounding box center [662, 667] width 13 height 13
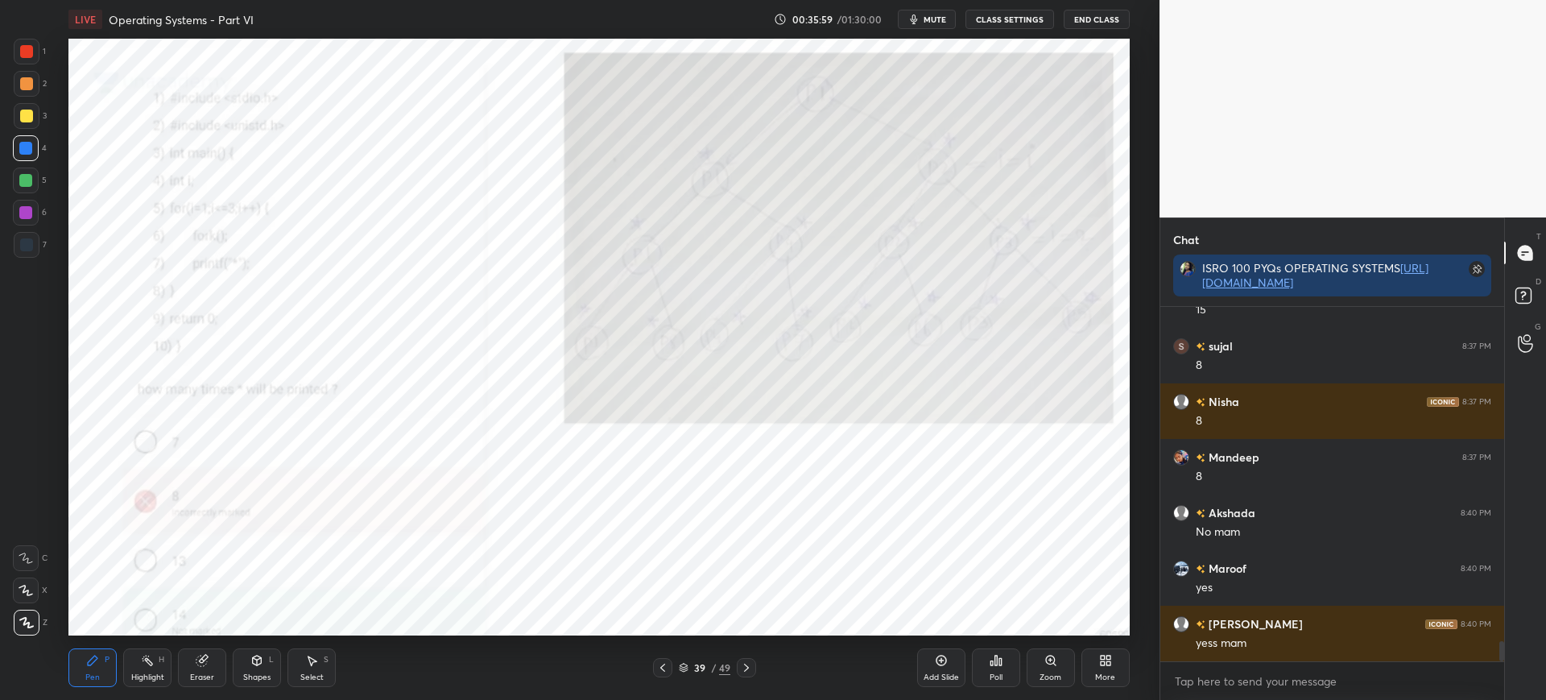
click at [664, 669] on icon at bounding box center [662, 668] width 5 height 8
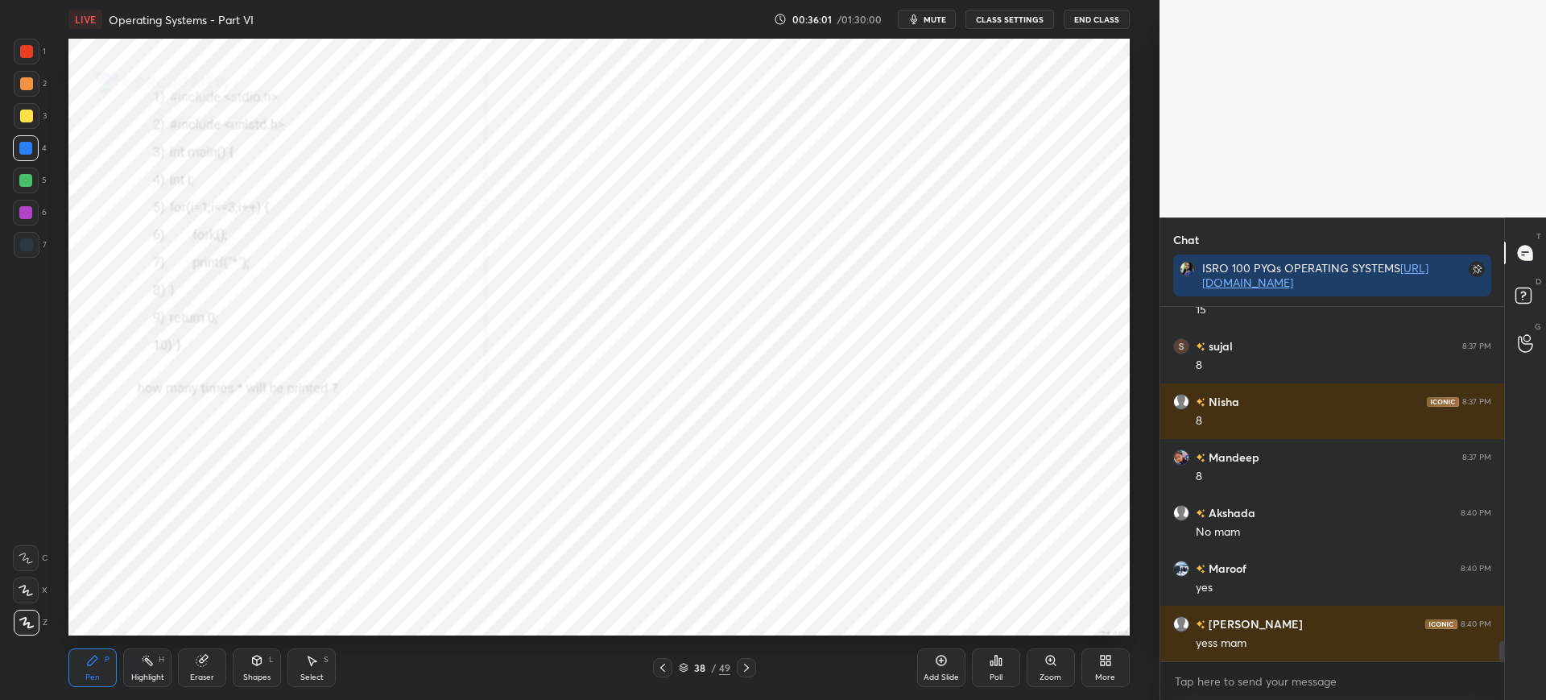
click at [1051, 660] on icon at bounding box center [1050, 660] width 9 height 9
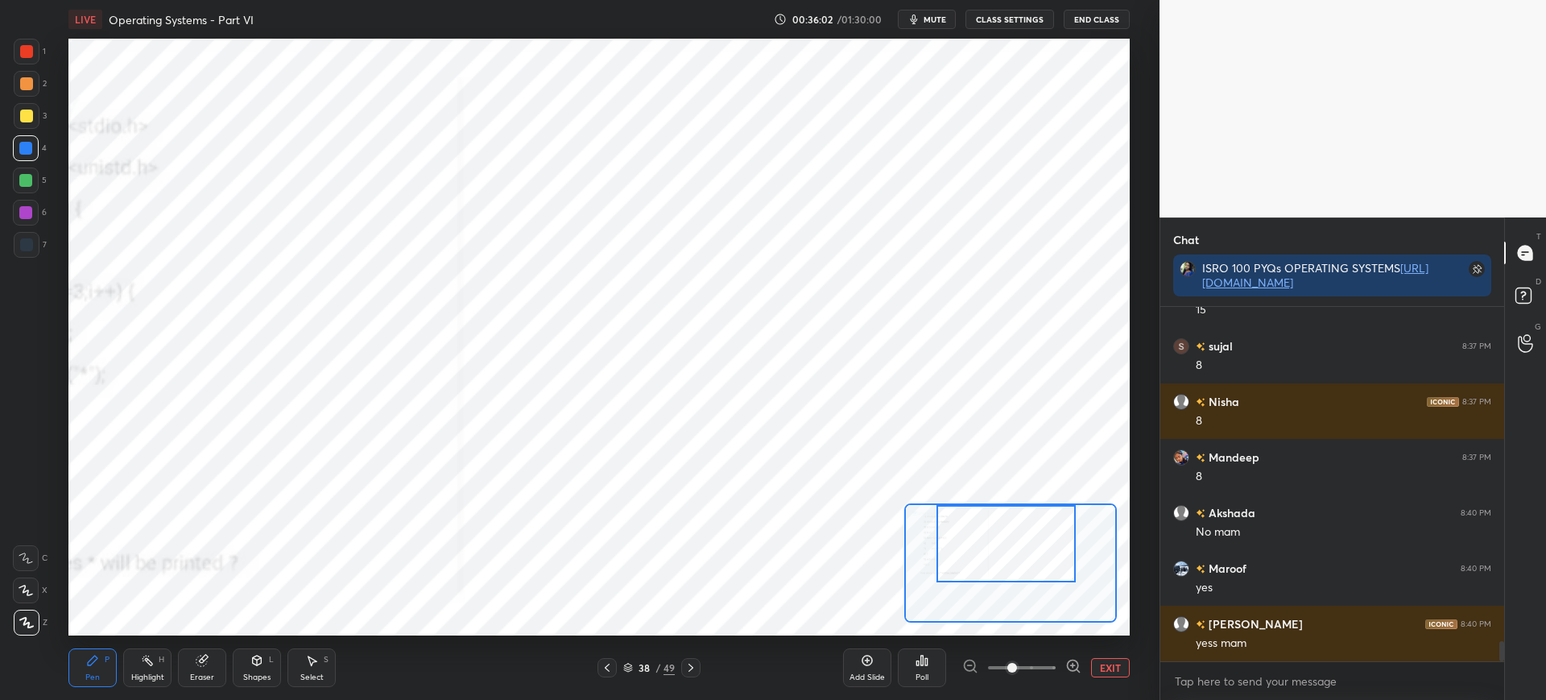
drag, startPoint x: 1025, startPoint y: 556, endPoint x: 1020, endPoint y: 537, distance: 19.4
click at [1021, 538] on div at bounding box center [1006, 543] width 139 height 77
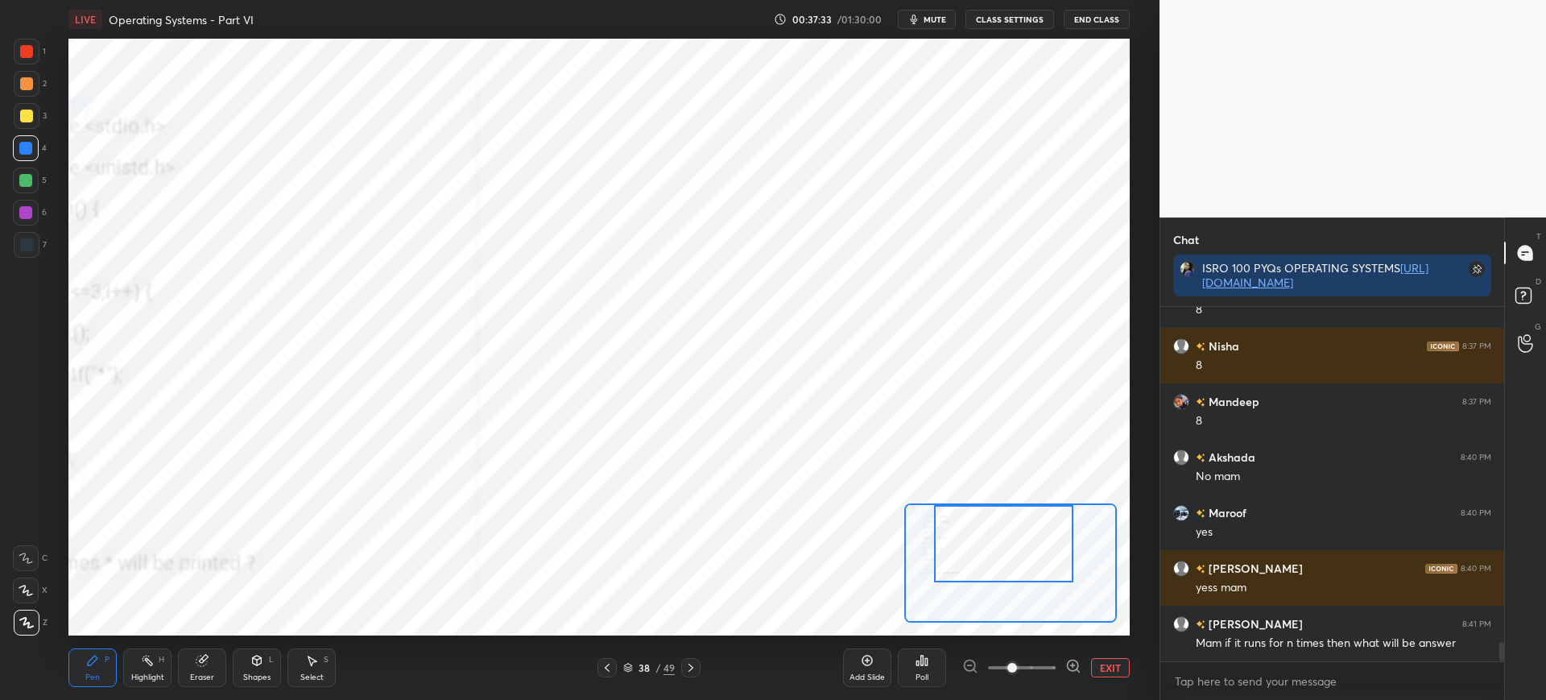
click at [27, 247] on div at bounding box center [26, 244] width 13 height 13
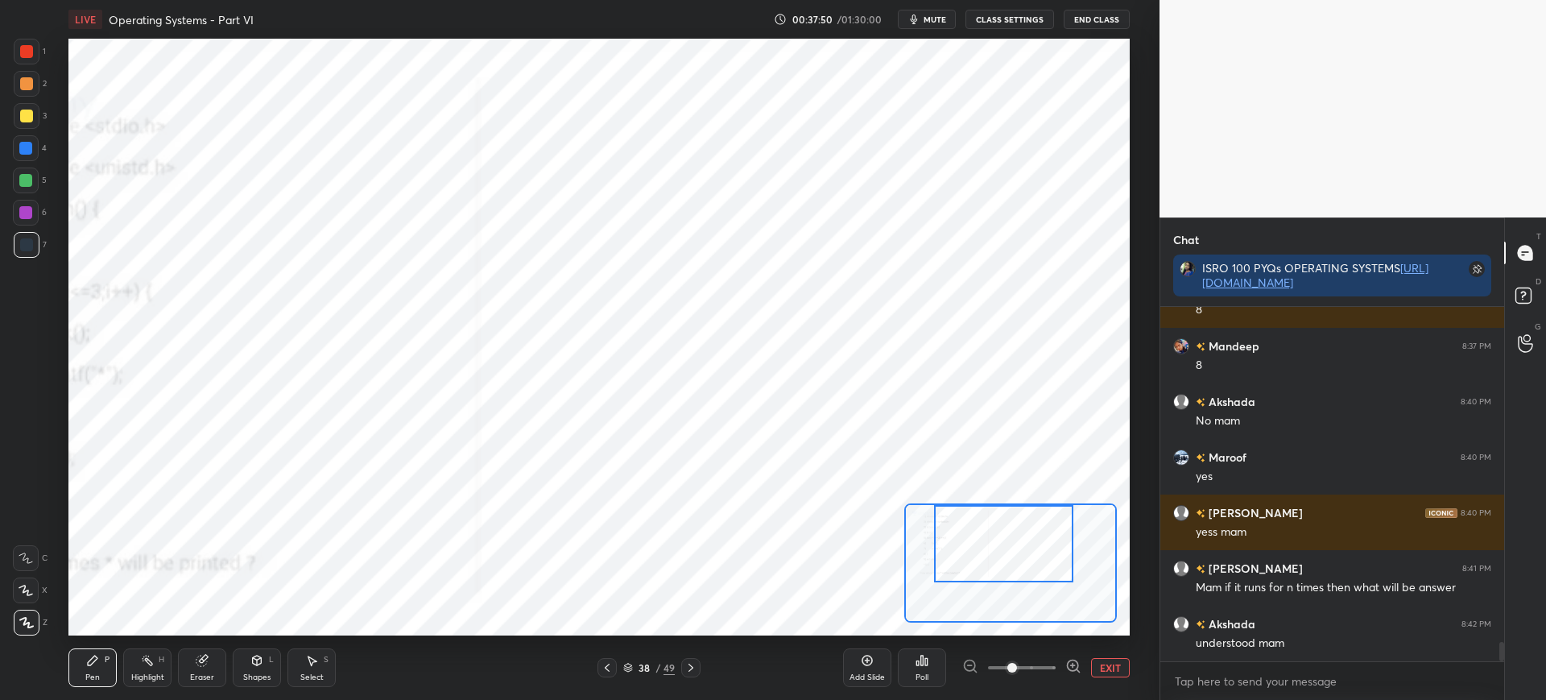
scroll to position [6143, 0]
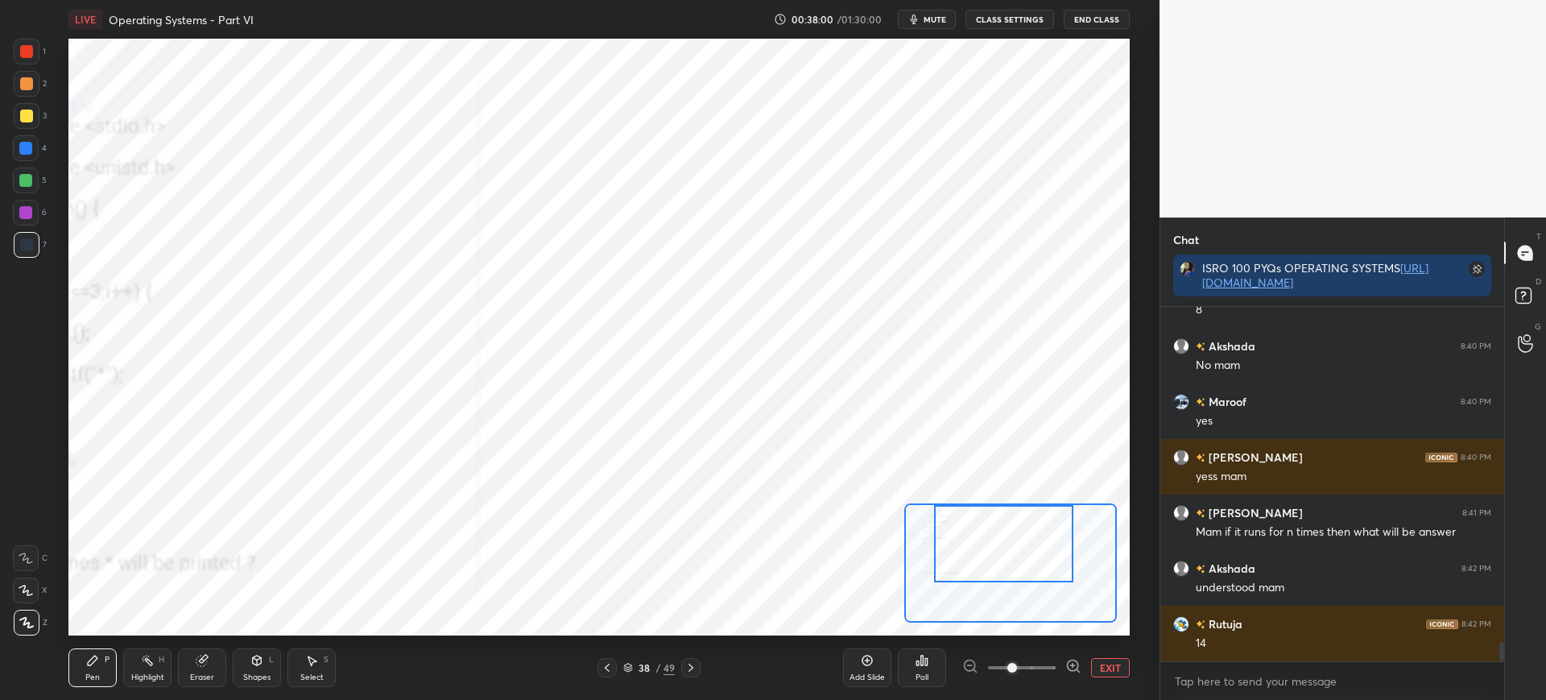
drag, startPoint x: 1006, startPoint y: 537, endPoint x: 1001, endPoint y: 546, distance: 10.1
click at [1003, 552] on div at bounding box center [1003, 543] width 139 height 77
drag, startPoint x: 987, startPoint y: 563, endPoint x: 985, endPoint y: 550, distance: 13.0
click at [990, 554] on div at bounding box center [1003, 545] width 139 height 77
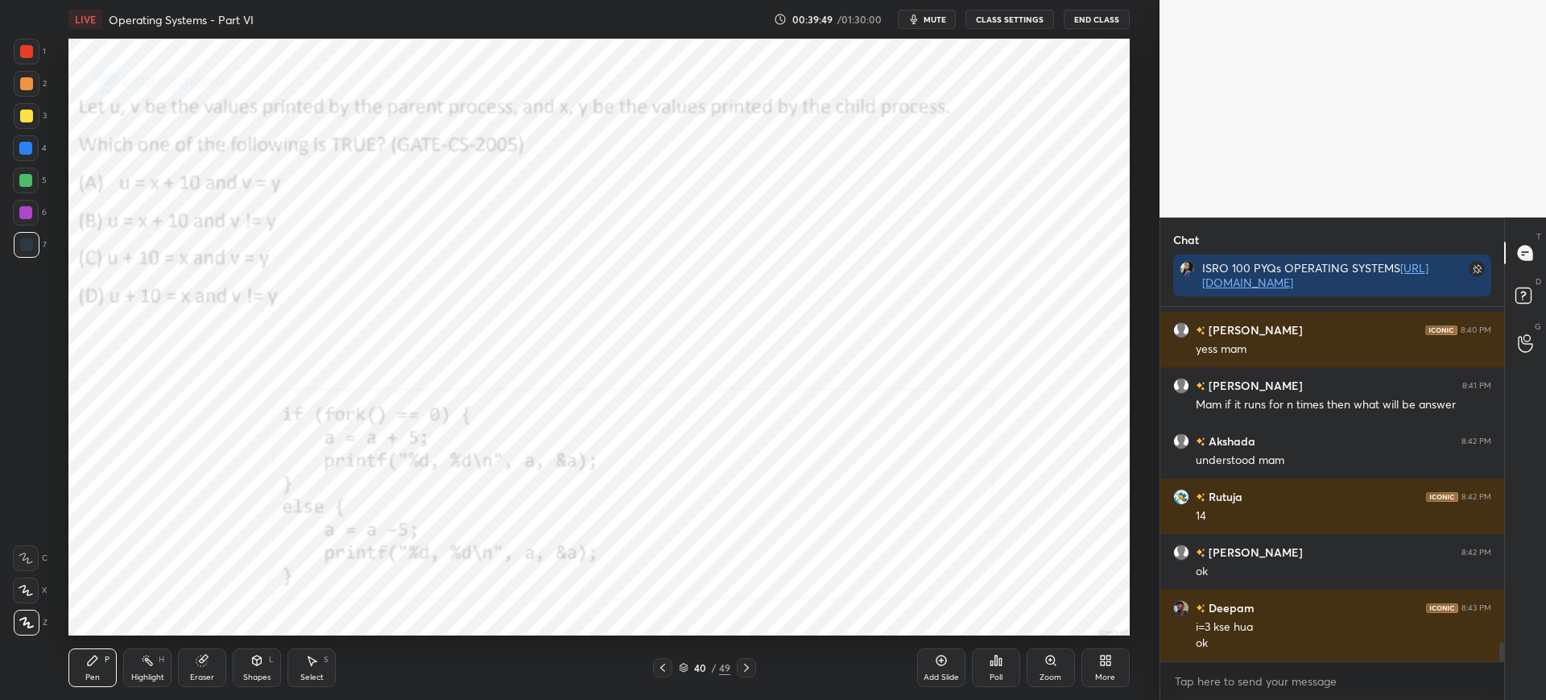
scroll to position [6326, 0]
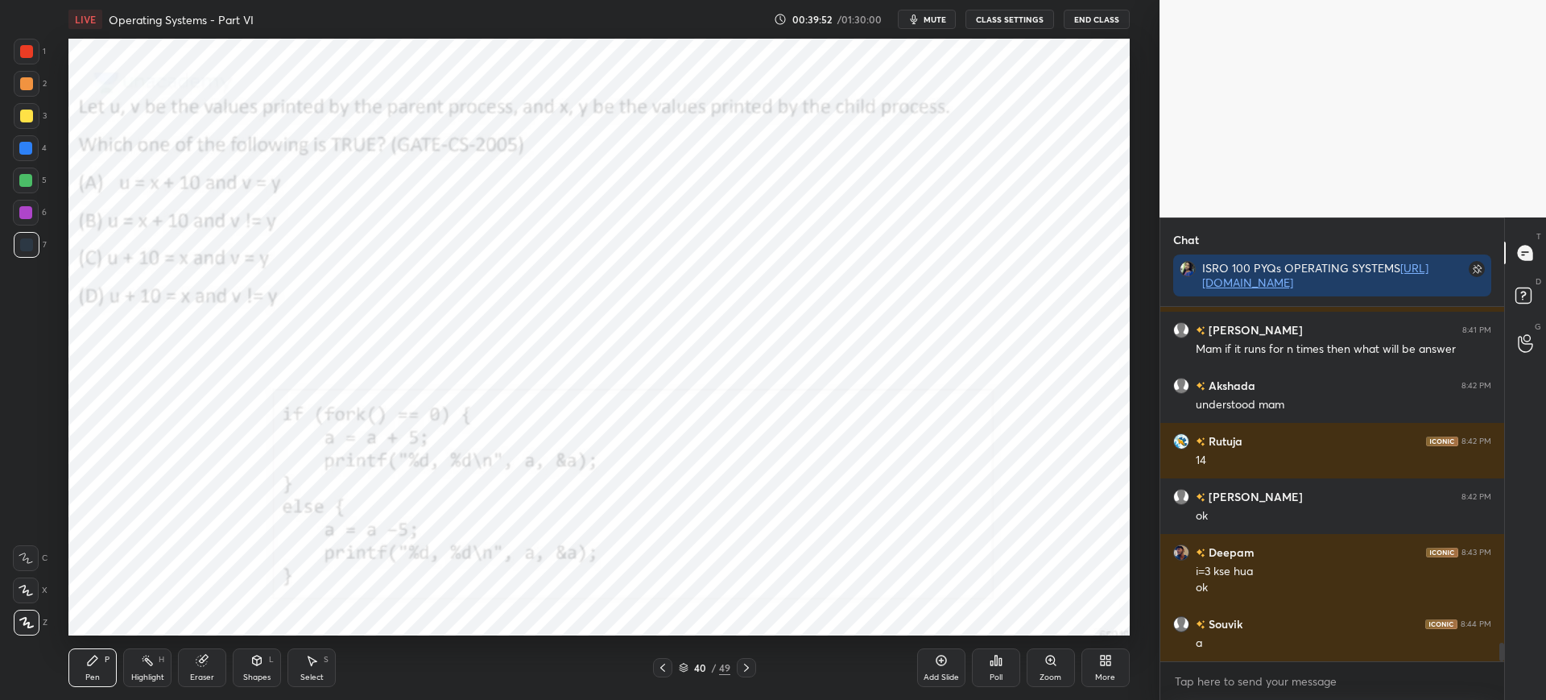
drag, startPoint x: 680, startPoint y: 667, endPoint x: 697, endPoint y: 640, distance: 31.1
click at [681, 667] on icon at bounding box center [684, 668] width 10 height 10
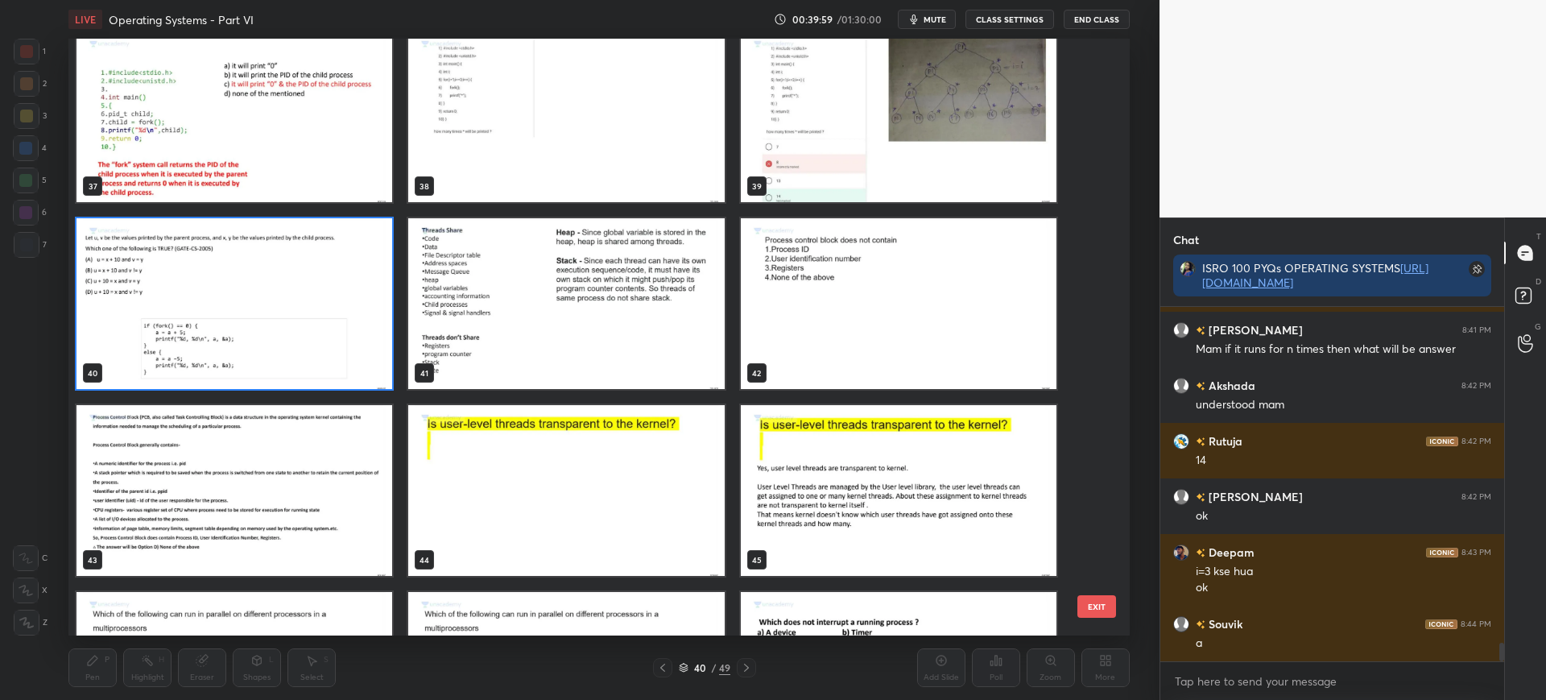
scroll to position [6381, 0]
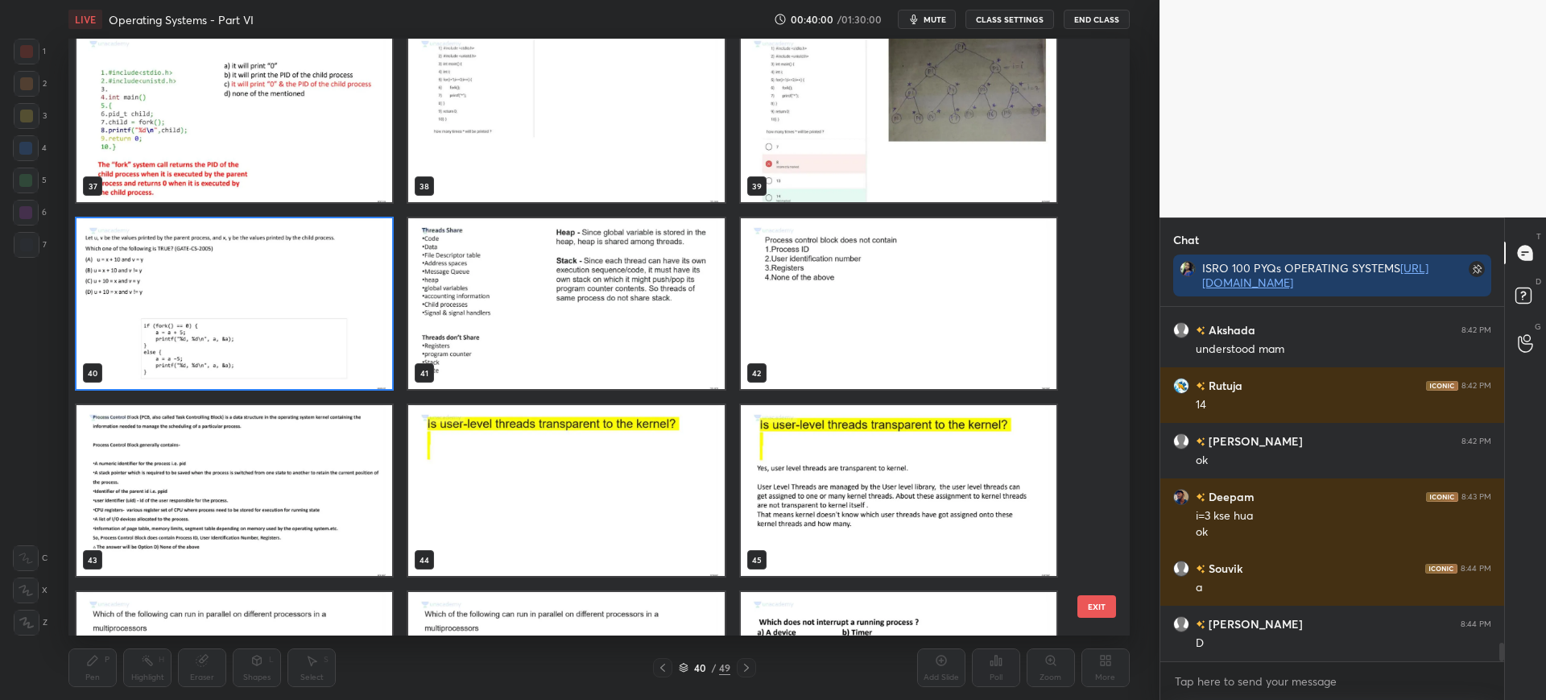
click at [1092, 614] on button "EXIT" at bounding box center [1097, 606] width 39 height 23
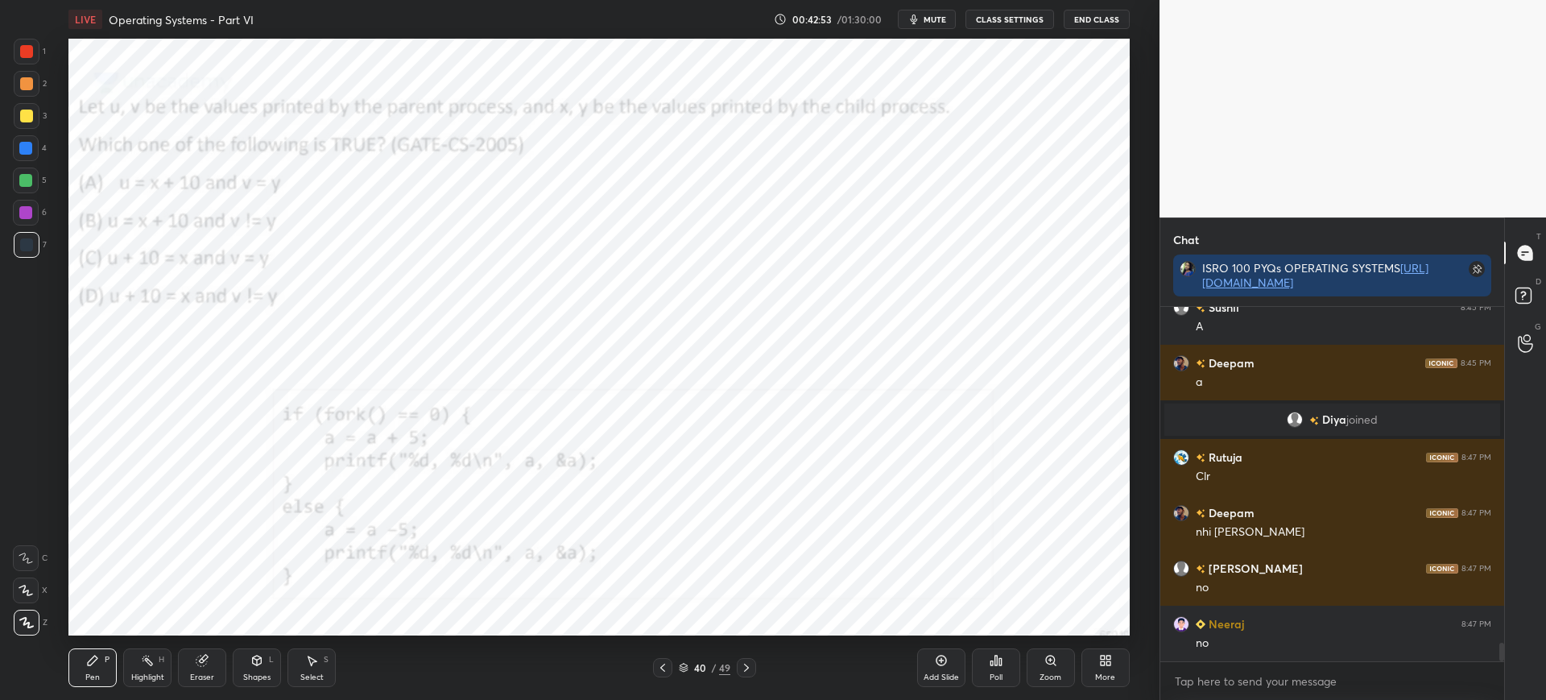
scroll to position [6342, 0]
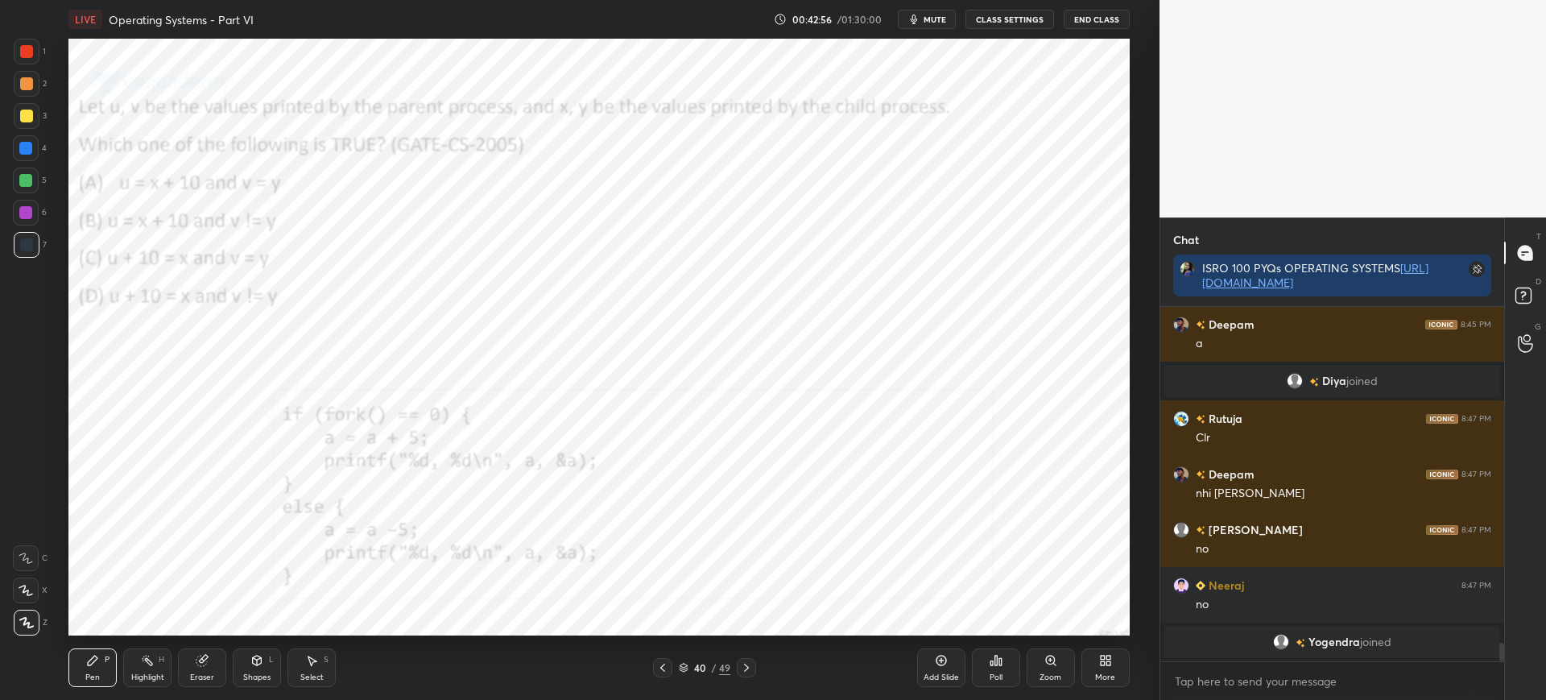
click at [33, 48] on div at bounding box center [26, 51] width 13 height 13
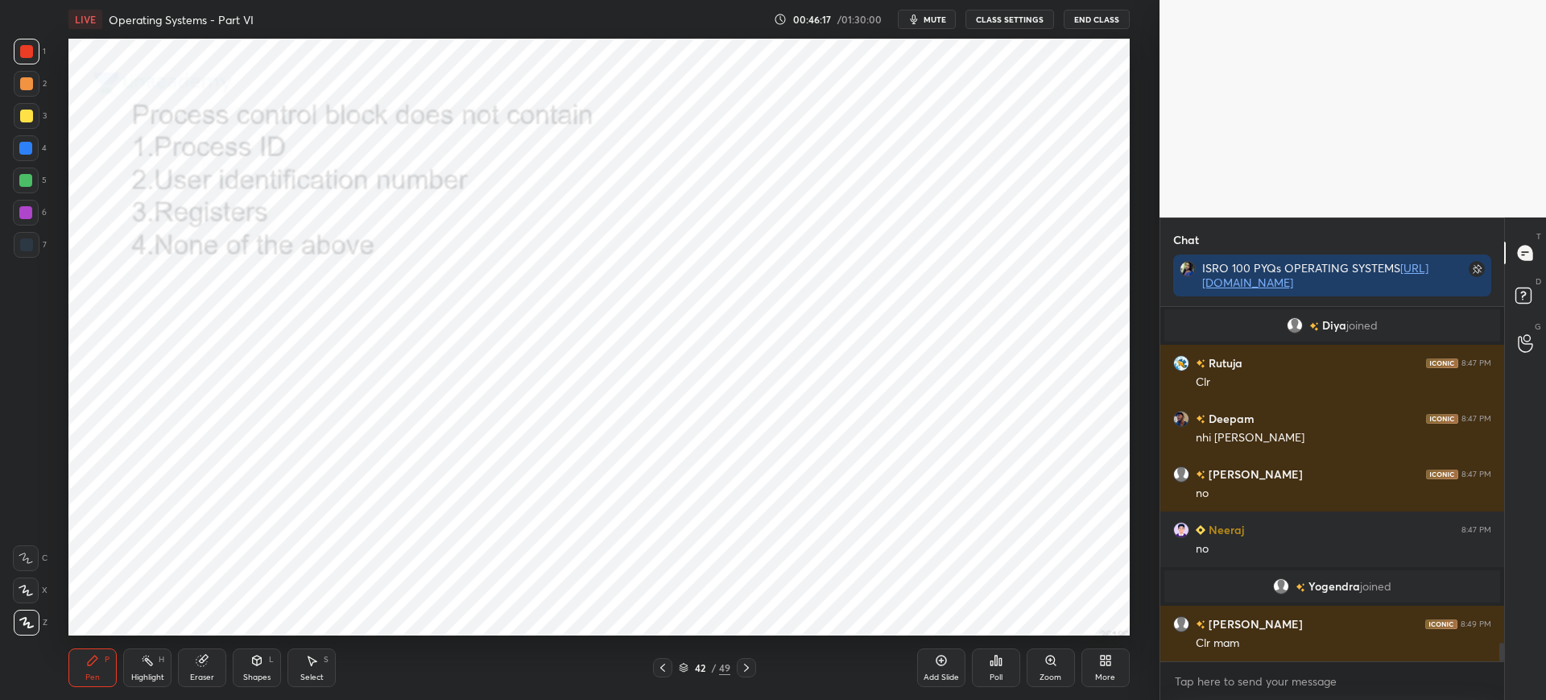
scroll to position [6407, 0]
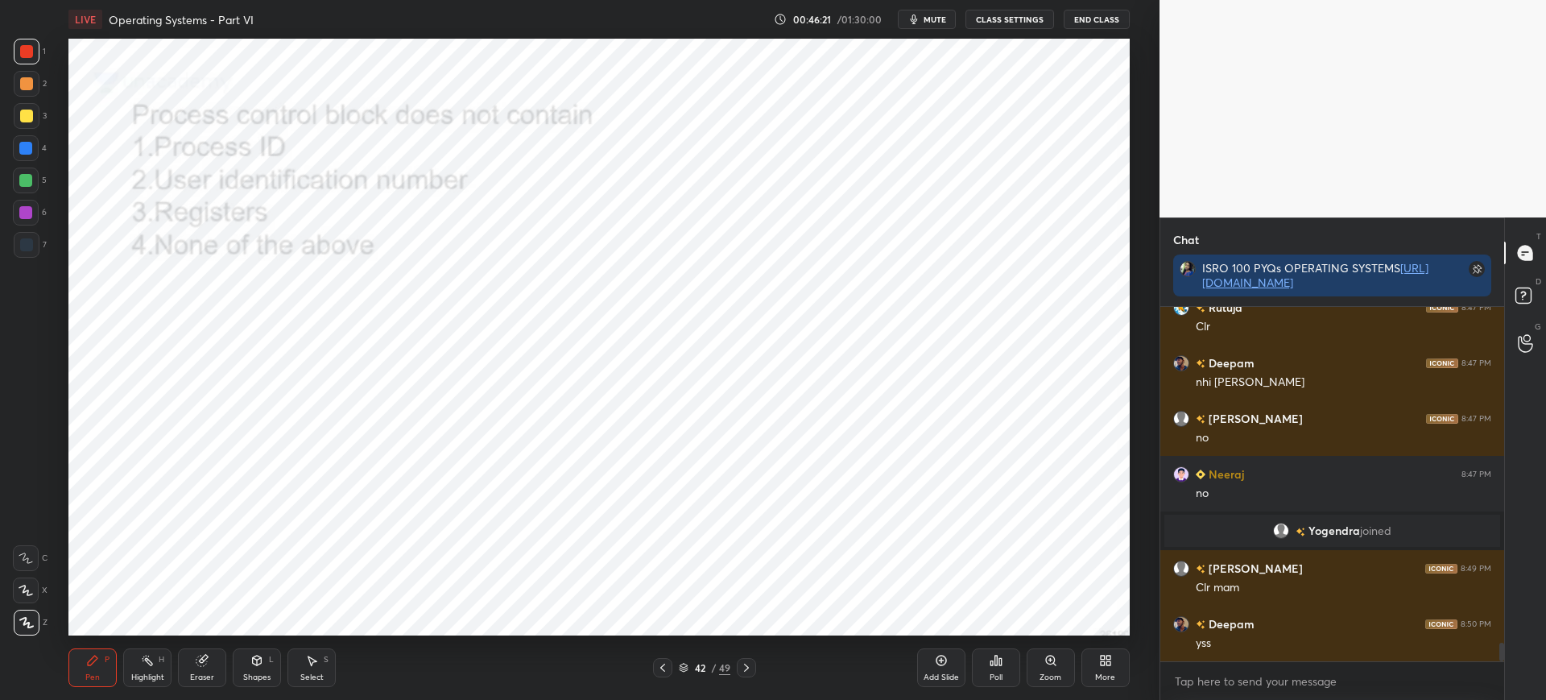
click at [982, 658] on div "Poll" at bounding box center [996, 667] width 48 height 39
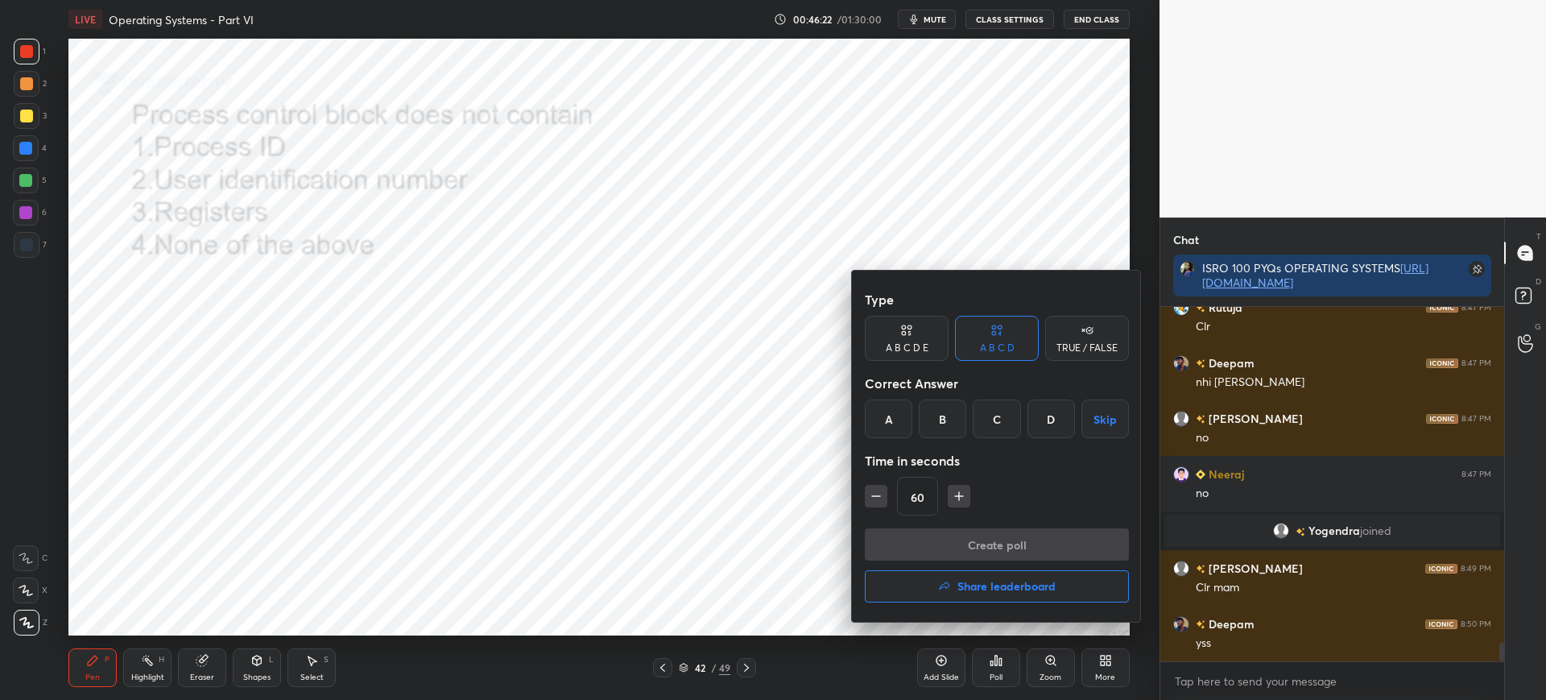
click at [1043, 417] on div "D" at bounding box center [1052, 418] width 48 height 39
click at [958, 540] on button "Create poll" at bounding box center [997, 544] width 264 height 32
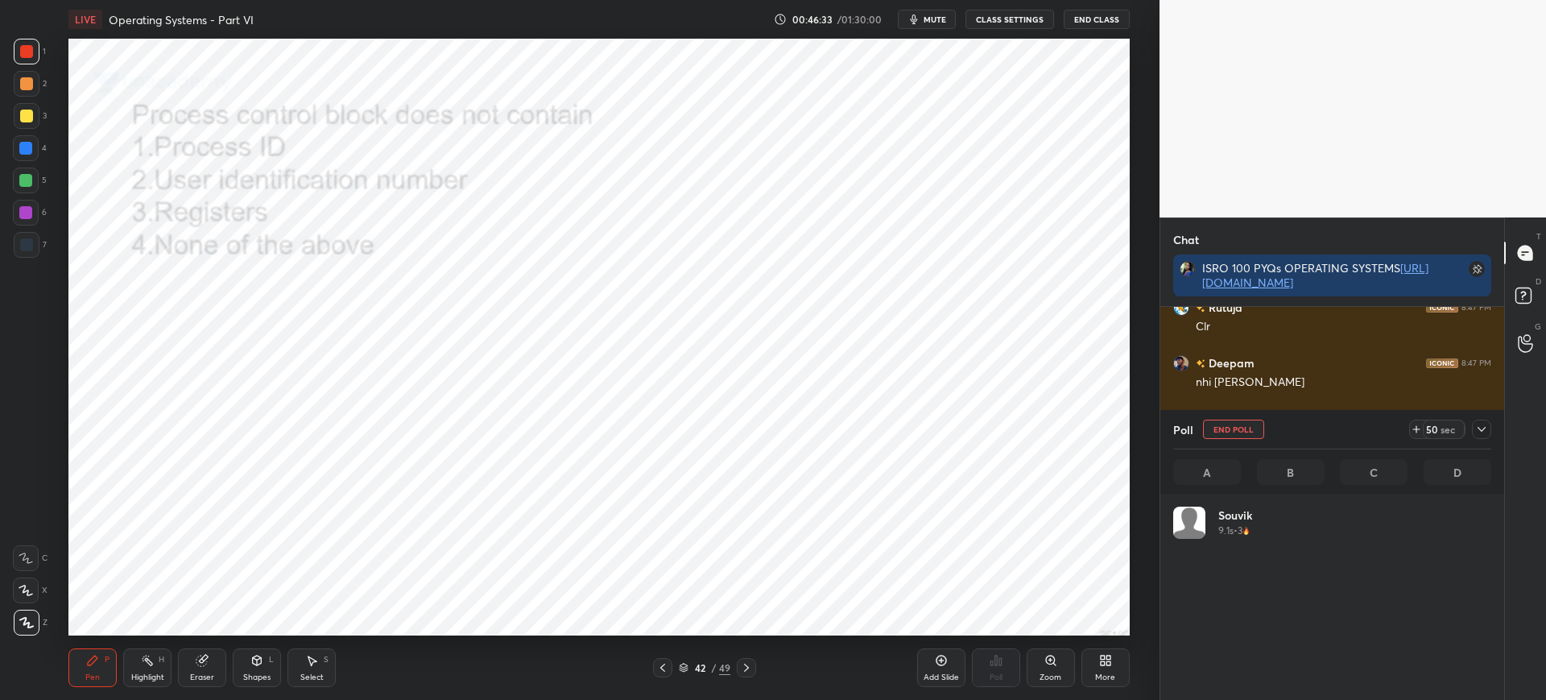
scroll to position [188, 313]
click at [1488, 424] on div at bounding box center [1481, 429] width 19 height 19
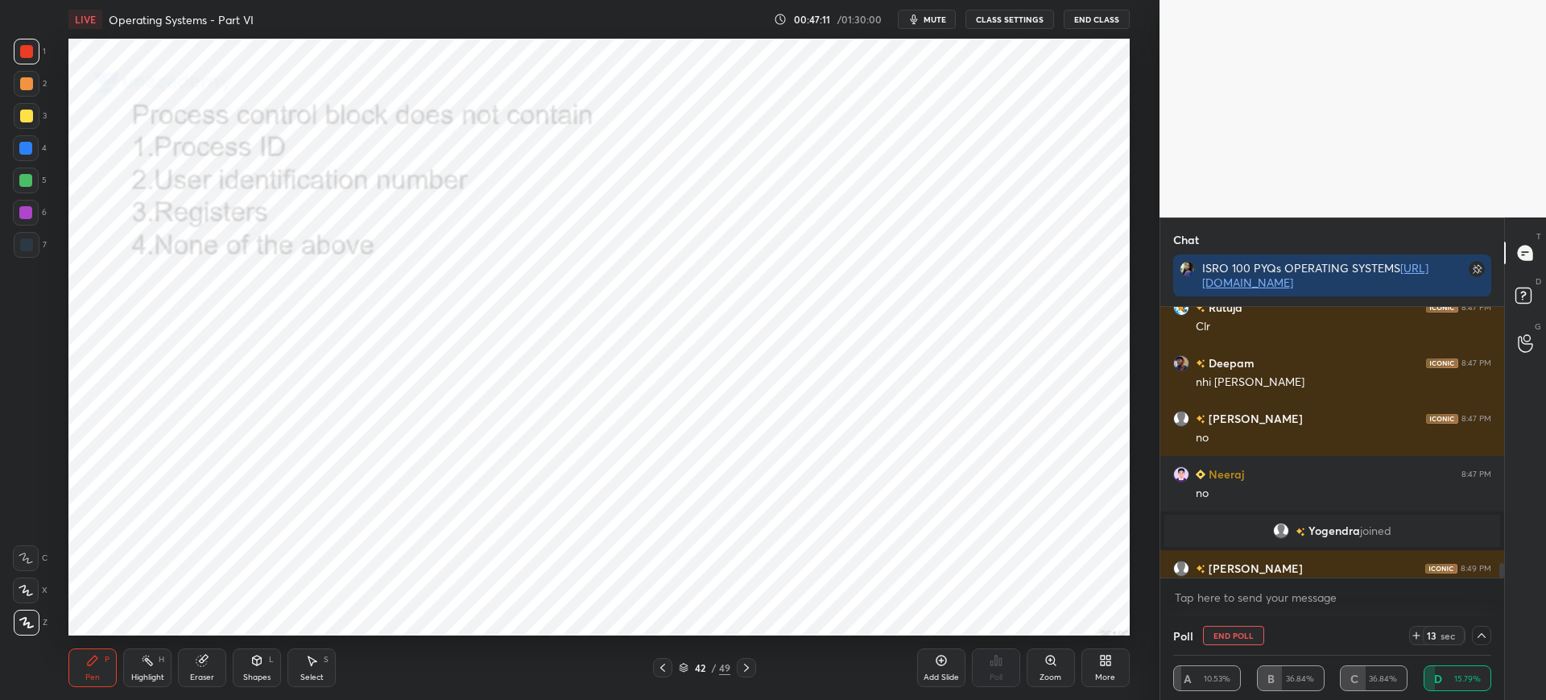
scroll to position [6490, 0]
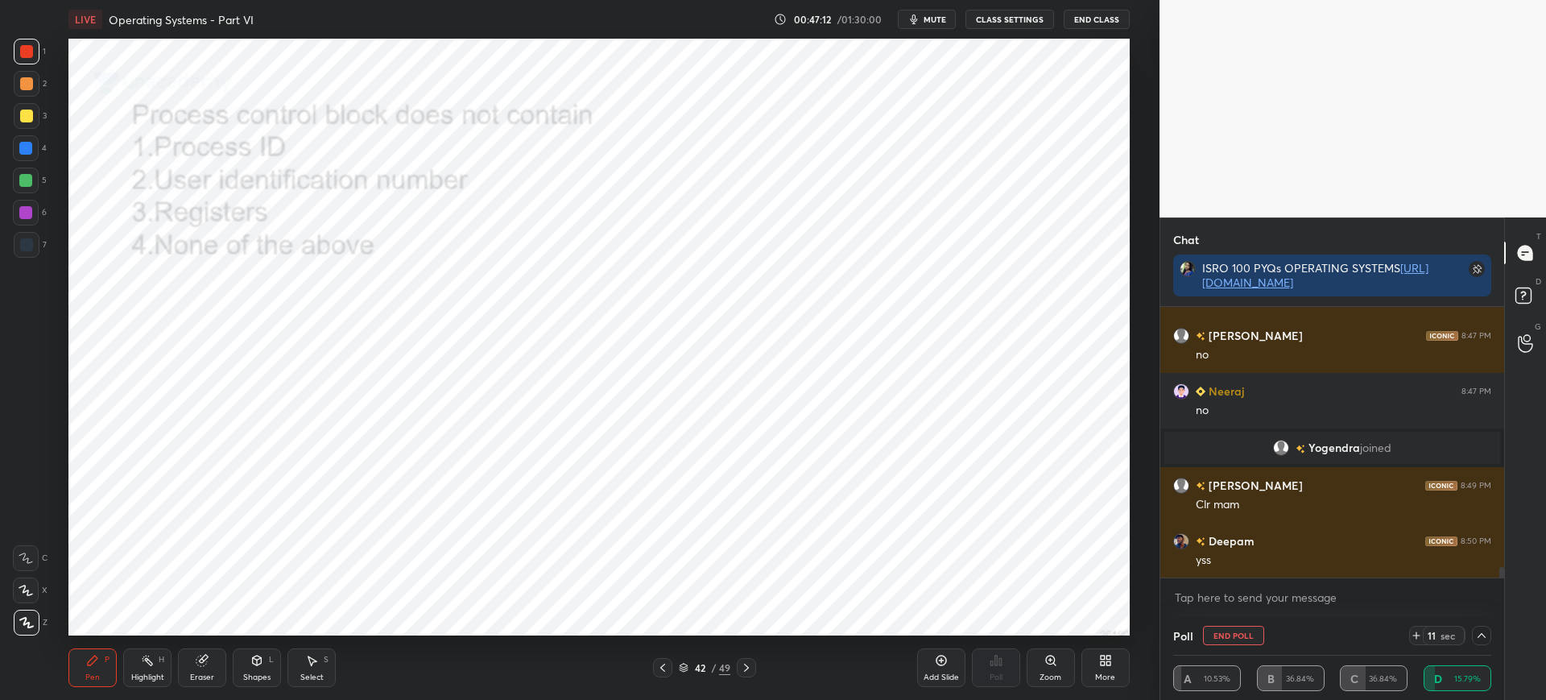
click at [1487, 634] on icon at bounding box center [1481, 635] width 13 height 13
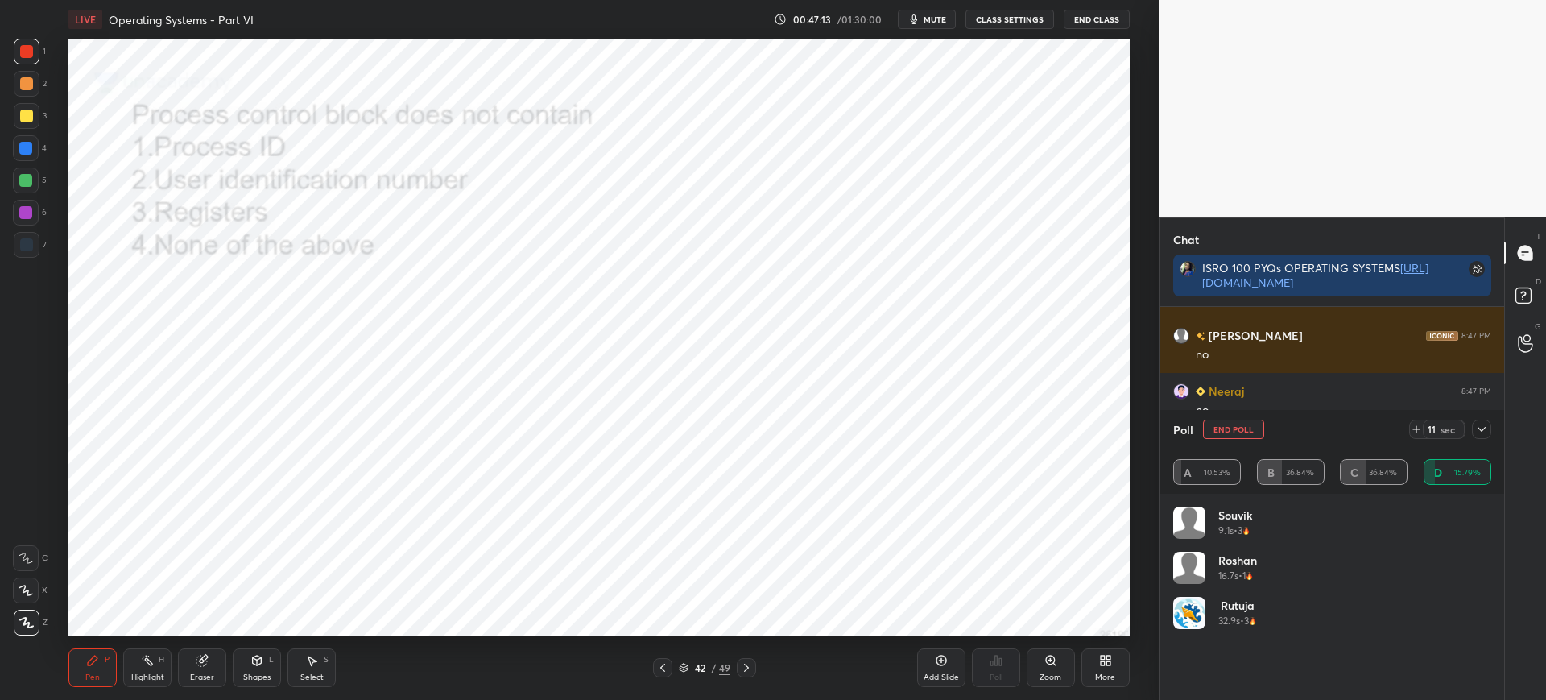
scroll to position [188, 313]
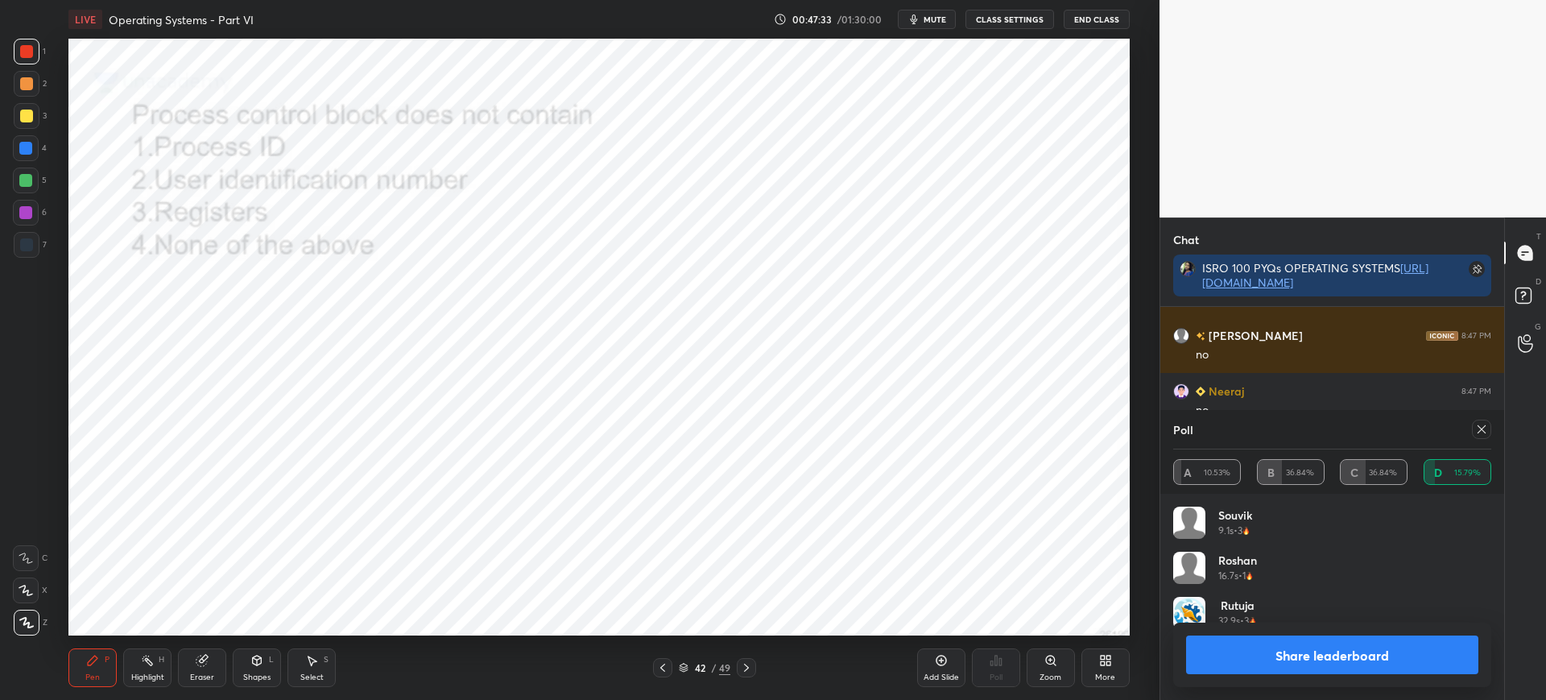
click at [1312, 650] on button "Share leaderboard" at bounding box center [1332, 654] width 292 height 39
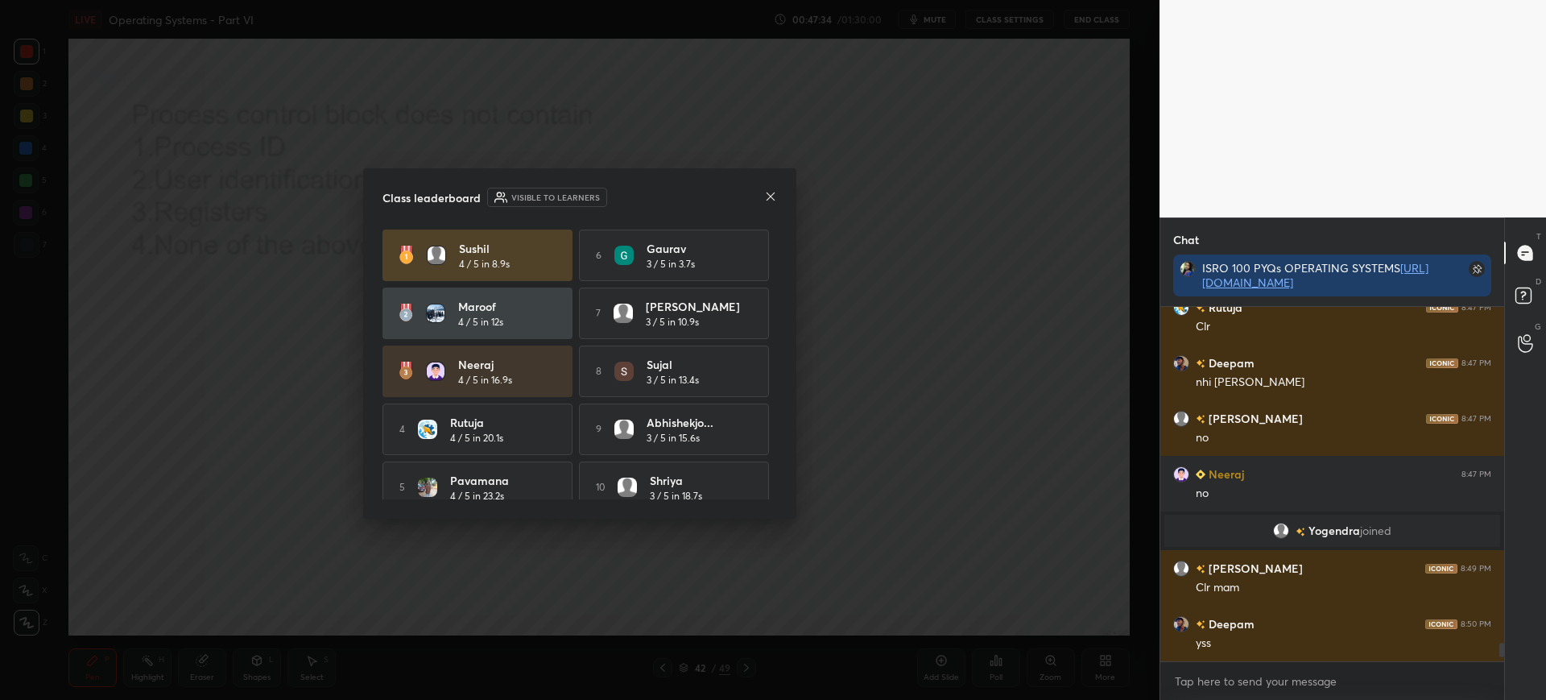
scroll to position [6407, 0]
click at [775, 188] on div "Class leaderboard Visible to learners Sushil 4 / 5 in 8.9s 6 Gaurav 3 / 5 in 3.…" at bounding box center [579, 343] width 433 height 350
click at [775, 188] on div "Class leaderboard Visible to learners" at bounding box center [580, 197] width 395 height 19
click at [774, 189] on div at bounding box center [770, 197] width 13 height 17
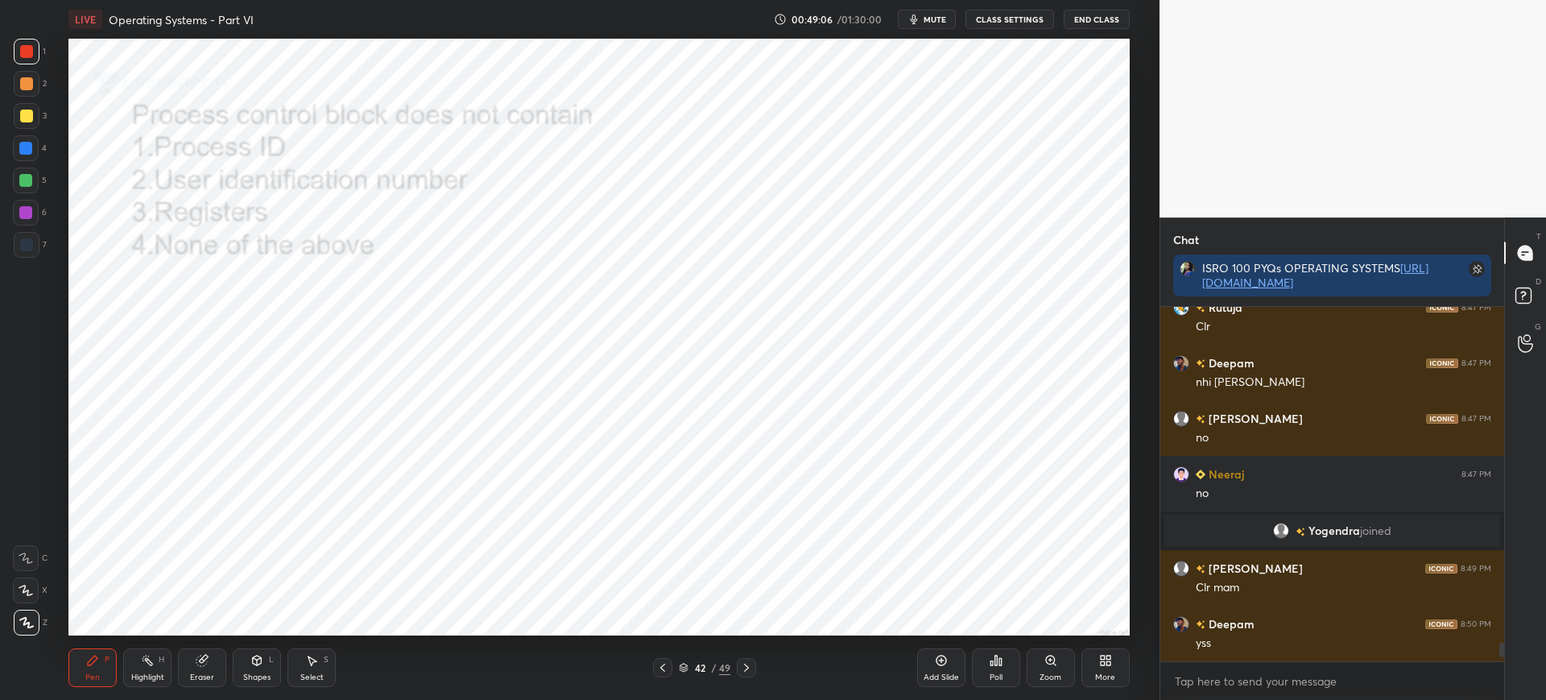
click at [743, 664] on icon at bounding box center [746, 667] width 13 height 13
click at [743, 663] on icon at bounding box center [746, 667] width 13 height 13
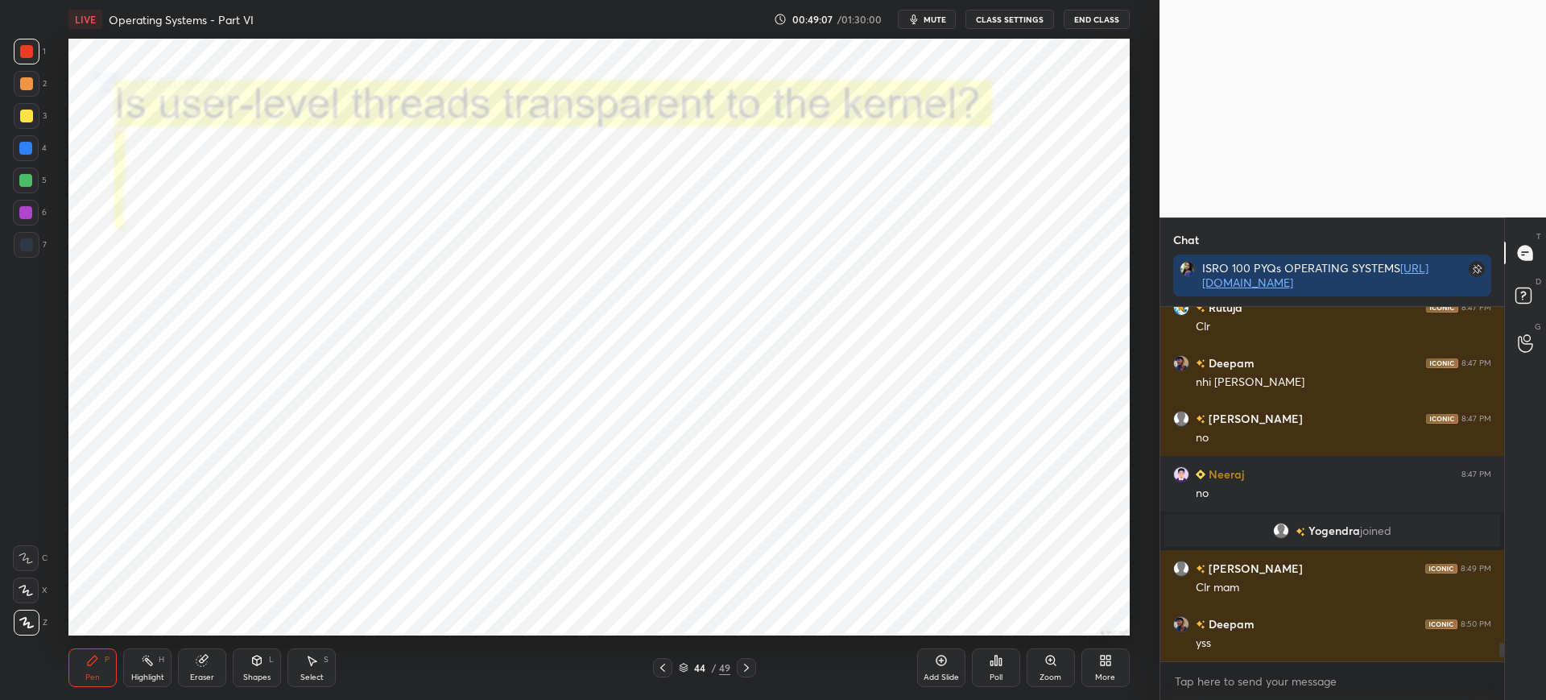
click at [665, 669] on icon at bounding box center [662, 667] width 13 height 13
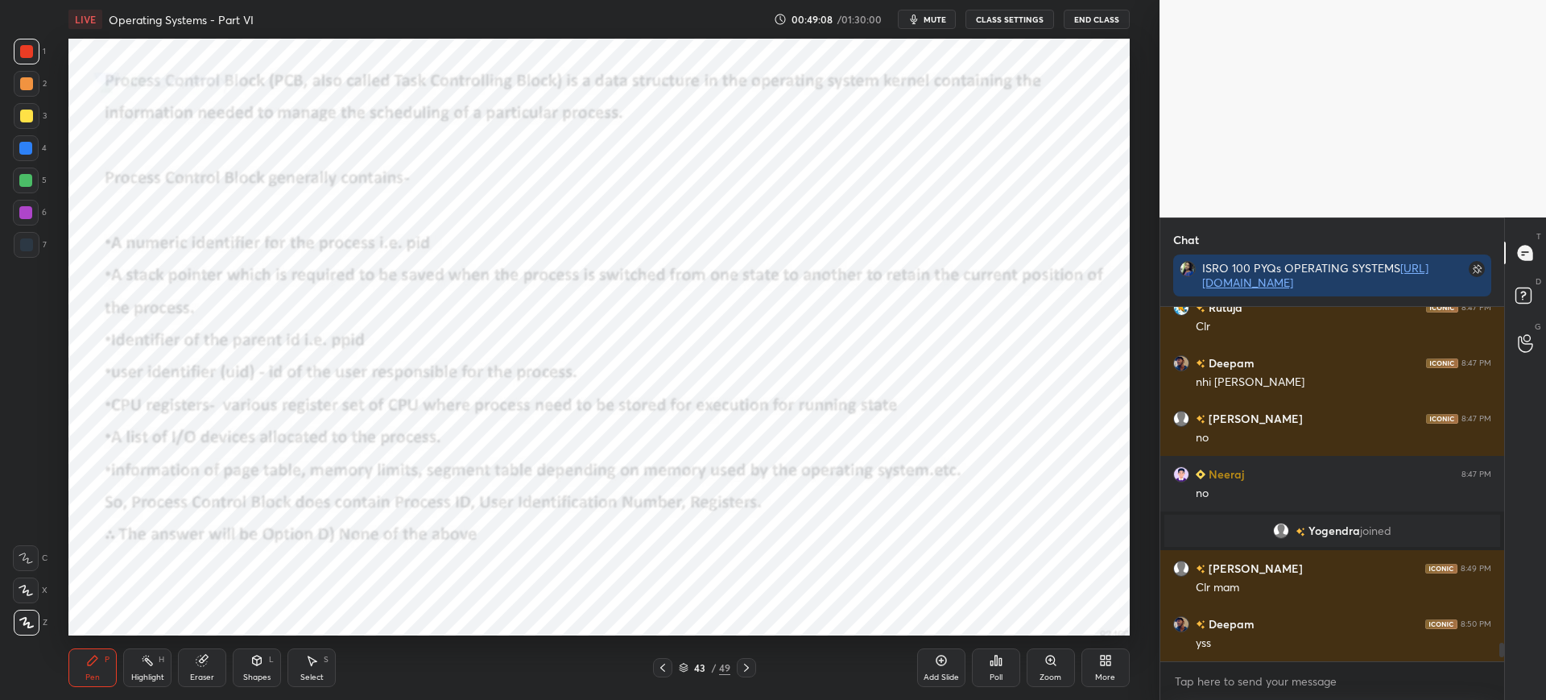
click at [689, 667] on div "43 / 49" at bounding box center [705, 667] width 52 height 14
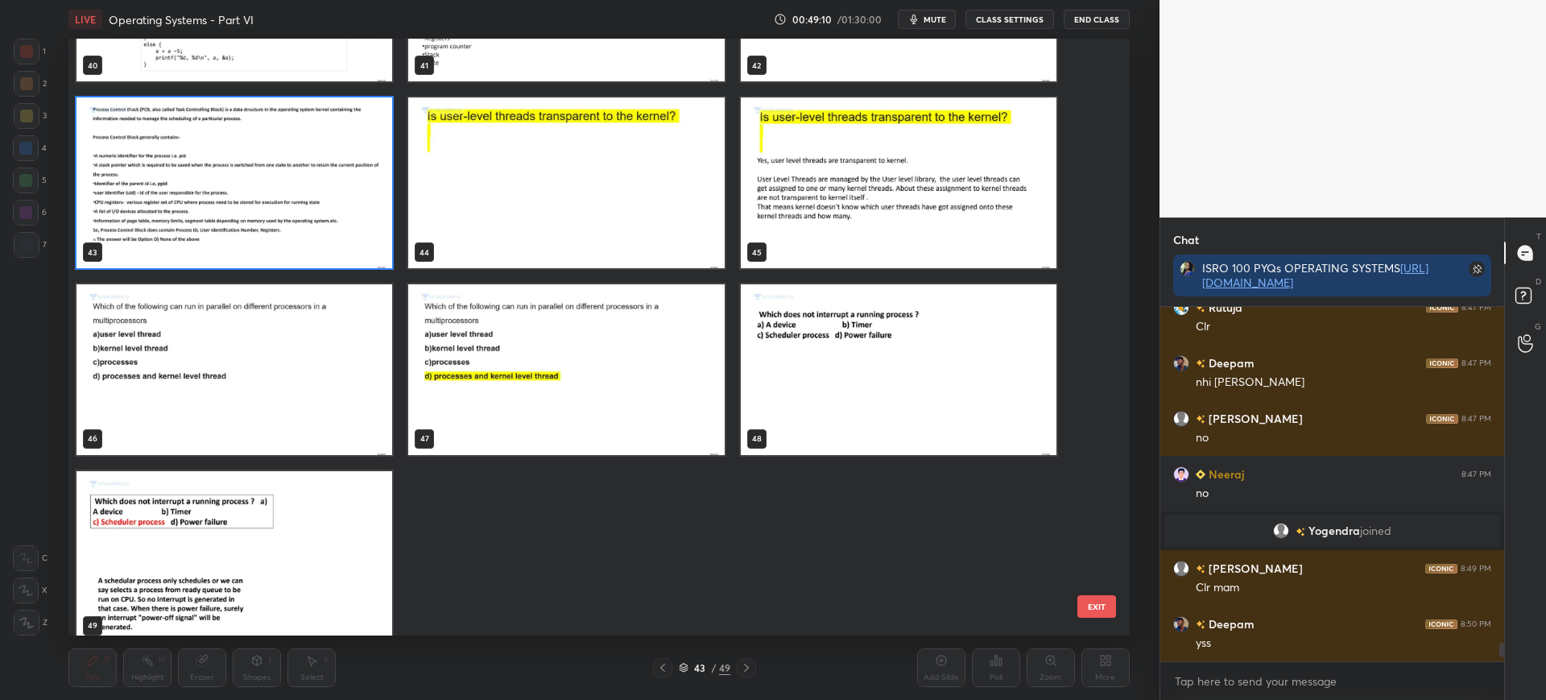
scroll to position [2579, 0]
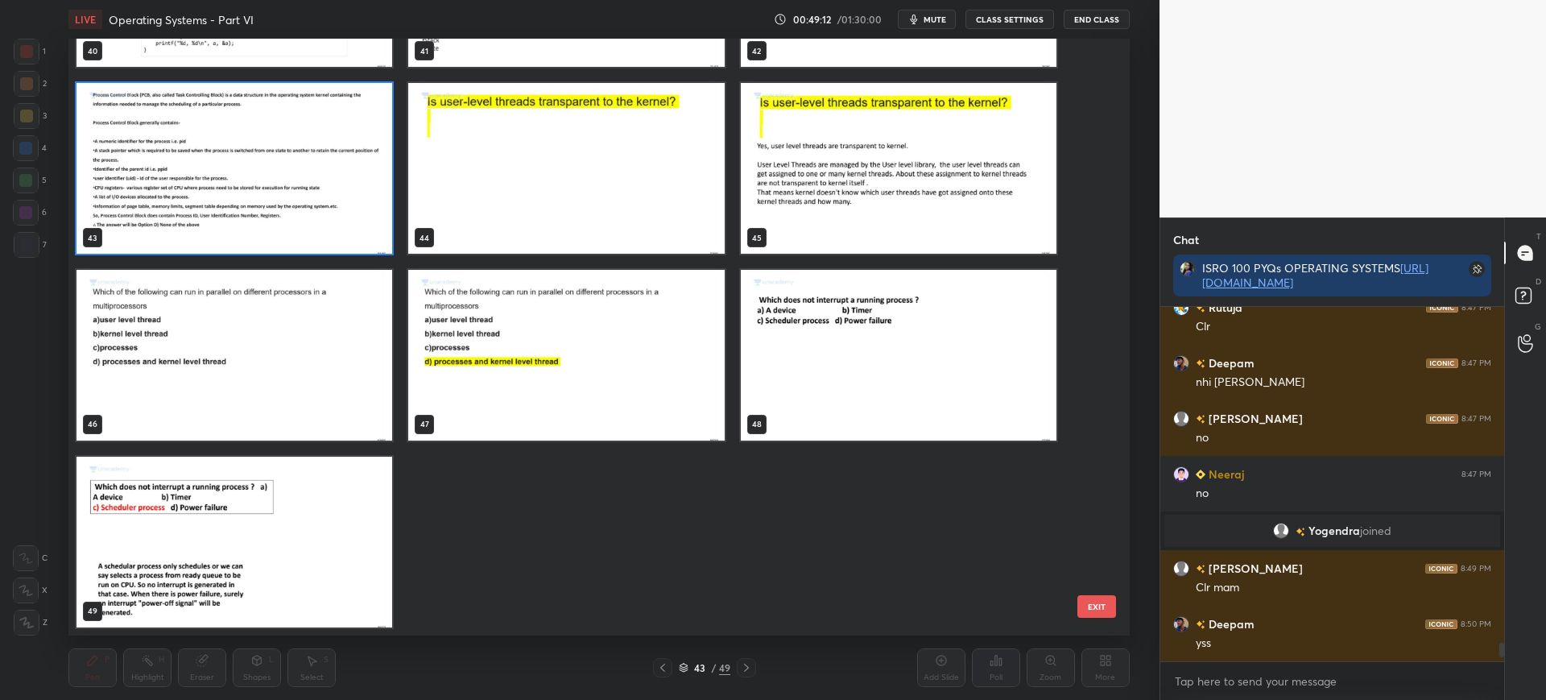
click at [1090, 611] on button "EXIT" at bounding box center [1097, 606] width 39 height 23
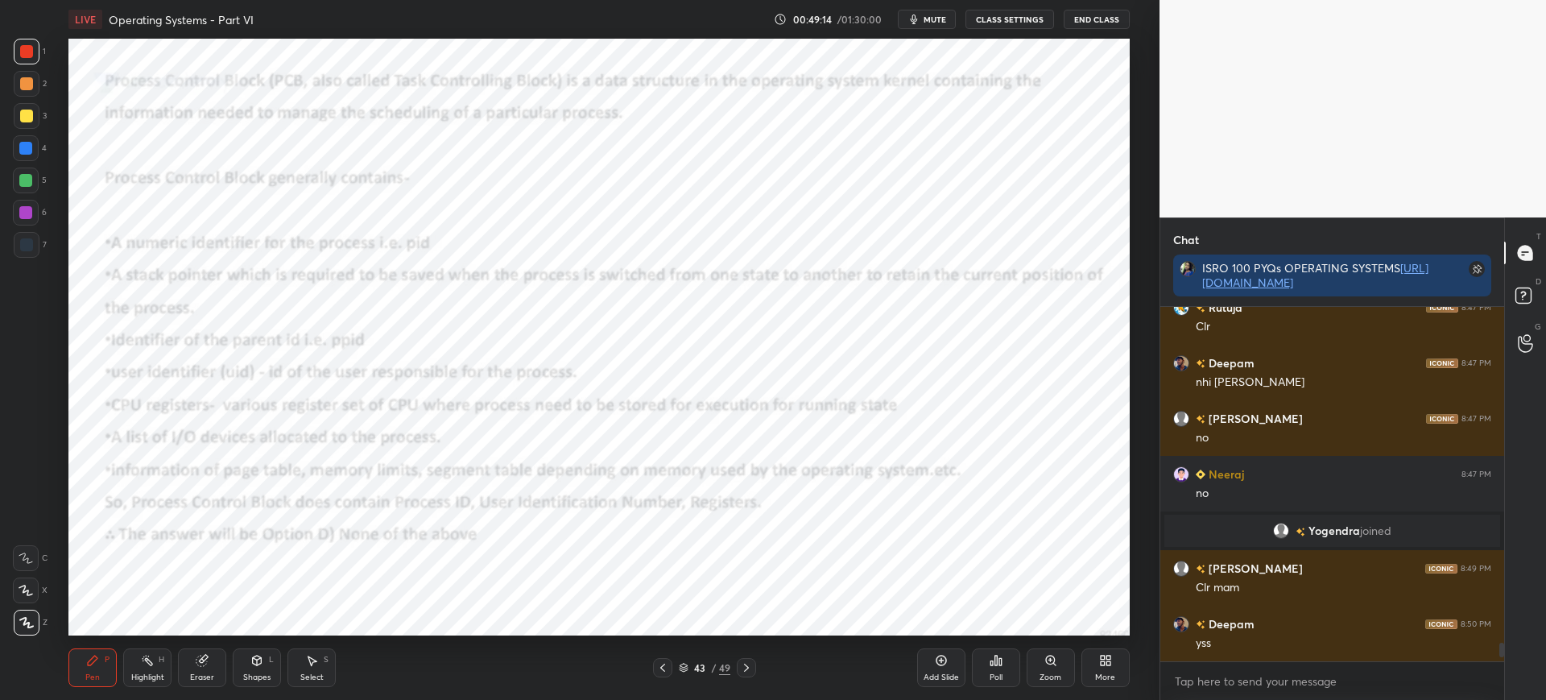
click at [945, 656] on icon at bounding box center [941, 661] width 10 height 10
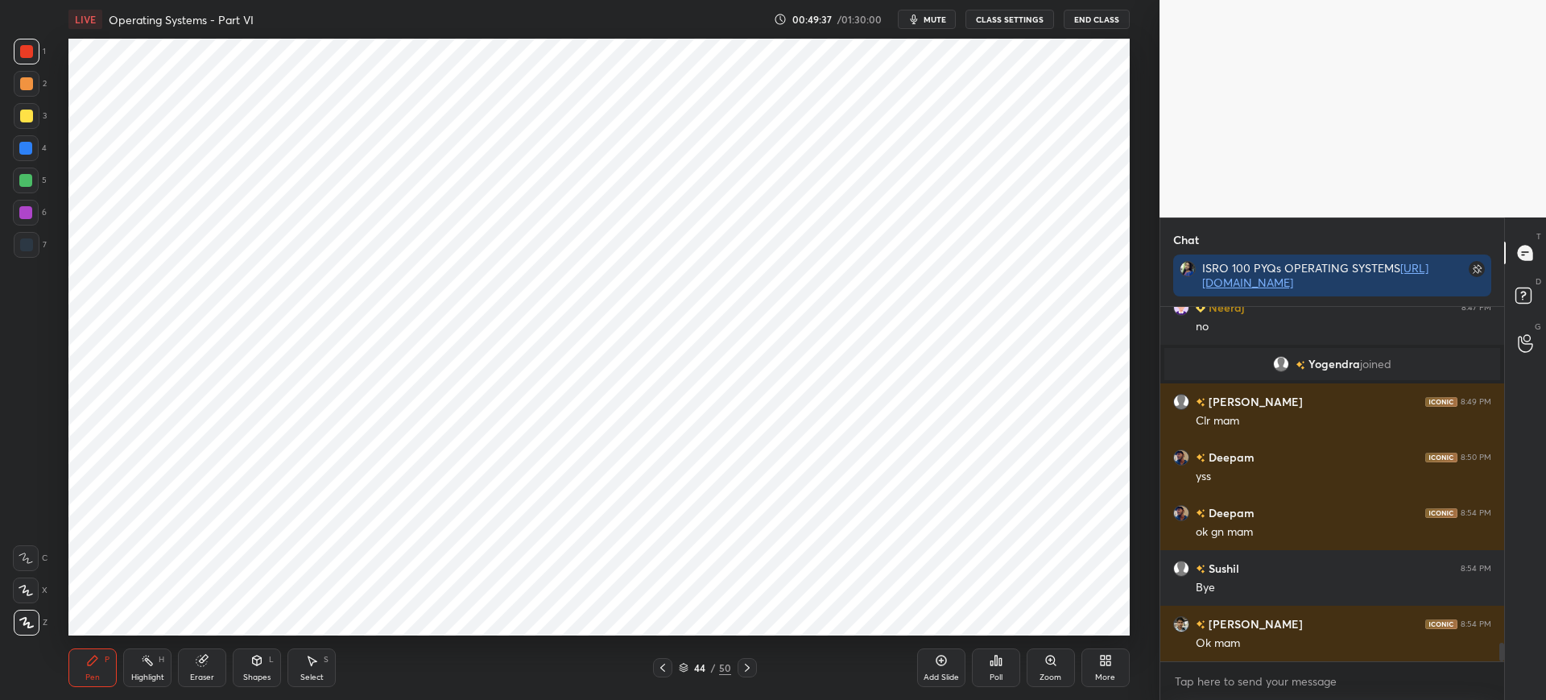
scroll to position [6629, 0]
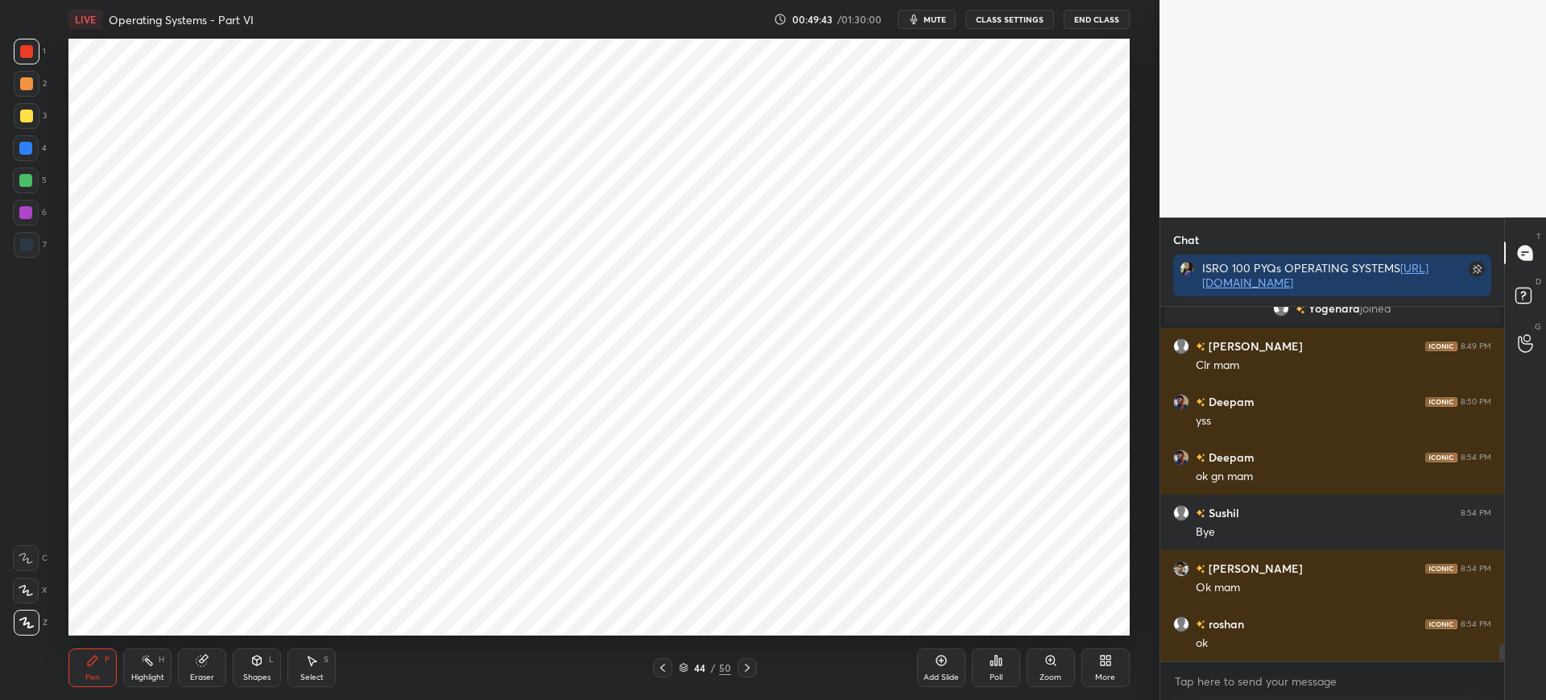
click at [945, 663] on icon at bounding box center [941, 661] width 10 height 10
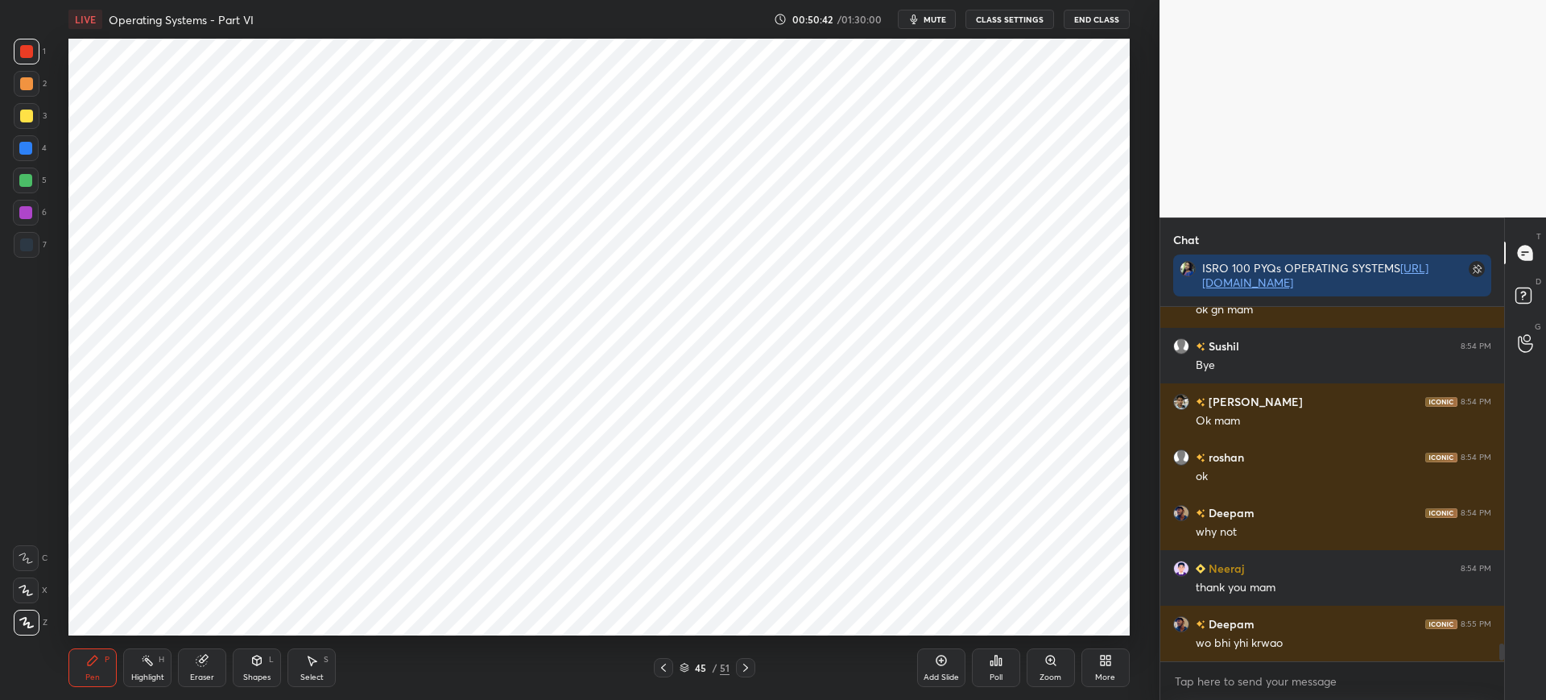
scroll to position [6796, 0]
click at [1087, 22] on button "End Class" at bounding box center [1097, 19] width 66 height 19
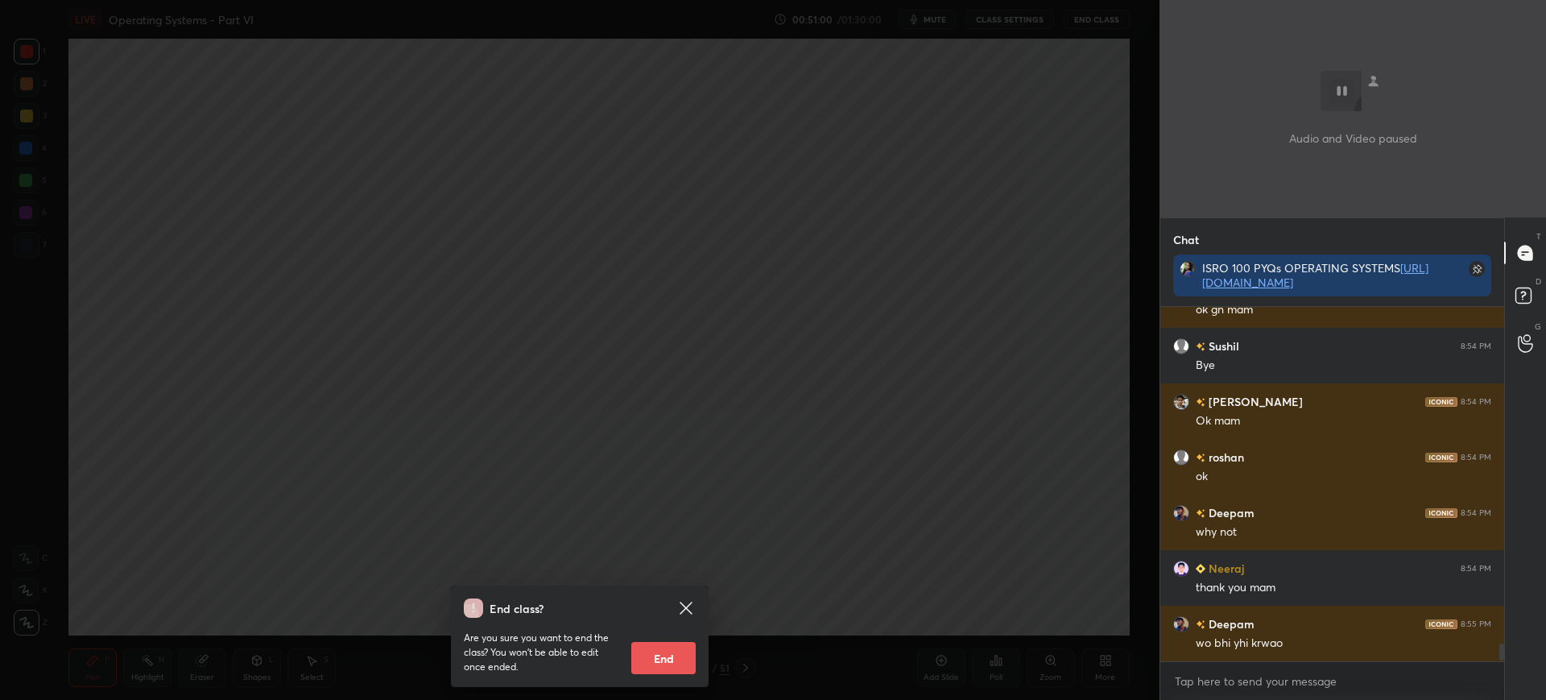
scroll to position [6812, 0]
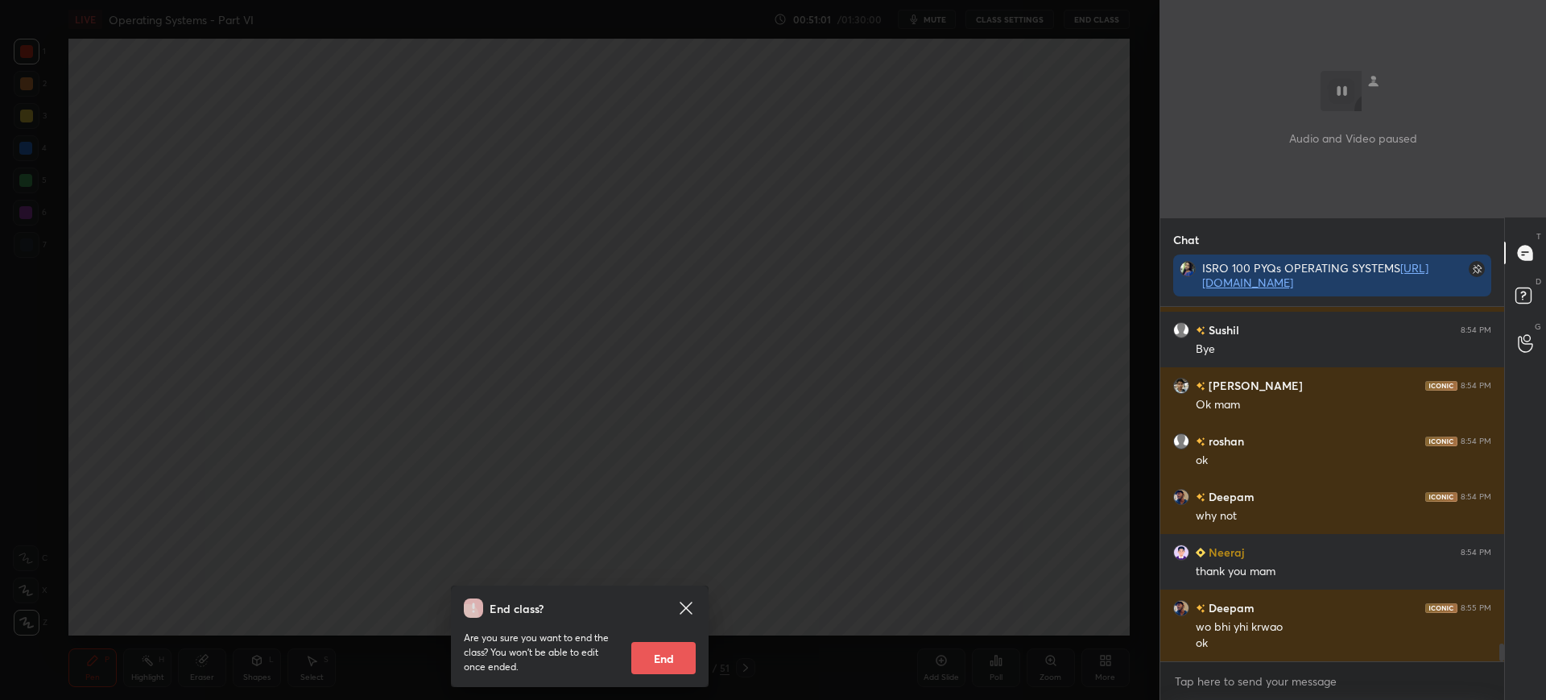
click at [675, 646] on button "End" at bounding box center [663, 658] width 64 height 32
type textarea "x"
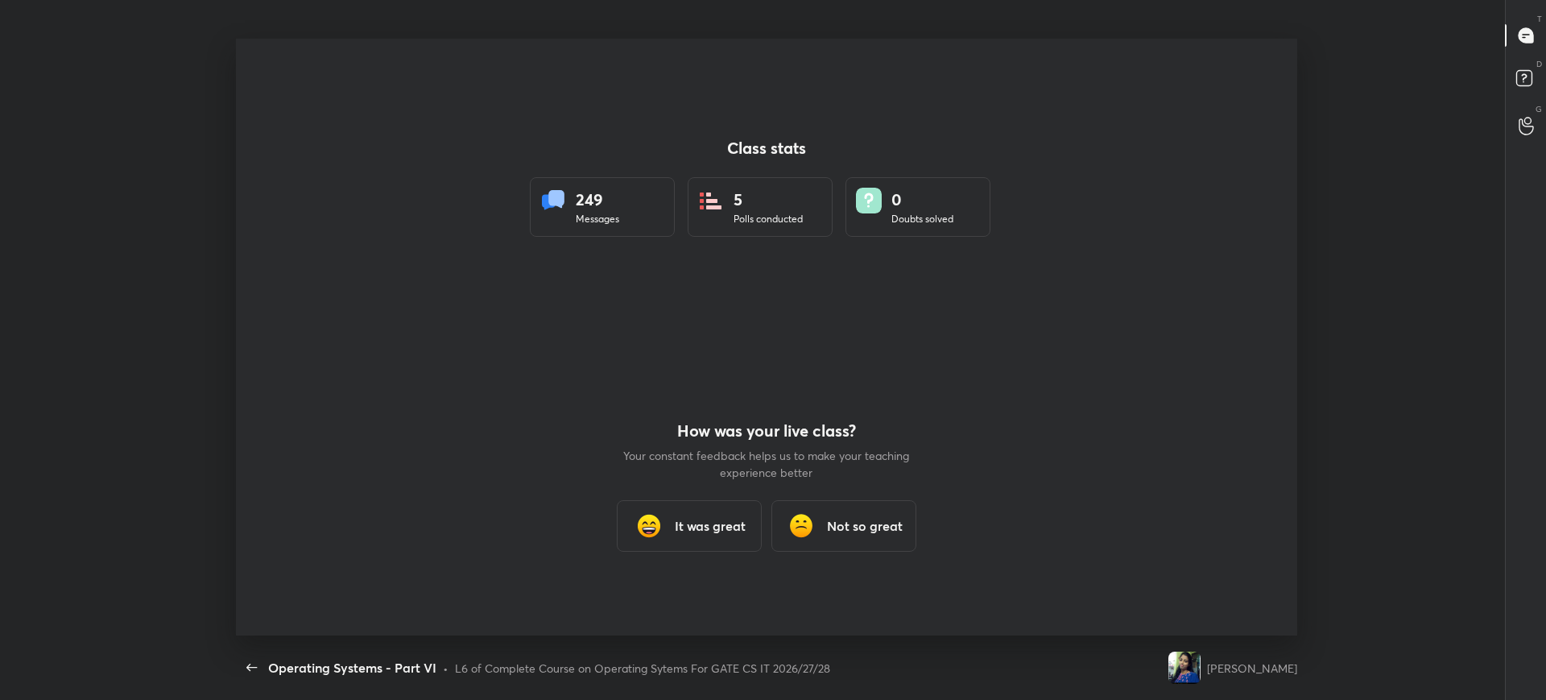
scroll to position [597, 1424]
